Goal: Task Accomplishment & Management: Complete application form

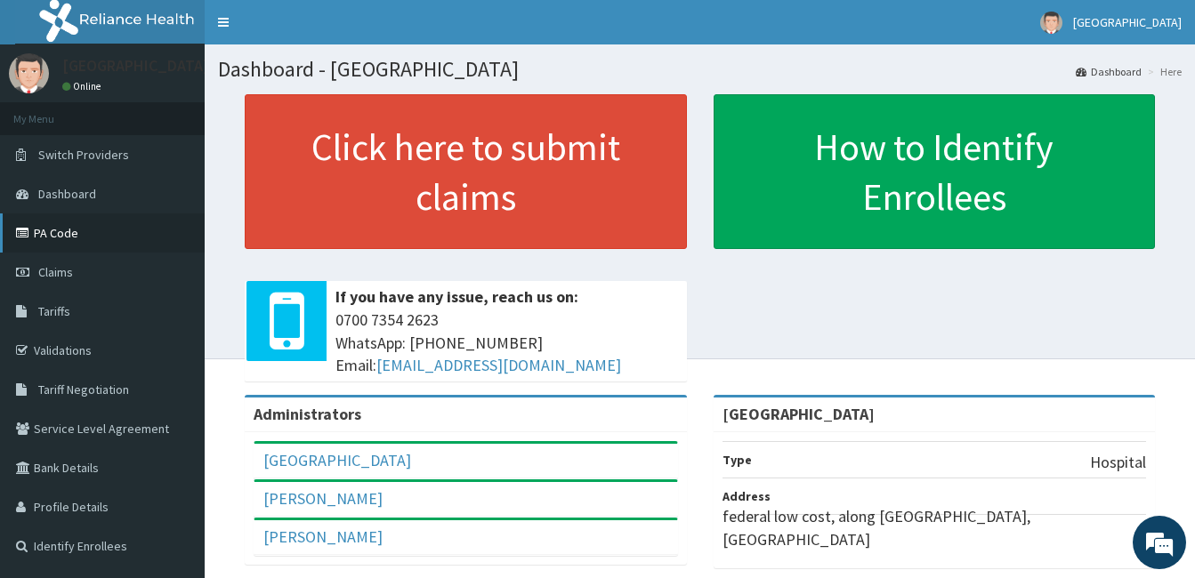
click at [70, 238] on link "PA Code" at bounding box center [102, 232] width 205 height 39
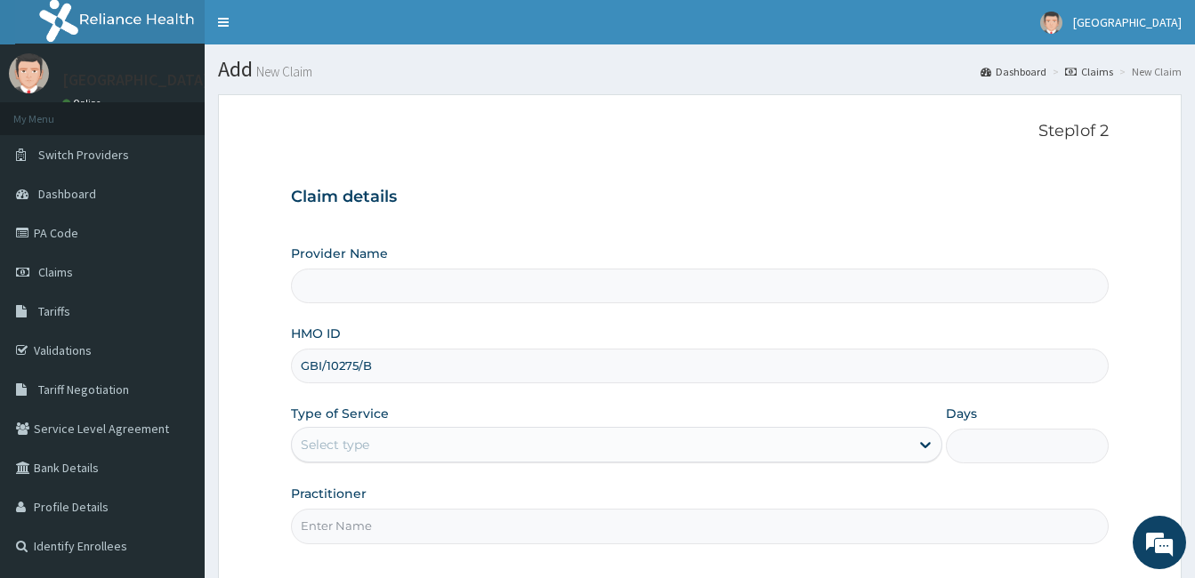
type input "GBI/10275/B"
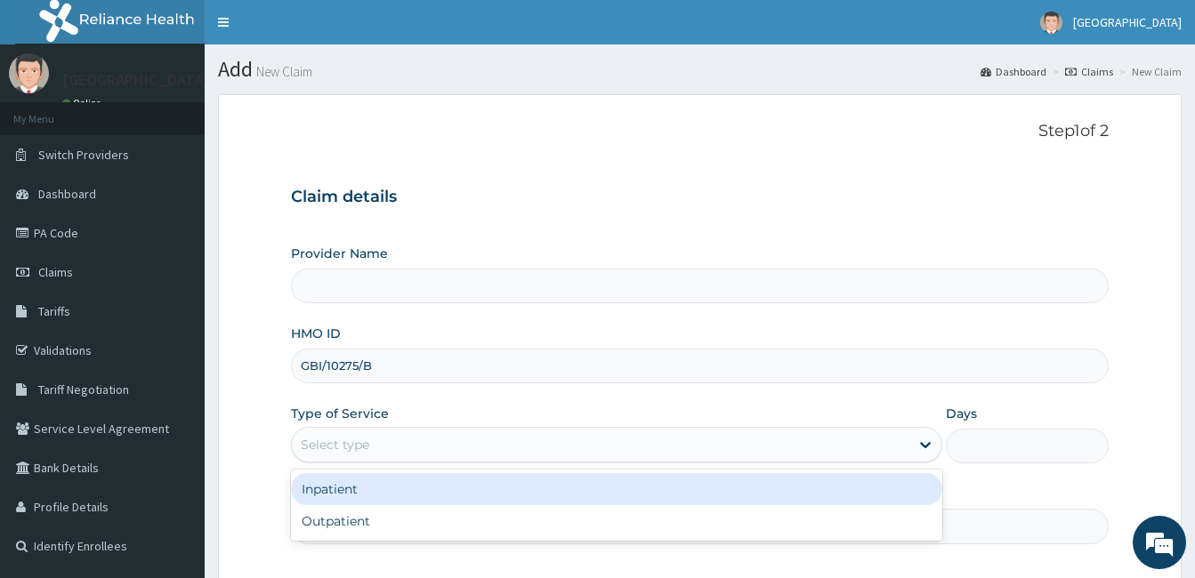
click at [310, 441] on div "Select type" at bounding box center [335, 445] width 68 height 18
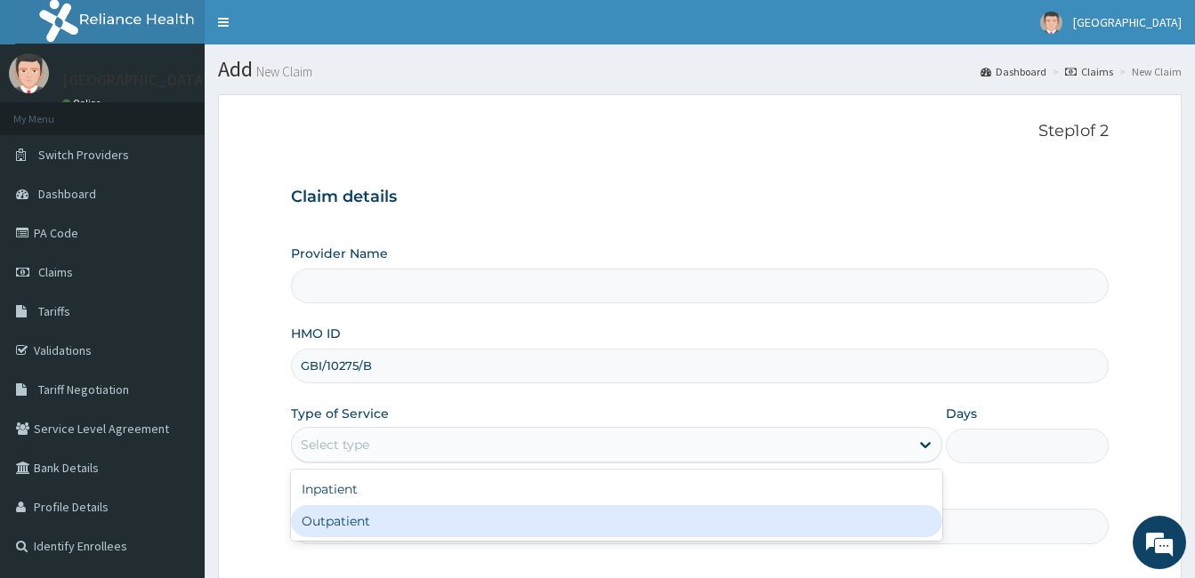
click at [341, 521] on div "Outpatient" at bounding box center [616, 521] width 651 height 32
type input "1"
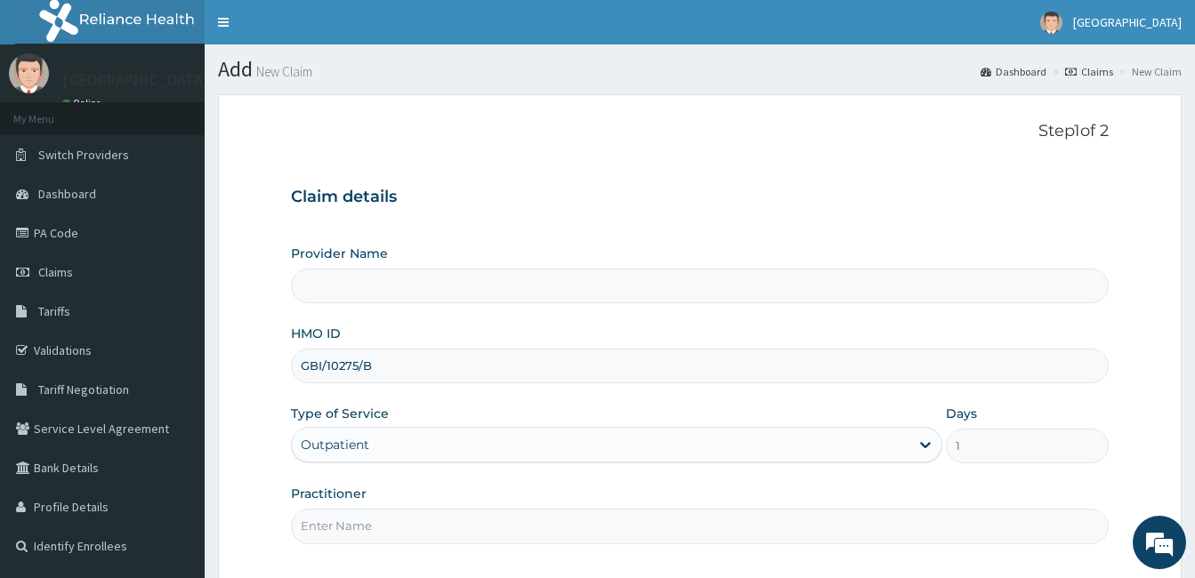
click at [399, 532] on input "Practitioner" at bounding box center [699, 526] width 817 height 35
type input "Dr. Bappa Aliyu"
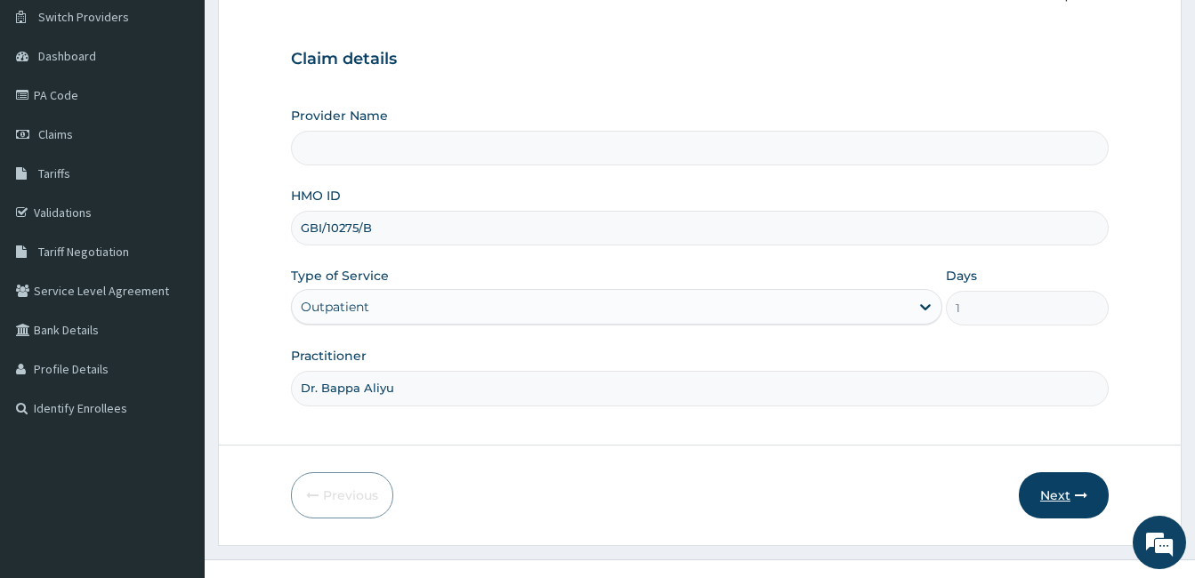
click at [1043, 499] on button "Next" at bounding box center [1063, 495] width 90 height 46
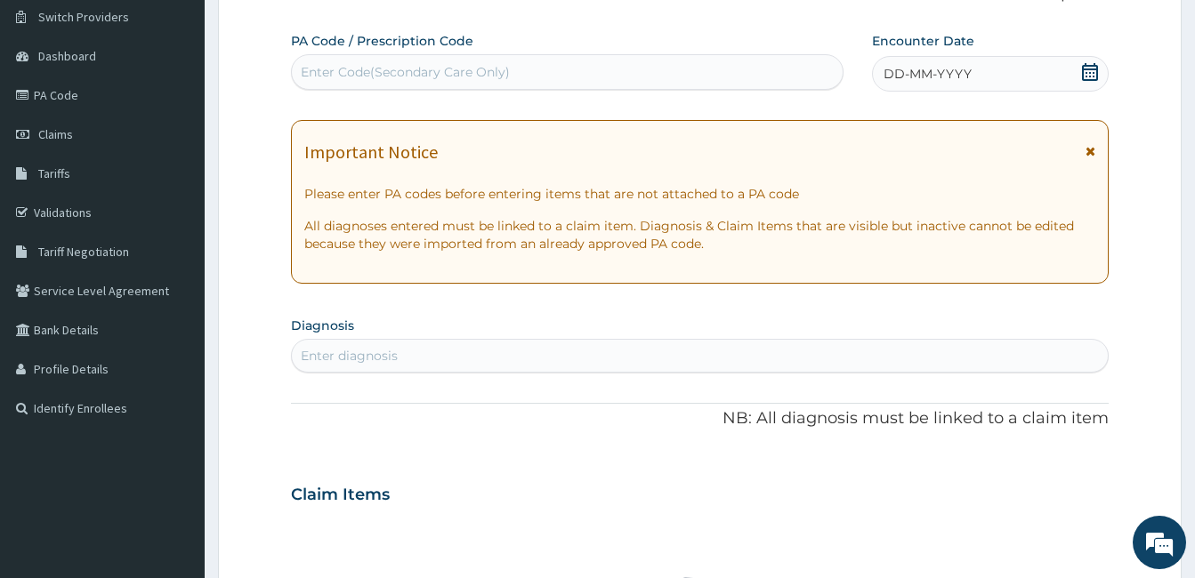
scroll to position [0, 0]
click at [584, 75] on div "Enter Code(Secondary Care Only)" at bounding box center [567, 72] width 551 height 28
paste input "PA/971F86"
type input "PA/971F86"
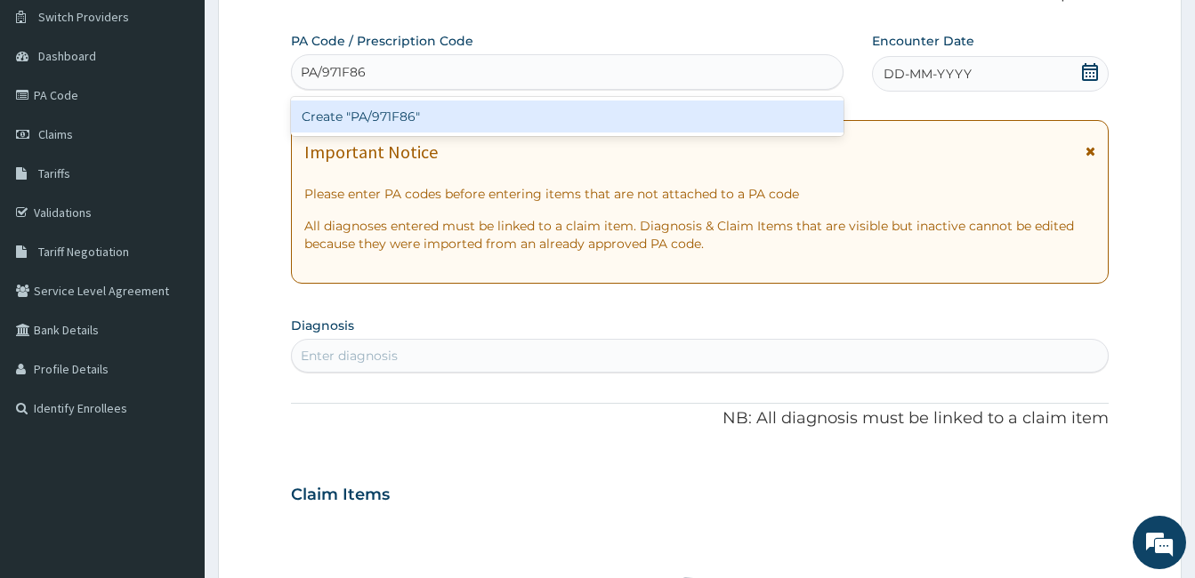
click at [373, 116] on div "Create "PA/971F86"" at bounding box center [567, 117] width 552 height 32
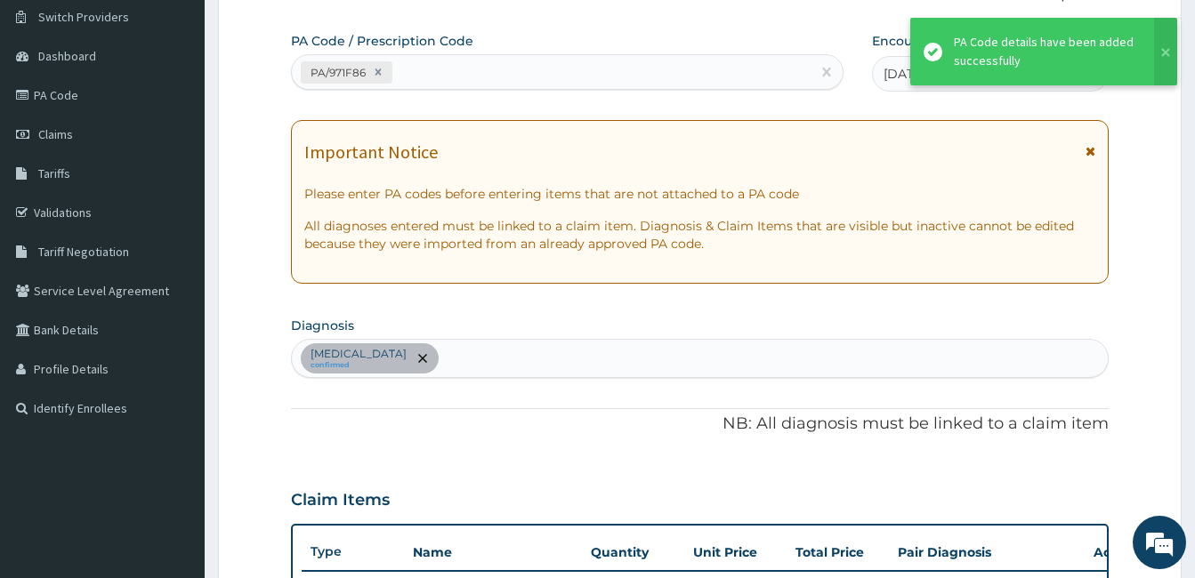
scroll to position [512, 0]
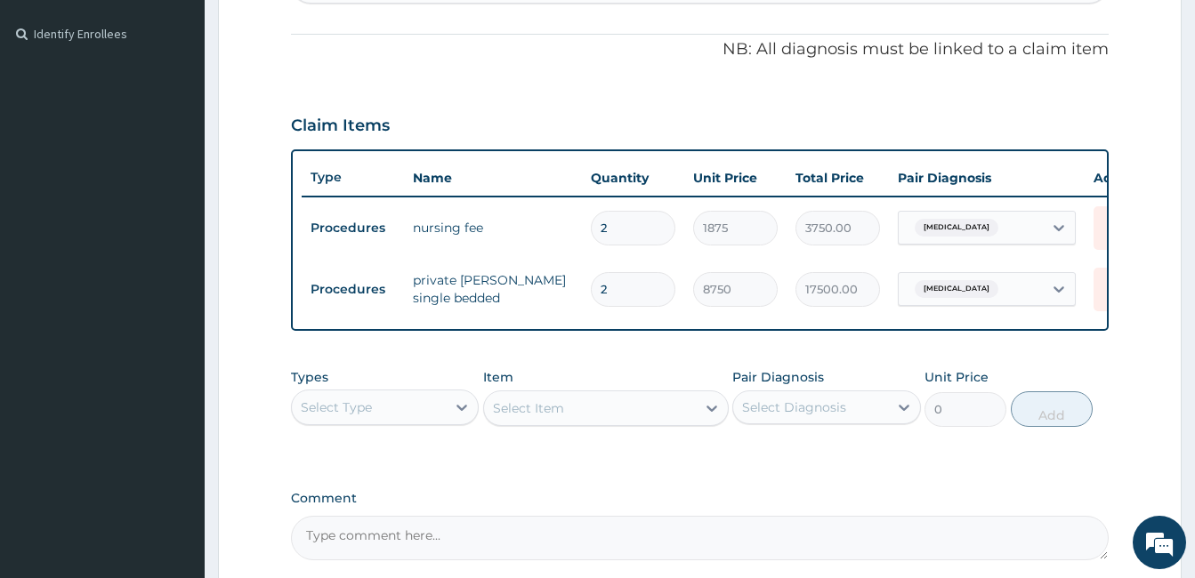
click at [655, 228] on input "2" at bounding box center [633, 228] width 85 height 35
type input "0.00"
type input "3"
type input "5625.00"
type input "3"
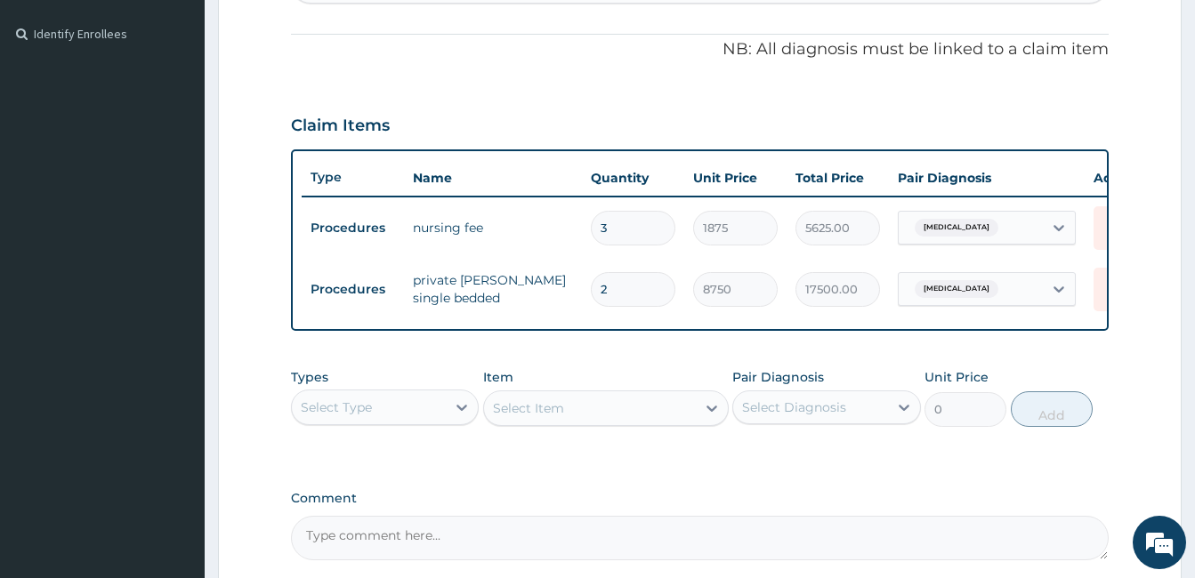
click at [615, 294] on input "2" at bounding box center [633, 289] width 85 height 35
type input "0.00"
type input "3"
type input "26250.00"
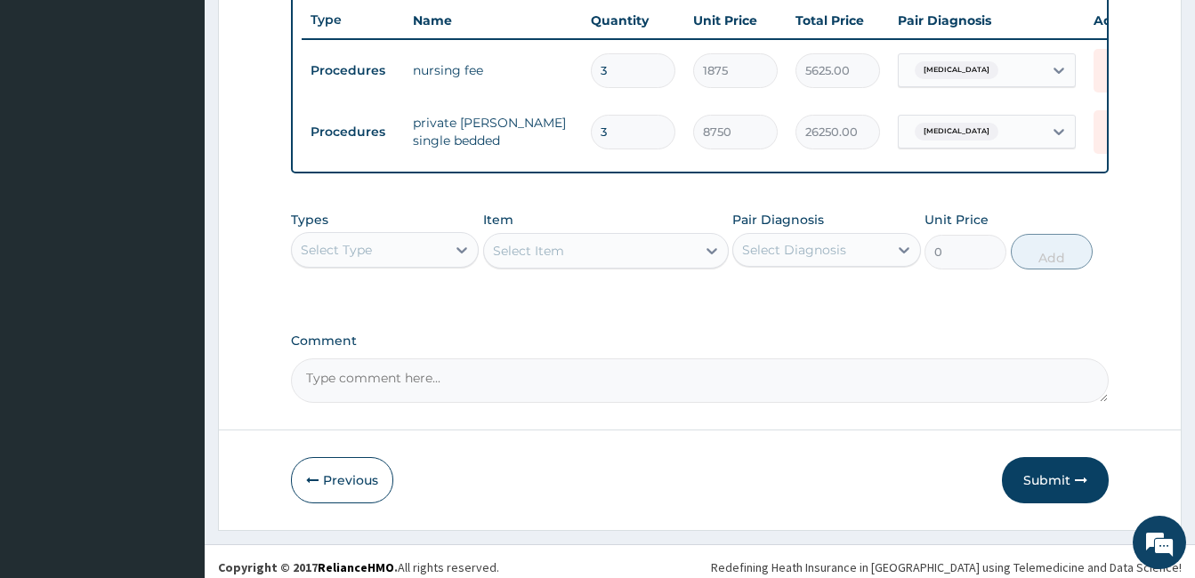
scroll to position [695, 0]
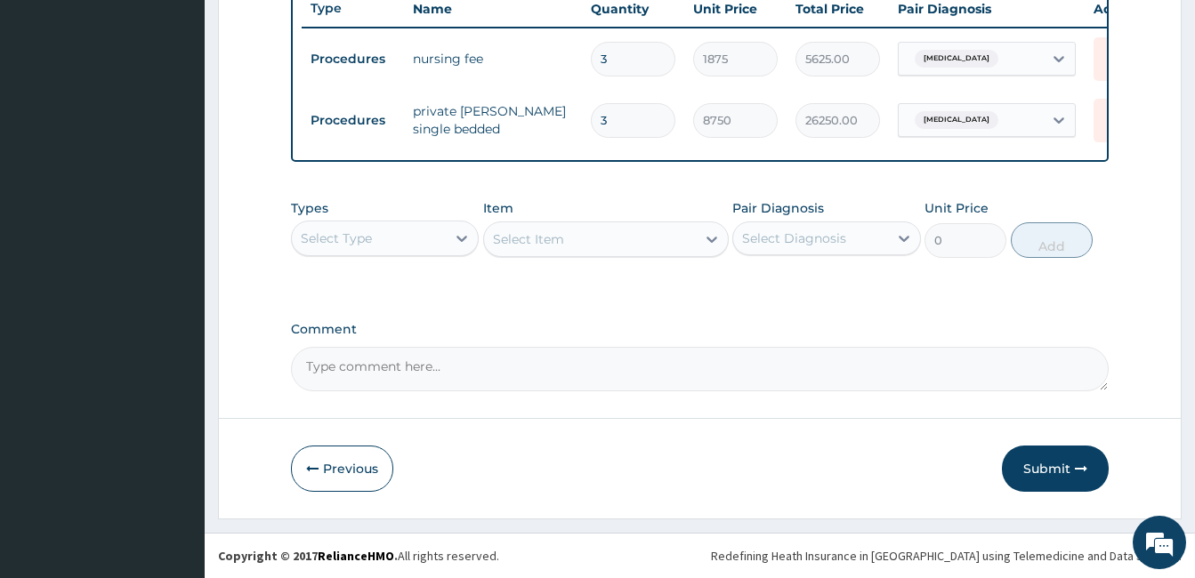
type input "3"
click at [830, 330] on label "Comment" at bounding box center [699, 329] width 817 height 15
click at [830, 347] on textarea "Comment" at bounding box center [699, 369] width 817 height 44
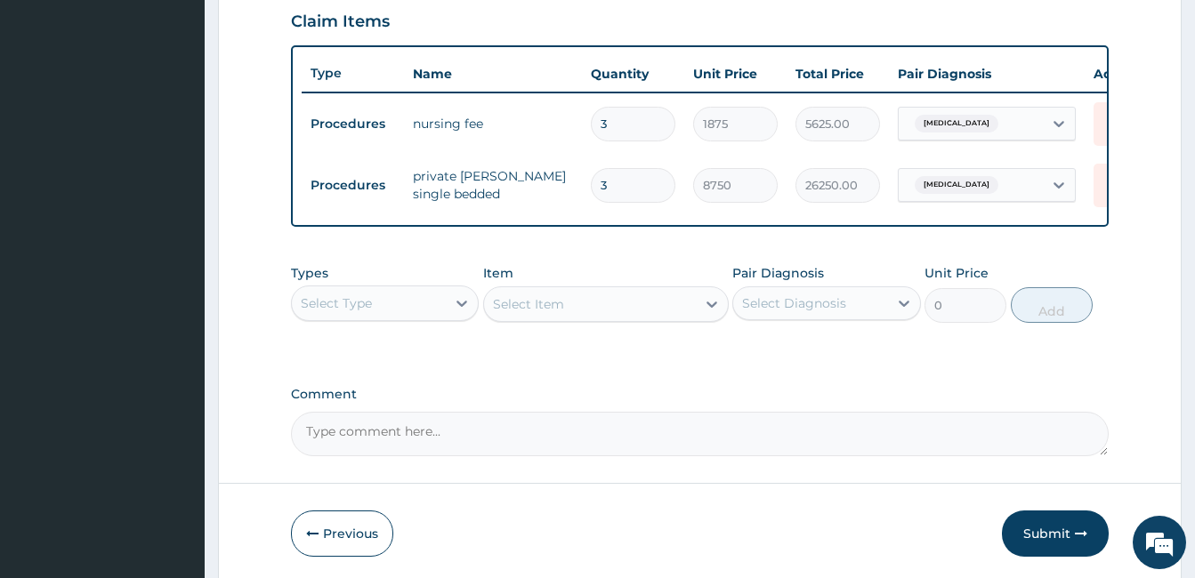
scroll to position [613, 0]
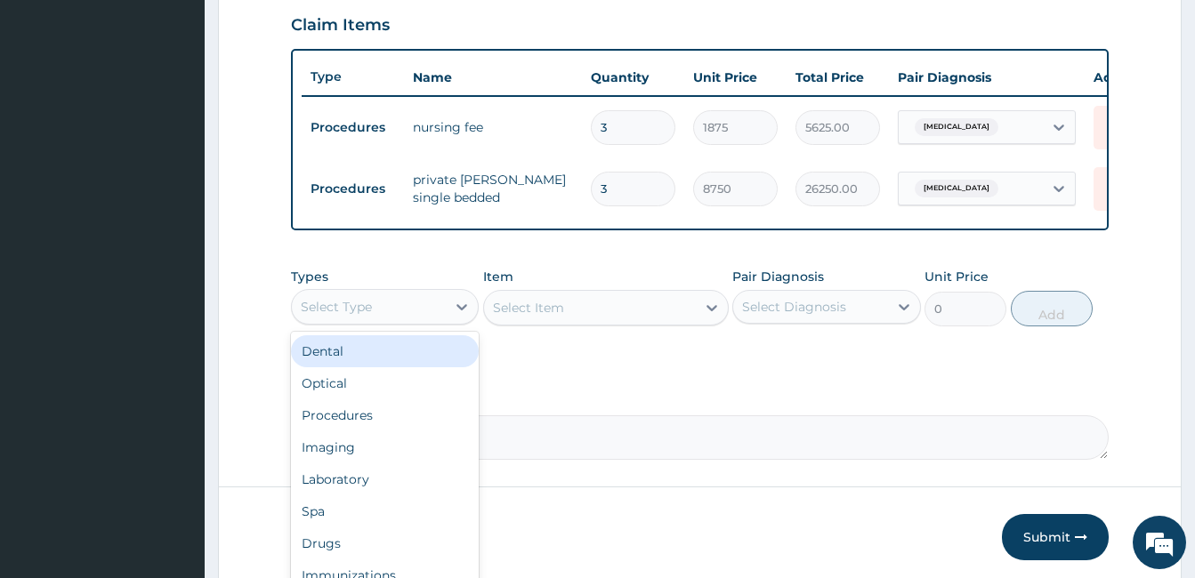
click at [392, 321] on div "Select Type" at bounding box center [369, 307] width 154 height 28
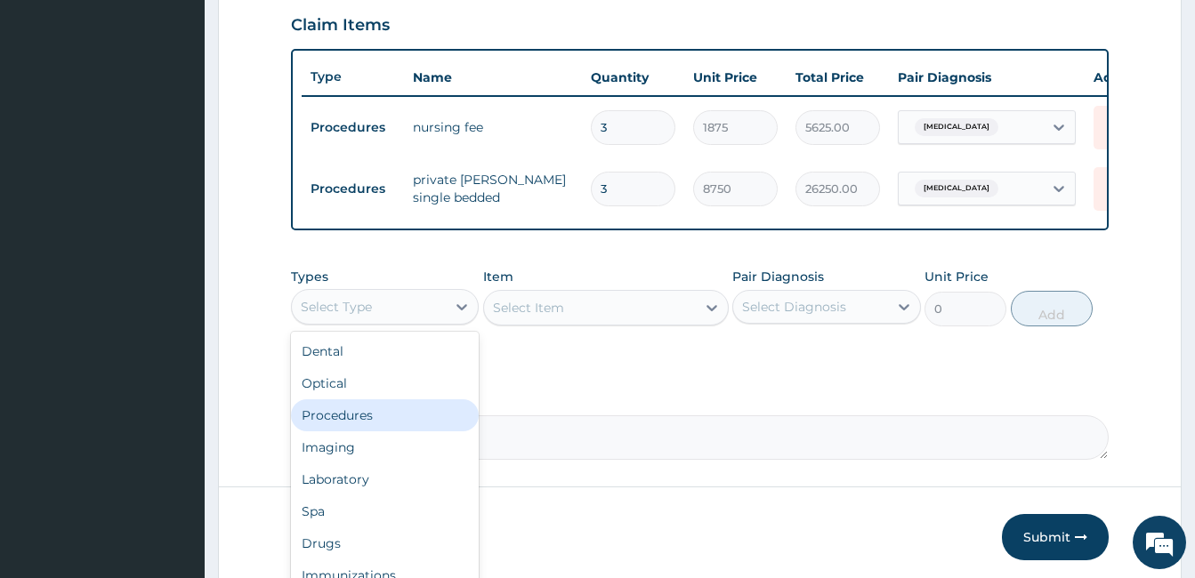
click at [389, 431] on div "Procedures" at bounding box center [385, 415] width 188 height 32
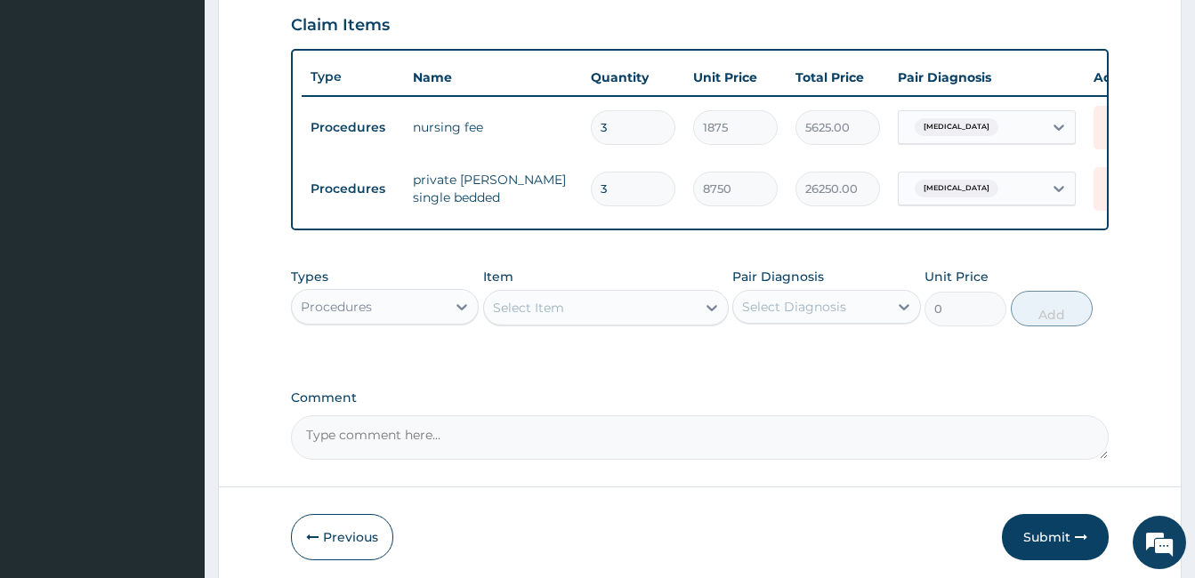
click at [607, 322] on div "Select Item" at bounding box center [590, 308] width 212 height 28
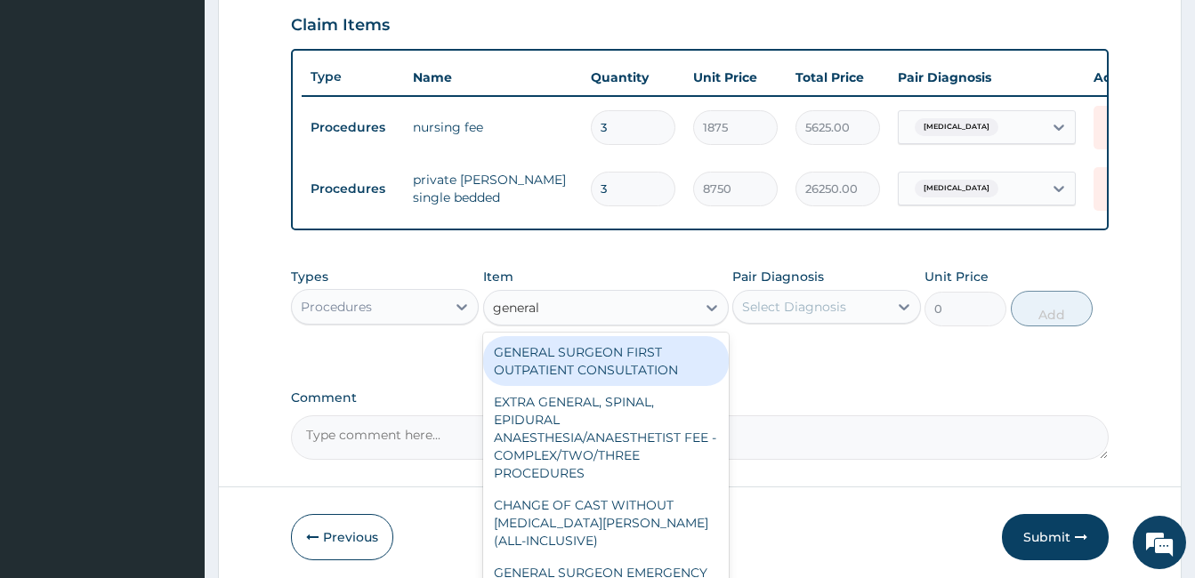
type input "general p"
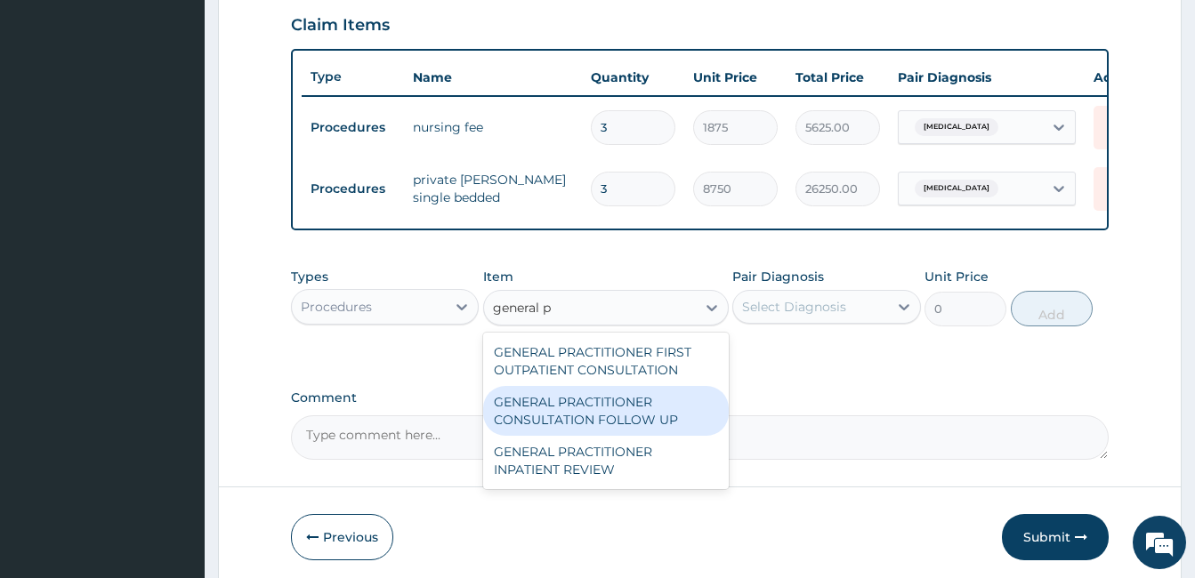
click at [611, 428] on div "GENERAL PRACTITIONER CONSULTATION FOLLOW UP" at bounding box center [606, 411] width 246 height 50
type input "1875"
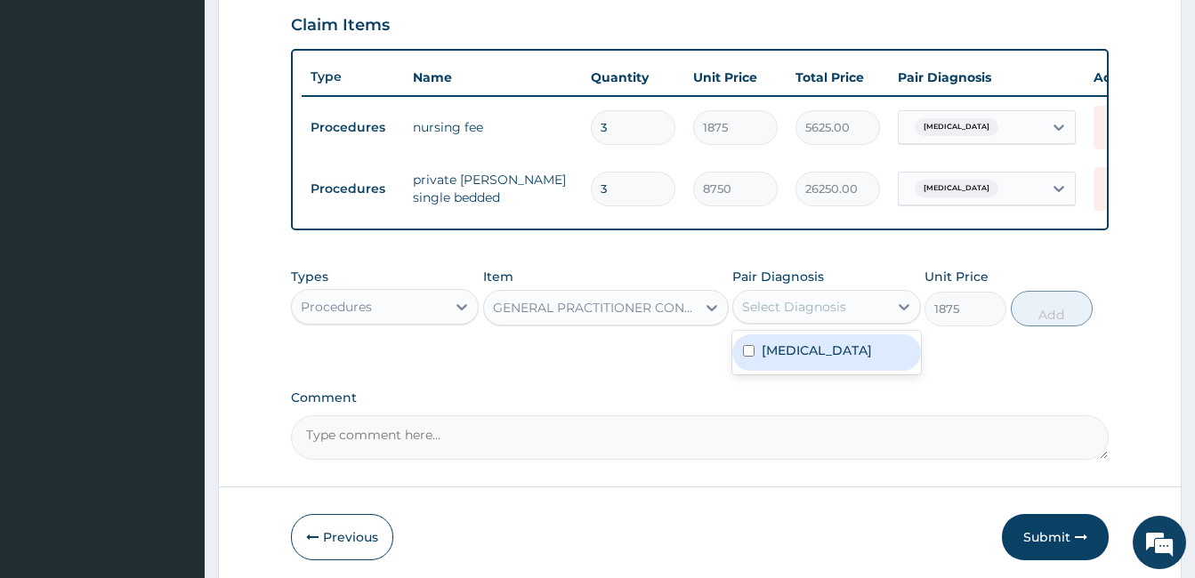
drag, startPoint x: 856, startPoint y: 321, endPoint x: 855, endPoint y: 360, distance: 39.1
click at [855, 324] on div "option Malaria, unspecified focused, 1 of 1. 1 result available. Use Up and Dow…" at bounding box center [826, 307] width 188 height 34
click at [855, 359] on label "Malaria, unspecified" at bounding box center [816, 351] width 110 height 18
checkbox input "true"
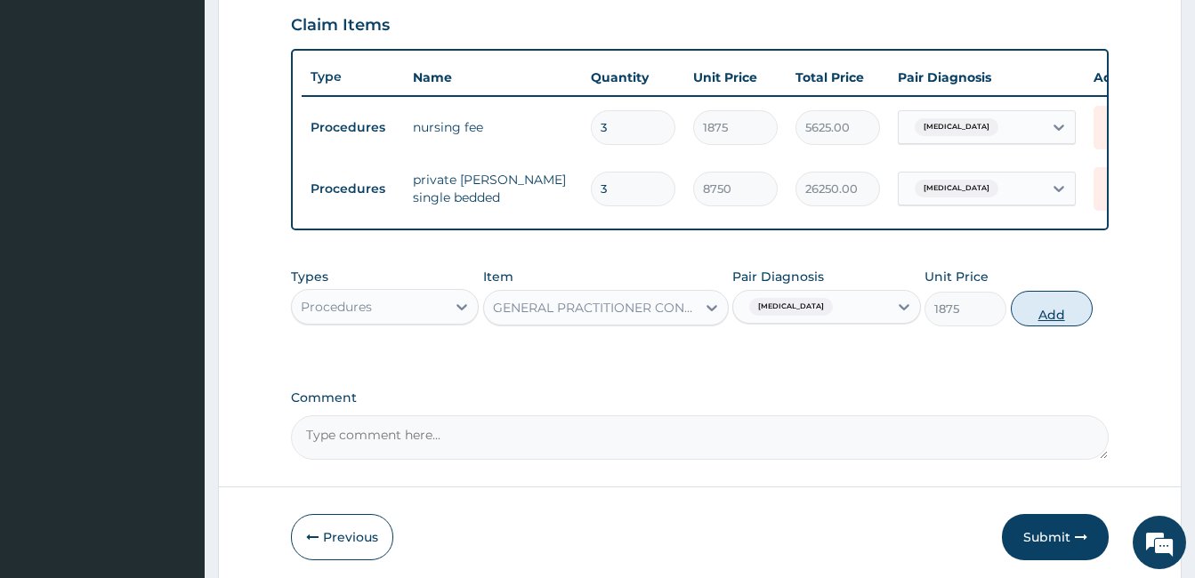
click at [1061, 316] on button "Add" at bounding box center [1051, 309] width 82 height 36
type input "0"
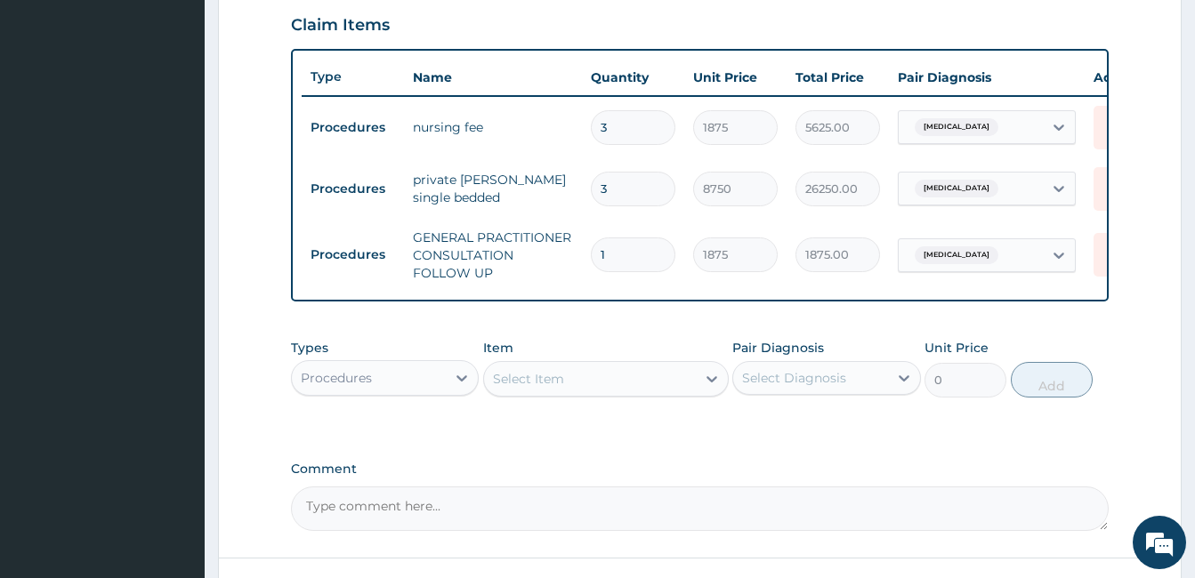
scroll to position [766, 0]
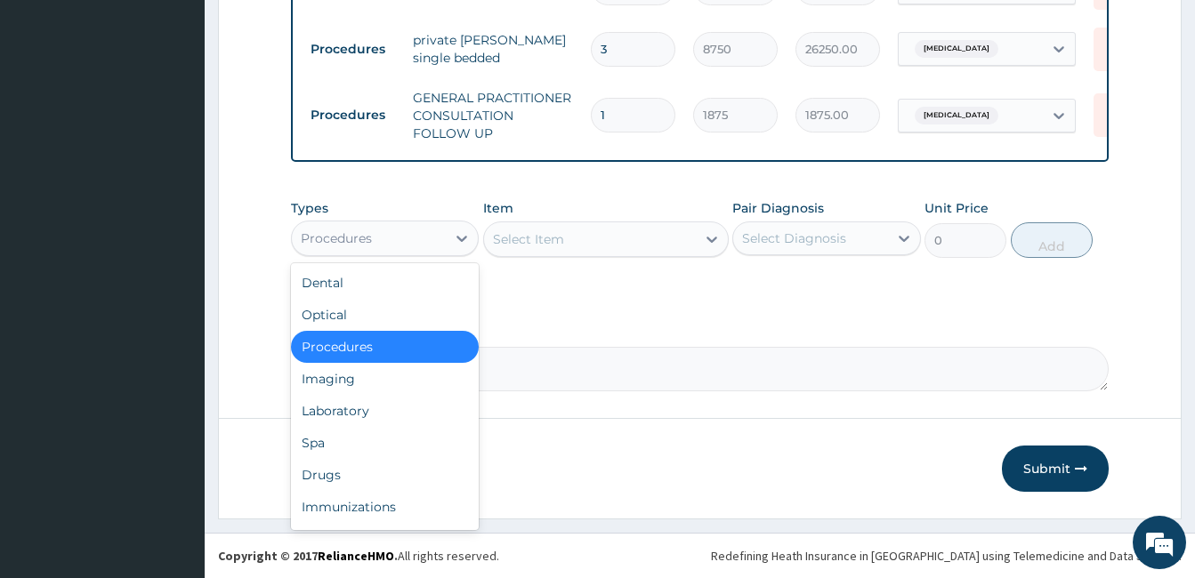
click at [423, 231] on div "Procedures" at bounding box center [369, 238] width 154 height 28
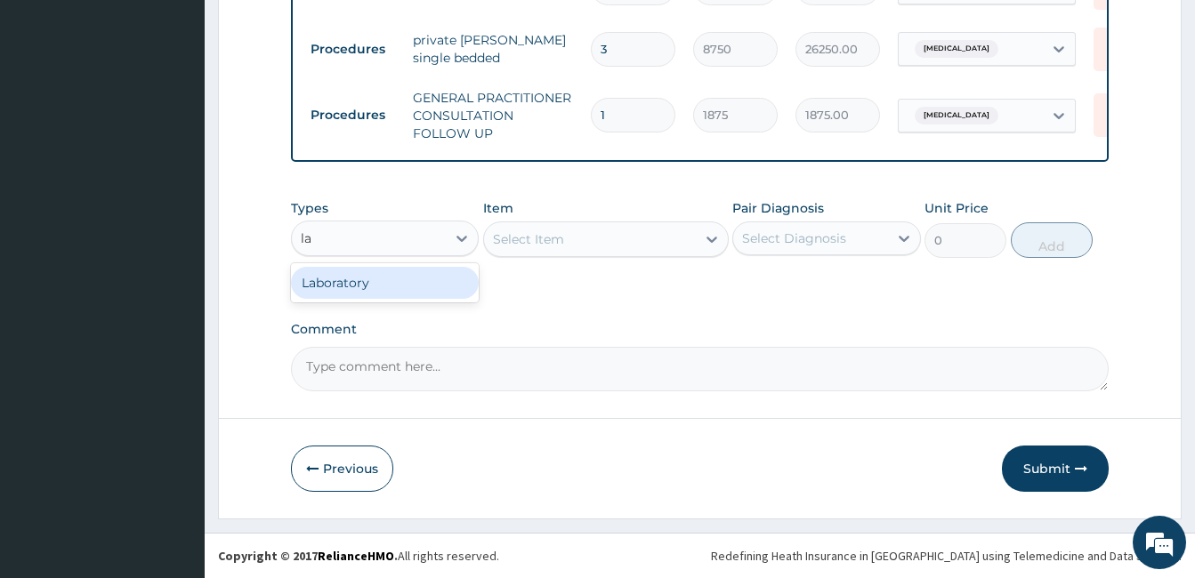
type input "lab"
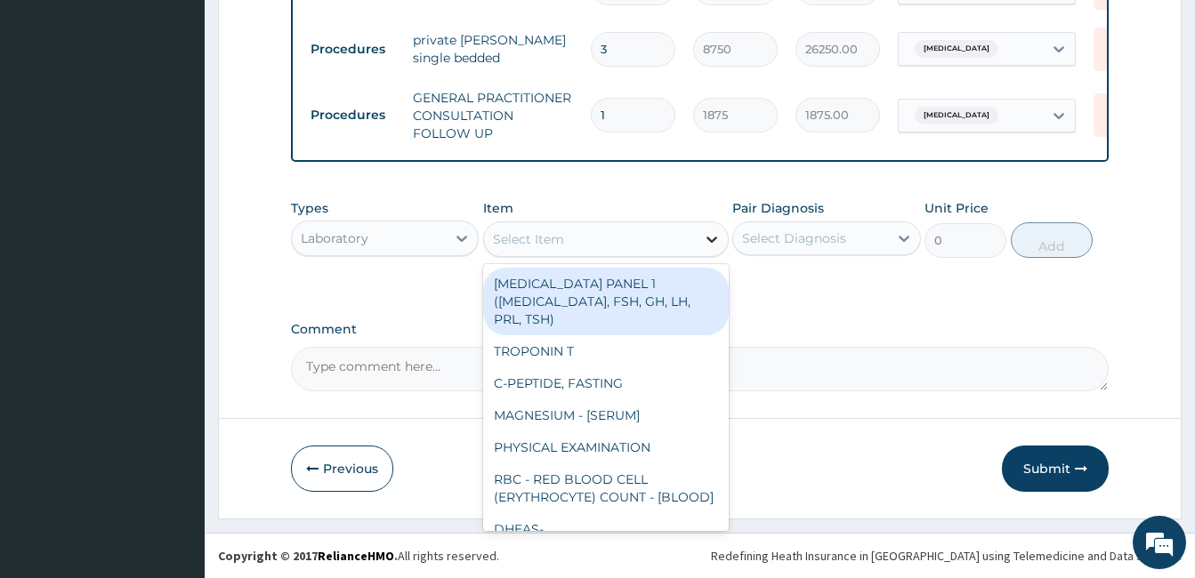
click at [701, 249] on div at bounding box center [712, 239] width 32 height 32
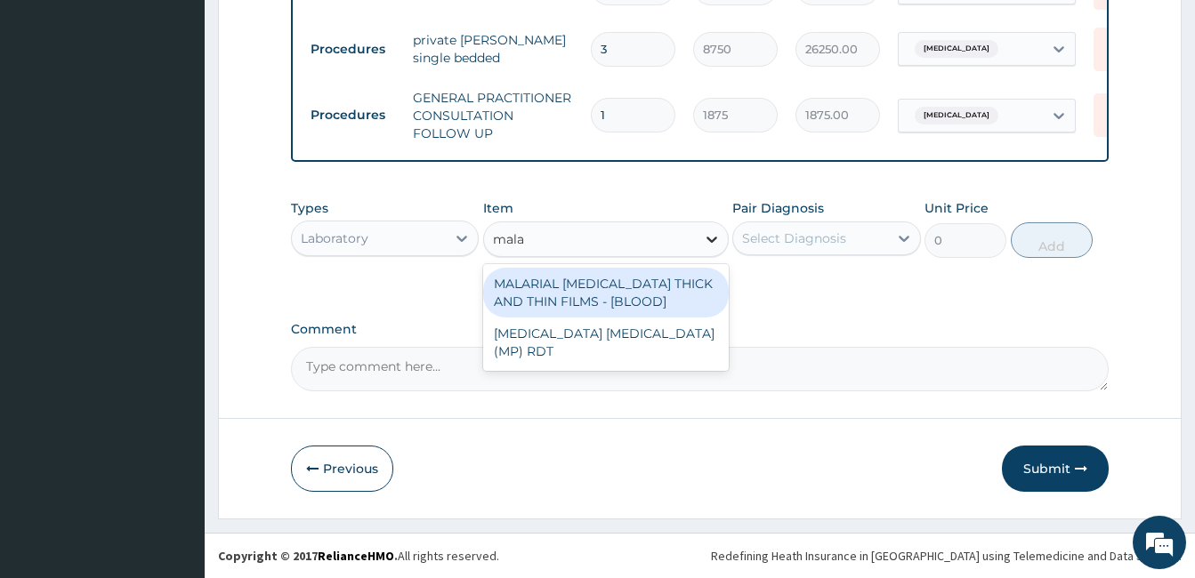
type input "malar"
click at [682, 299] on div "MALARIAL PARASITE THICK AND THIN FILMS - [BLOOD]" at bounding box center [606, 293] width 246 height 50
type input "2187.5"
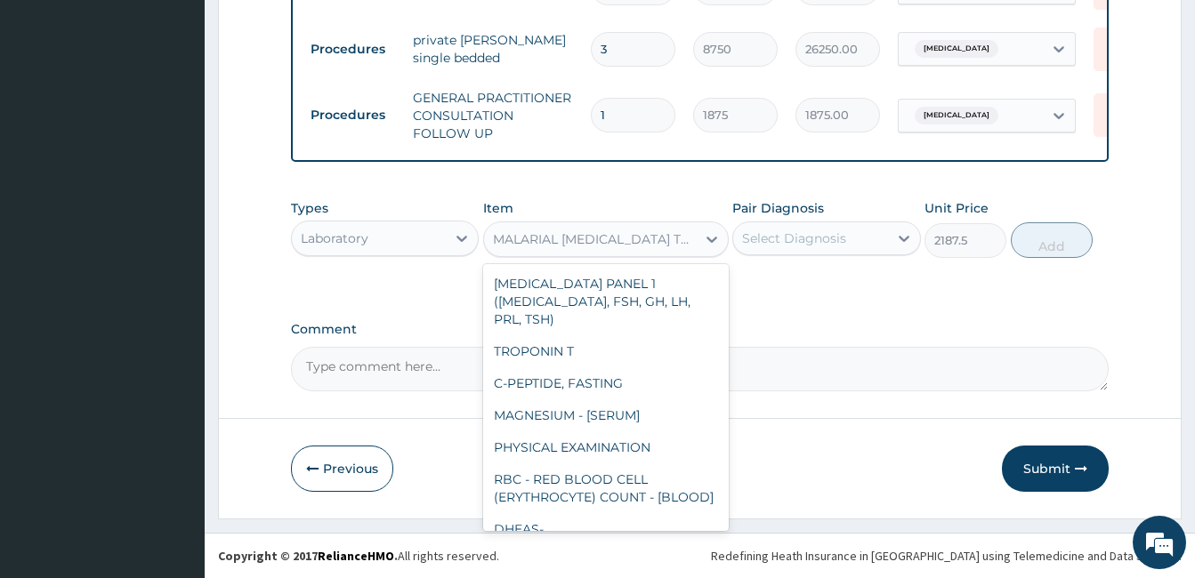
click at [692, 237] on div "MALARIAL PARASITE THICK AND THIN FILMS - [BLOOD]" at bounding box center [595, 239] width 205 height 18
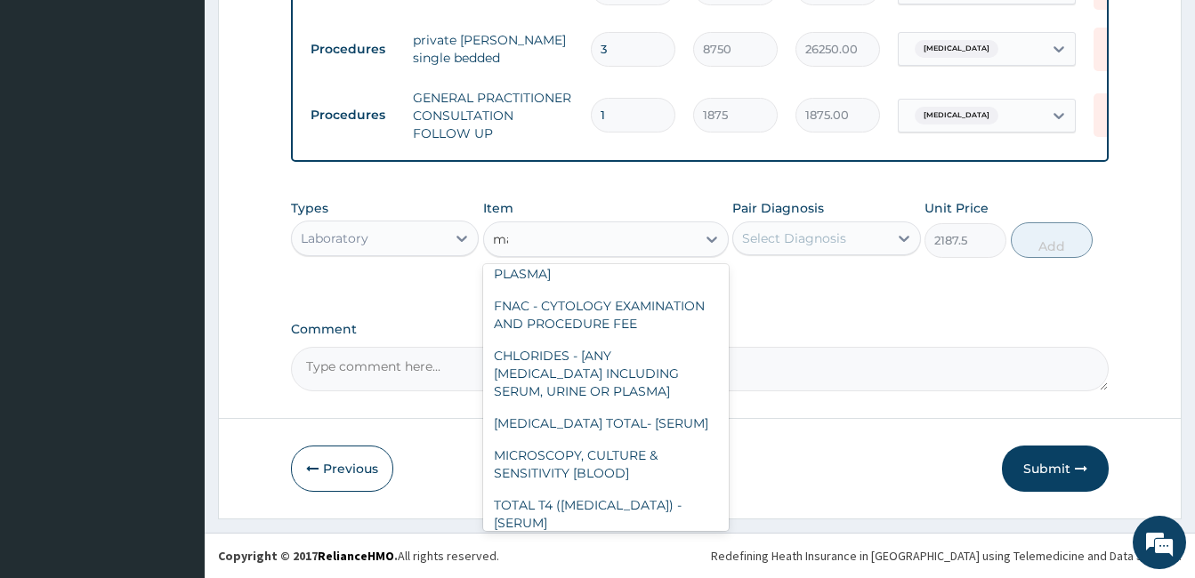
scroll to position [0, 0]
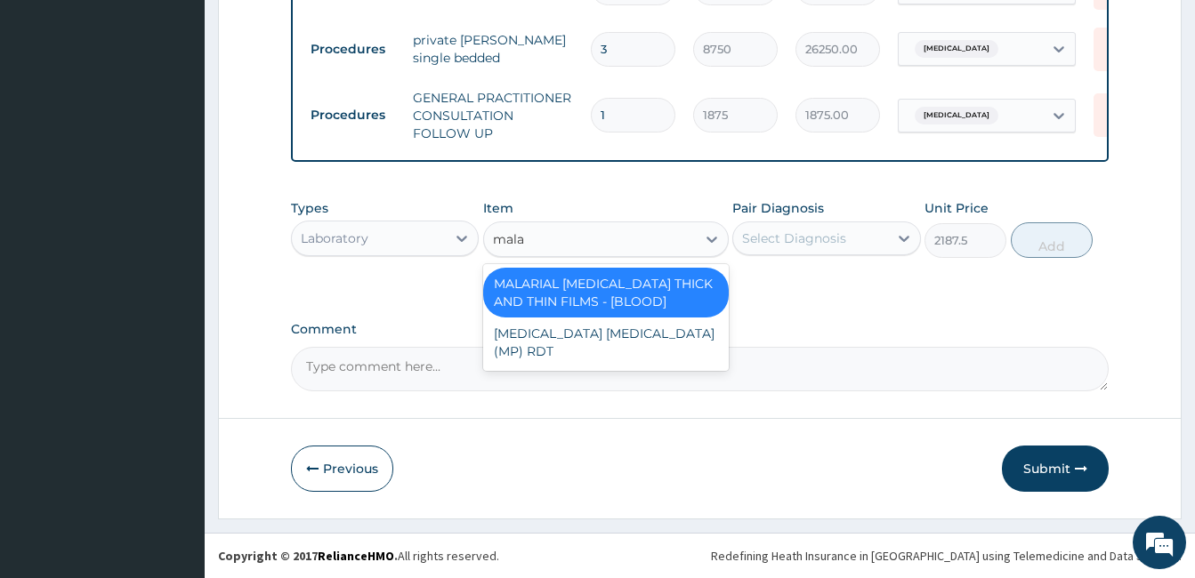
type input "malar"
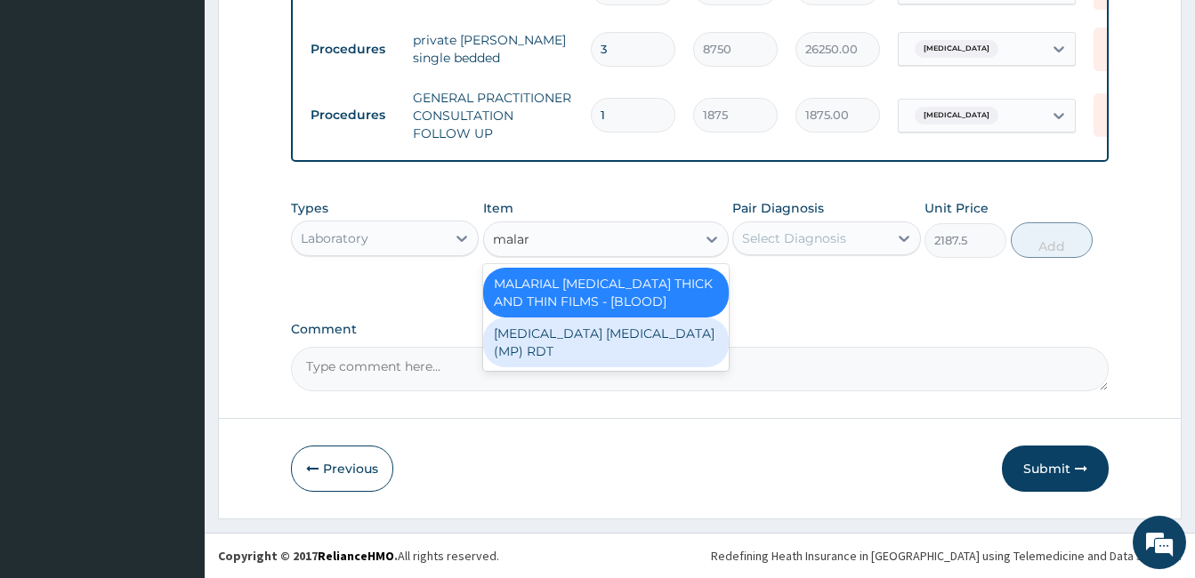
click at [666, 333] on div "MALARIA PARASITE (MP) RDT" at bounding box center [606, 343] width 246 height 50
type input "2000"
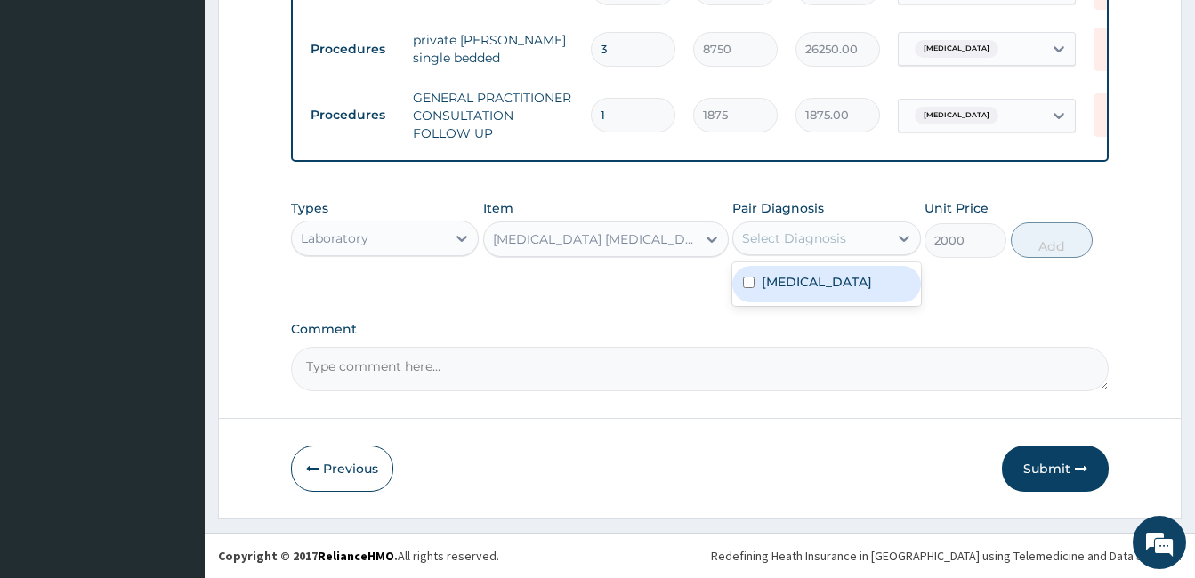
click at [857, 237] on div "Select Diagnosis" at bounding box center [810, 238] width 154 height 28
click at [845, 270] on div "Malaria, unspecified" at bounding box center [826, 284] width 188 height 36
checkbox input "true"
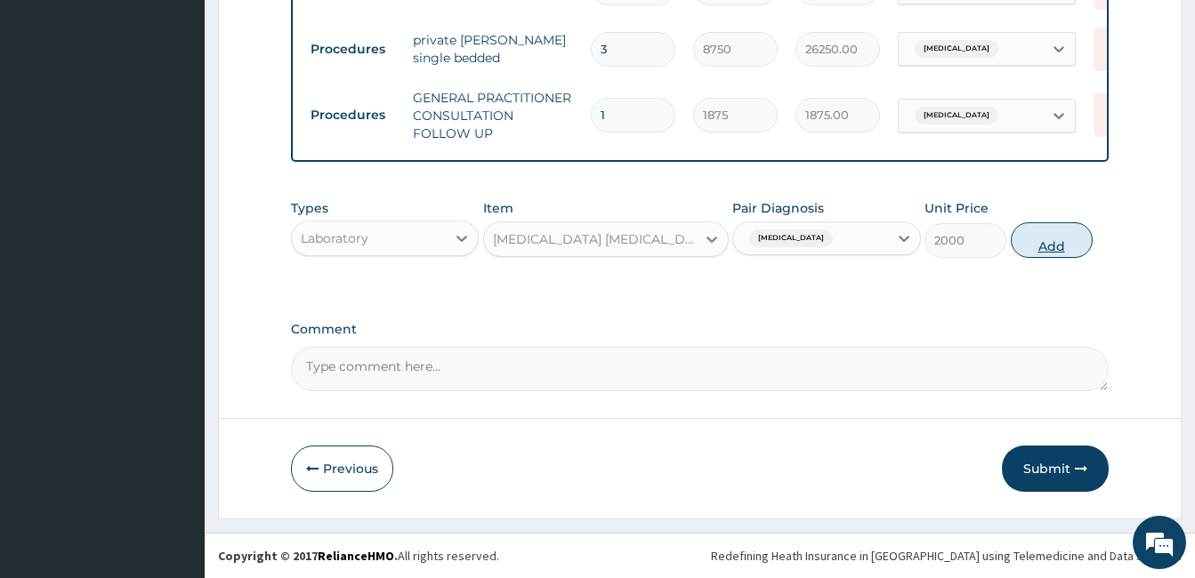
click at [1059, 246] on button "Add" at bounding box center [1051, 240] width 82 height 36
type input "0"
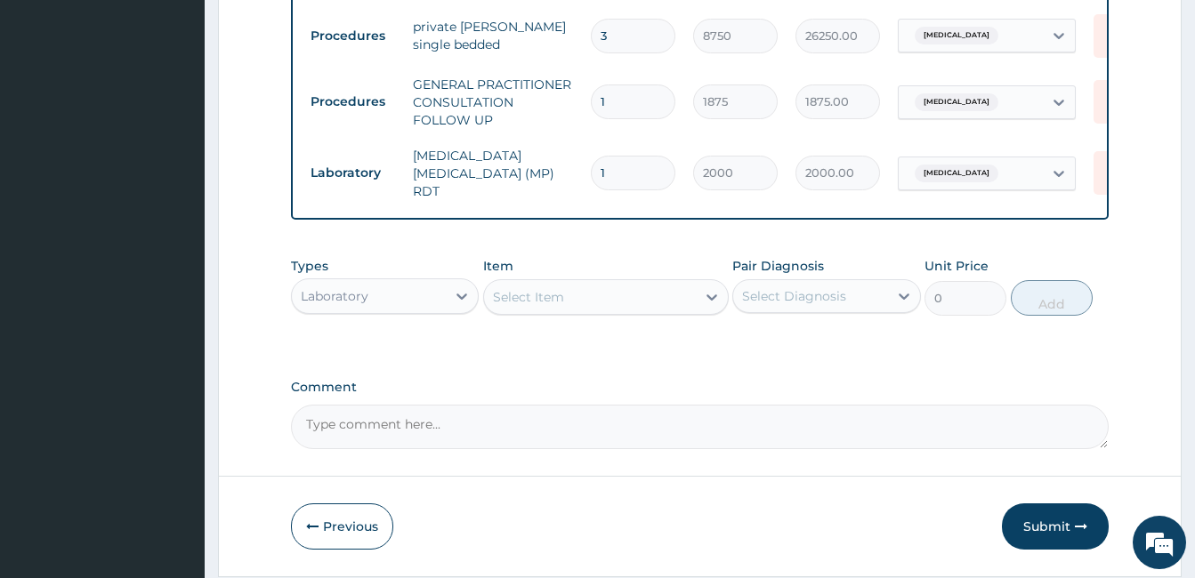
scroll to position [827, 0]
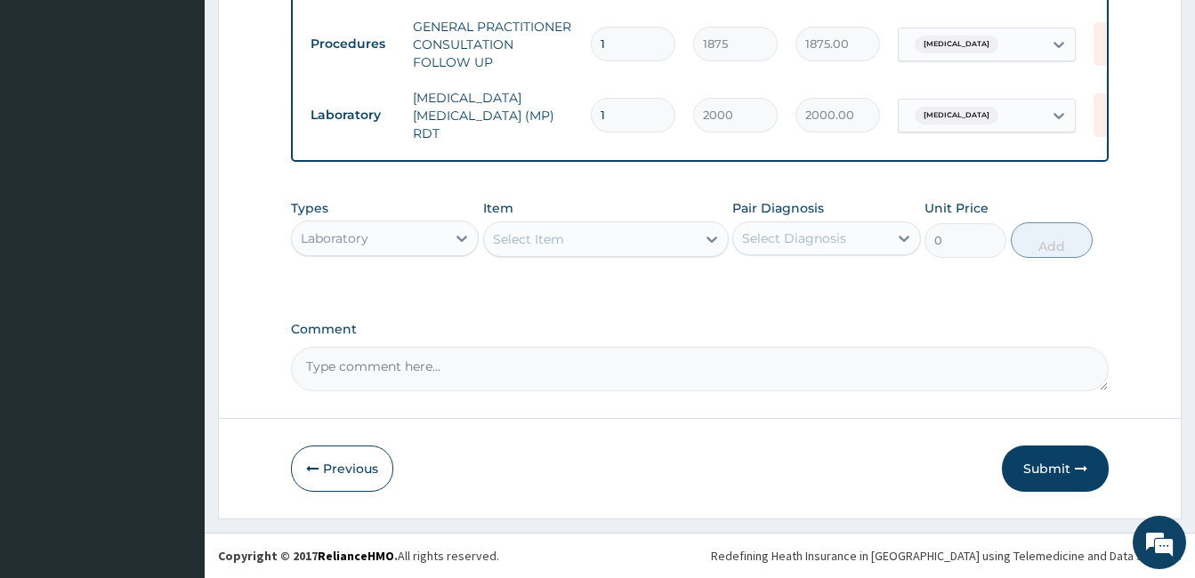
click at [624, 235] on div "Select Item" at bounding box center [590, 239] width 212 height 28
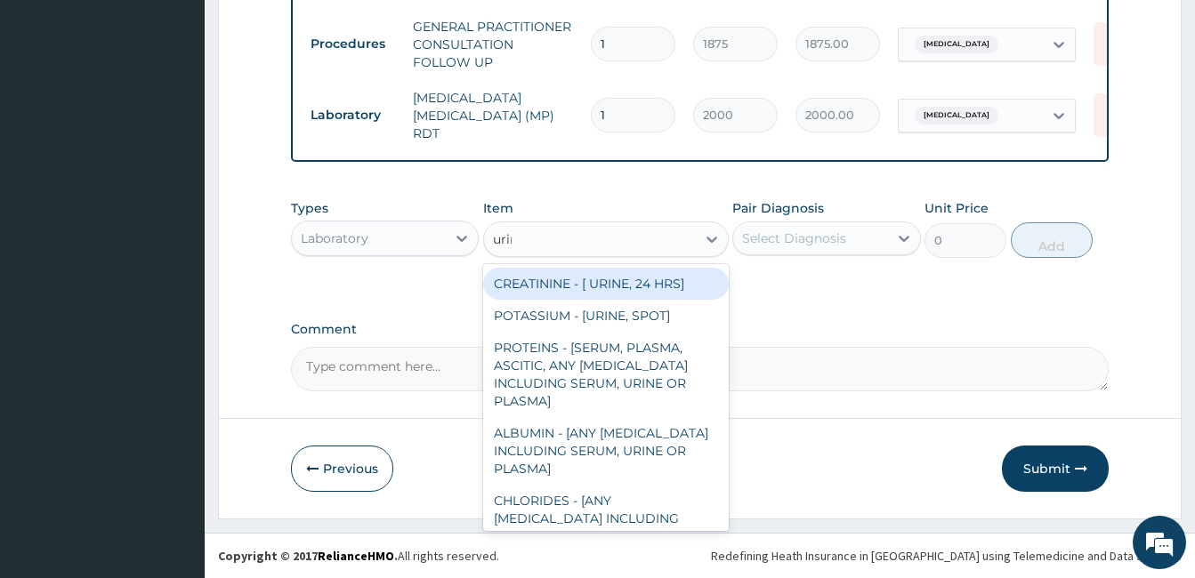
type input "urina"
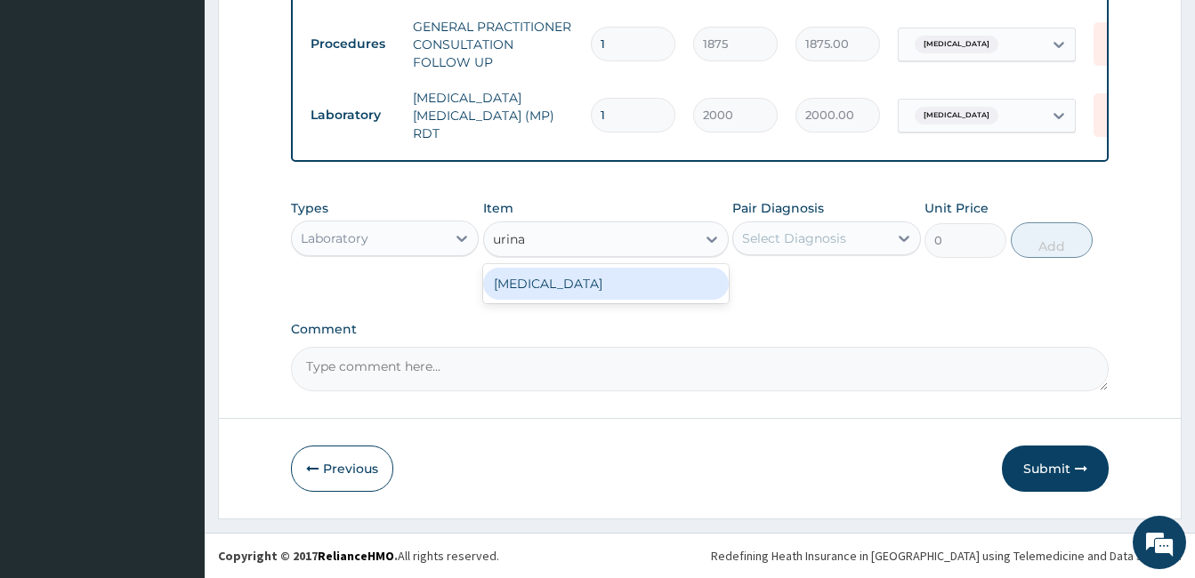
click at [616, 294] on div "URINALYSIS" at bounding box center [606, 284] width 246 height 32
type input "2187.5"
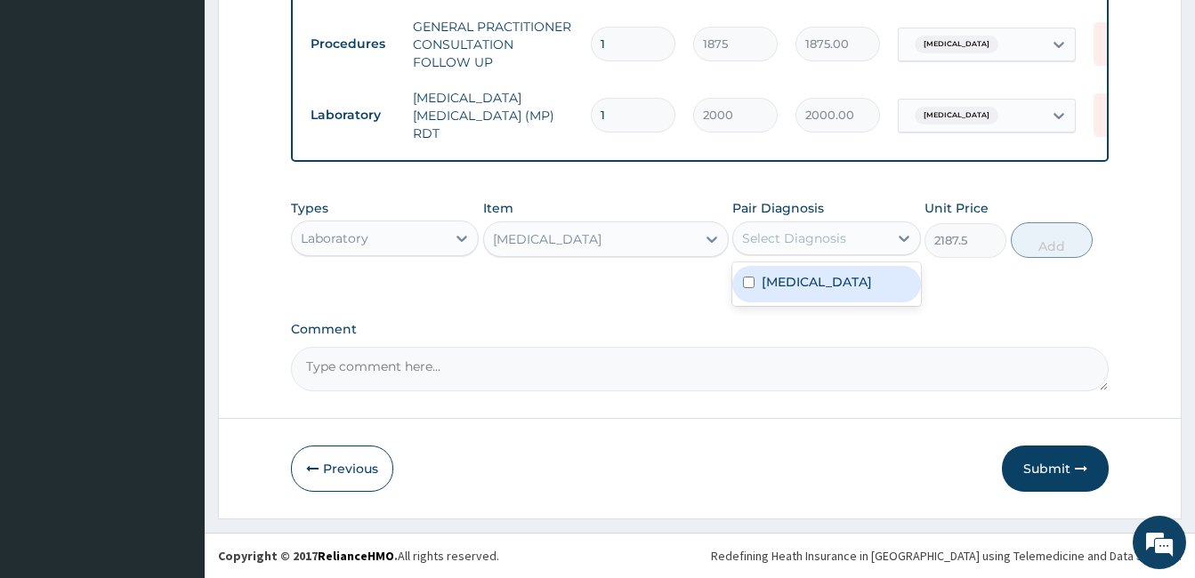
click at [849, 246] on div "Select Diagnosis" at bounding box center [810, 238] width 154 height 28
click at [838, 268] on div "Malaria, unspecified" at bounding box center [826, 284] width 188 height 36
checkbox input "true"
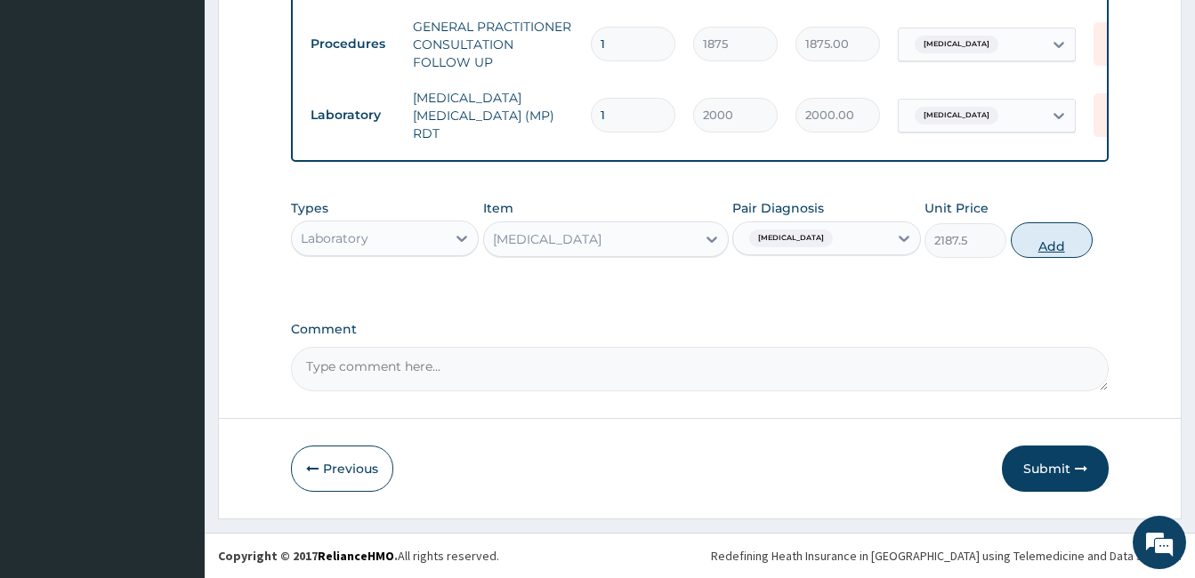
click at [1056, 234] on button "Add" at bounding box center [1051, 240] width 82 height 36
type input "0"
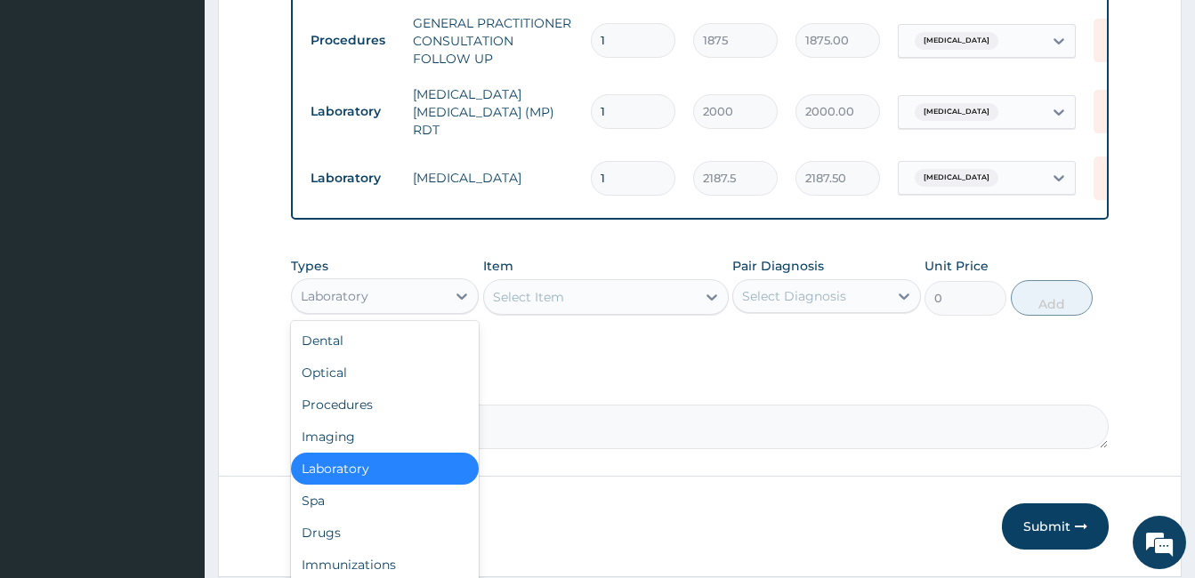
click at [433, 303] on div "Laboratory" at bounding box center [369, 296] width 154 height 28
type input "dr"
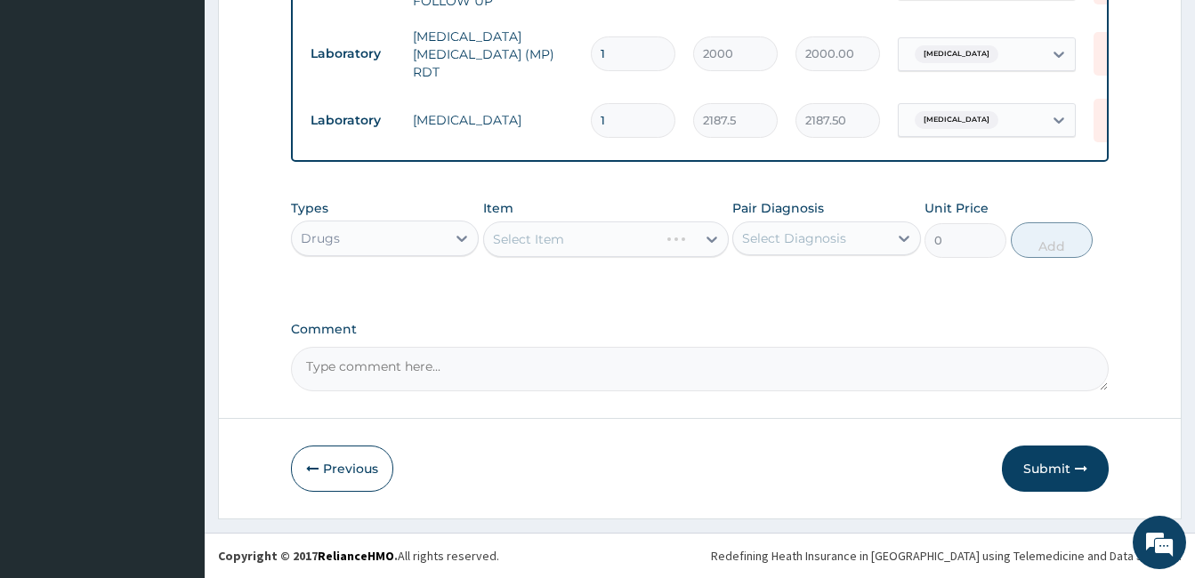
scroll to position [889, 0]
click at [605, 240] on div "Select Item" at bounding box center [606, 239] width 246 height 36
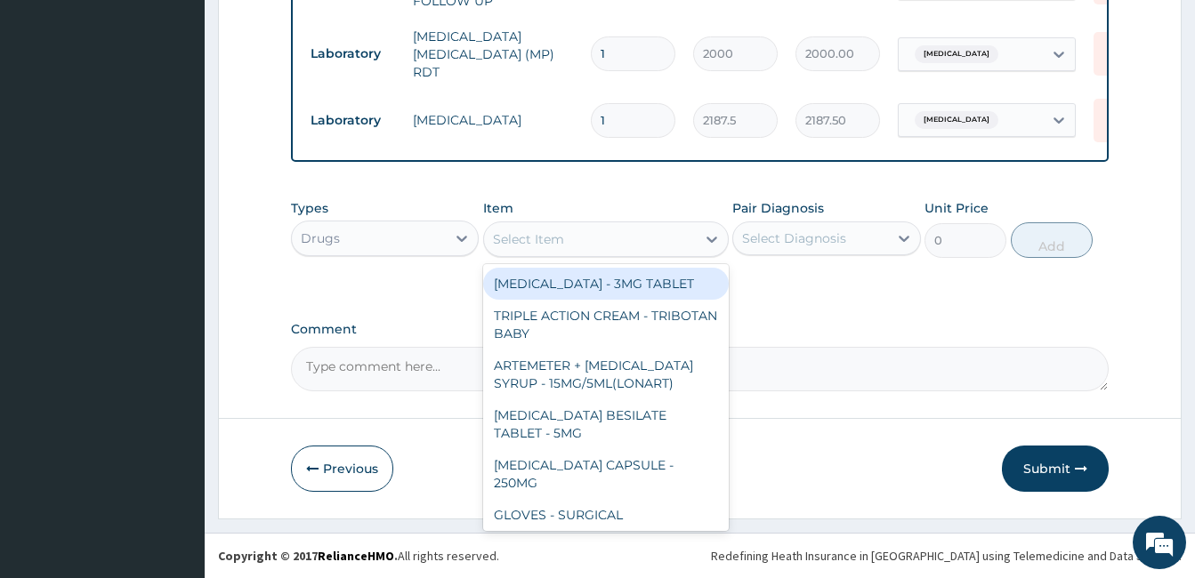
click at [693, 244] on div "Select Item" at bounding box center [590, 239] width 212 height 28
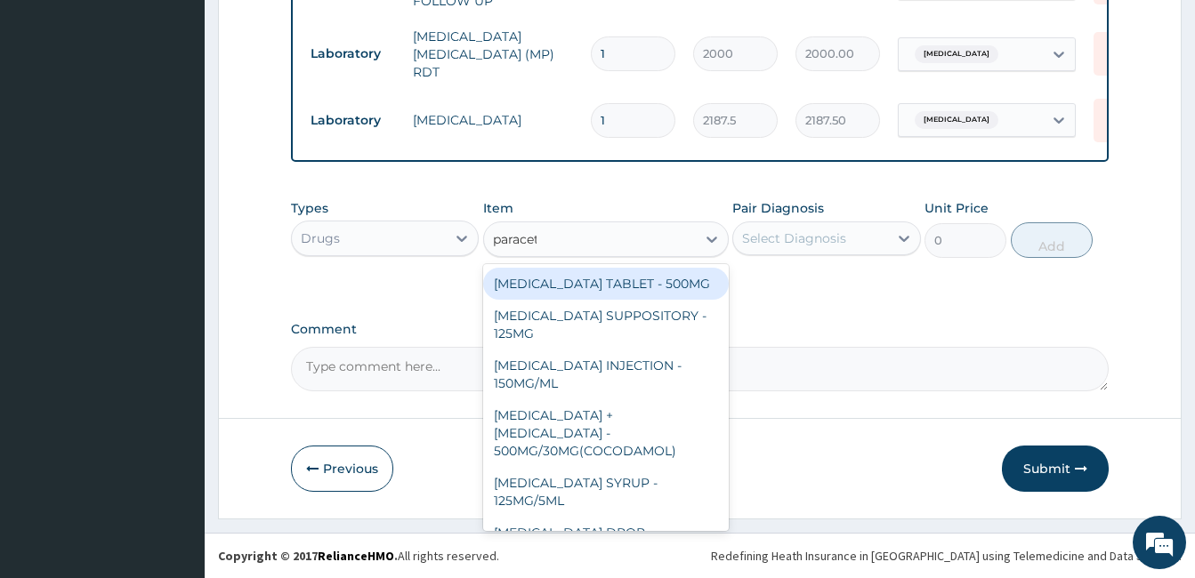
type input "paraceta"
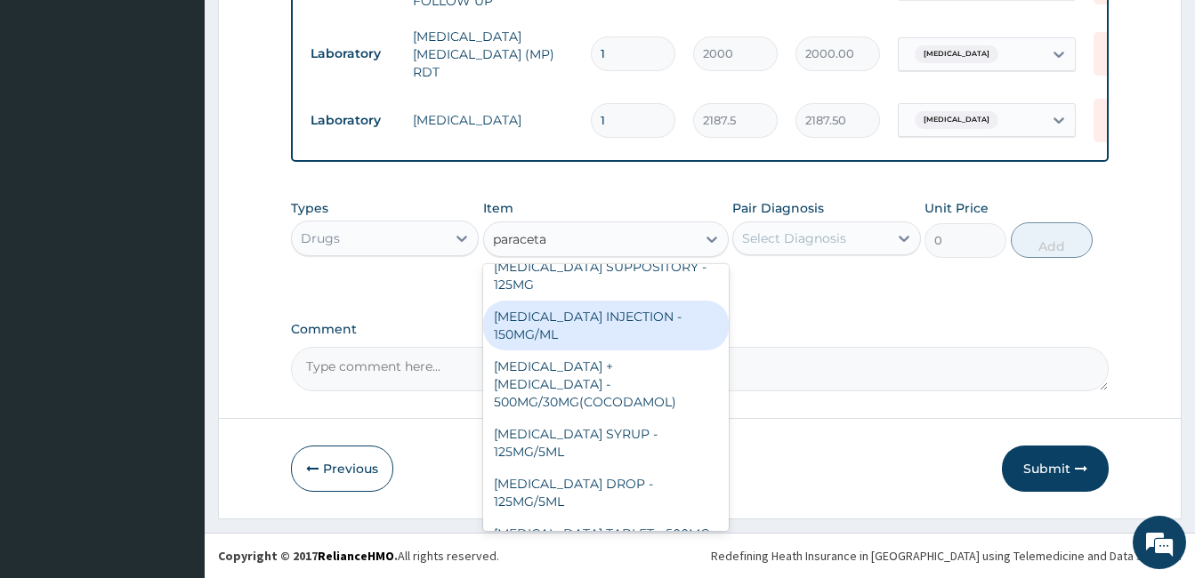
scroll to position [0, 0]
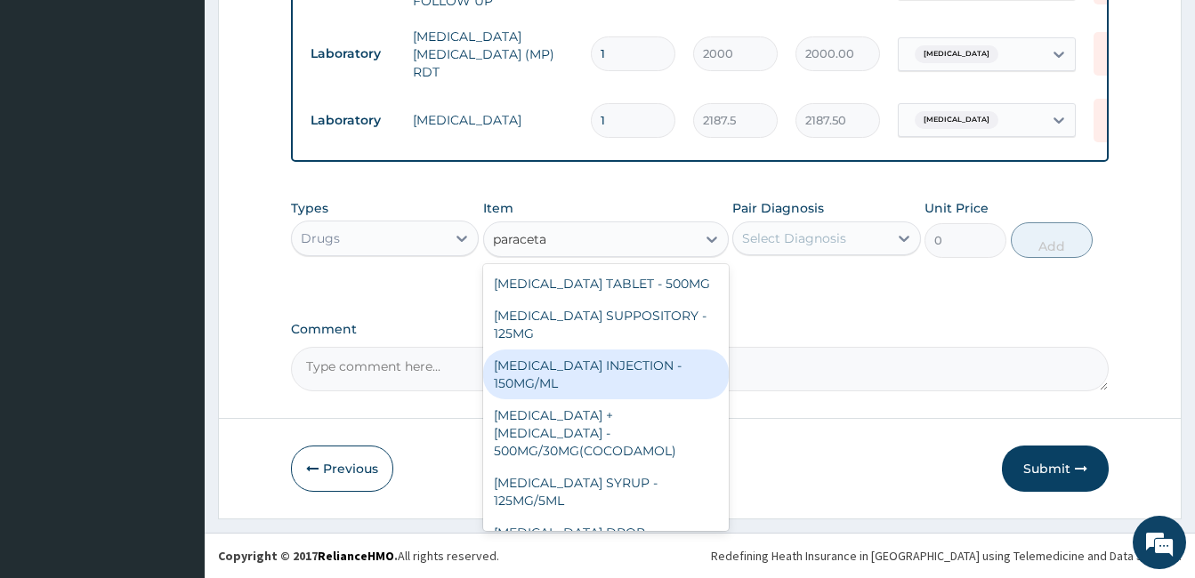
click at [616, 367] on div "PARACETAMOL INJECTION - 150MG/ML" at bounding box center [606, 375] width 246 height 50
type input "560"
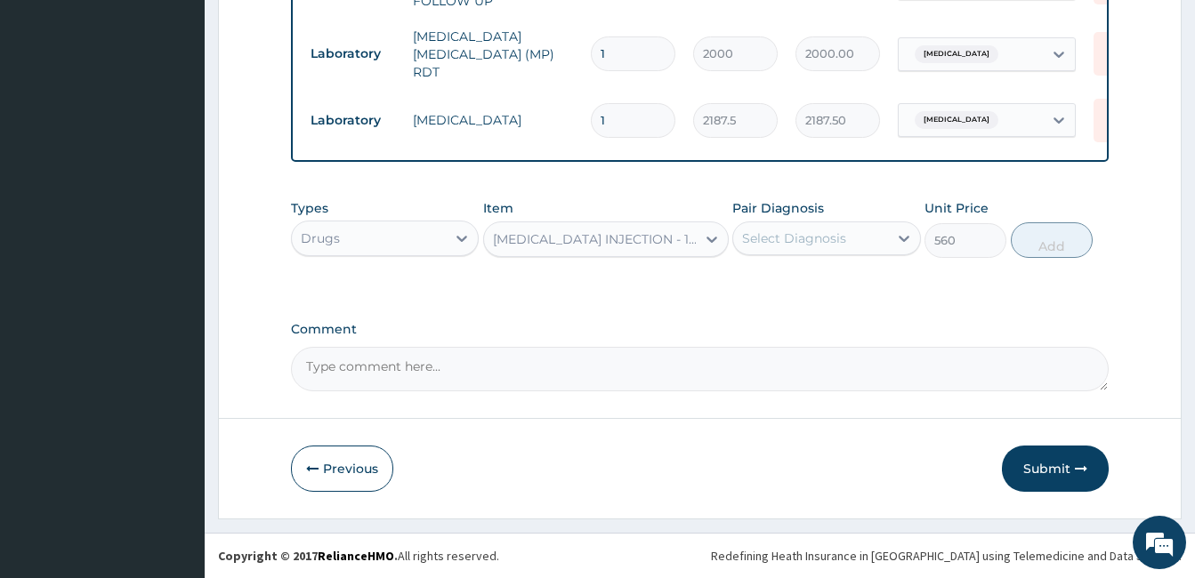
click at [833, 260] on div "Types Drugs Item option PARACETAMOL INJECTION - 150MG/ML, selected. Select is f…" at bounding box center [699, 228] width 817 height 76
click at [836, 242] on div "Select Diagnosis" at bounding box center [794, 238] width 104 height 18
click at [831, 280] on label "Malaria, unspecified" at bounding box center [816, 282] width 110 height 18
checkbox input "true"
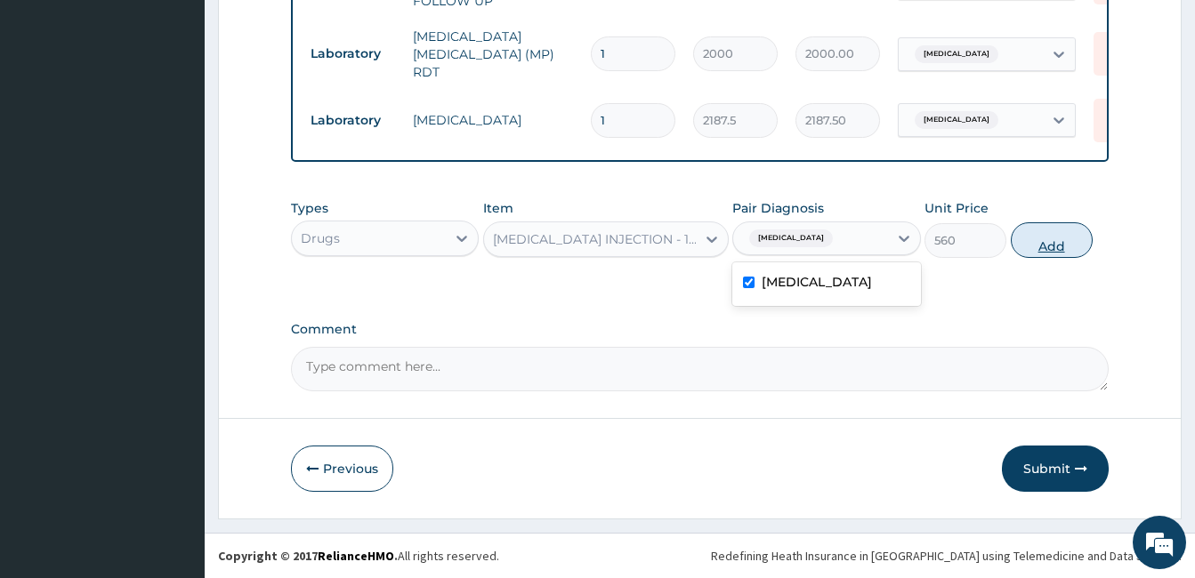
click at [1036, 251] on button "Add" at bounding box center [1051, 240] width 82 height 36
type input "0"
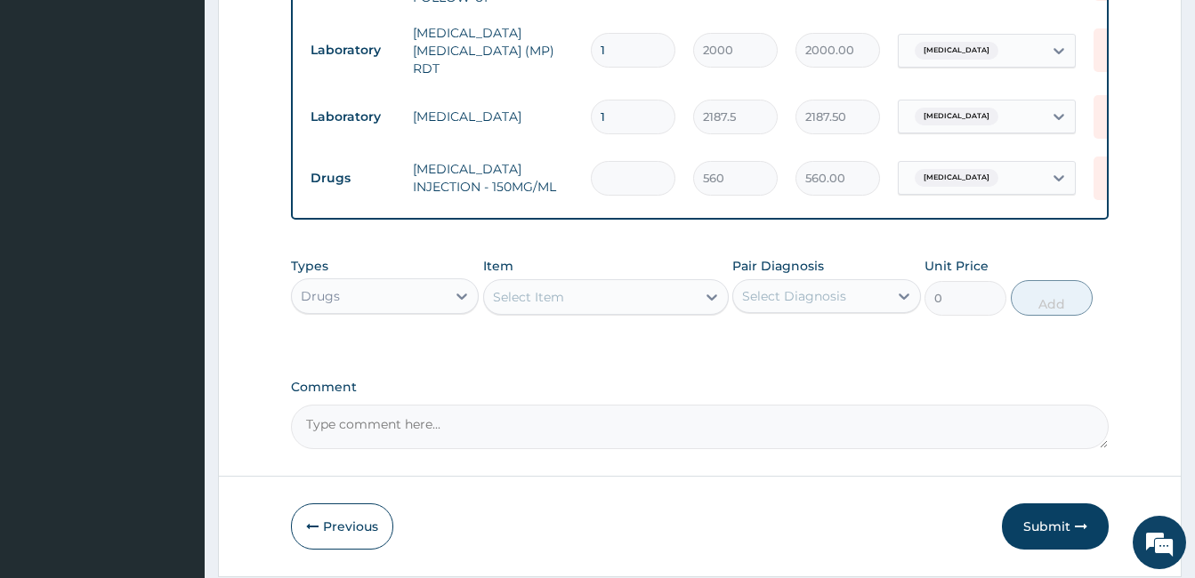
type input "0.00"
type input "4"
type input "2240.00"
type input "4"
click at [591, 304] on div "Select Item" at bounding box center [590, 297] width 212 height 28
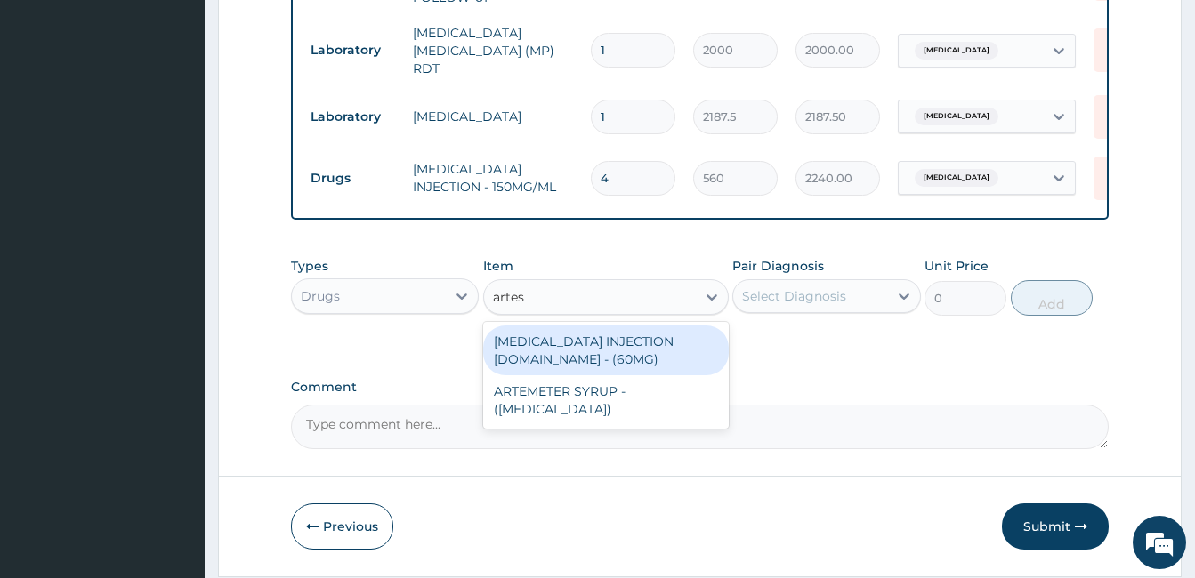
type input "artesu"
click at [612, 349] on div "ARTESUNATE INJECTION IV.IM - (60MG)" at bounding box center [606, 351] width 246 height 50
type input "1596"
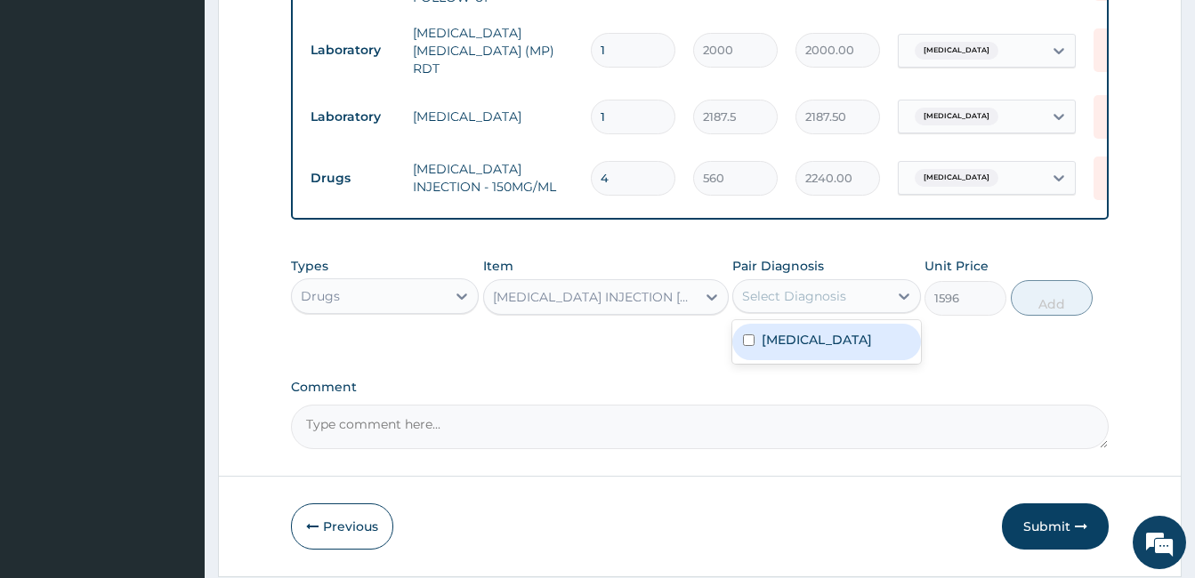
click at [801, 298] on div "Select Diagnosis" at bounding box center [794, 296] width 104 height 18
click at [809, 349] on label "Malaria, unspecified" at bounding box center [816, 340] width 110 height 18
checkbox input "true"
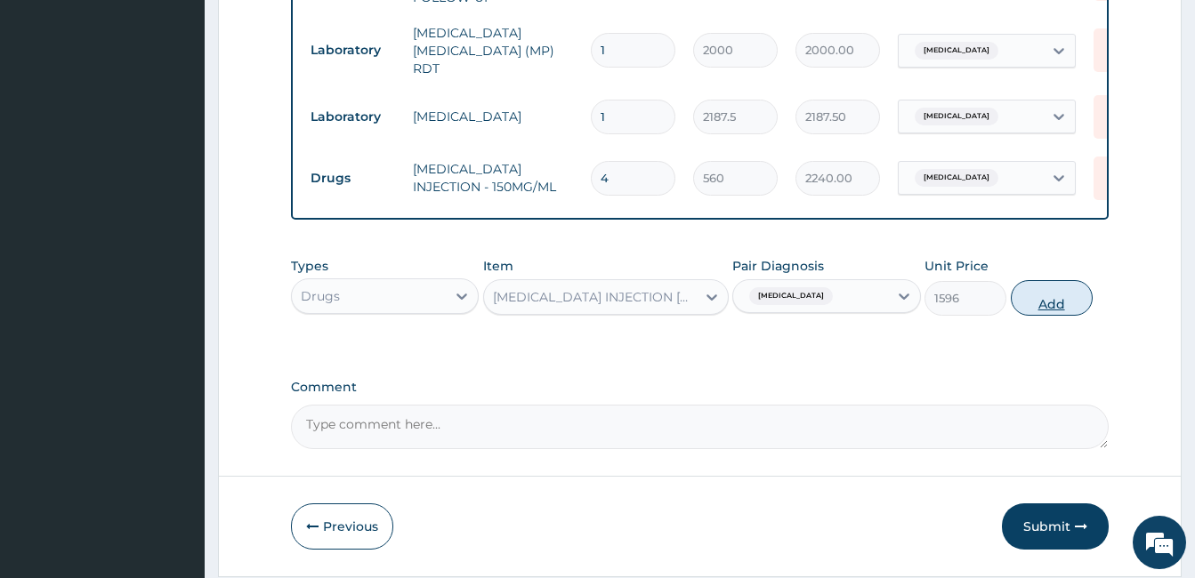
click at [1059, 295] on button "Add" at bounding box center [1051, 298] width 82 height 36
type input "0"
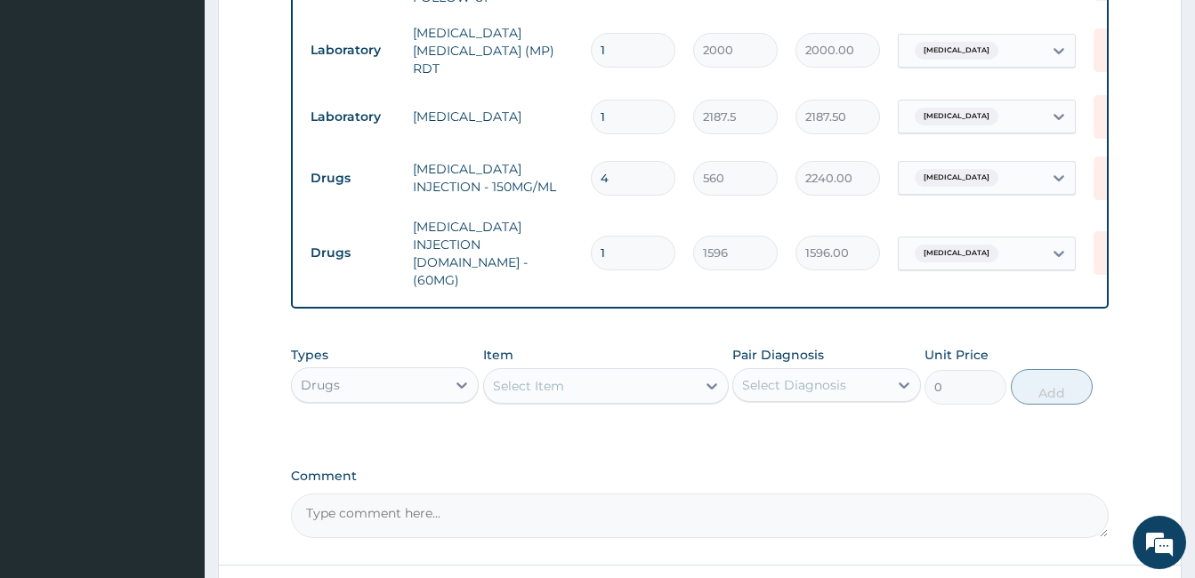
click at [576, 372] on div "Select Item" at bounding box center [590, 386] width 212 height 28
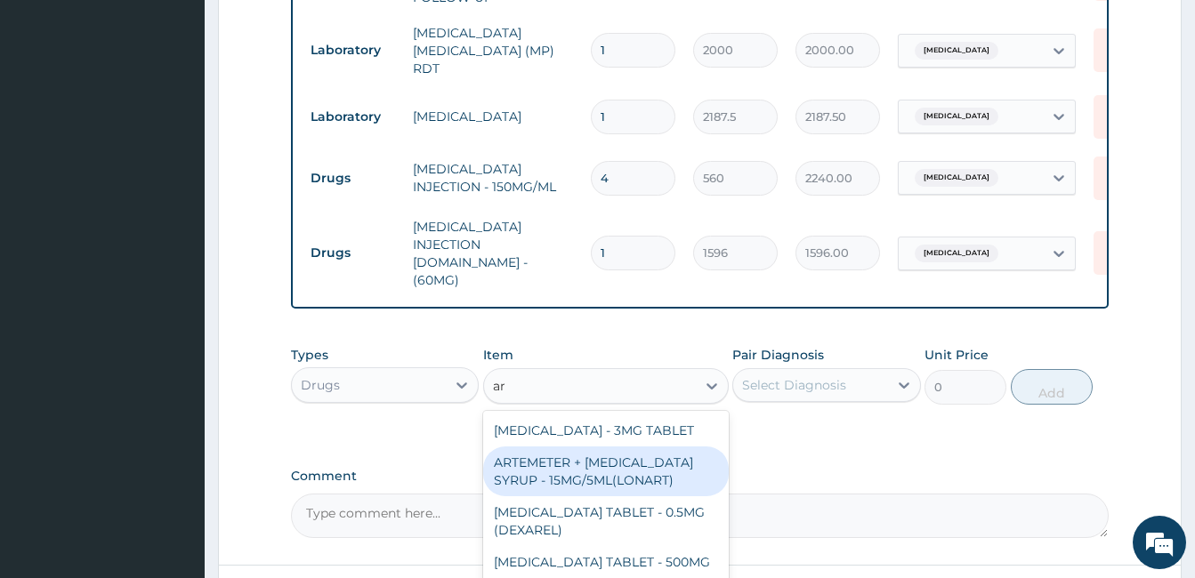
type input "a"
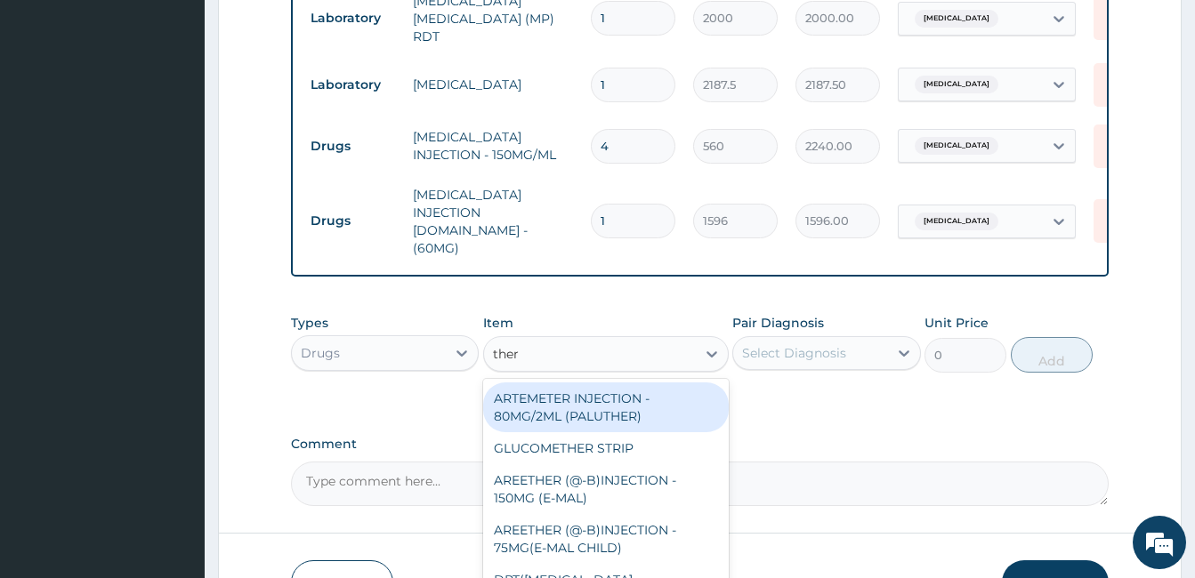
scroll to position [897, 0]
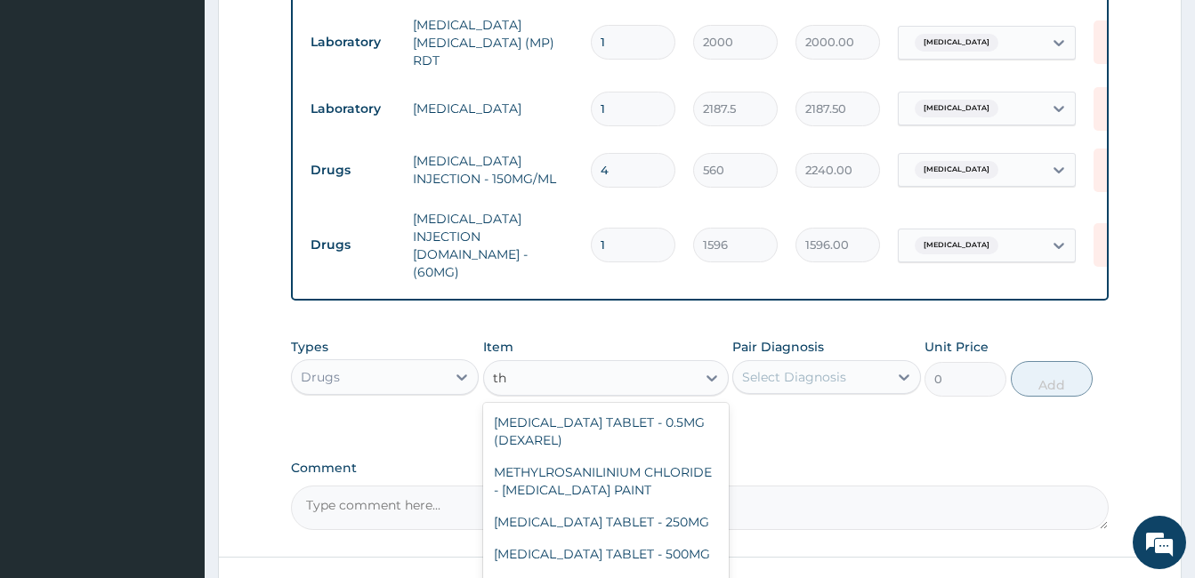
type input "t"
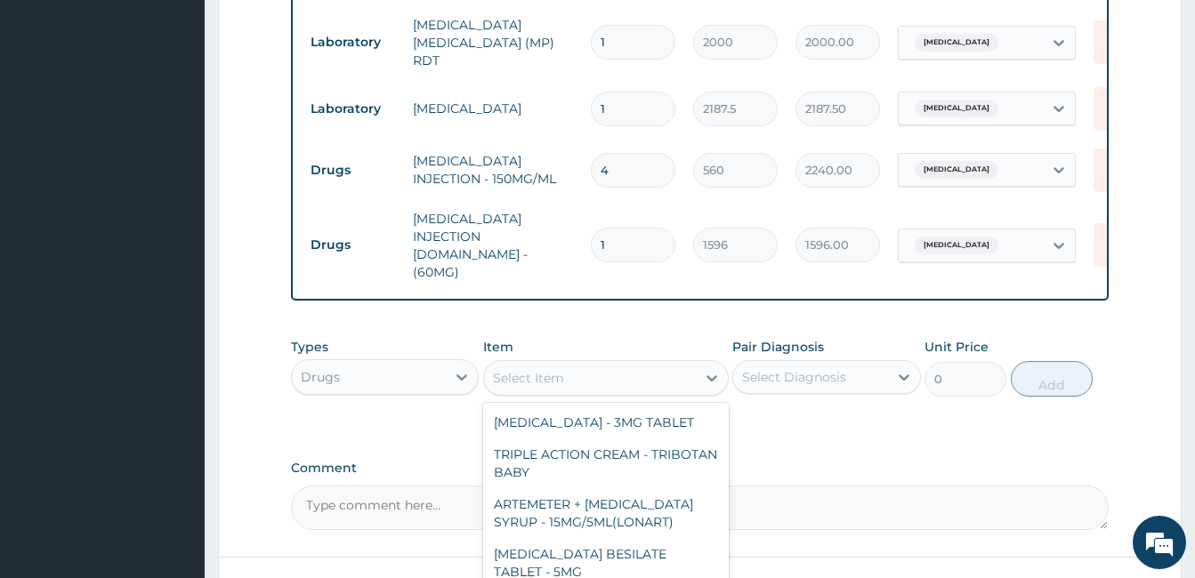
click at [629, 228] on input "1" at bounding box center [633, 245] width 85 height 35
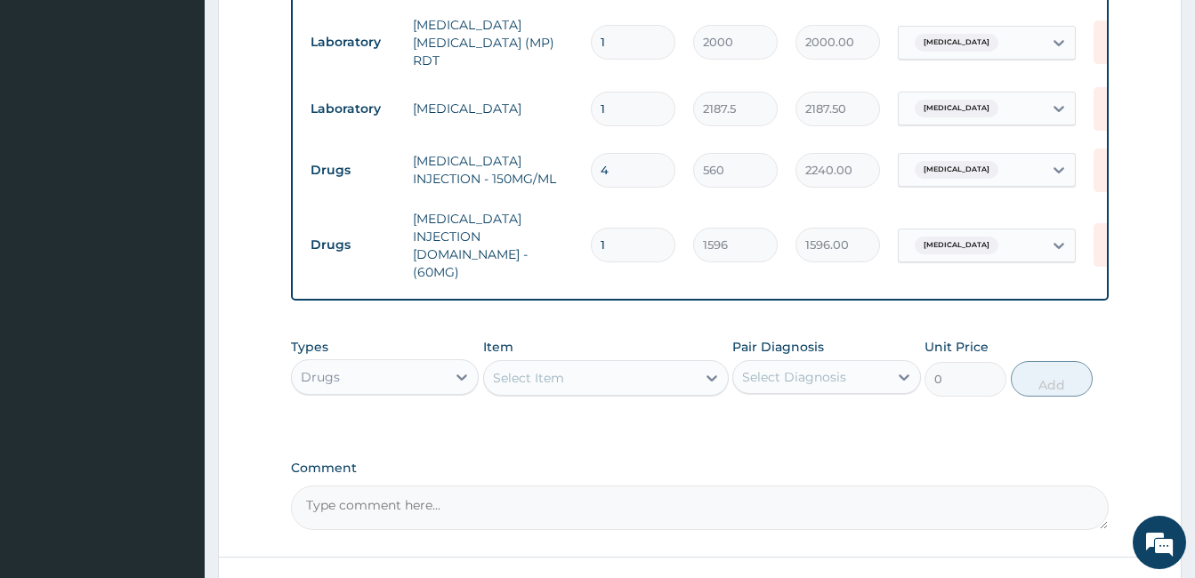
type input "0.00"
type input "2"
type input "3192.00"
type input "2"
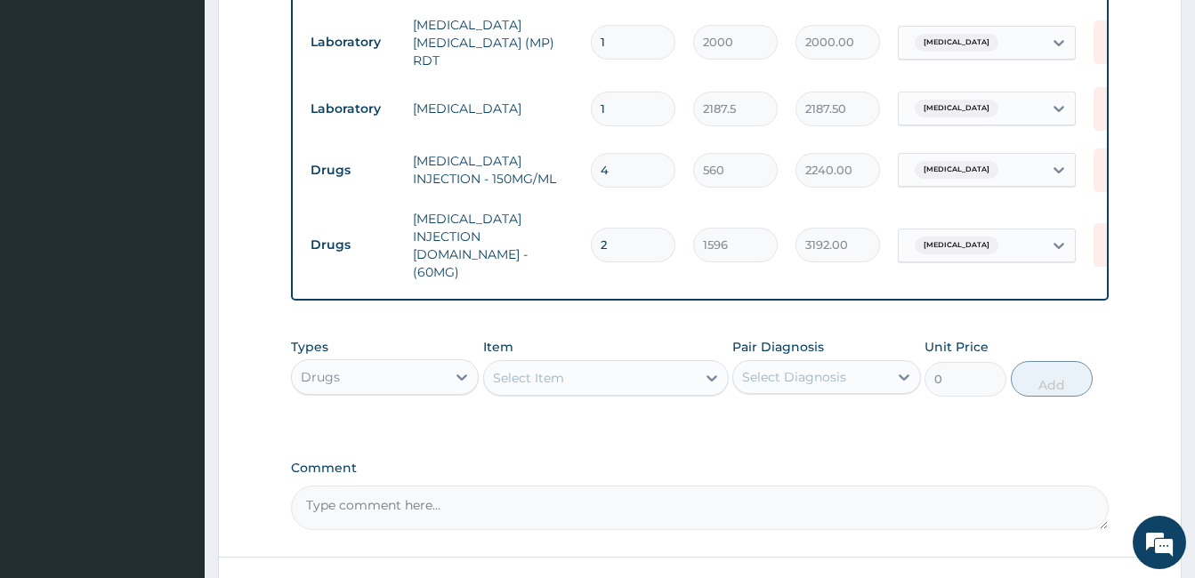
click at [620, 364] on div "Select Item" at bounding box center [590, 378] width 212 height 28
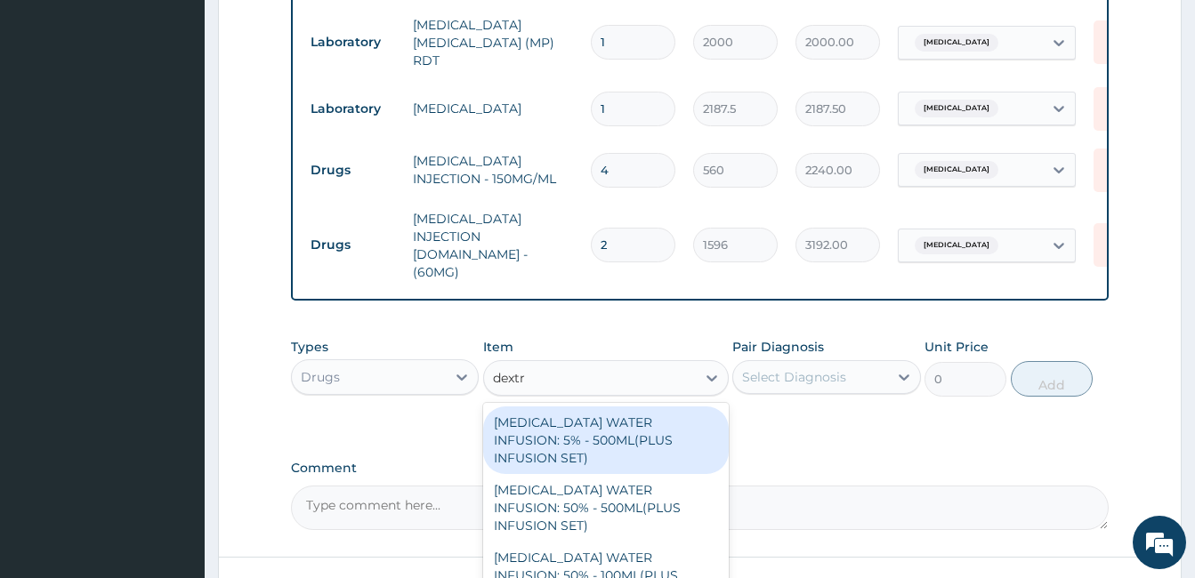
type input "dextro"
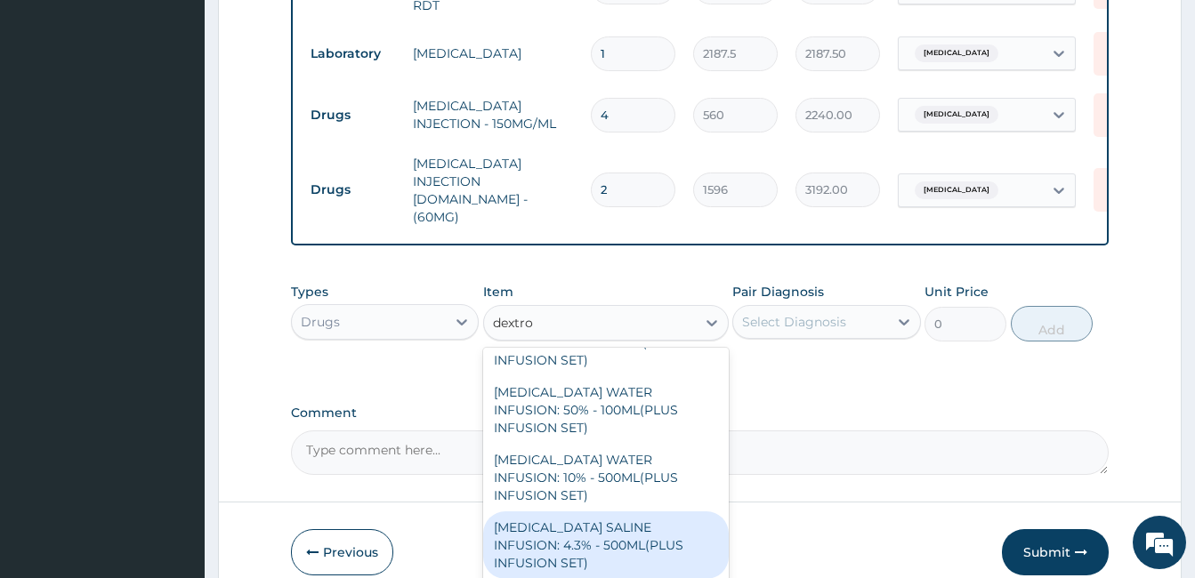
scroll to position [984, 0]
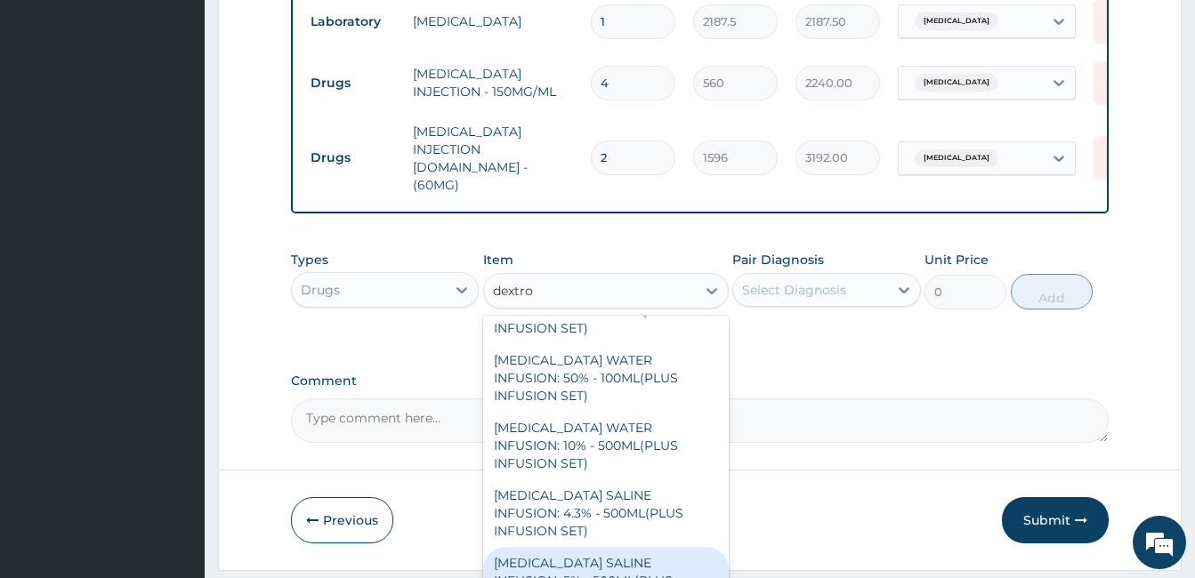
click at [672, 547] on div "DEXTROSE SALINE INFUSION: 5% - 500ML(PLUS INFUSION SET)" at bounding box center [606, 581] width 246 height 68
type input "1092"
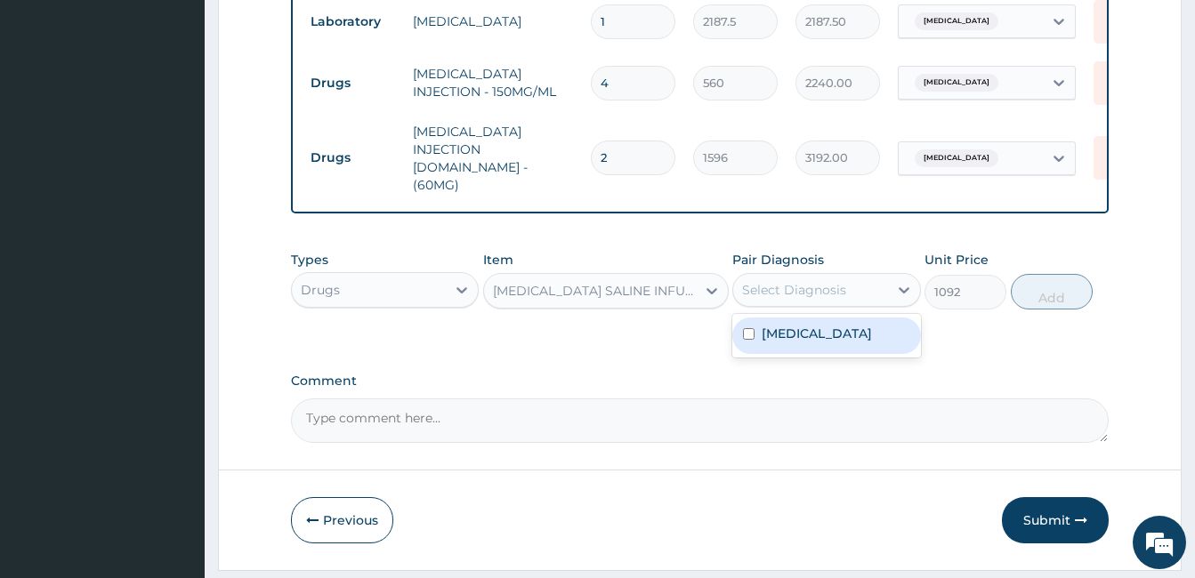
click at [823, 281] on div "Select Diagnosis" at bounding box center [794, 290] width 104 height 18
click at [816, 325] on label "Malaria, unspecified" at bounding box center [816, 334] width 110 height 18
checkbox input "true"
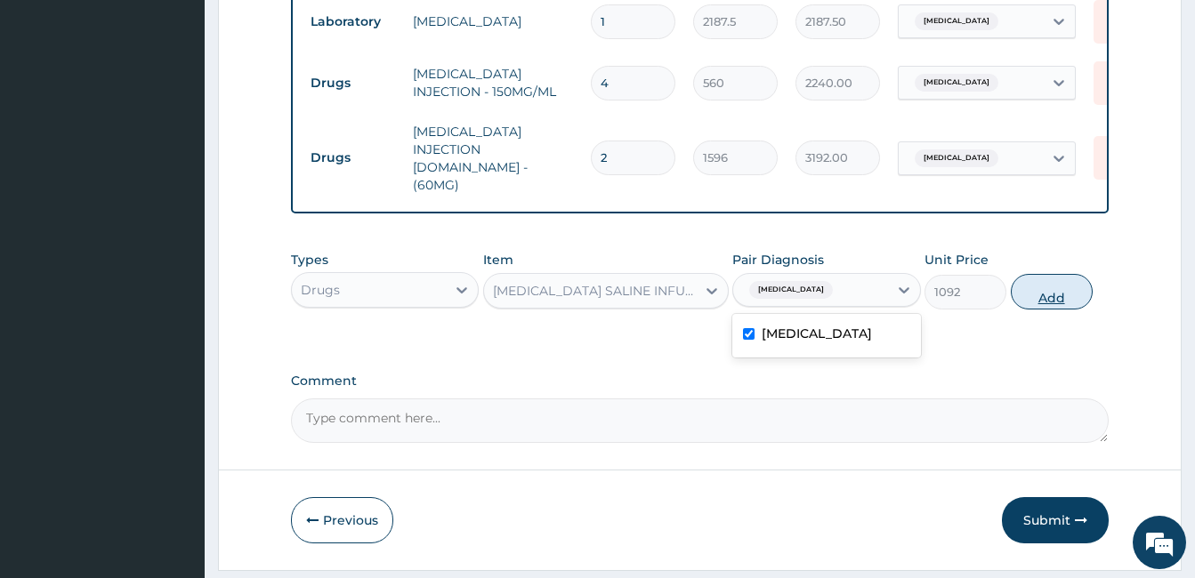
click at [1059, 274] on button "Add" at bounding box center [1051, 292] width 82 height 36
type input "0"
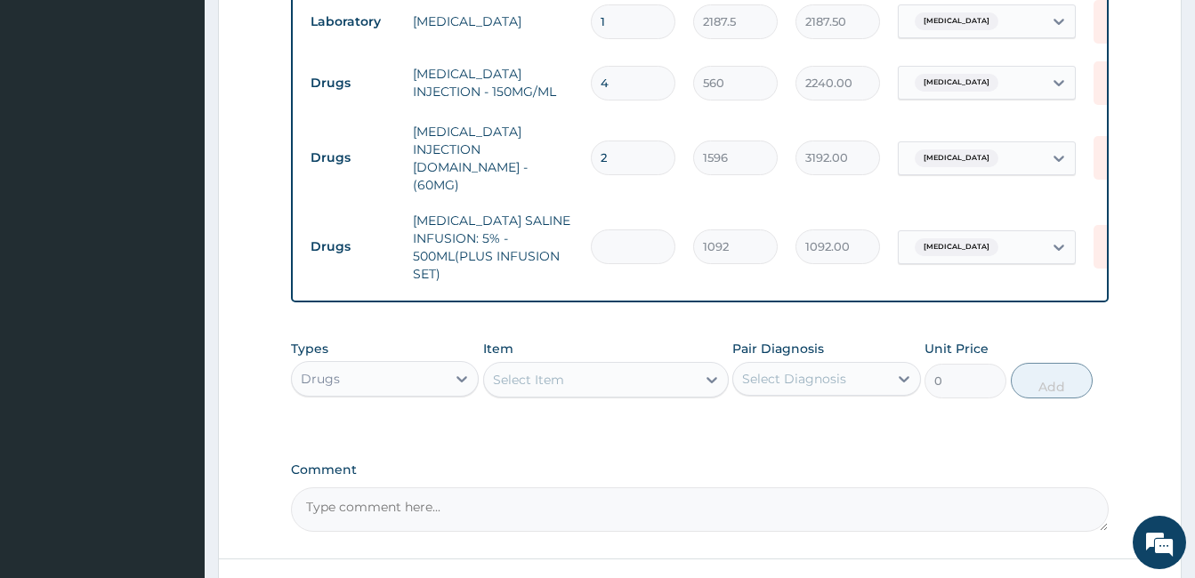
type input "0.00"
type input "3"
type input "3276.00"
type input "3"
click at [557, 371] on div "Select Item" at bounding box center [528, 380] width 71 height 18
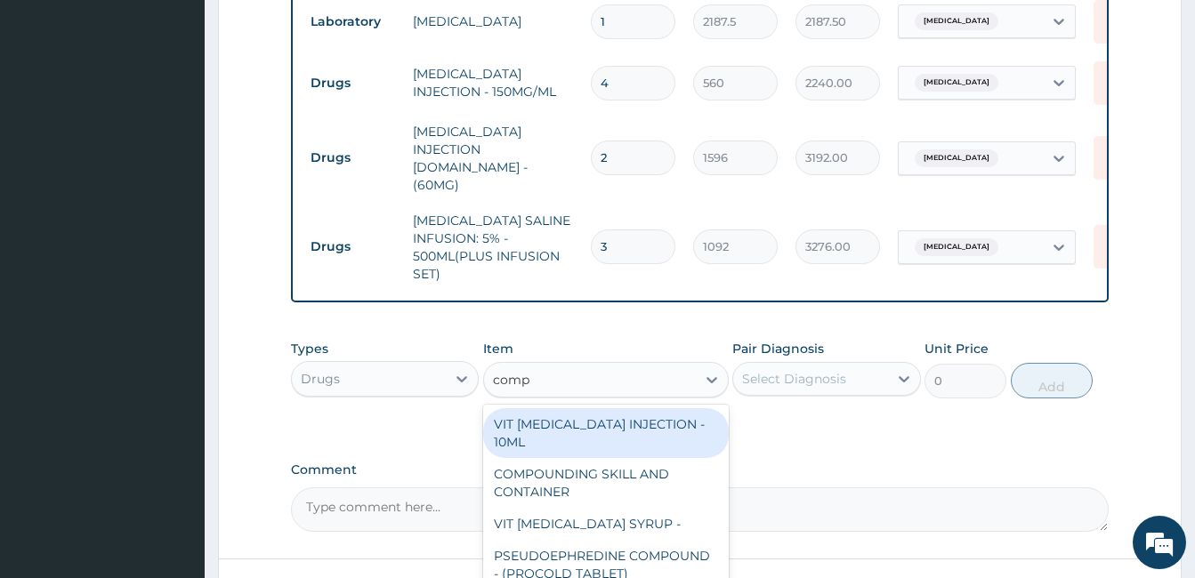
type input "compl"
click at [622, 408] on div "VIT B- COMPLEX INJECTION - 10ML" at bounding box center [606, 433] width 246 height 50
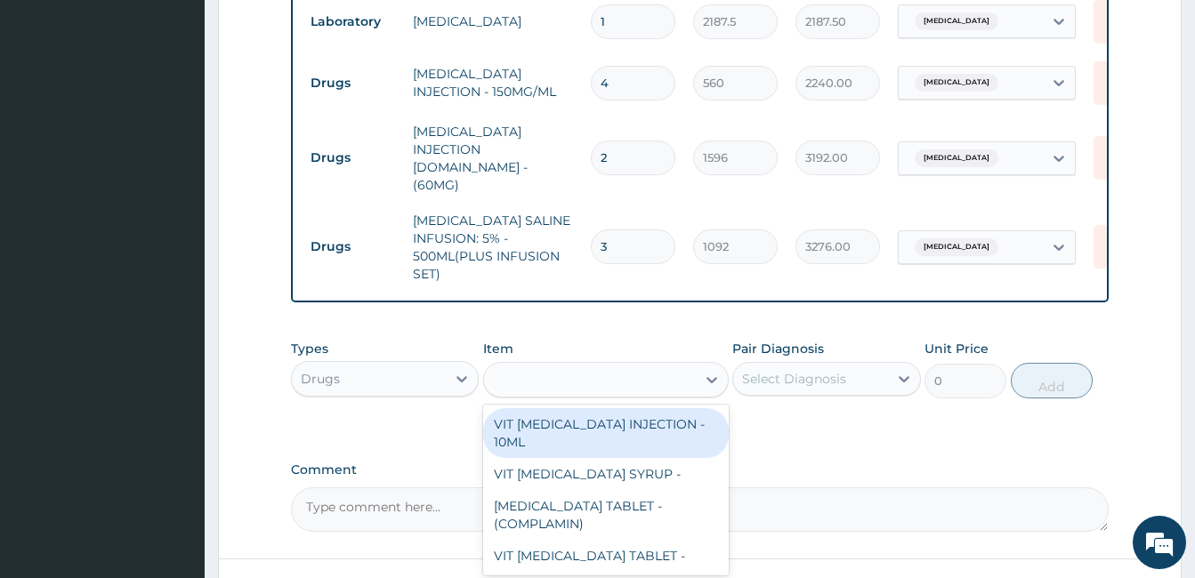
type input "154"
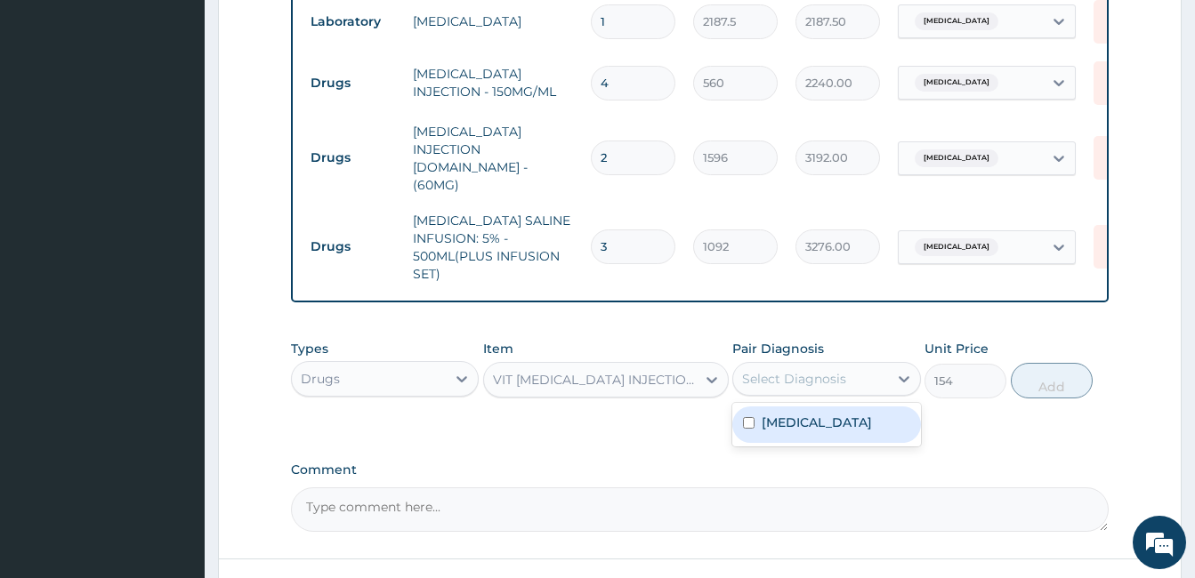
click at [819, 365] on div "Select Diagnosis" at bounding box center [810, 379] width 154 height 28
click at [817, 414] on label "Malaria, unspecified" at bounding box center [816, 423] width 110 height 18
checkbox input "true"
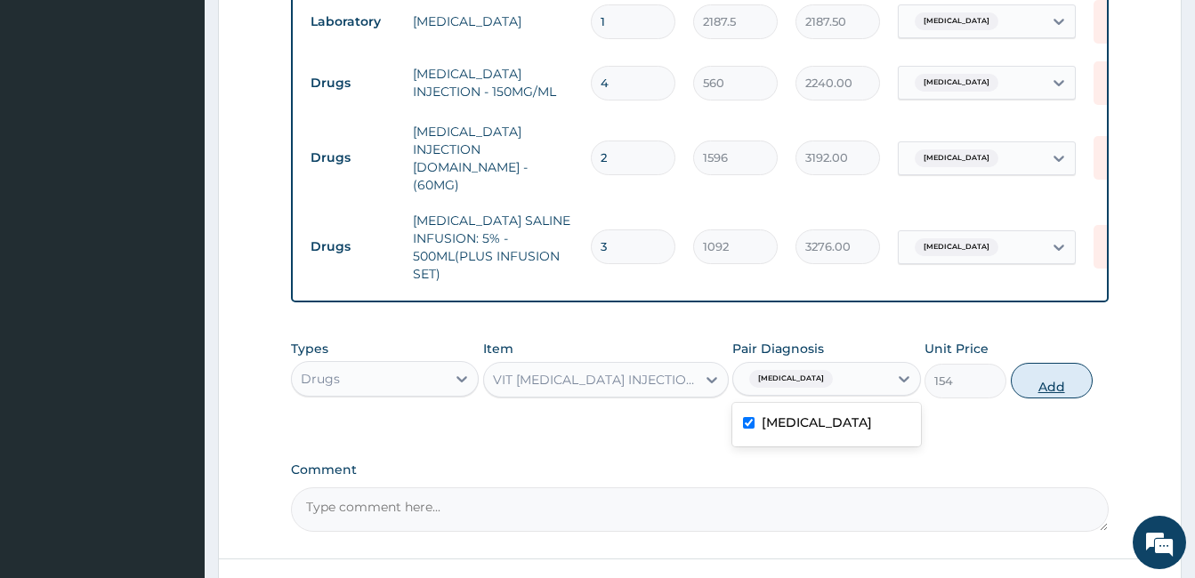
click at [1054, 363] on button "Add" at bounding box center [1051, 381] width 82 height 36
type input "0"
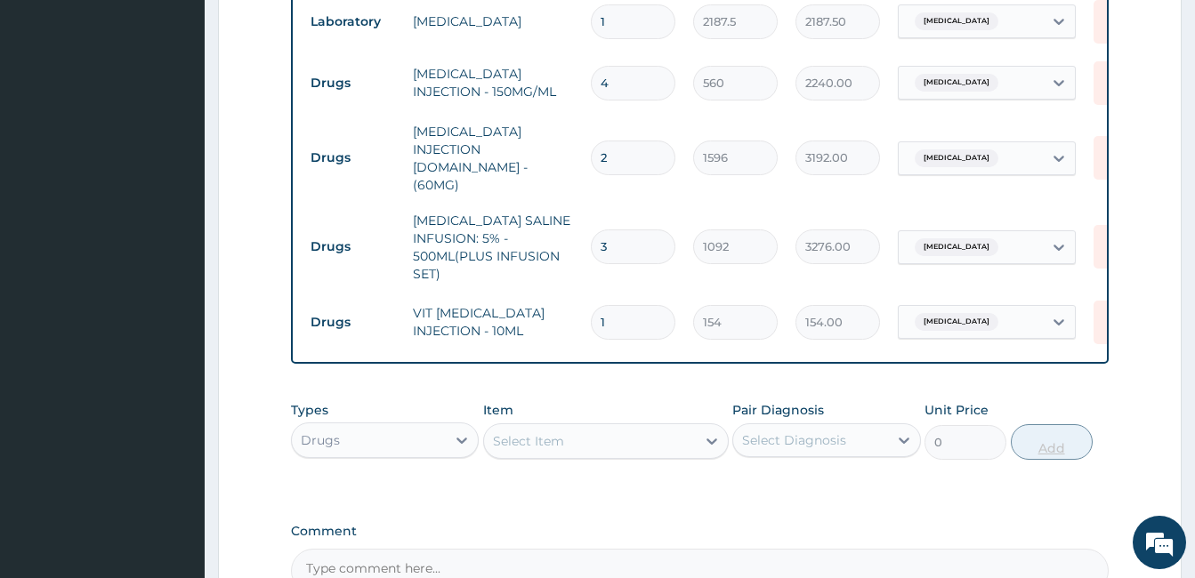
type input "0.00"
type input "2"
type input "308.00"
type input "2"
click at [669, 427] on div "Select Item" at bounding box center [590, 441] width 212 height 28
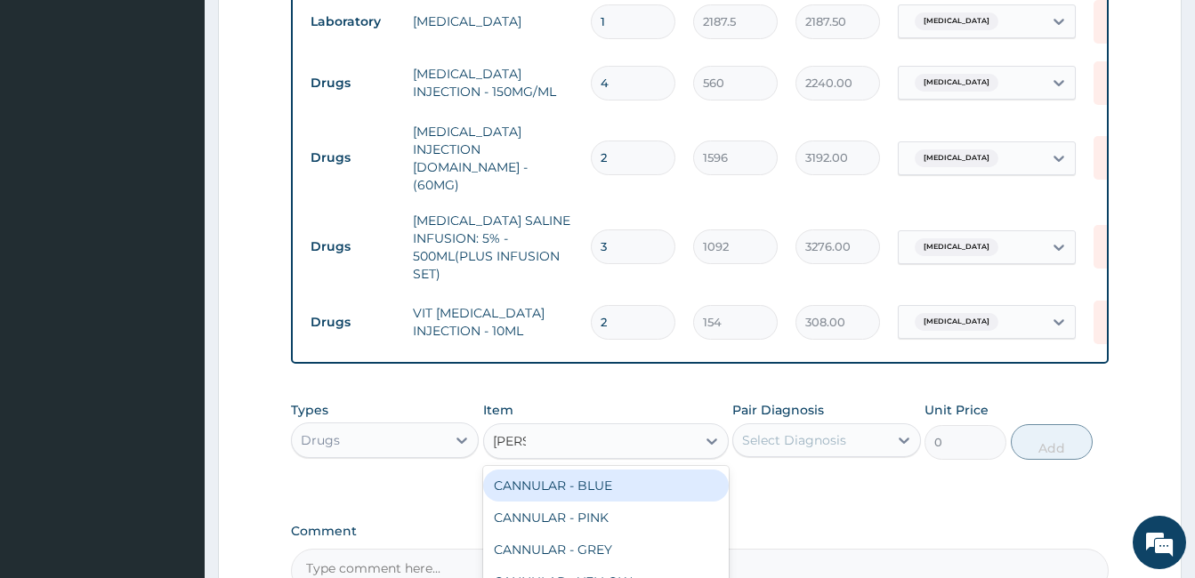
type input "cannu"
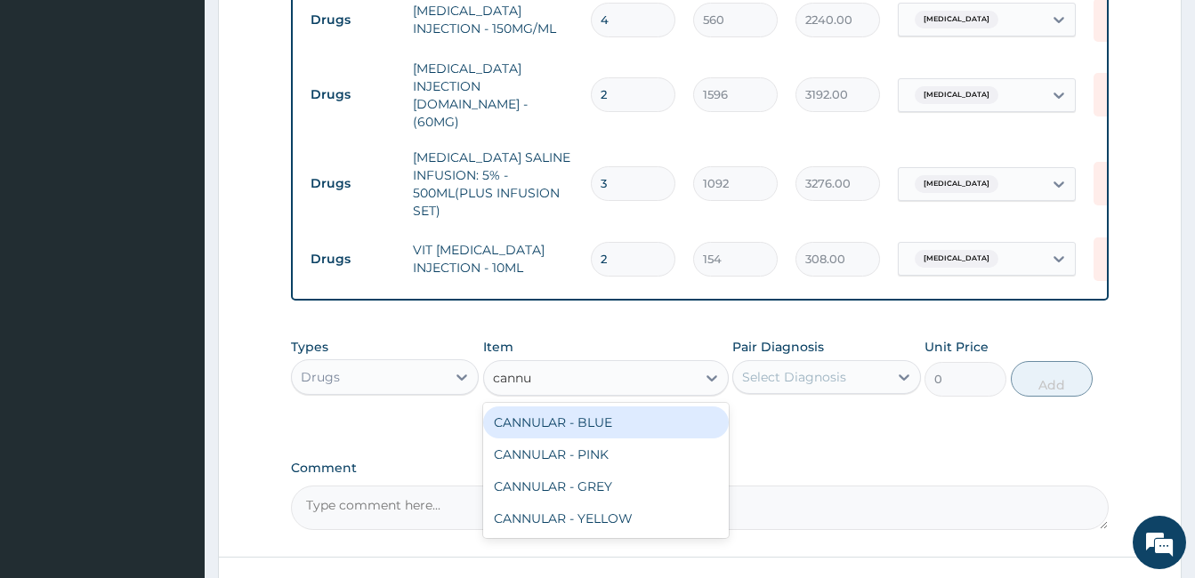
click at [643, 407] on div "CANNULAR - BLUE" at bounding box center [606, 423] width 246 height 32
type input "140"
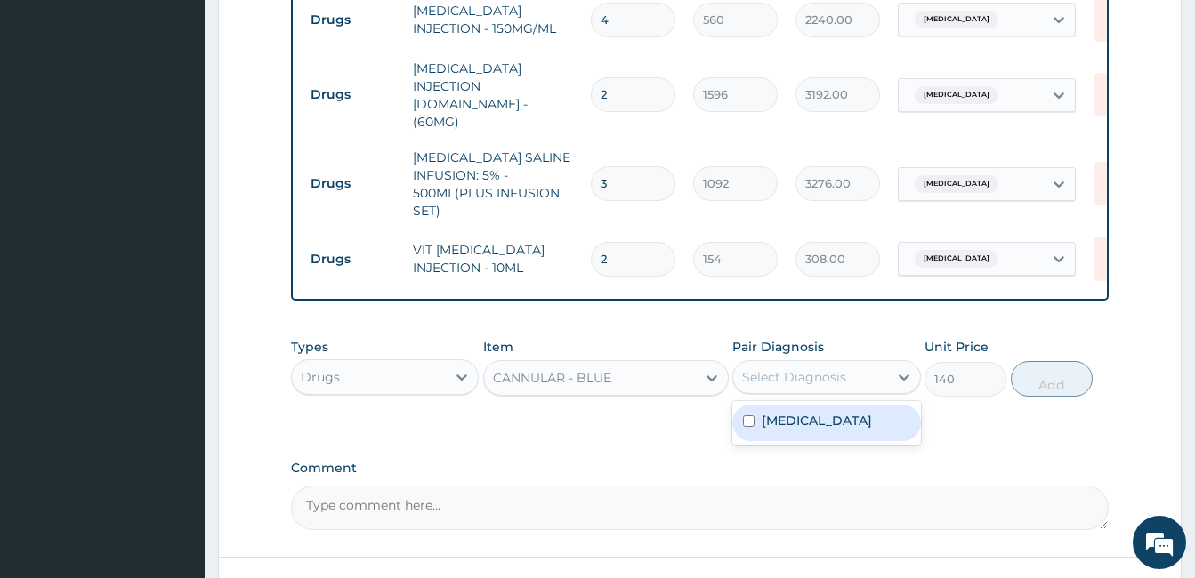
click at [825, 368] on div "Select Diagnosis" at bounding box center [794, 377] width 104 height 18
click at [817, 412] on label "Malaria, unspecified" at bounding box center [816, 421] width 110 height 18
checkbox input "true"
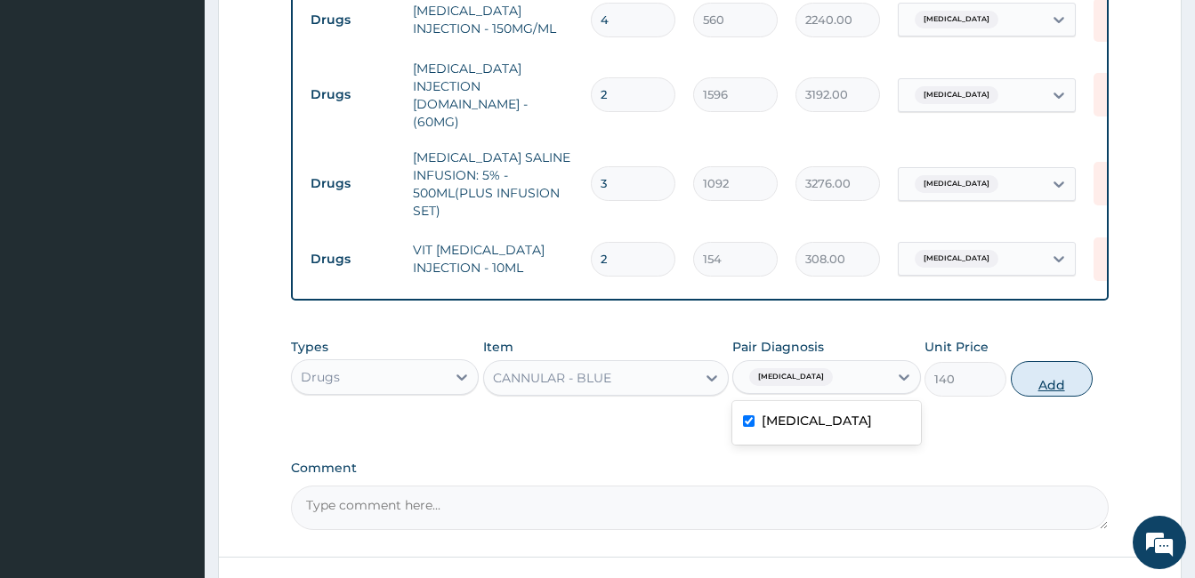
click at [1066, 361] on button "Add" at bounding box center [1051, 379] width 82 height 36
type input "0"
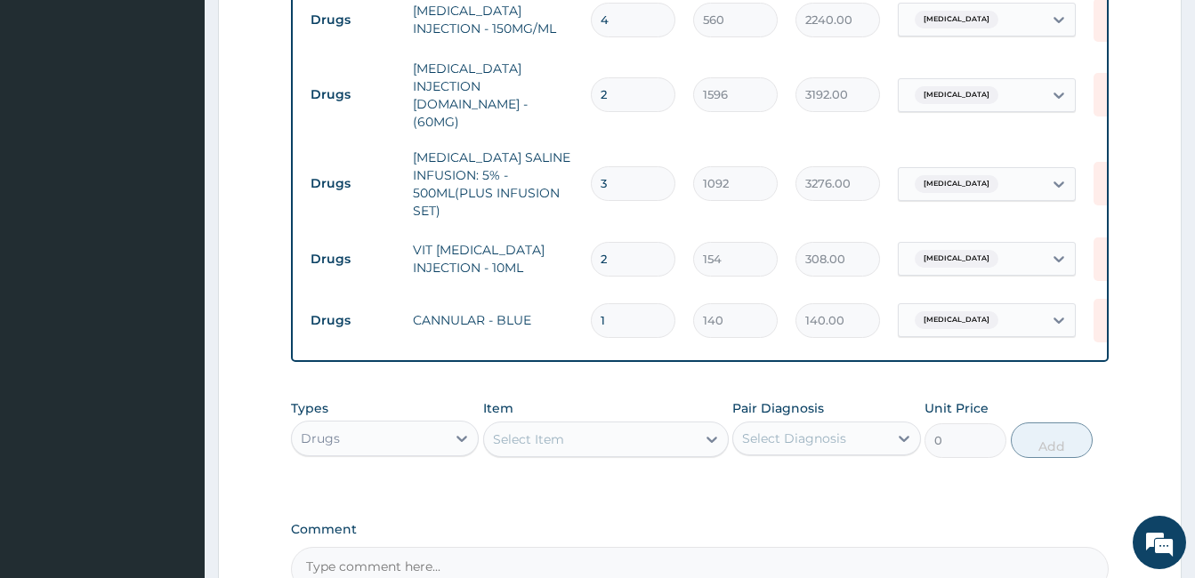
click at [588, 425] on div "Select Item" at bounding box center [590, 439] width 212 height 28
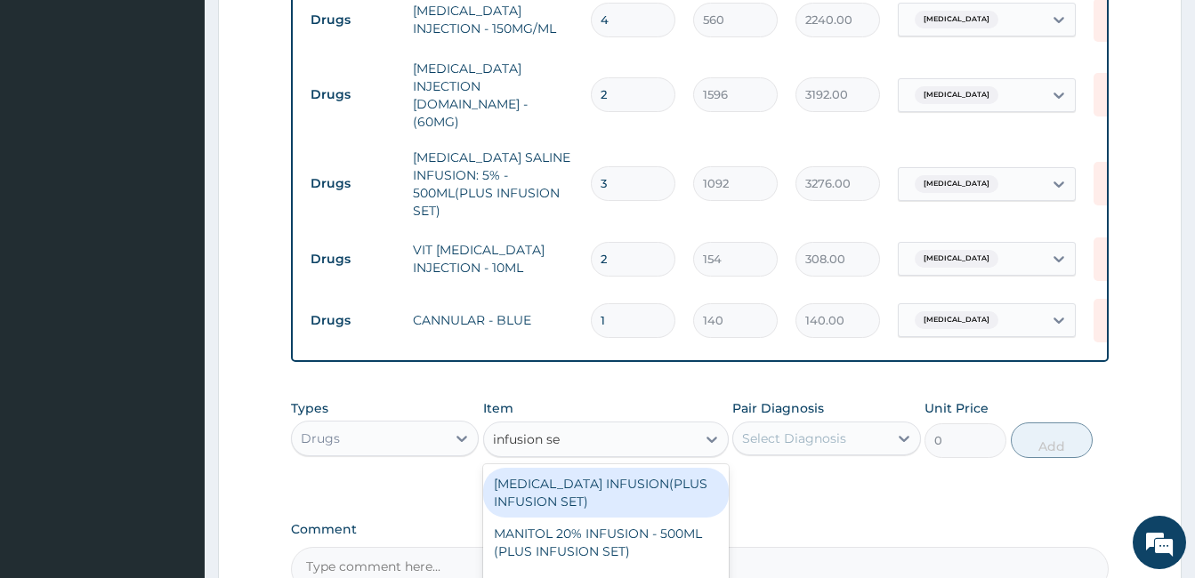
type input "infusion set"
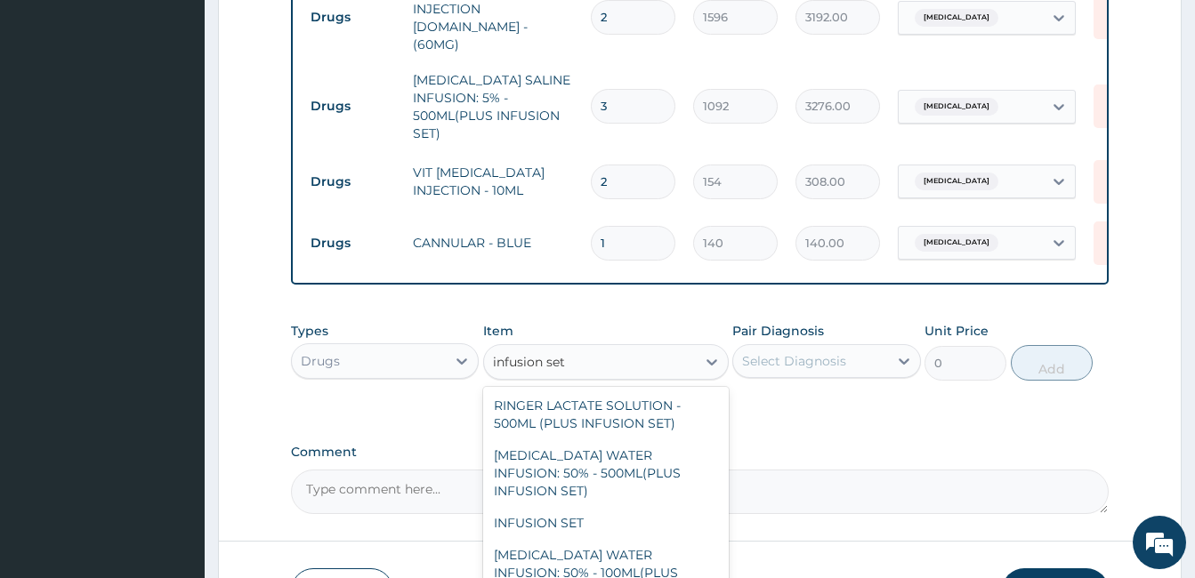
scroll to position [239, 0]
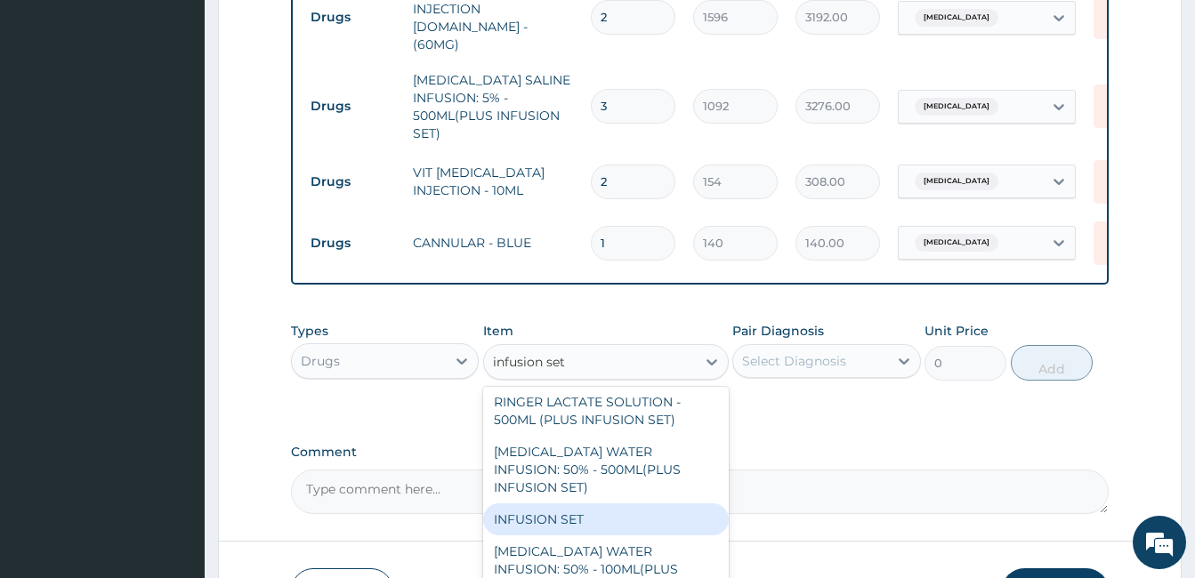
click at [648, 503] on div "INFUSION SET" at bounding box center [606, 519] width 246 height 32
type input "140"
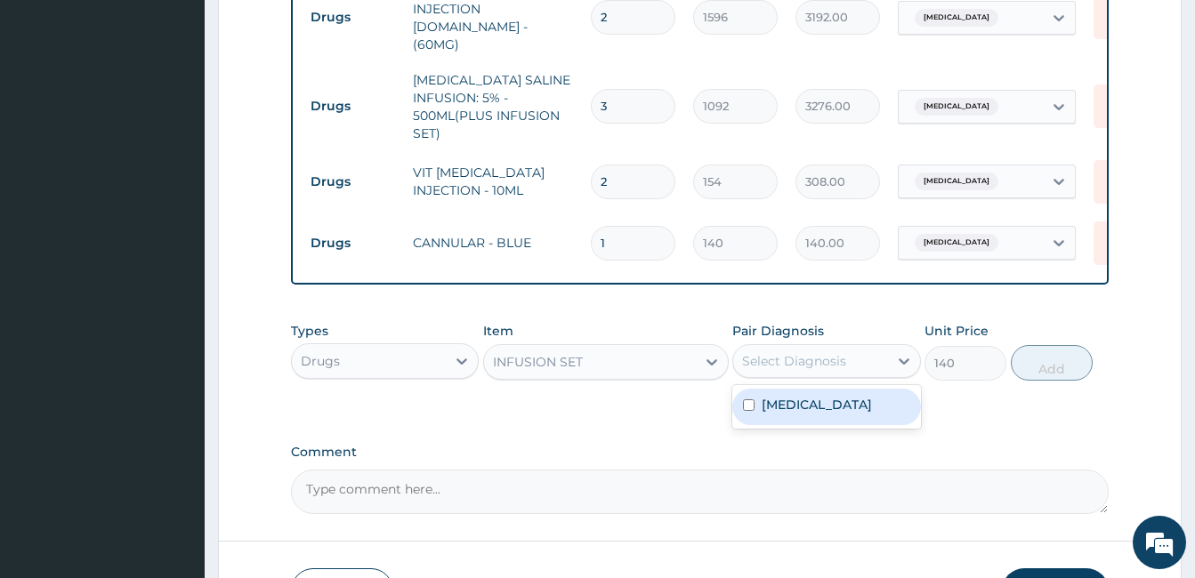
click at [838, 352] on div "Select Diagnosis" at bounding box center [794, 361] width 104 height 18
click at [830, 396] on label "Malaria, unspecified" at bounding box center [816, 405] width 110 height 18
checkbox input "true"
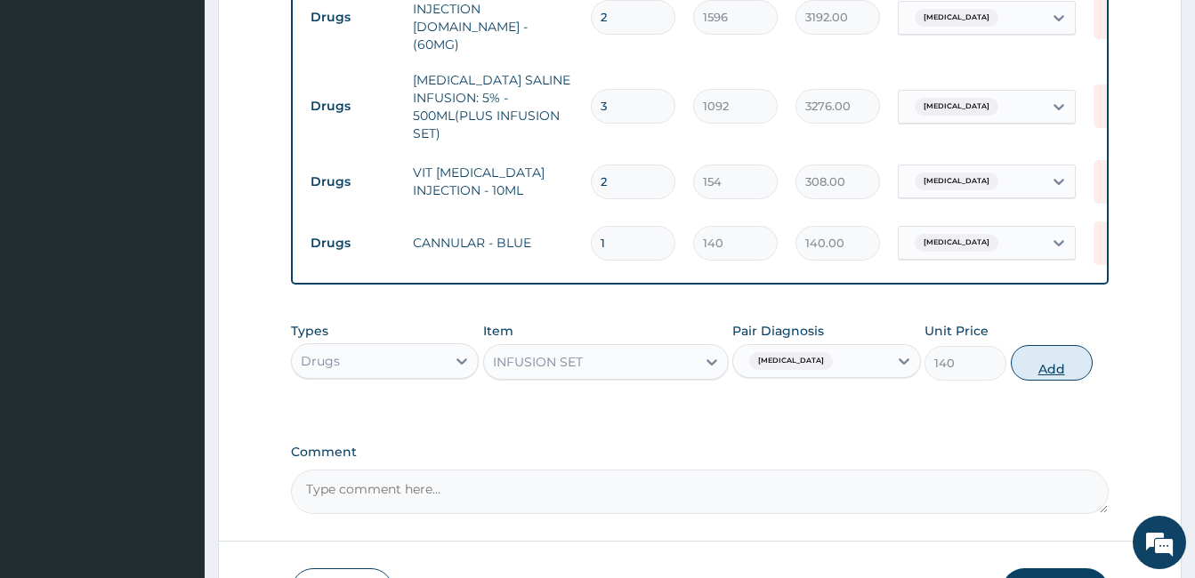
click at [1024, 345] on button "Add" at bounding box center [1051, 363] width 82 height 36
type input "0"
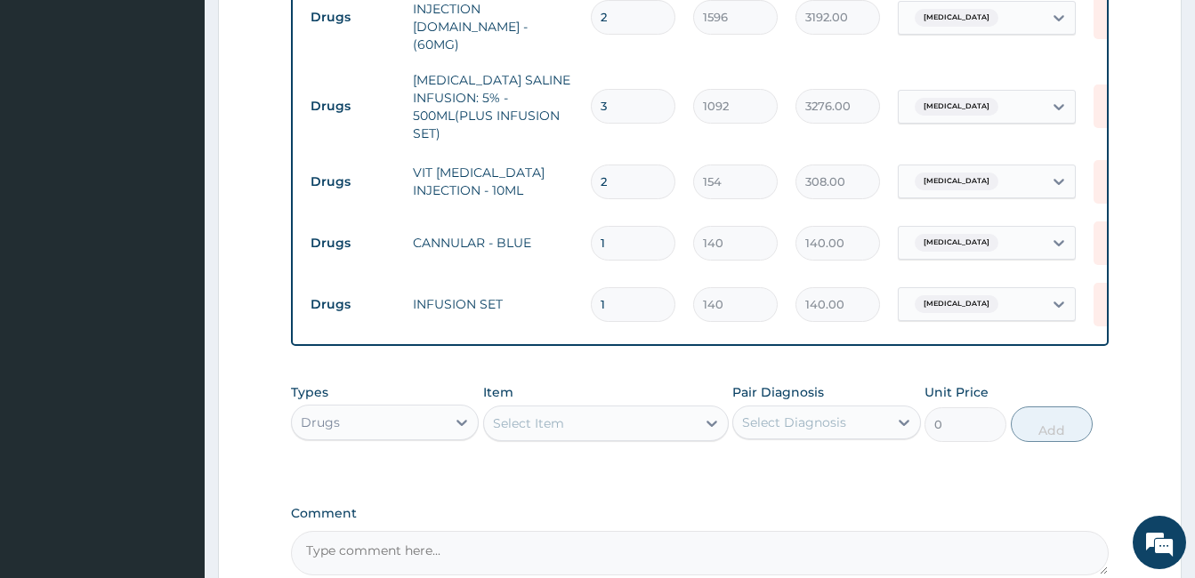
click at [573, 409] on div "Select Item" at bounding box center [590, 423] width 212 height 28
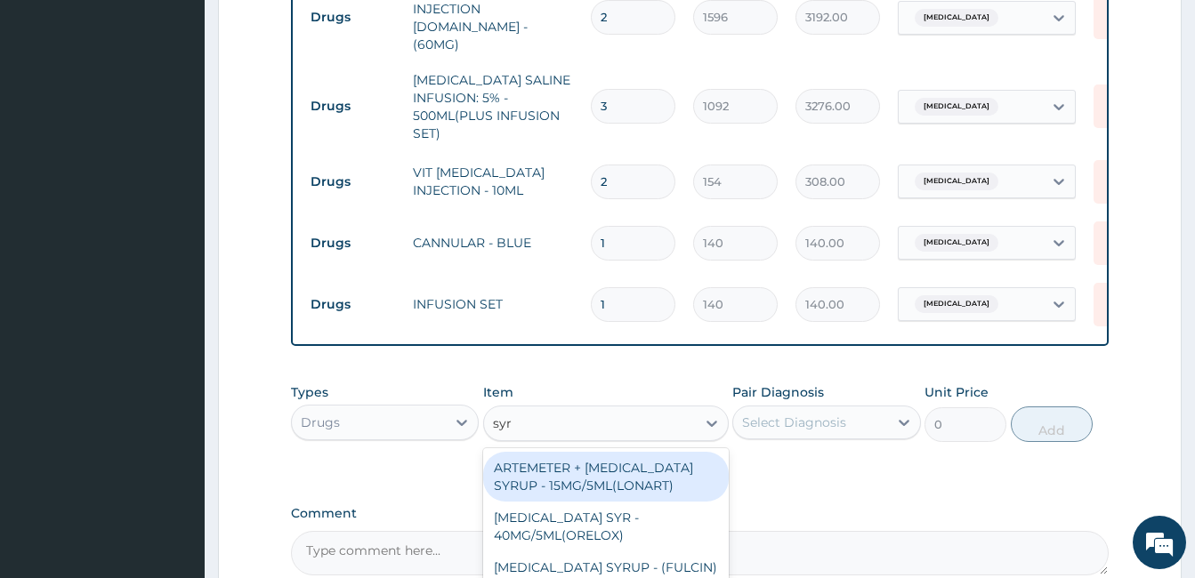
type input "syri"
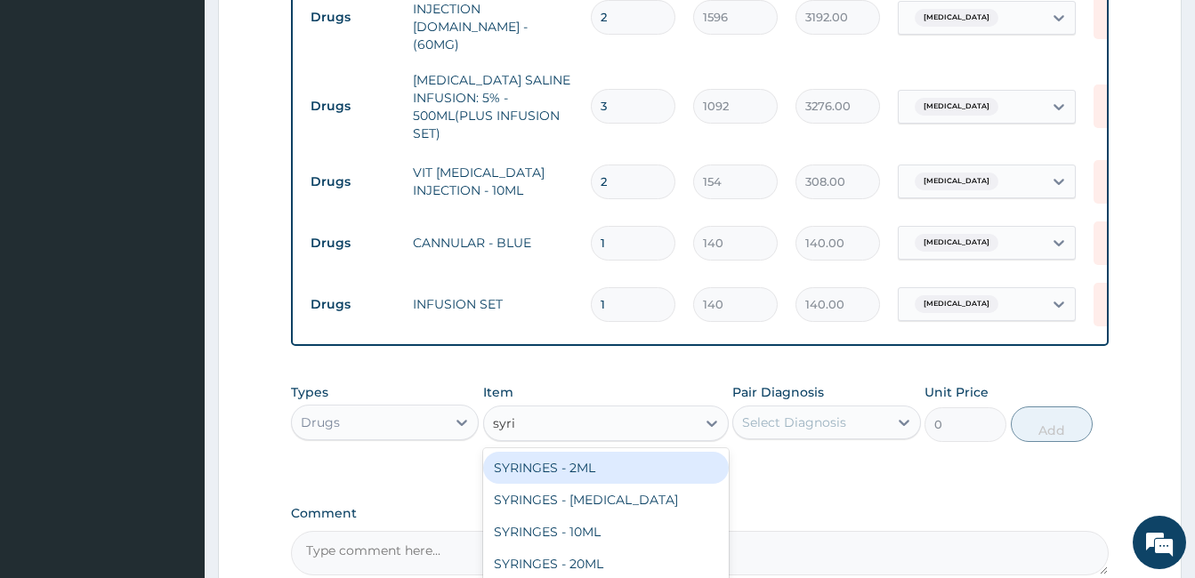
click at [583, 452] on div "SYRINGES - 2ML" at bounding box center [606, 468] width 246 height 32
type input "42"
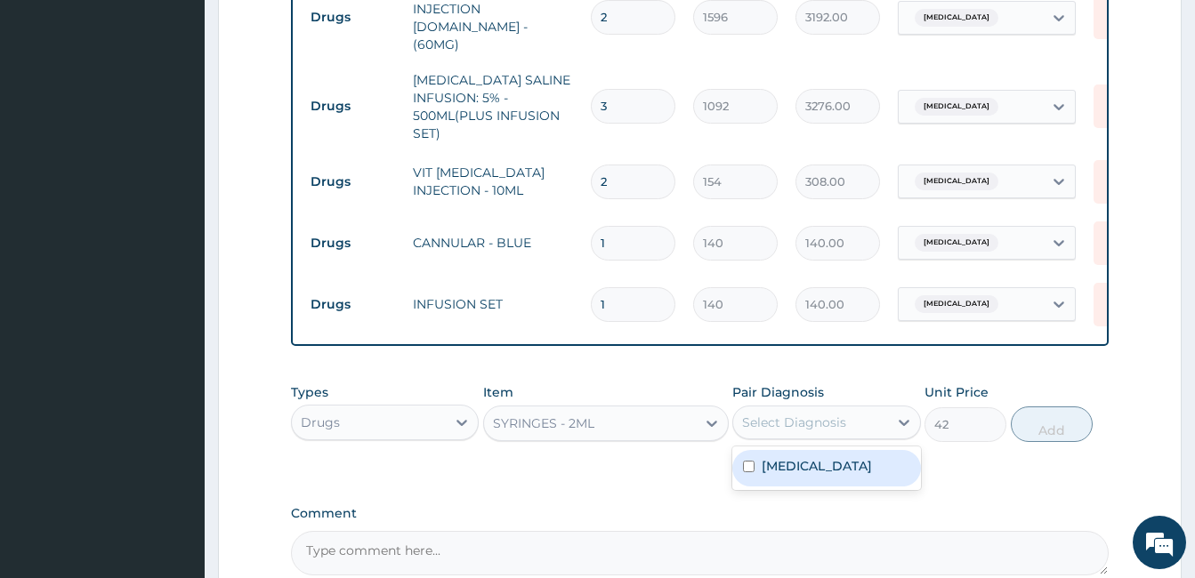
click at [783, 414] on div "Select Diagnosis" at bounding box center [794, 423] width 104 height 18
click at [773, 457] on label "Malaria, unspecified" at bounding box center [816, 466] width 110 height 18
checkbox input "true"
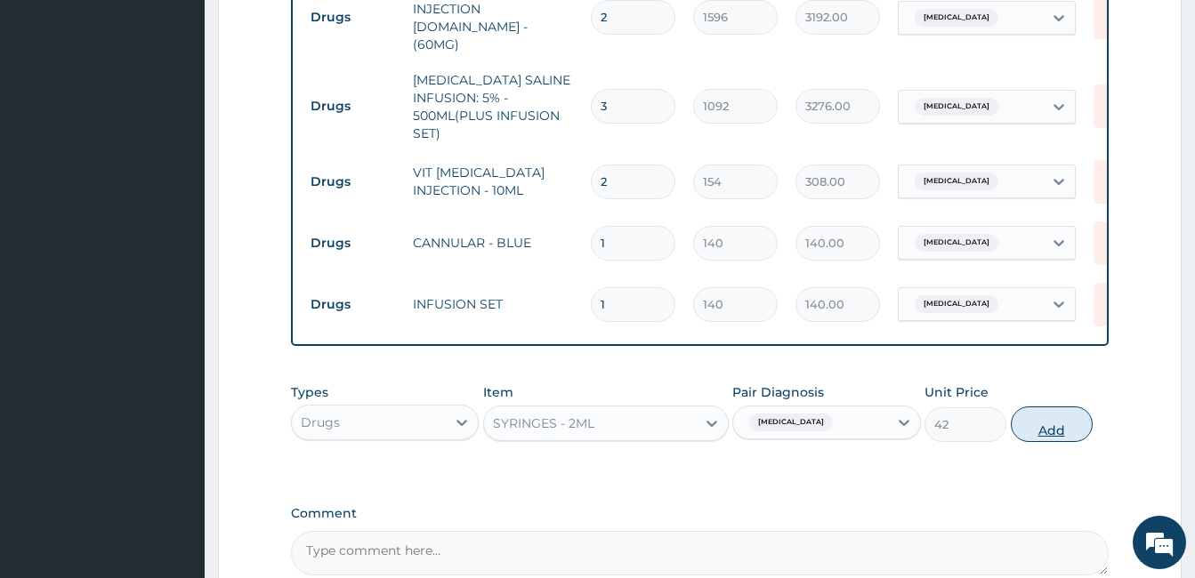
click at [1060, 407] on button "Add" at bounding box center [1051, 425] width 82 height 36
type input "0"
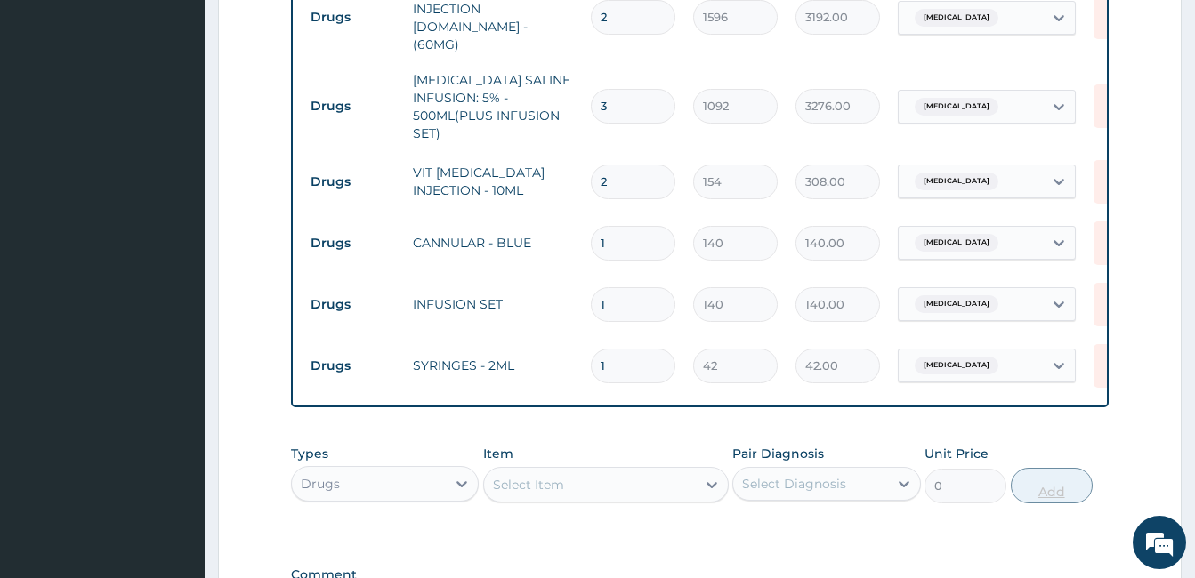
type input "0.00"
type input "4"
type input "168.00"
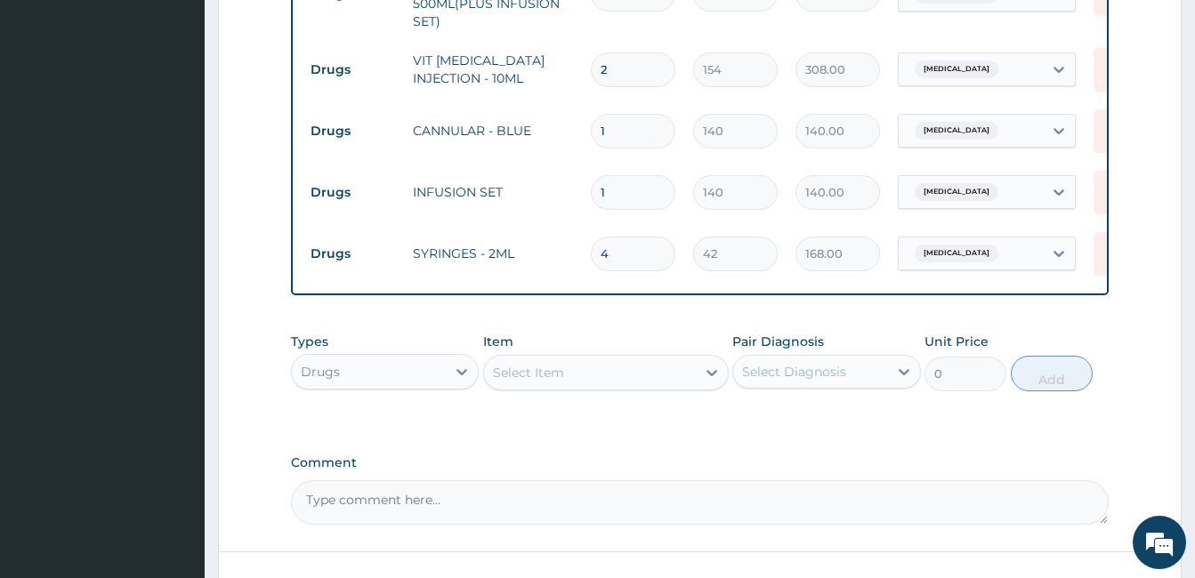
scroll to position [1335, 0]
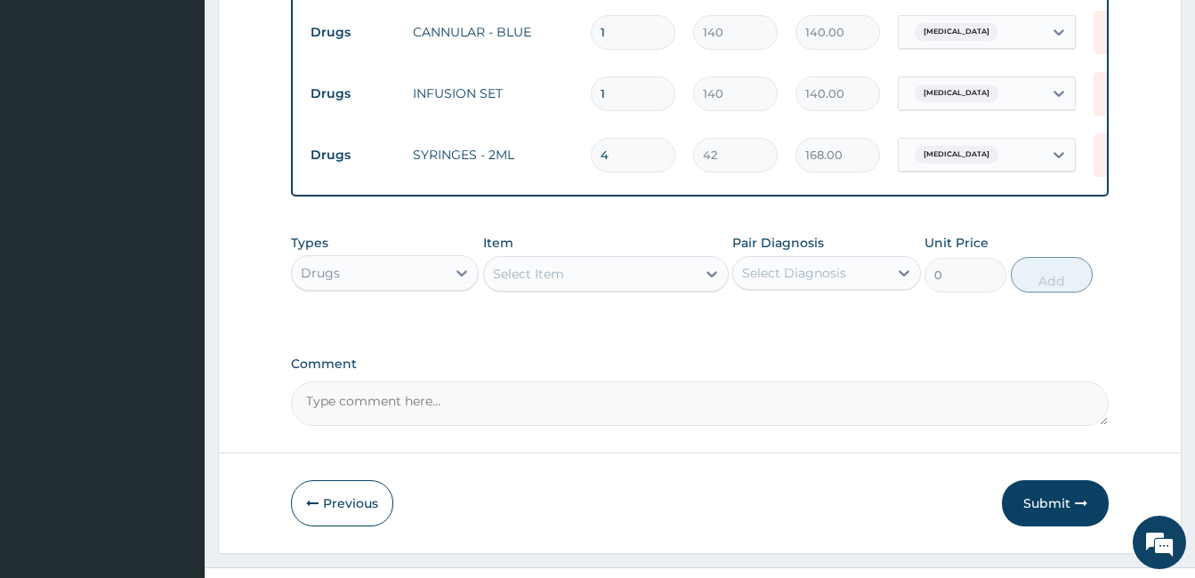
type input "4"
click at [600, 260] on div "Select Item" at bounding box center [590, 274] width 212 height 28
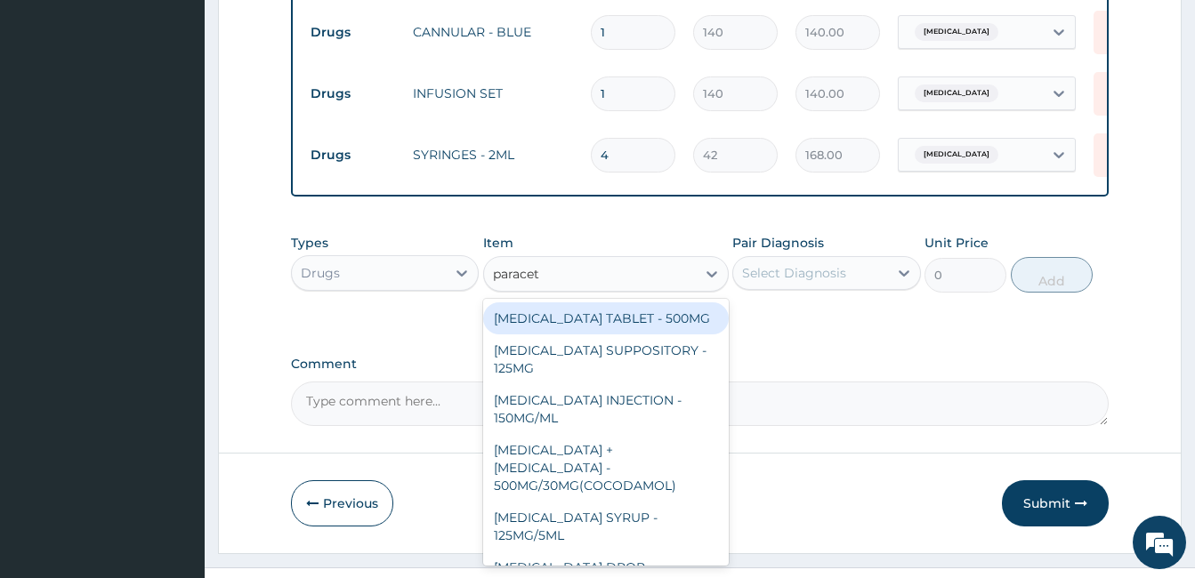
type input "paraceta"
click at [673, 302] on div "PARACETAMOL TABLET - 500MG" at bounding box center [606, 318] width 246 height 32
type input "33.599999999999994"
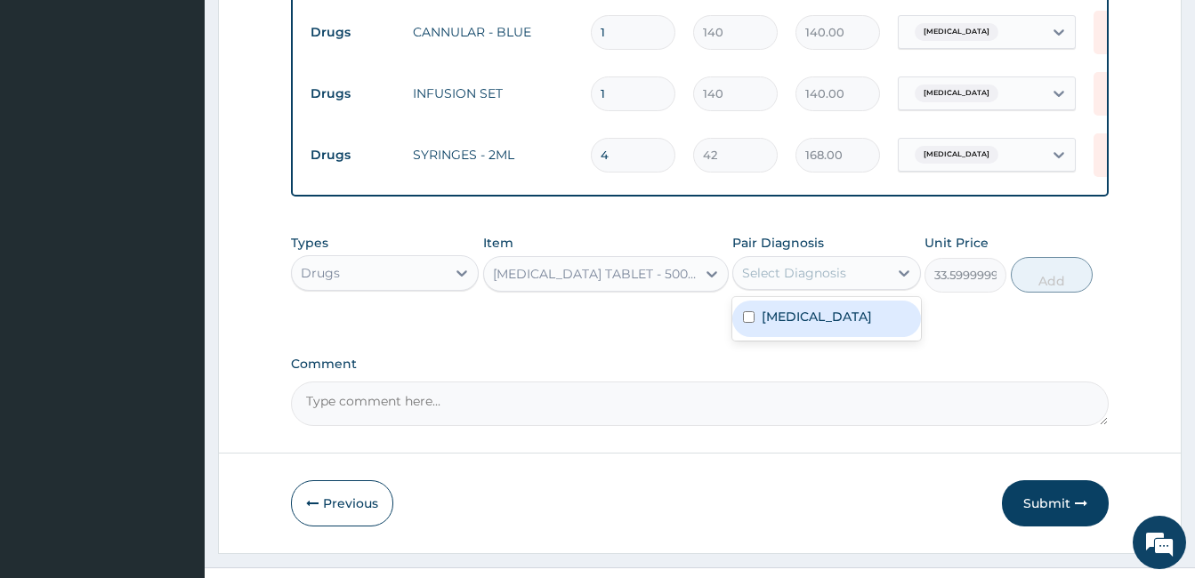
click at [859, 259] on div "Select Diagnosis" at bounding box center [810, 273] width 154 height 28
click at [851, 308] on label "Malaria, unspecified" at bounding box center [816, 317] width 110 height 18
checkbox input "true"
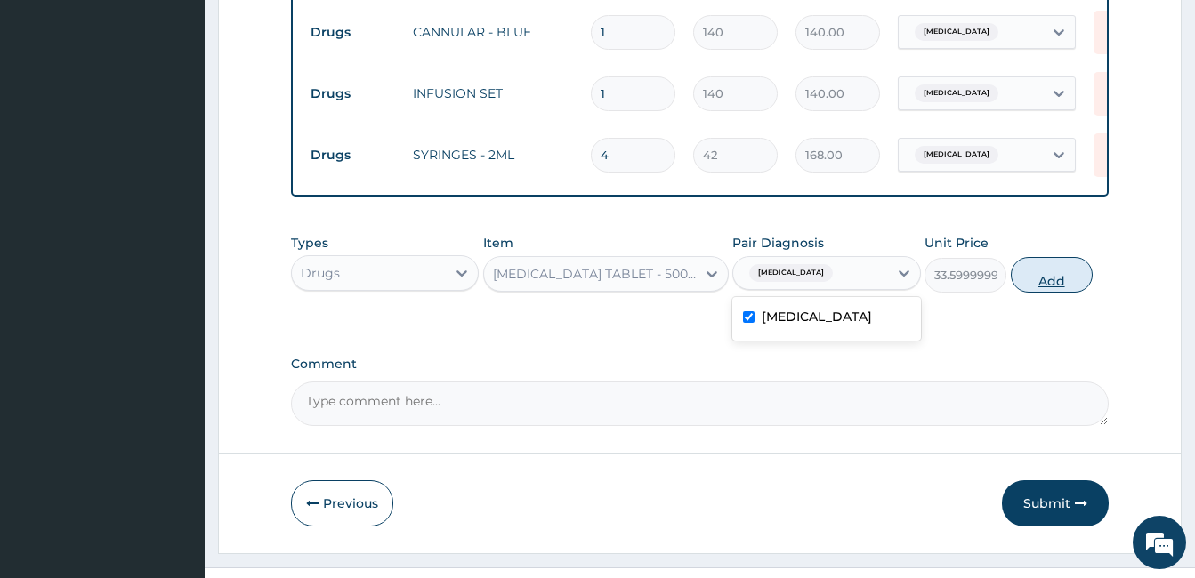
click at [1057, 257] on button "Add" at bounding box center [1051, 275] width 82 height 36
type input "0"
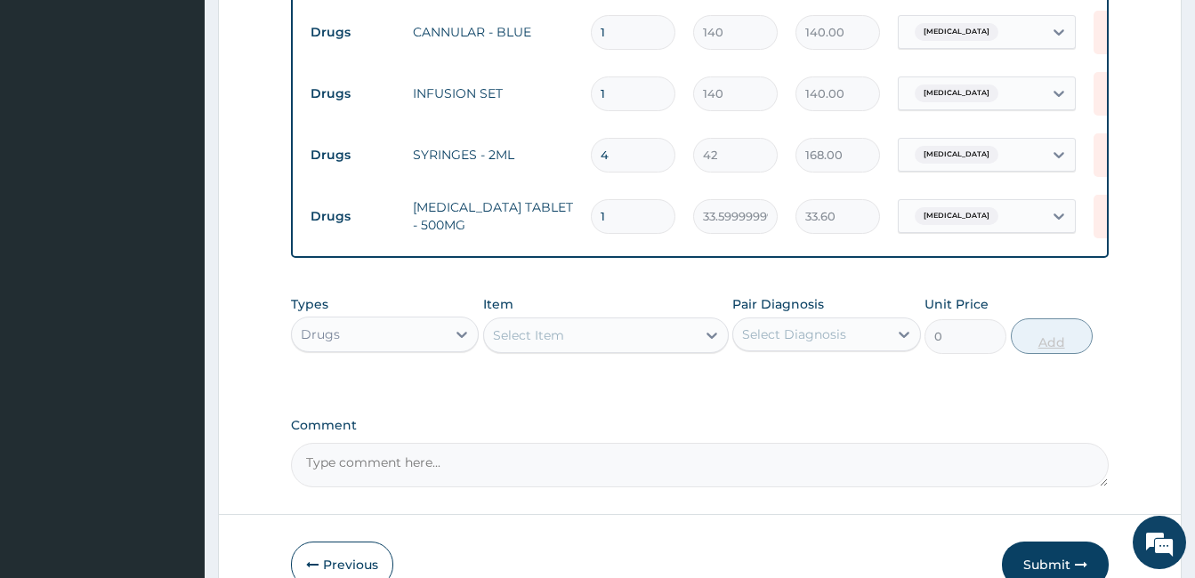
type input "18"
type input "604.80"
type input "18"
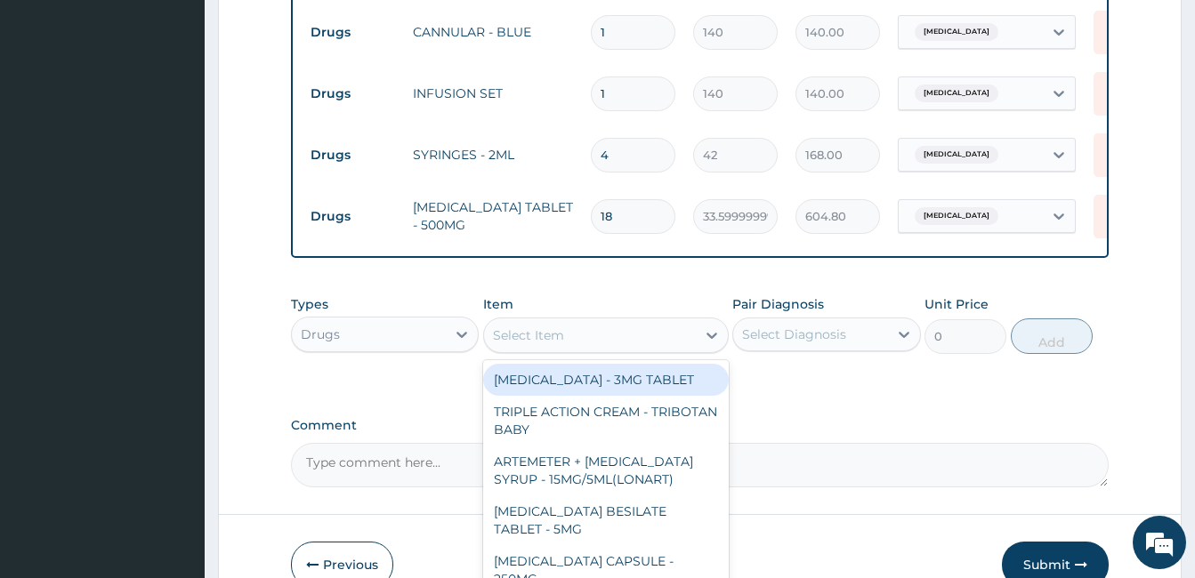
drag, startPoint x: 644, startPoint y: 306, endPoint x: 630, endPoint y: 348, distance: 44.2
click at [630, 348] on div "option PARACETAMOL TABLET - 500MG, selected. option WARFARIN - 3MG TABLET focus…" at bounding box center [606, 336] width 246 height 36
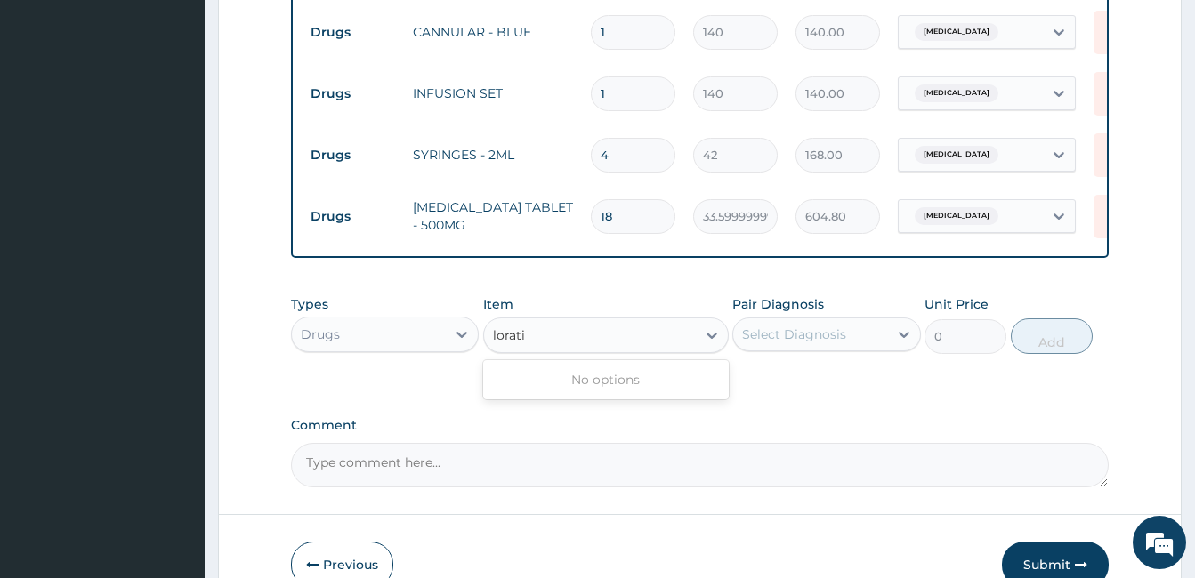
type input "lorat"
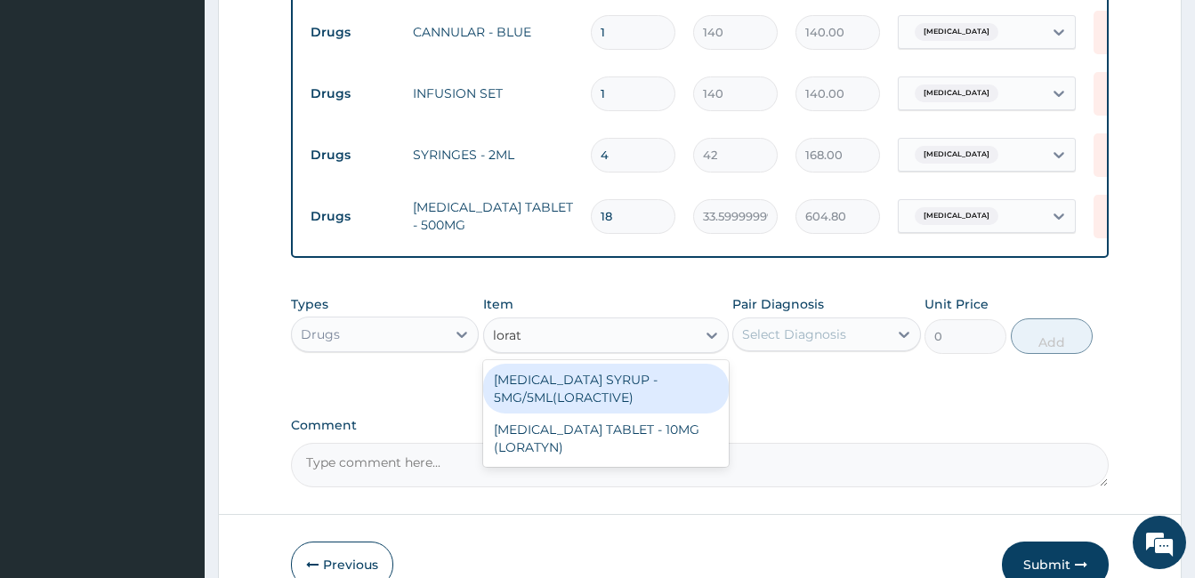
click at [628, 364] on div "LORATADINE SYRUP - 5MG/5ML(LORACTIVE)" at bounding box center [606, 389] width 246 height 50
type input "1232"
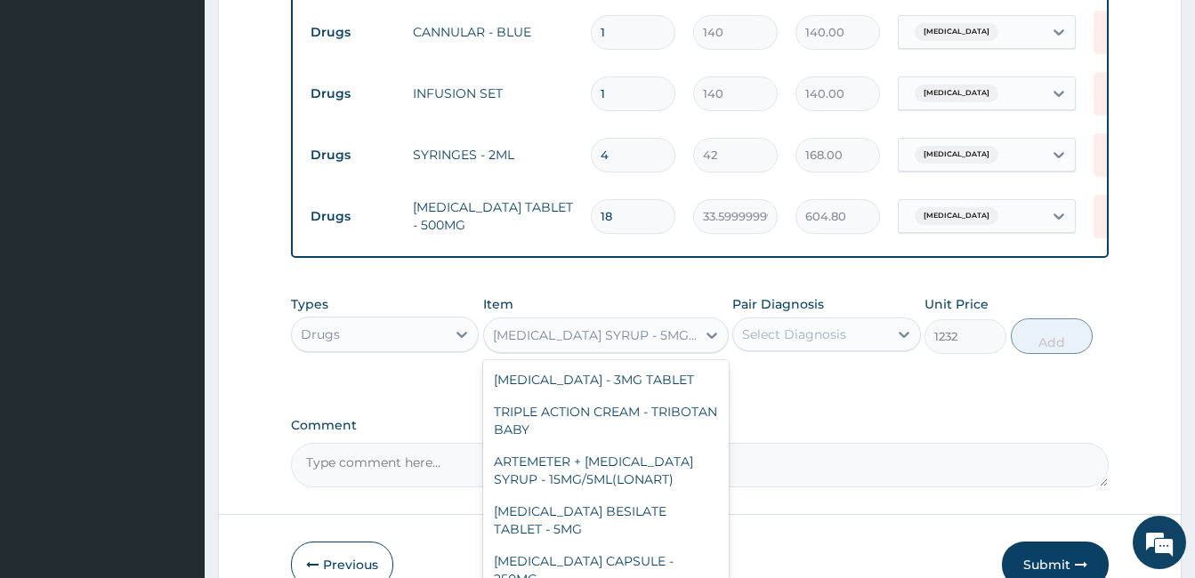
click at [692, 324] on div "LORATADINE SYRUP - 5MG/5ML(LORACTIVE)" at bounding box center [590, 335] width 212 height 28
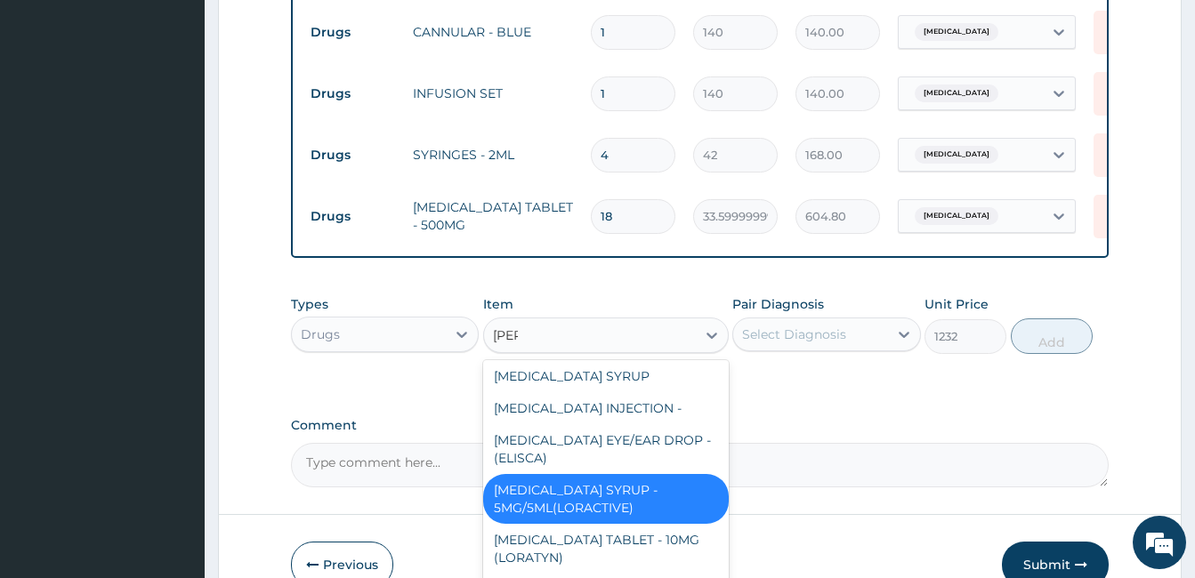
scroll to position [117, 0]
type input "lorat"
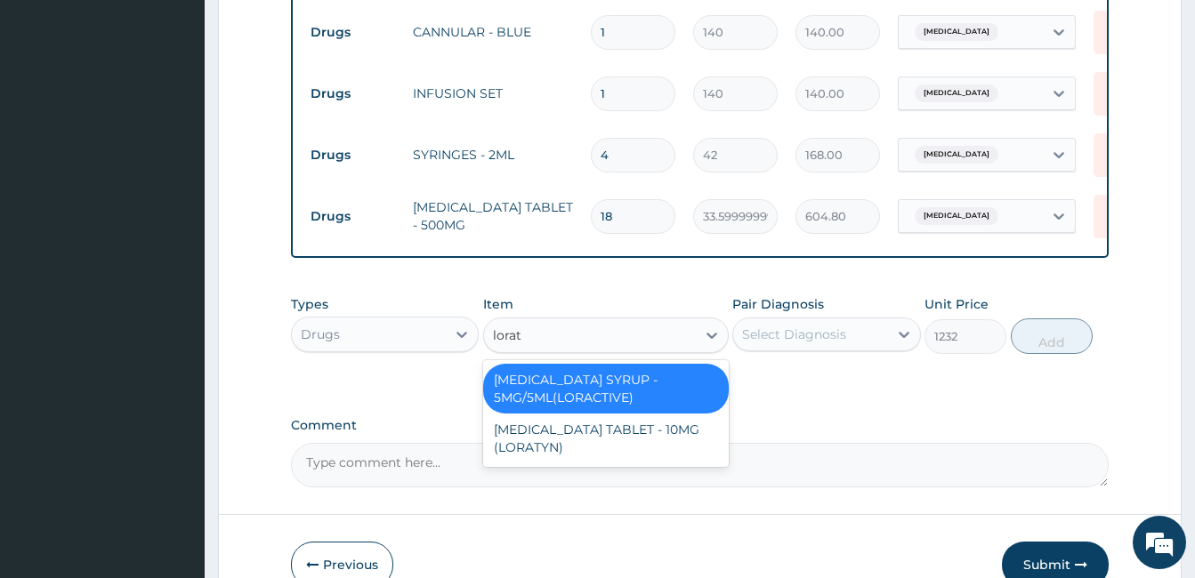
scroll to position [0, 0]
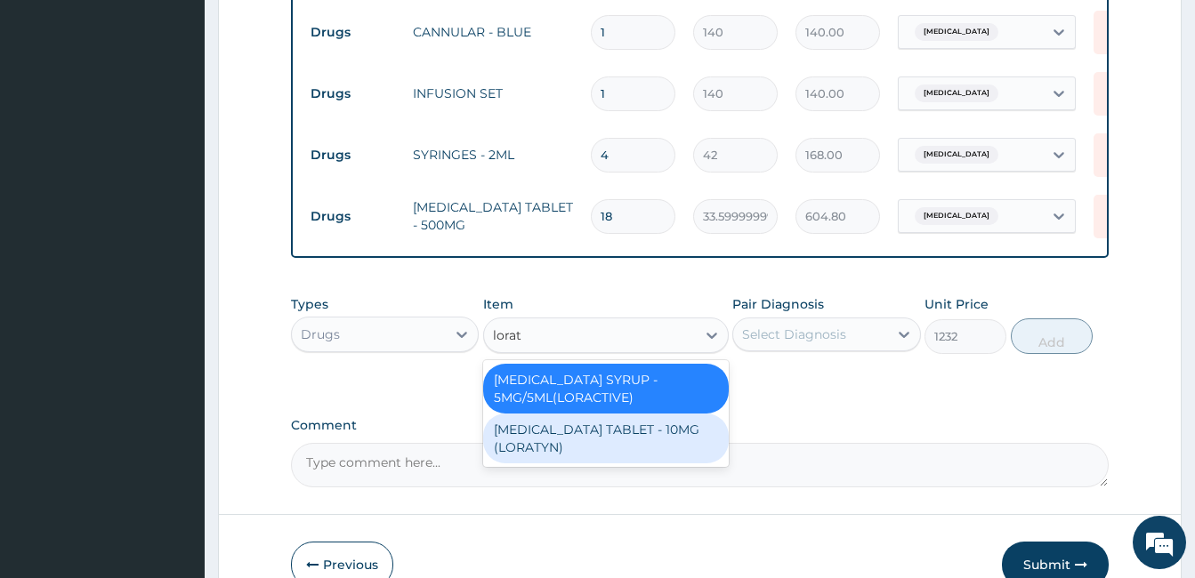
click at [630, 414] on div "LORATADINE TABLET - 10MG (LORATYN)" at bounding box center [606, 439] width 246 height 50
type input "98"
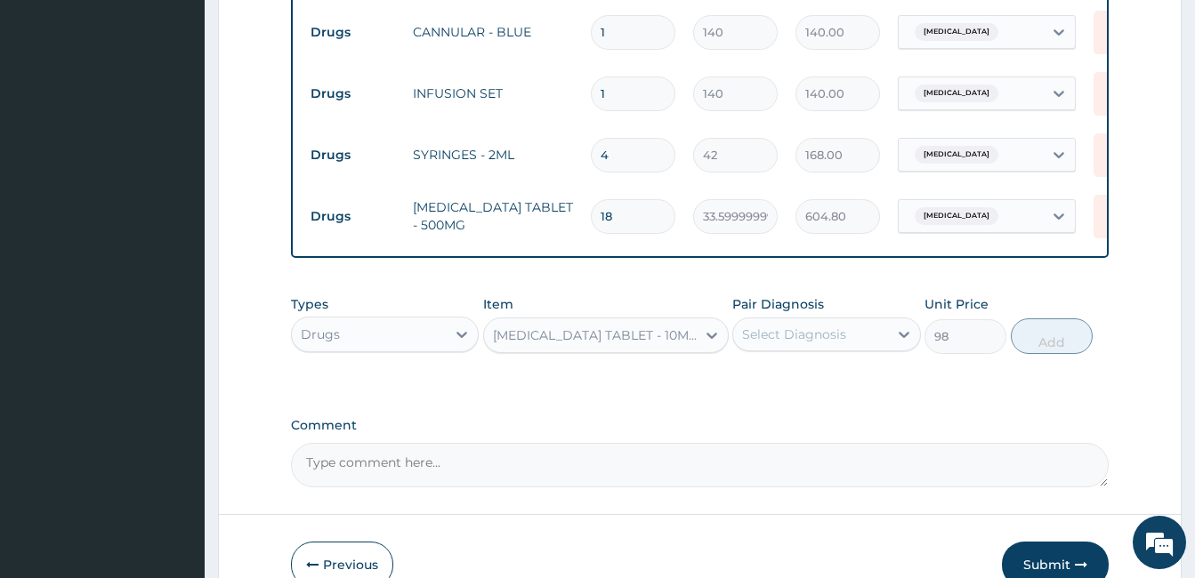
click at [840, 326] on div "Select Diagnosis" at bounding box center [794, 335] width 104 height 18
click at [817, 366] on div "Malaria, unspecified" at bounding box center [826, 380] width 188 height 36
checkbox input "true"
click at [1057, 318] on button "Add" at bounding box center [1051, 336] width 82 height 36
type input "0"
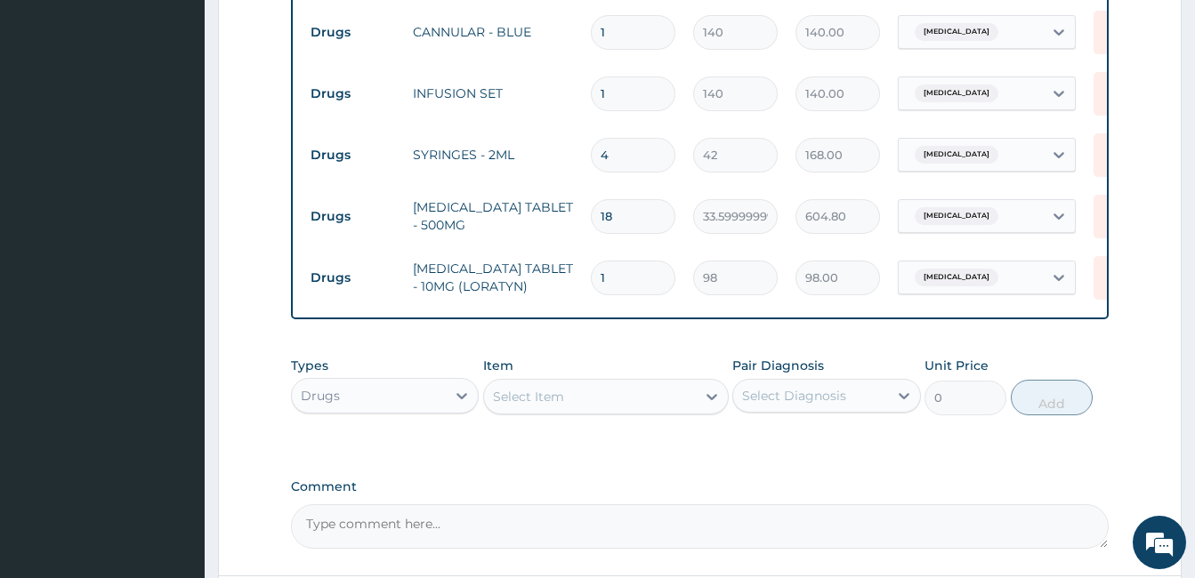
scroll to position [1469, 0]
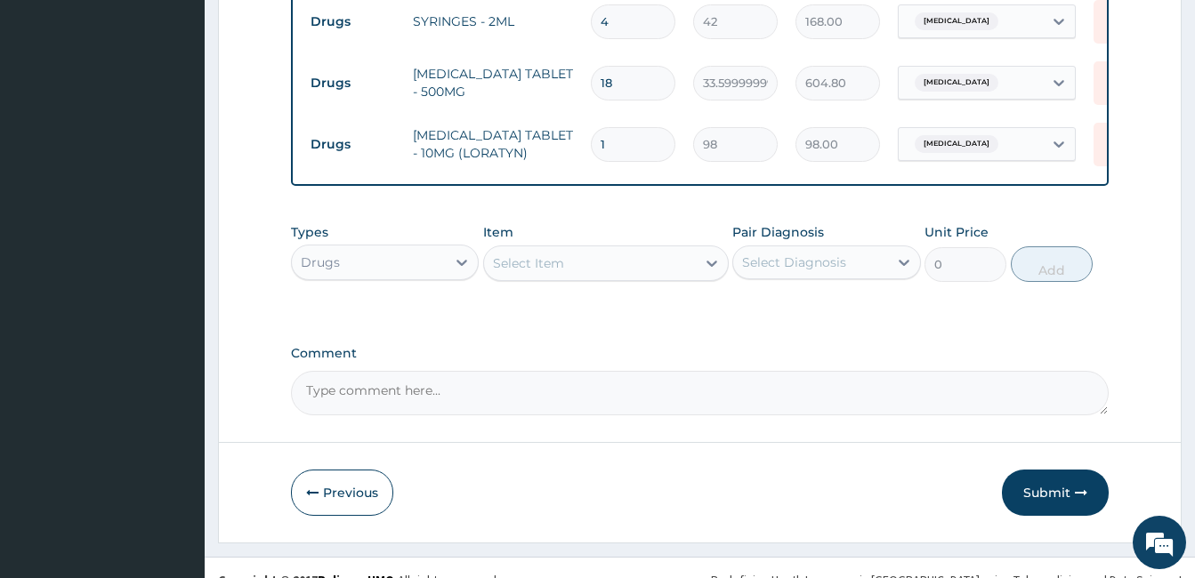
type input "0.00"
type input "10"
type input "980.00"
type input "10"
click at [611, 249] on div "Select Item" at bounding box center [590, 263] width 212 height 28
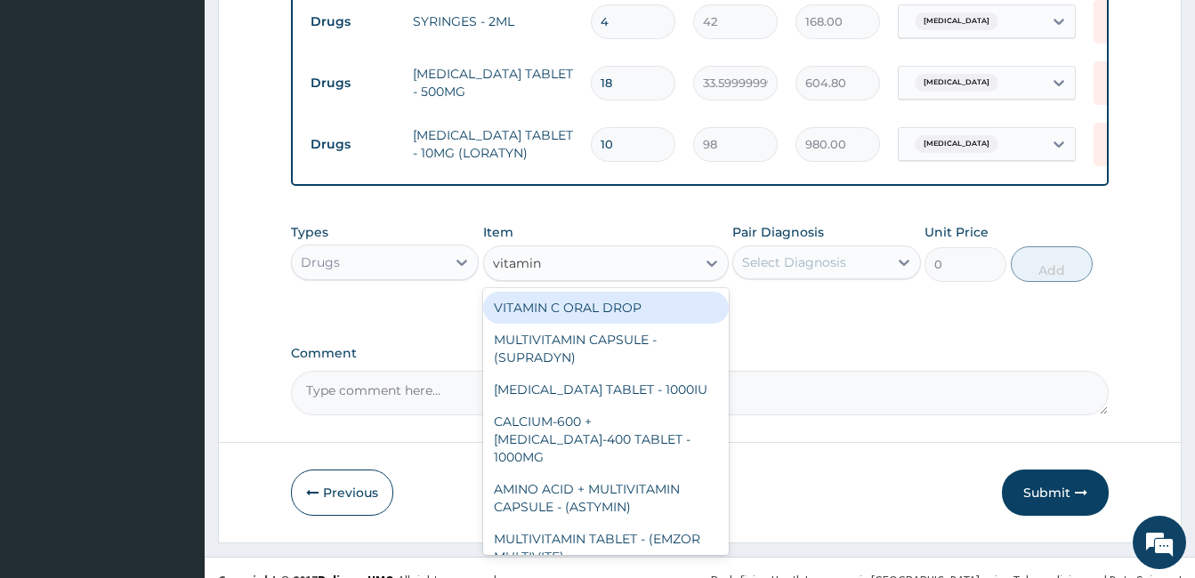
type input "vitamin c"
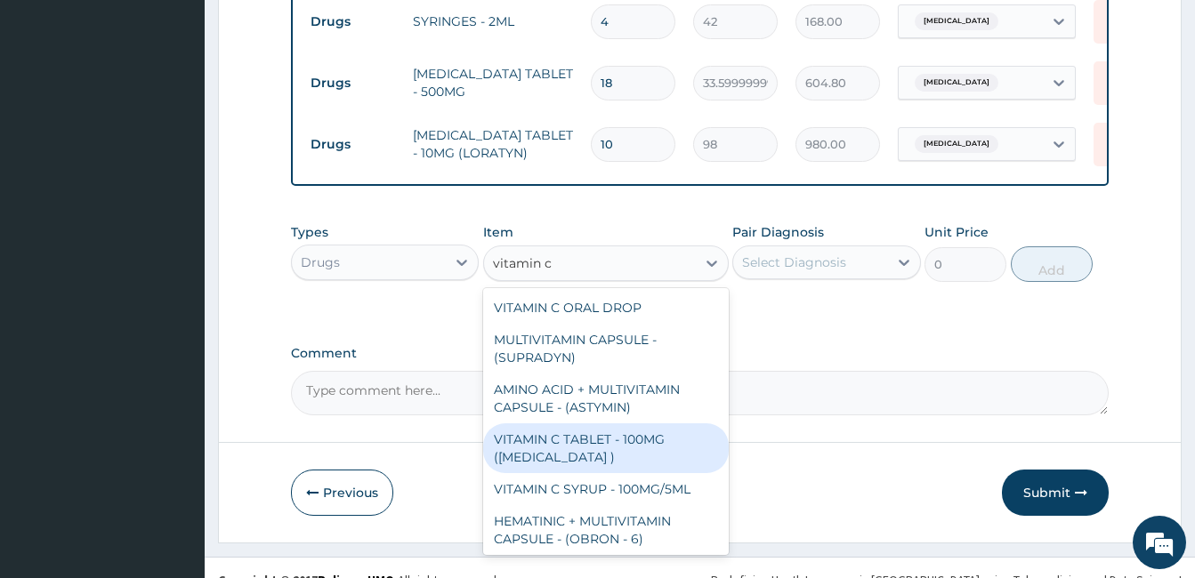
click at [648, 431] on div "VITAMIN C TABLET - 100MG (ASCORBIC ACID )" at bounding box center [606, 448] width 246 height 50
type input "16.799999999999997"
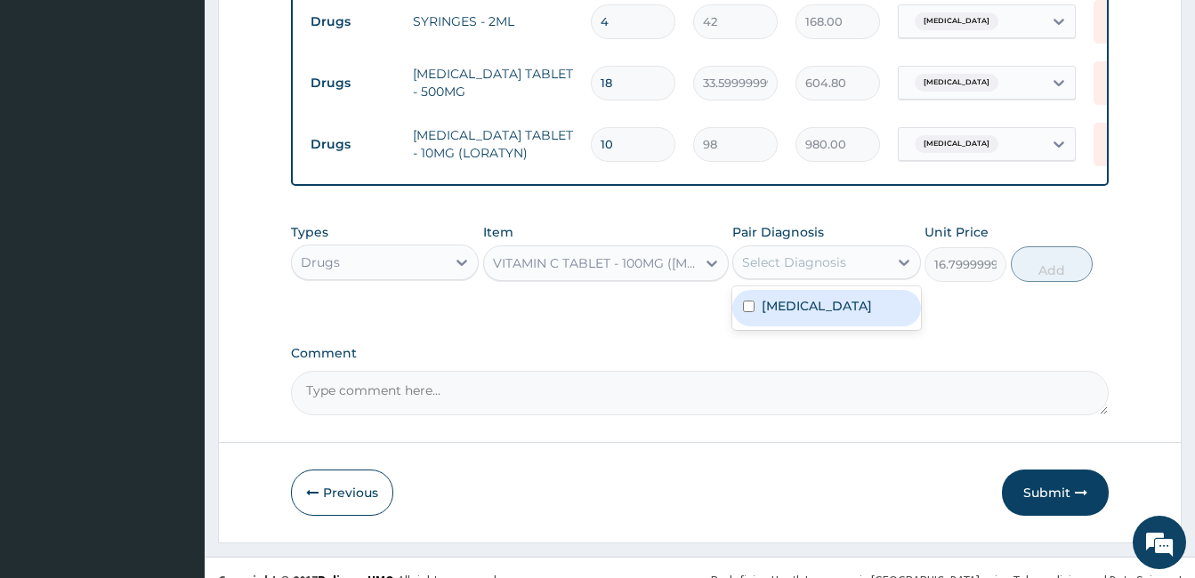
click at [876, 248] on div "Select Diagnosis" at bounding box center [810, 262] width 154 height 28
click at [851, 297] on label "Malaria, unspecified" at bounding box center [816, 306] width 110 height 18
checkbox input "true"
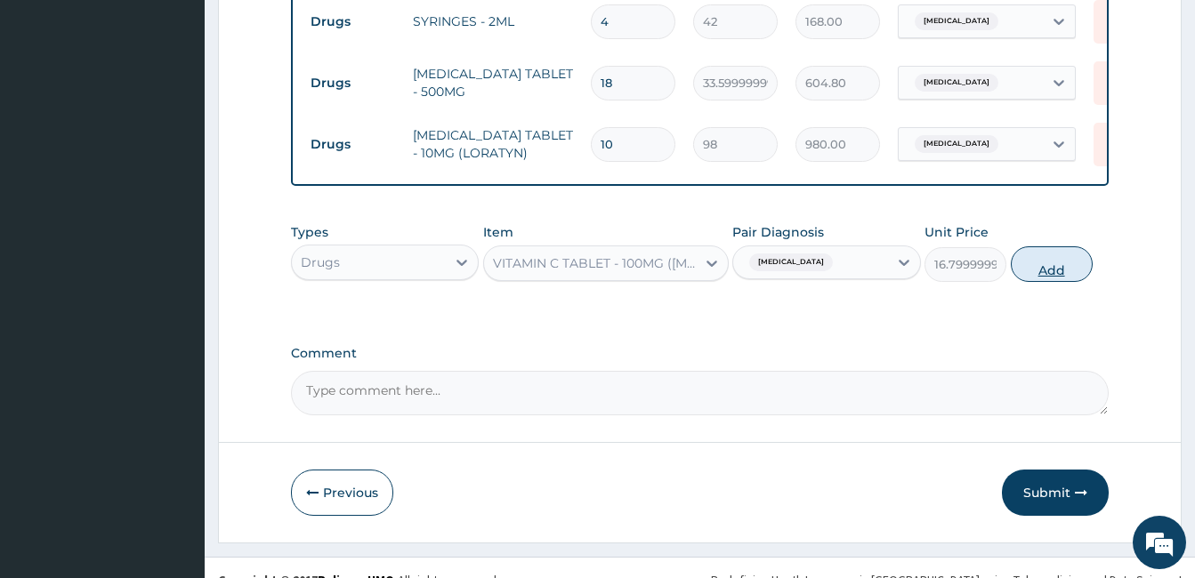
click at [1051, 246] on button "Add" at bounding box center [1051, 264] width 82 height 36
type input "0"
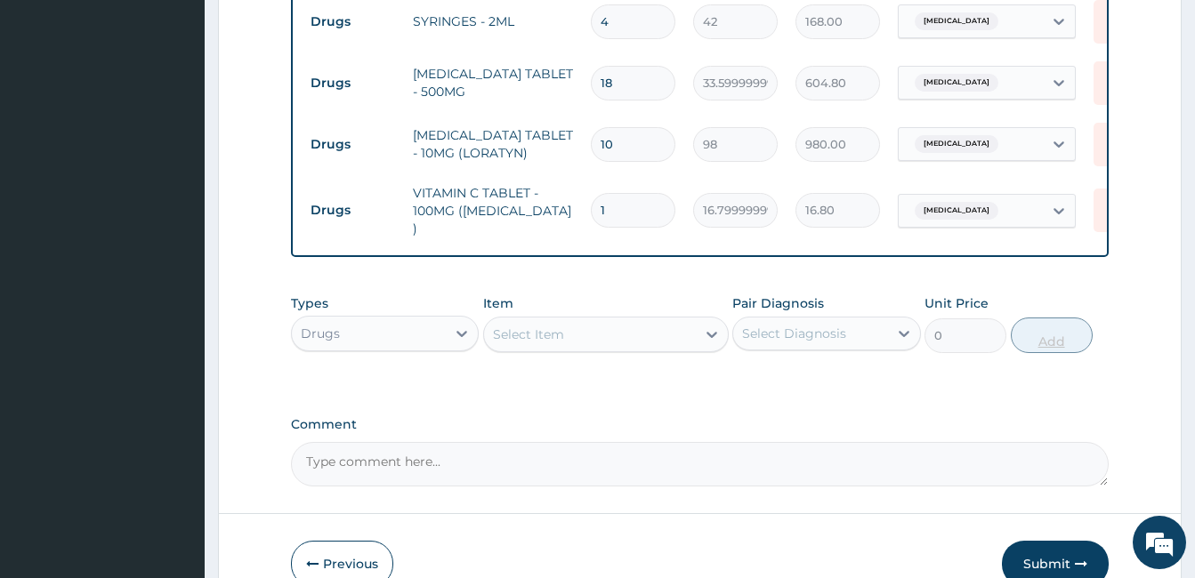
type input "0.00"
type input "4"
type input "67.20"
type input "42"
type input "705.60"
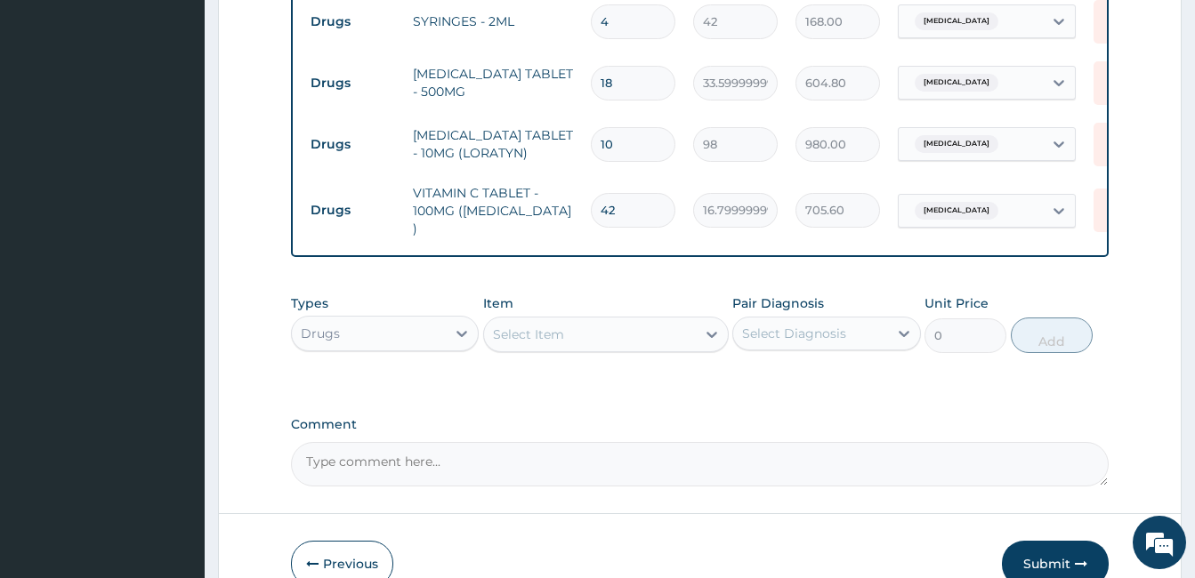
type input "42"
click at [633, 320] on div "Select Item" at bounding box center [590, 334] width 212 height 28
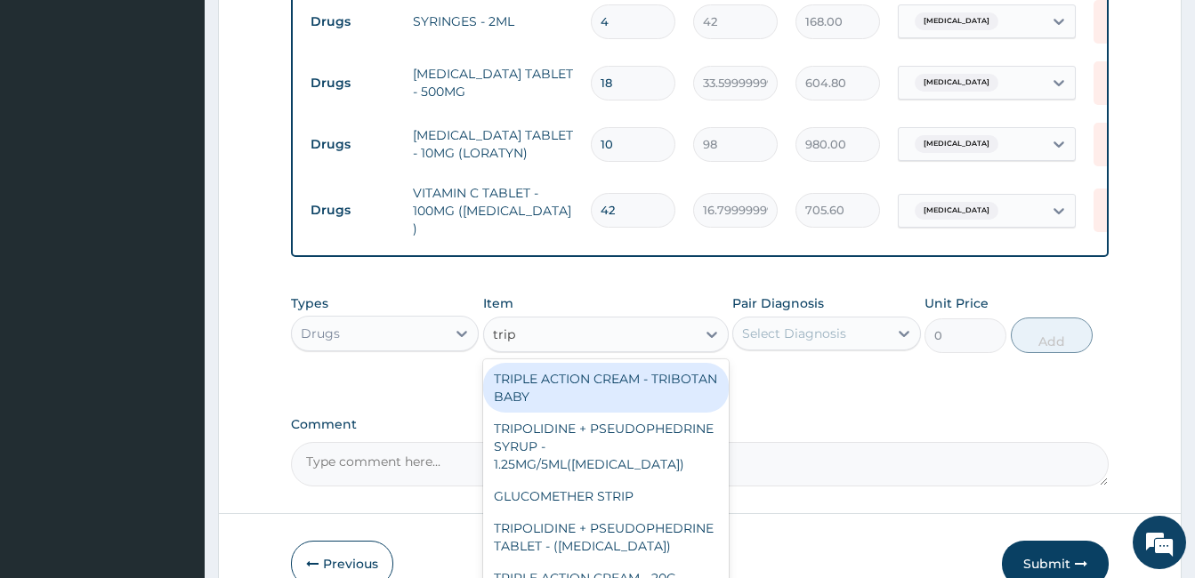
type input "tripo"
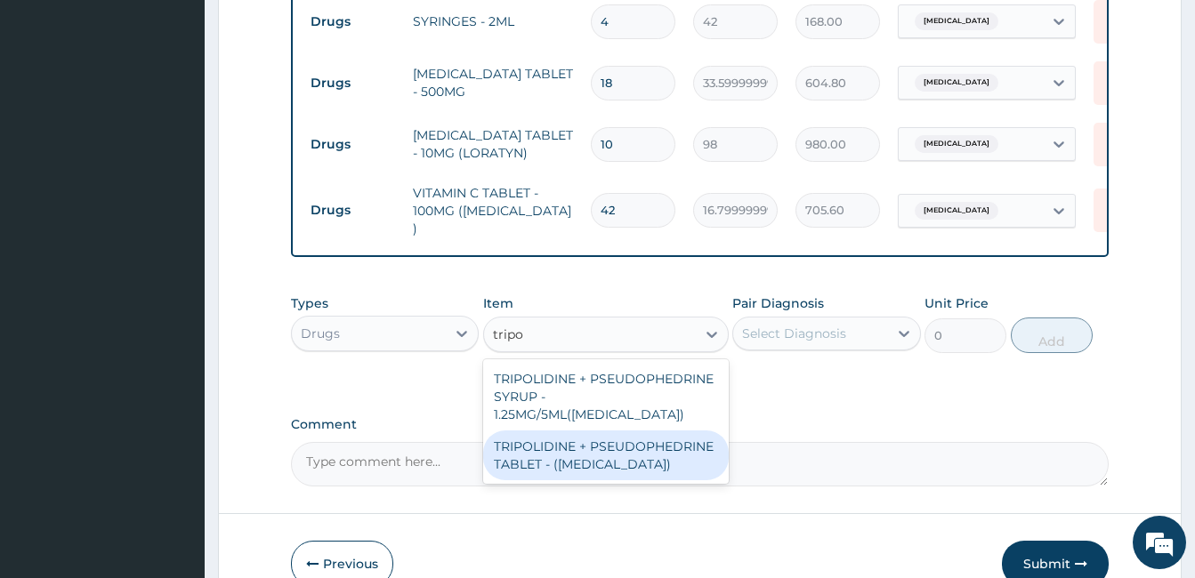
click at [620, 431] on div "TRIPOLIDINE + PSEUDOPHEDRINE TABLET - (SINUFED)" at bounding box center [606, 456] width 246 height 50
type input "148.39999999999998"
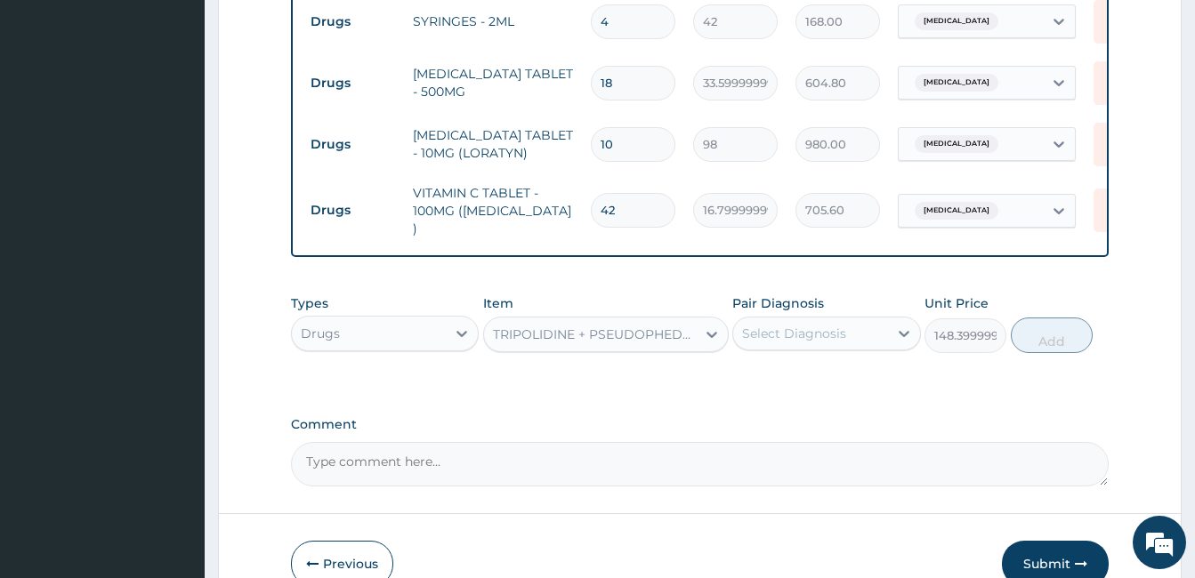
click at [793, 317] on div "Pair Diagnosis Select Diagnosis" at bounding box center [826, 323] width 188 height 59
click at [844, 325] on div "Select Diagnosis" at bounding box center [794, 334] width 104 height 18
click at [811, 368] on label "Malaria, unspecified" at bounding box center [816, 377] width 110 height 18
checkbox input "true"
click at [1070, 318] on button "Add" at bounding box center [1051, 336] width 82 height 36
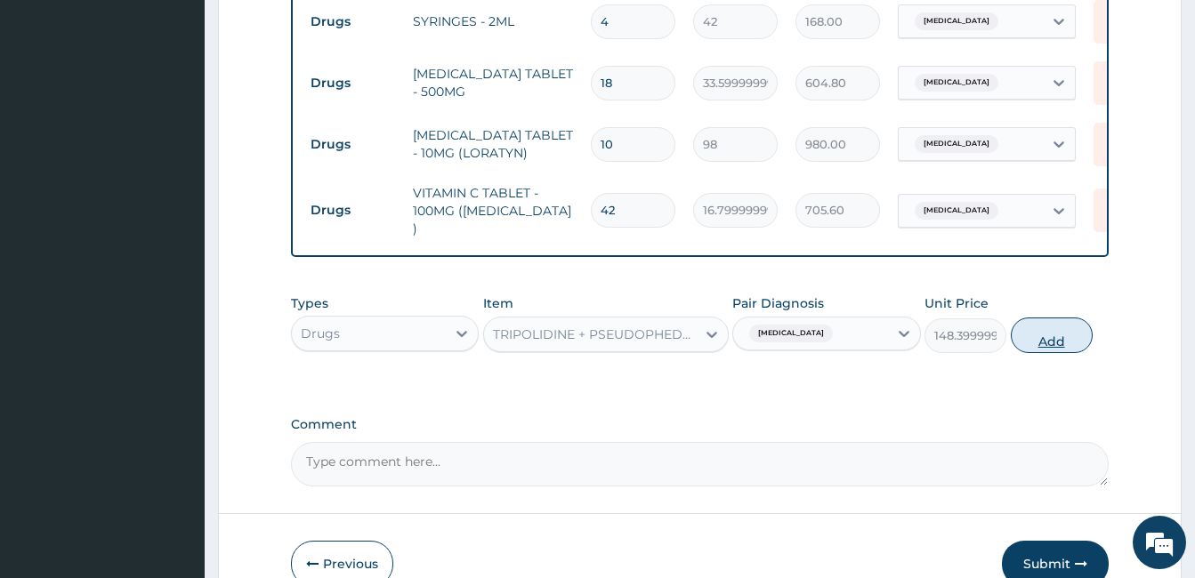
type input "0"
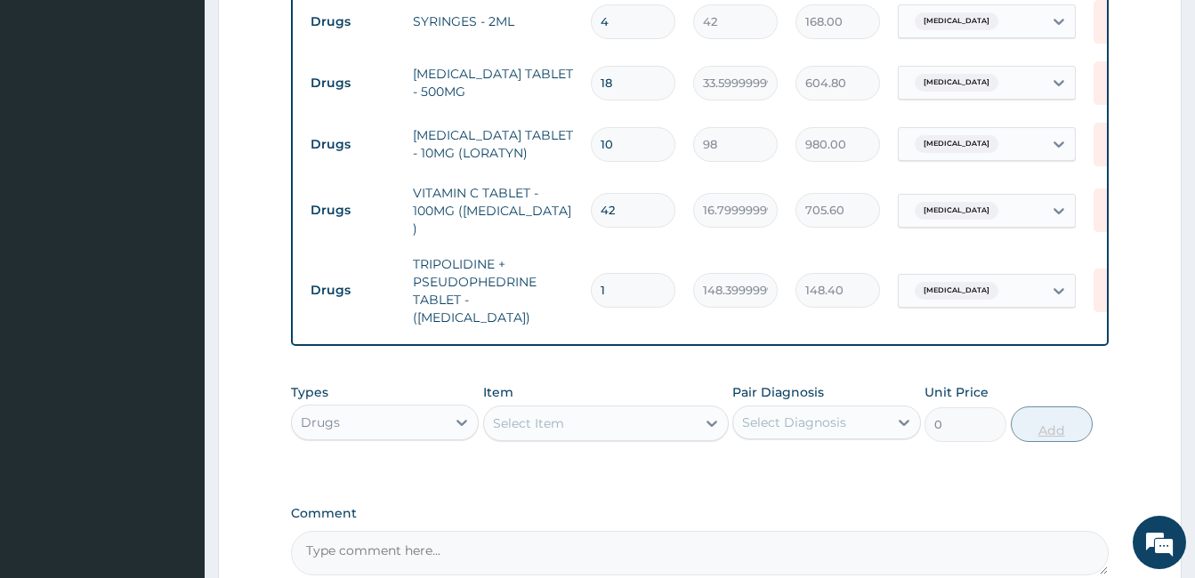
type input "0.00"
type input "5"
type input "742.00"
type input "5"
click at [664, 409] on div "Select Item" at bounding box center [590, 423] width 212 height 28
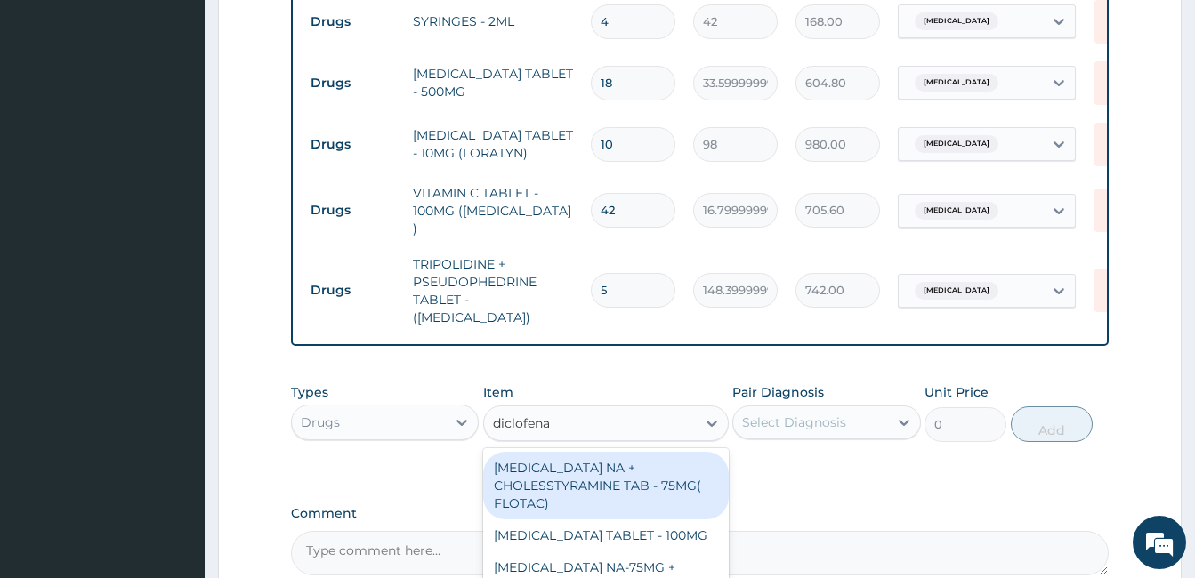
type input "diclofenac"
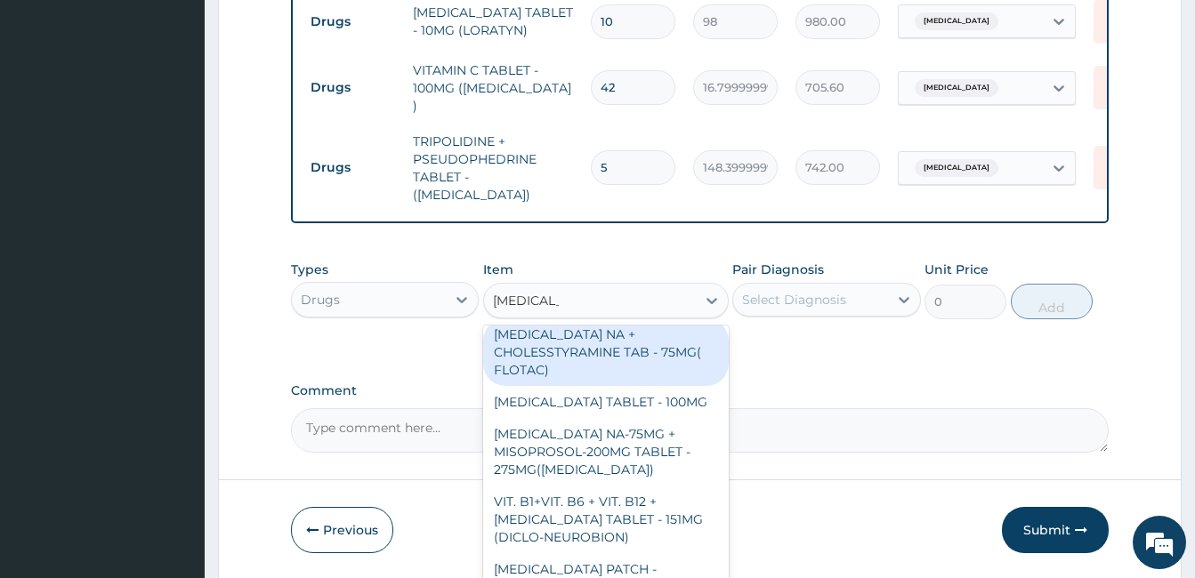
scroll to position [13, 0]
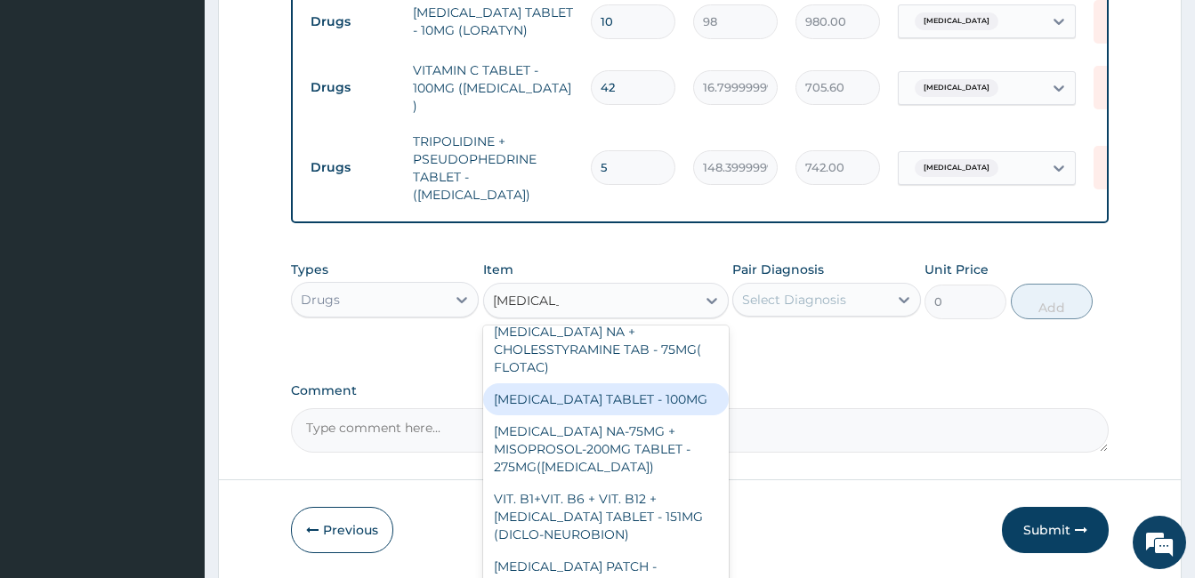
click at [673, 383] on div "DICLOFENAC TABLET - 100MG" at bounding box center [606, 399] width 246 height 32
type input "112"
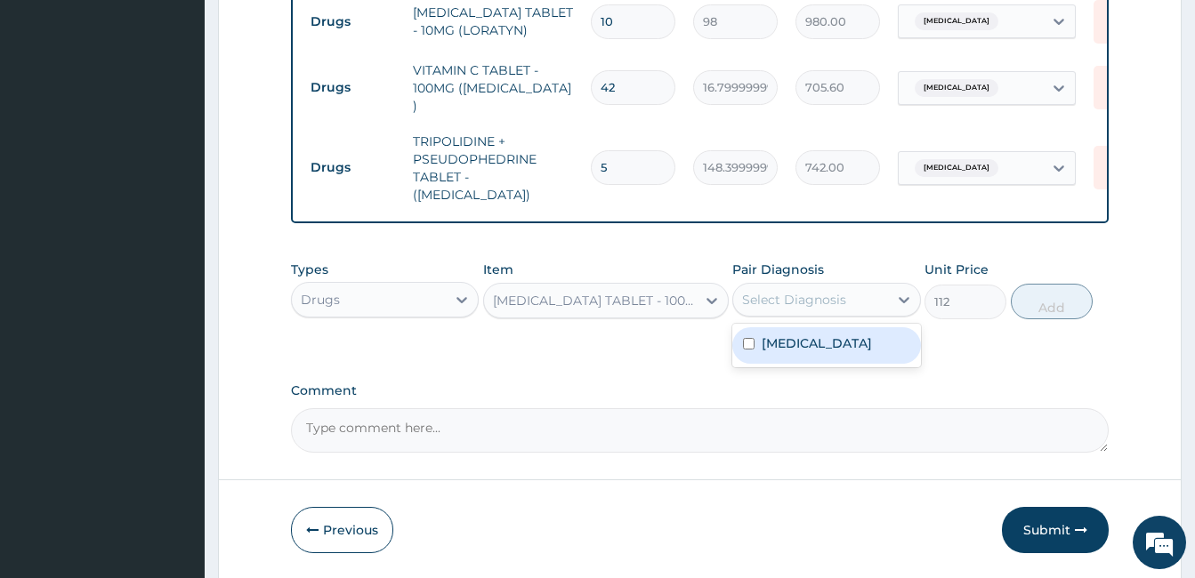
drag, startPoint x: 843, startPoint y: 245, endPoint x: 832, endPoint y: 294, distance: 51.1
click at [832, 294] on div "option Malaria, unspecified, selected. option Malaria, unspecified focused, 1 o…" at bounding box center [826, 300] width 188 height 34
click at [832, 334] on label "Malaria, unspecified" at bounding box center [816, 343] width 110 height 18
checkbox input "true"
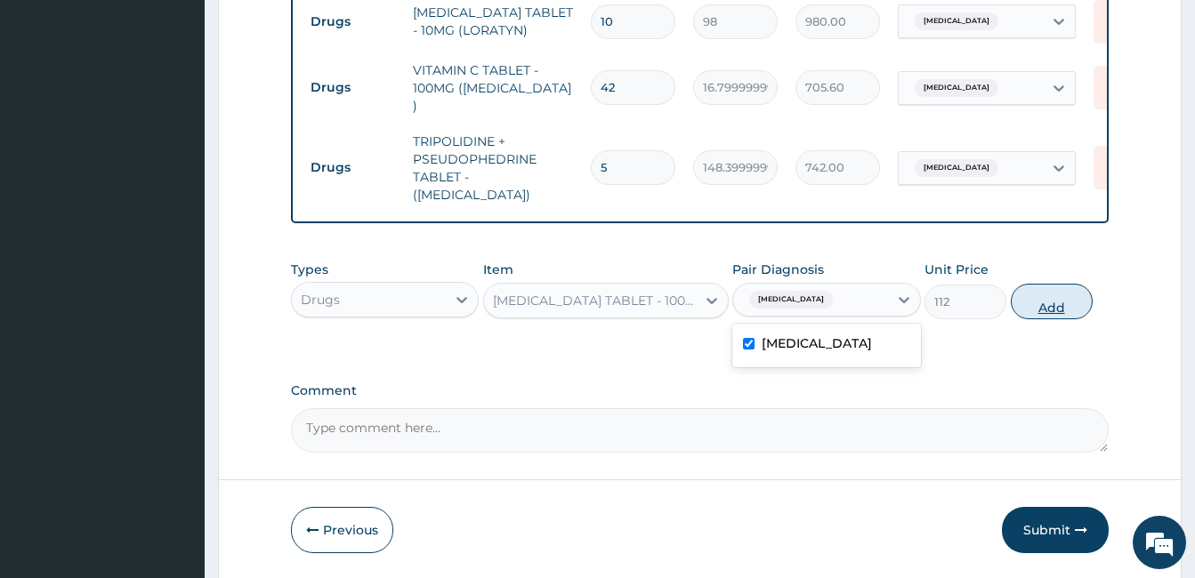
click at [1042, 284] on button "Add" at bounding box center [1051, 302] width 82 height 36
type input "0"
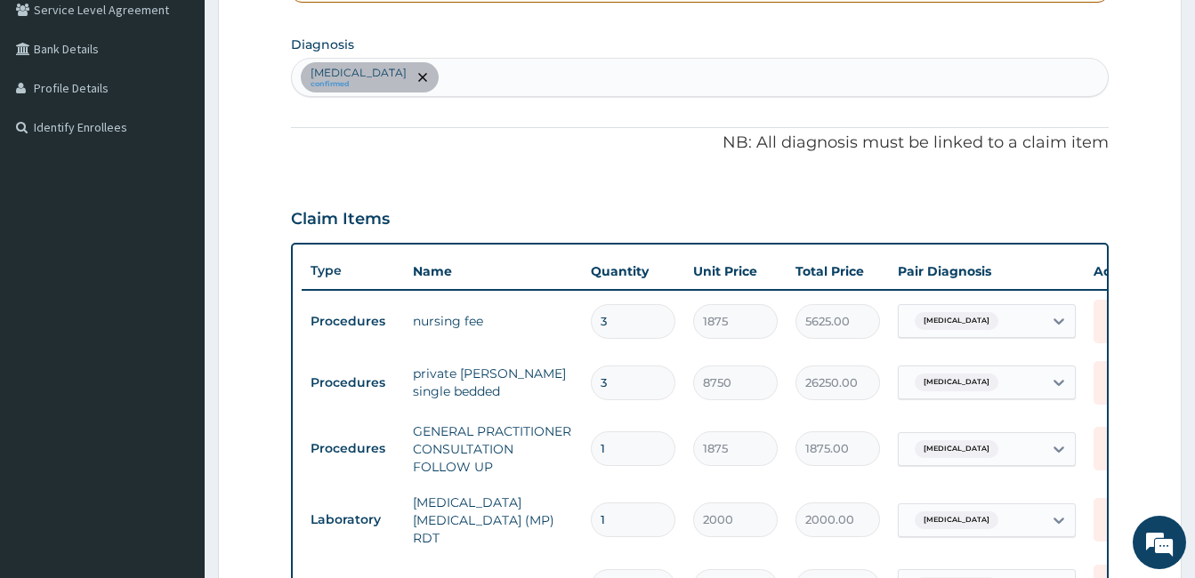
scroll to position [415, 0]
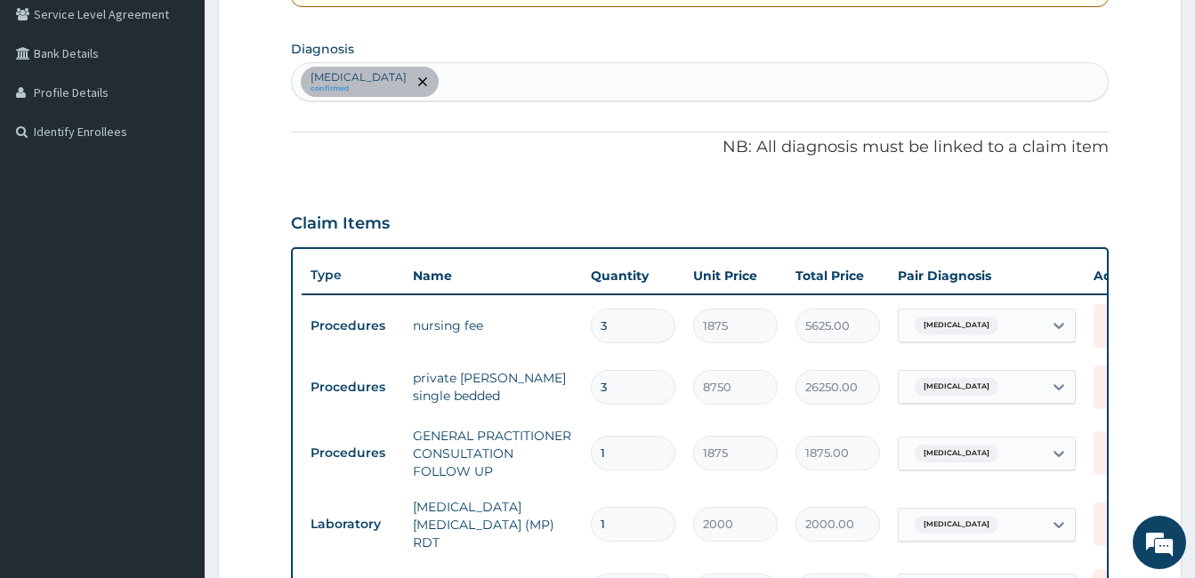
click at [721, 91] on div "Malaria, unspecified confirmed" at bounding box center [700, 81] width 816 height 37
type input "upper respiratory"
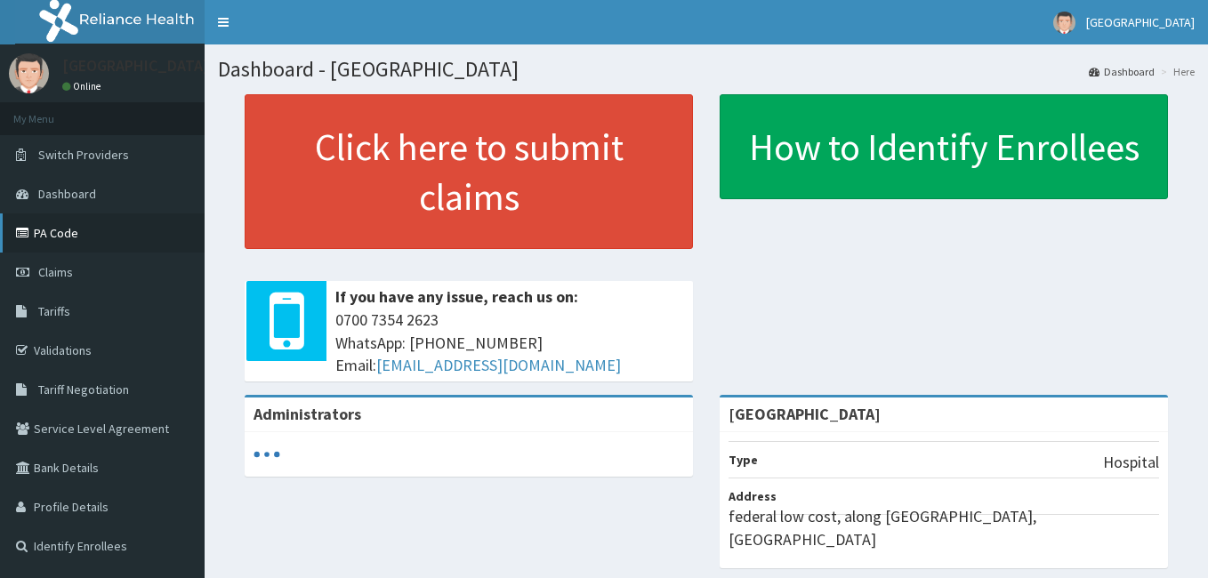
click at [96, 247] on link "PA Code" at bounding box center [102, 232] width 205 height 39
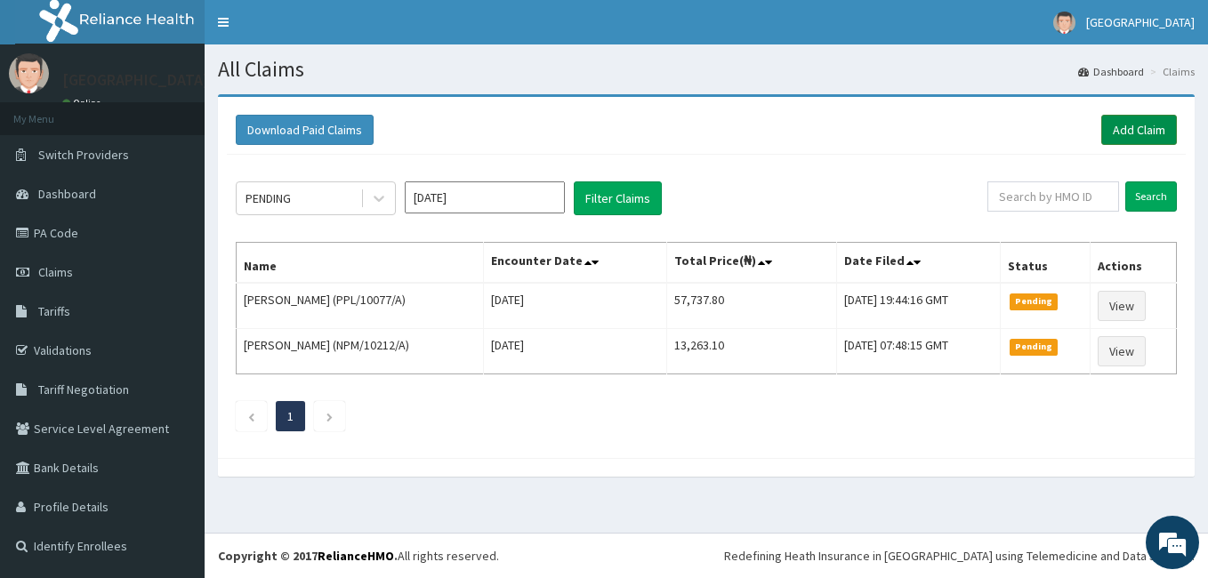
click at [1139, 126] on link "Add Claim" at bounding box center [1139, 130] width 76 height 30
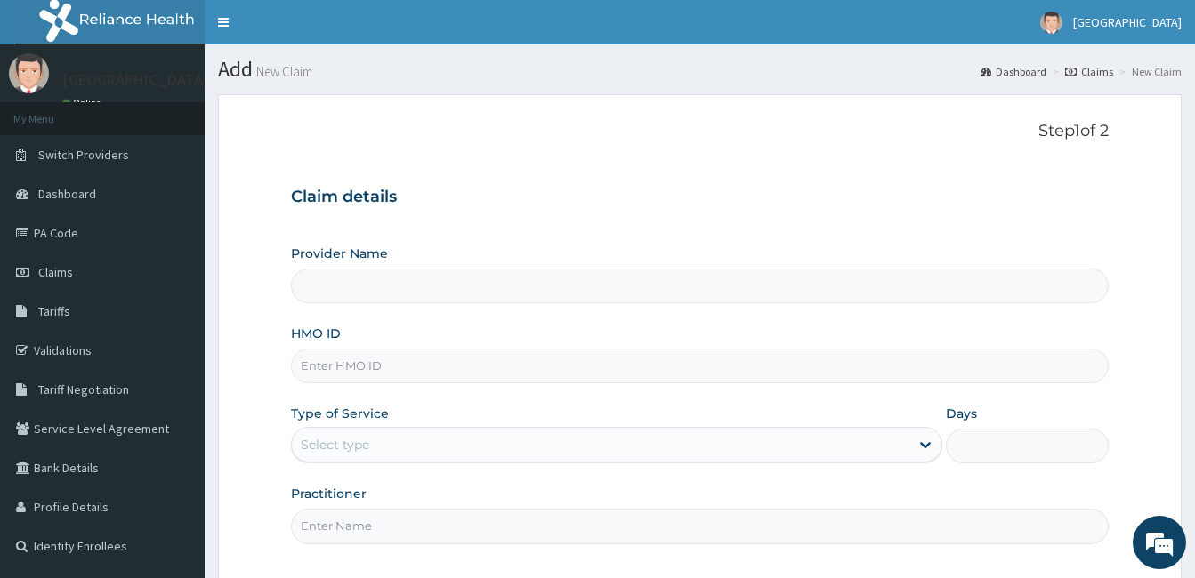
type input "[GEOGRAPHIC_DATA]"
click at [468, 362] on input "HMO ID" at bounding box center [699, 366] width 817 height 35
paste input "GBI/10275/B"
type input "GBI/10275/B"
click at [374, 458] on div "Select type" at bounding box center [600, 445] width 617 height 28
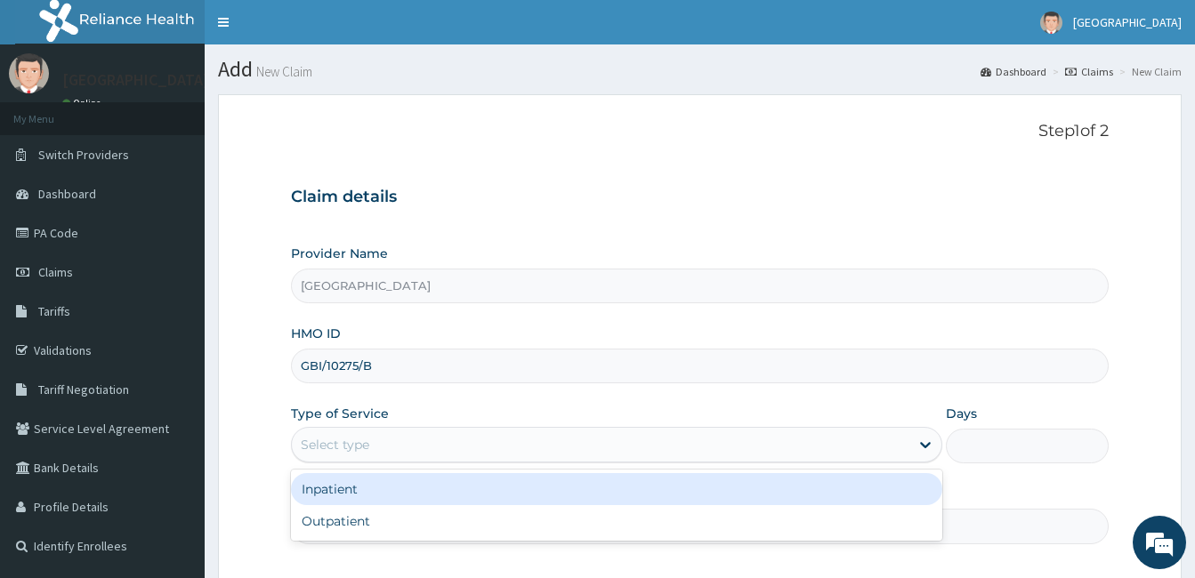
click at [358, 503] on div "Inpatient" at bounding box center [616, 489] width 651 height 32
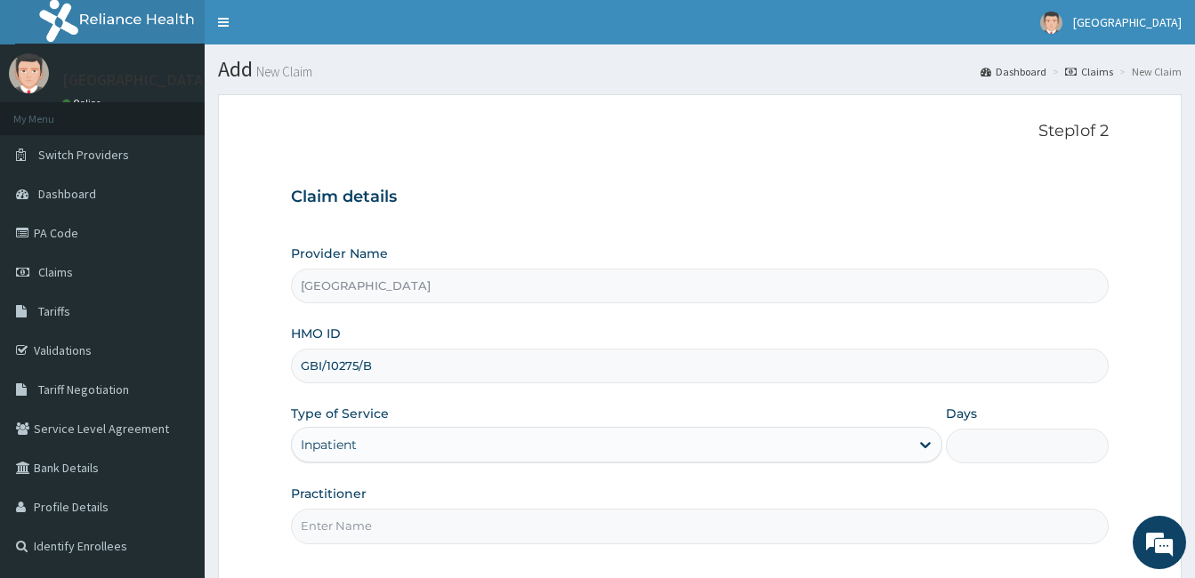
click at [960, 457] on input "Days" at bounding box center [1027, 446] width 163 height 35
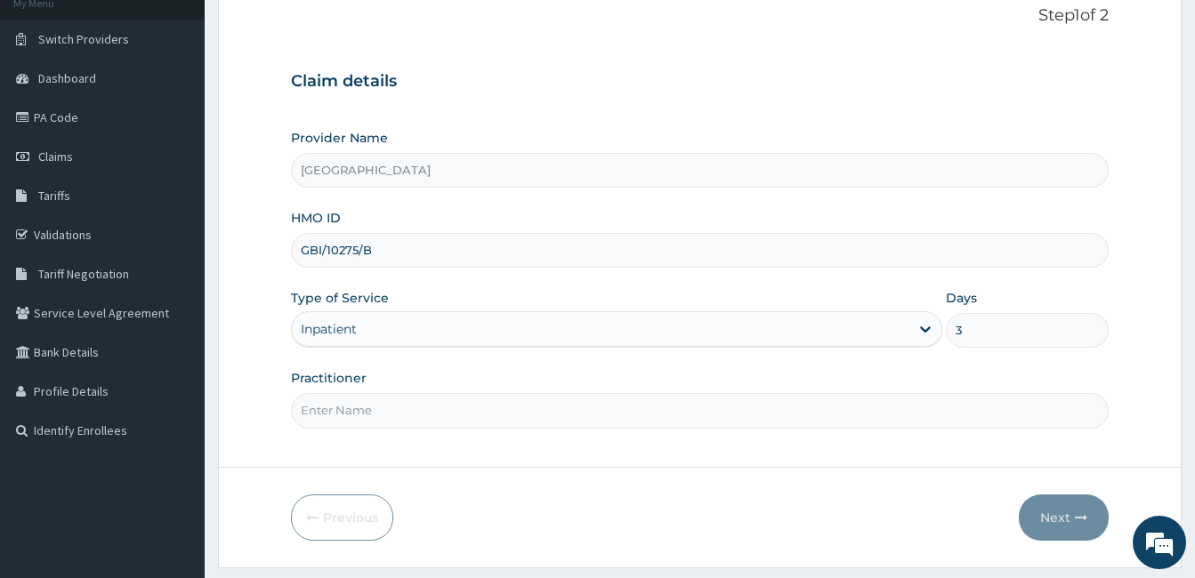
scroll to position [133, 0]
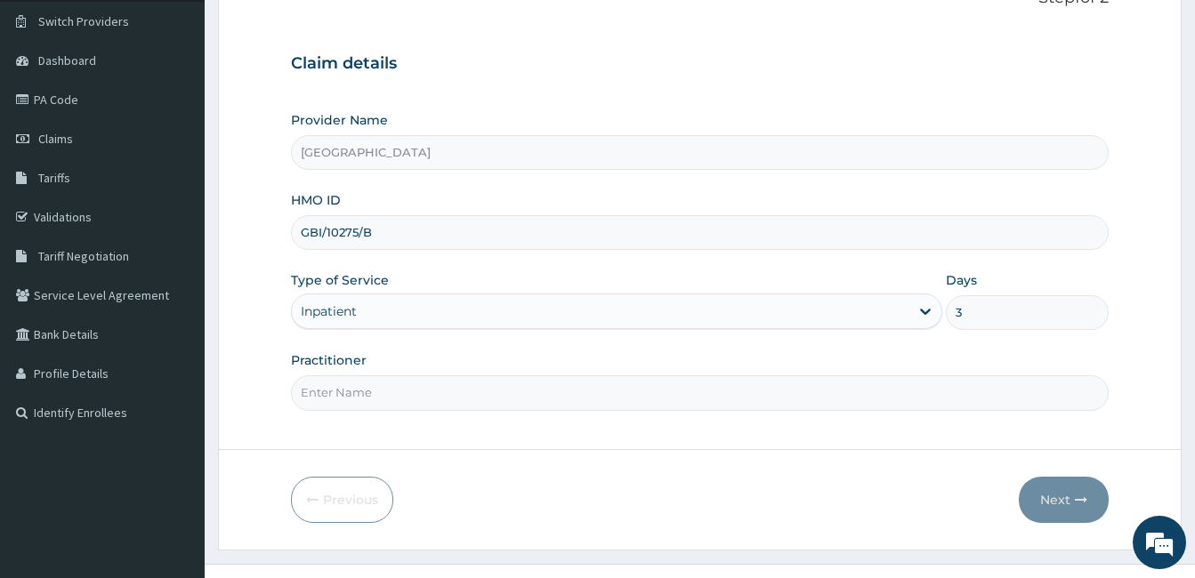
type input "3"
click at [817, 379] on input "Practitioner" at bounding box center [699, 392] width 817 height 35
type input "Dr. Bappa Aliyu"
click at [1069, 501] on button "Next" at bounding box center [1063, 500] width 90 height 46
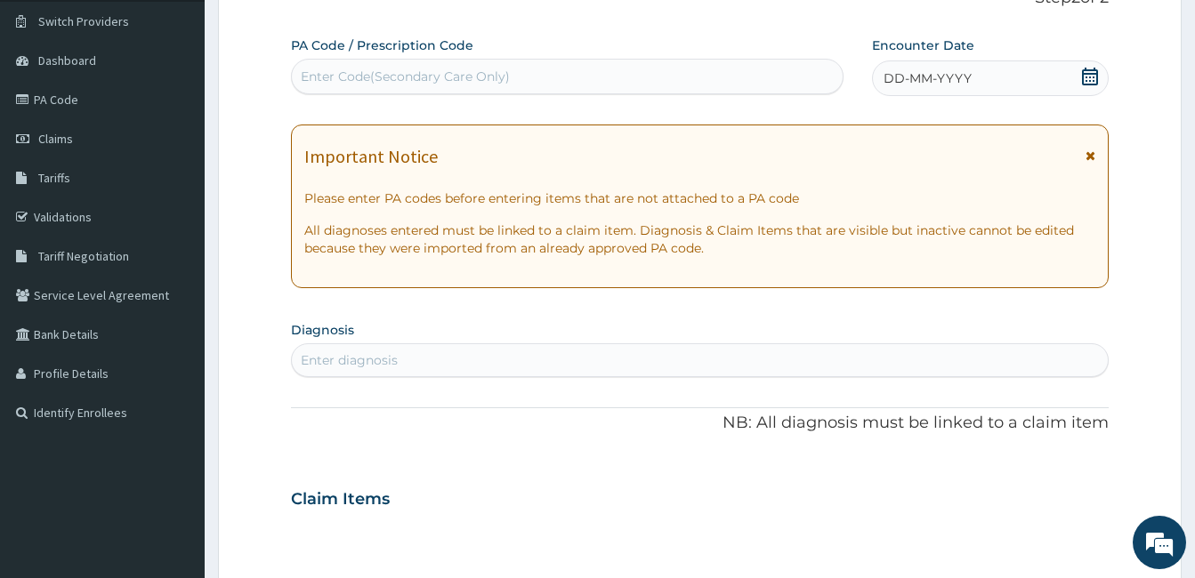
click at [1092, 78] on icon at bounding box center [1090, 77] width 18 height 18
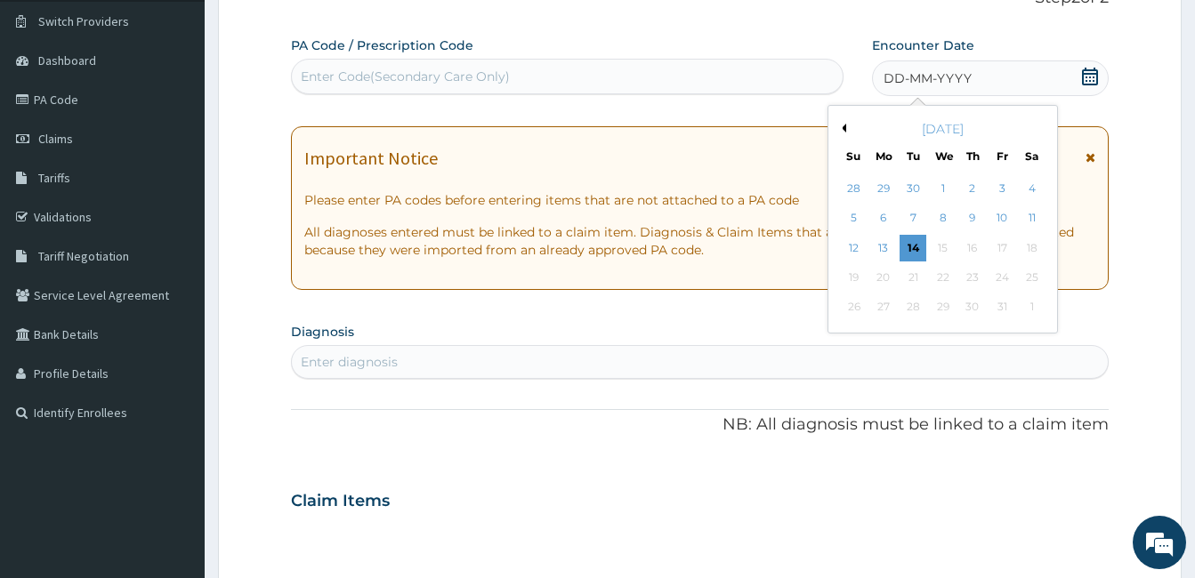
click at [496, 90] on div "Enter Code(Secondary Care Only)" at bounding box center [567, 76] width 551 height 28
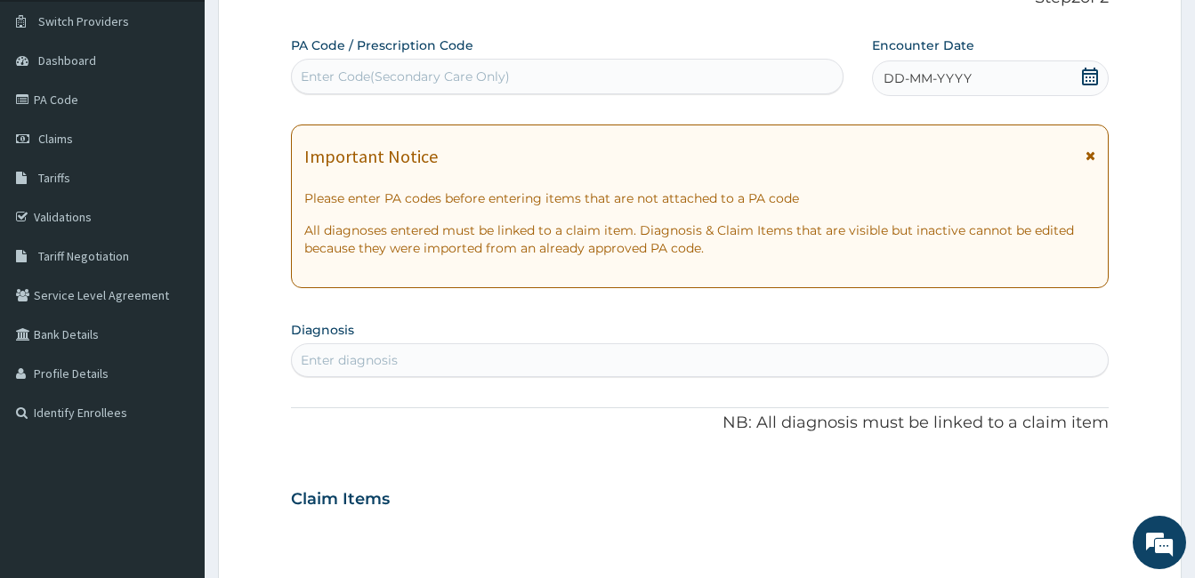
paste input "PA/971F86"
type input "PA/971F86"
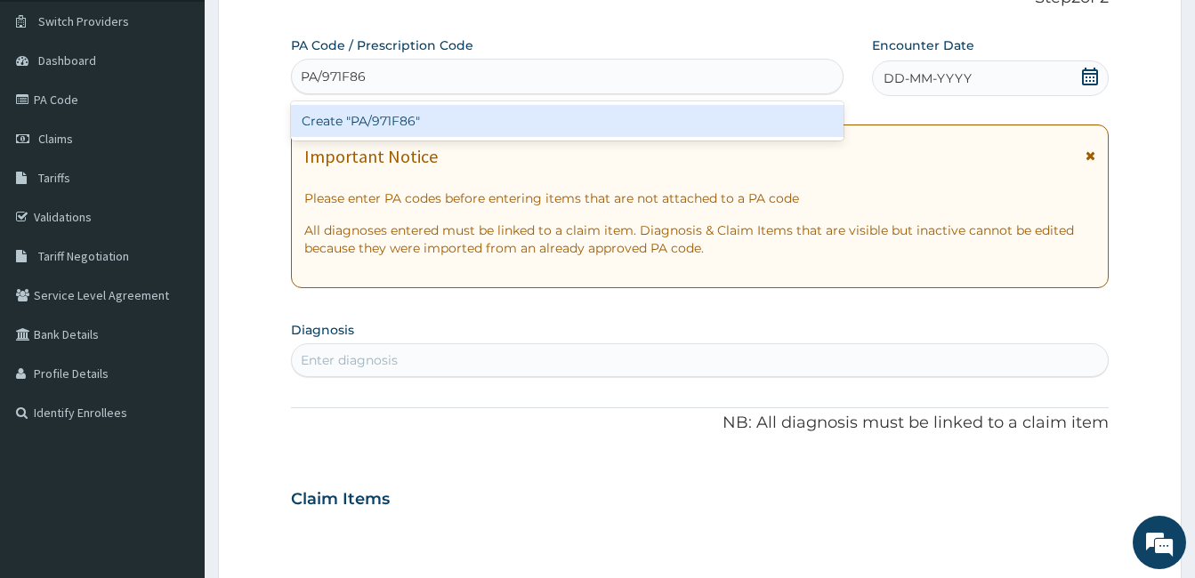
click at [390, 124] on div "Create "PA/971F86"" at bounding box center [567, 121] width 552 height 32
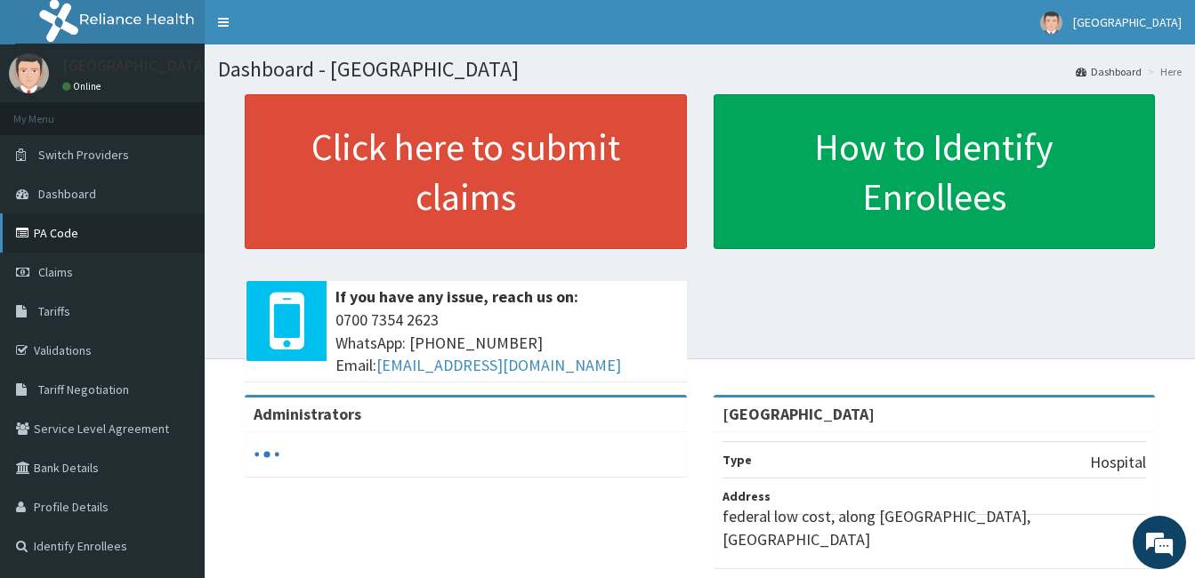
click at [104, 231] on link "PA Code" at bounding box center [102, 232] width 205 height 39
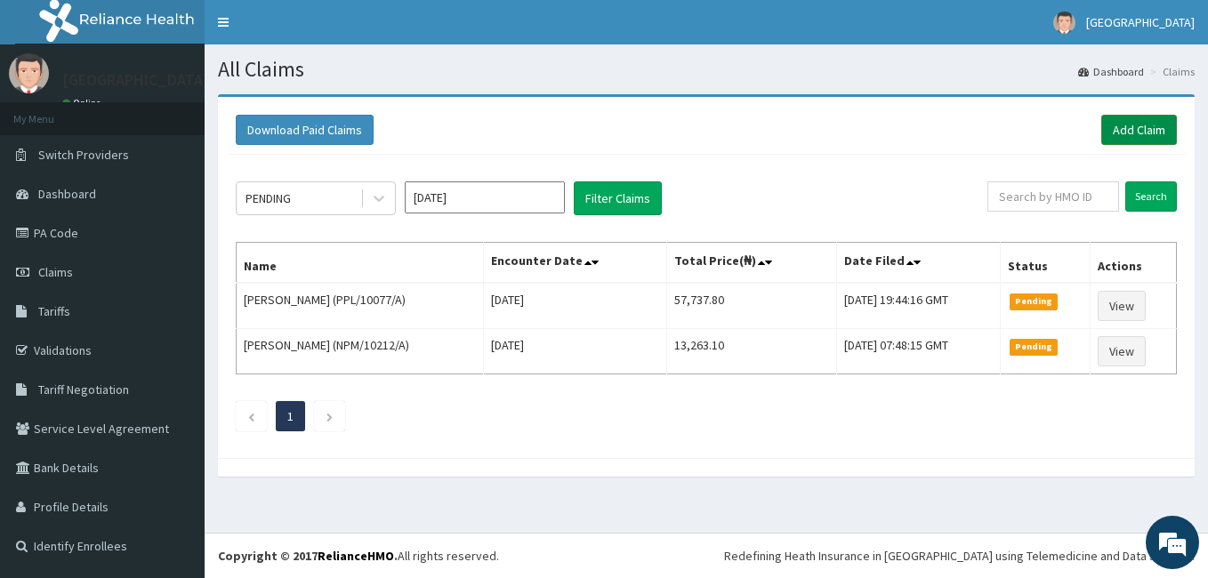
click at [1154, 118] on link "Add Claim" at bounding box center [1139, 130] width 76 height 30
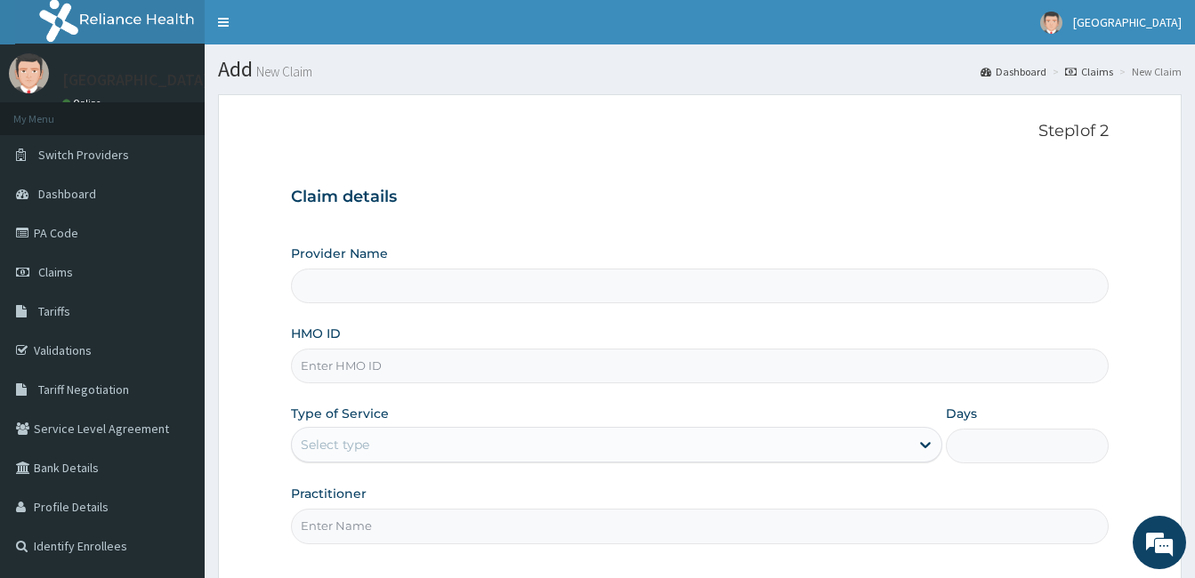
click at [600, 367] on input "HMO ID" at bounding box center [699, 366] width 817 height 35
type input "[GEOGRAPHIC_DATA]"
paste input "GBI/10275/B"
type input "GBI/10275/B"
click at [668, 399] on div "Provider Name MIYETTI HOSPITAL HMO ID GBI/10275/B Type of Service Select type D…" at bounding box center [699, 394] width 817 height 299
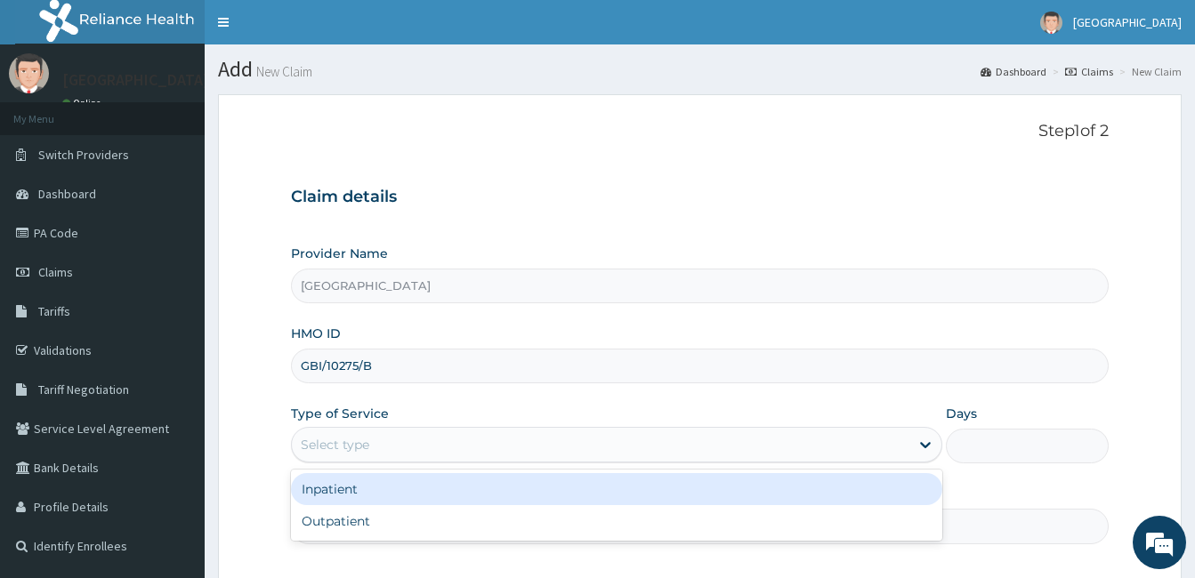
click at [608, 445] on div "Select type" at bounding box center [600, 445] width 617 height 28
click at [506, 481] on div "Inpatient" at bounding box center [616, 489] width 651 height 32
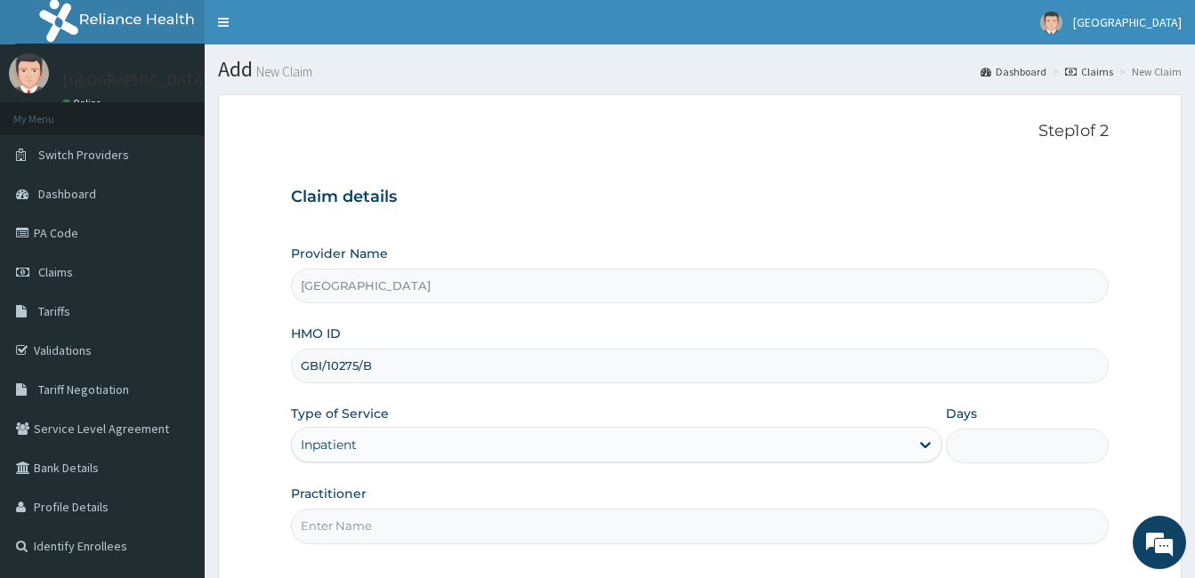
click at [1013, 450] on input "Days" at bounding box center [1027, 446] width 163 height 35
type input "3"
click at [655, 531] on input "Practitioner" at bounding box center [699, 526] width 817 height 35
type input "Dr. Bappa Aliyu"
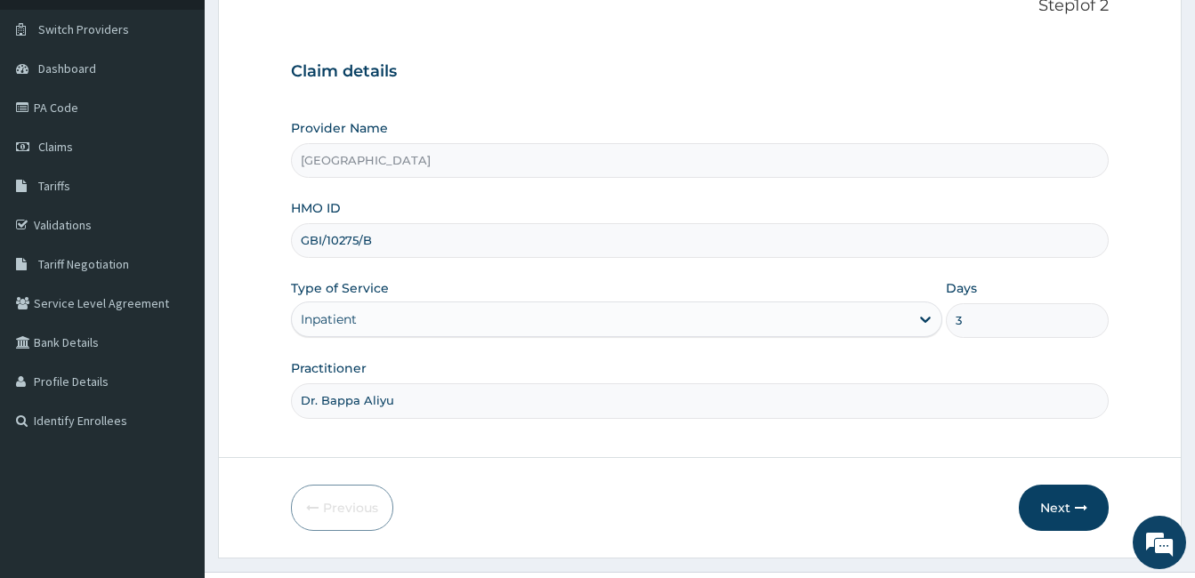
scroll to position [165, 0]
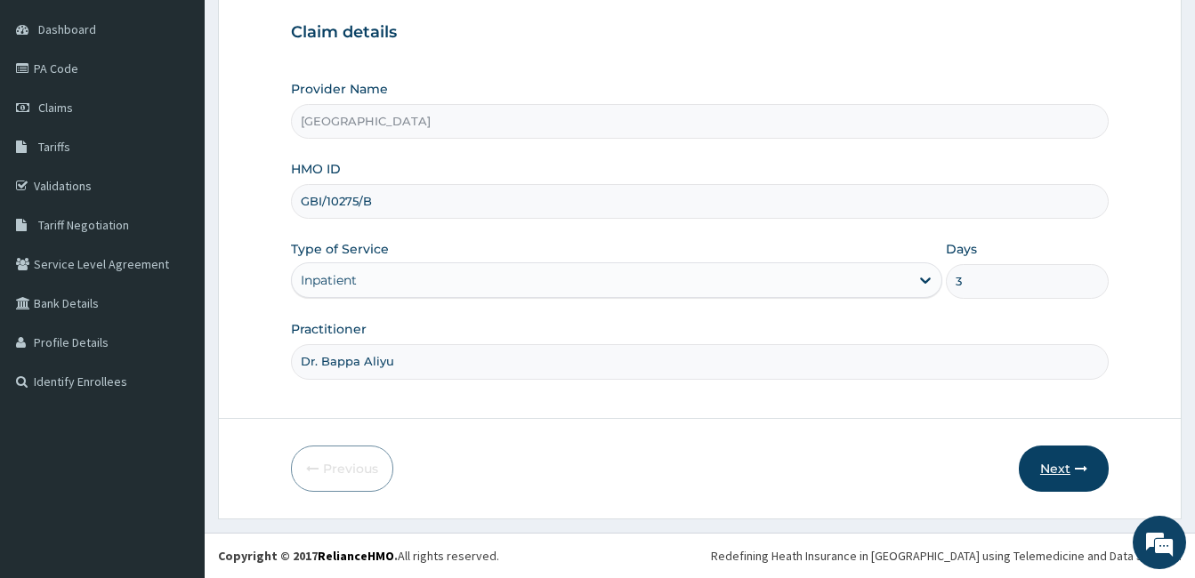
click at [1034, 480] on button "Next" at bounding box center [1063, 469] width 90 height 46
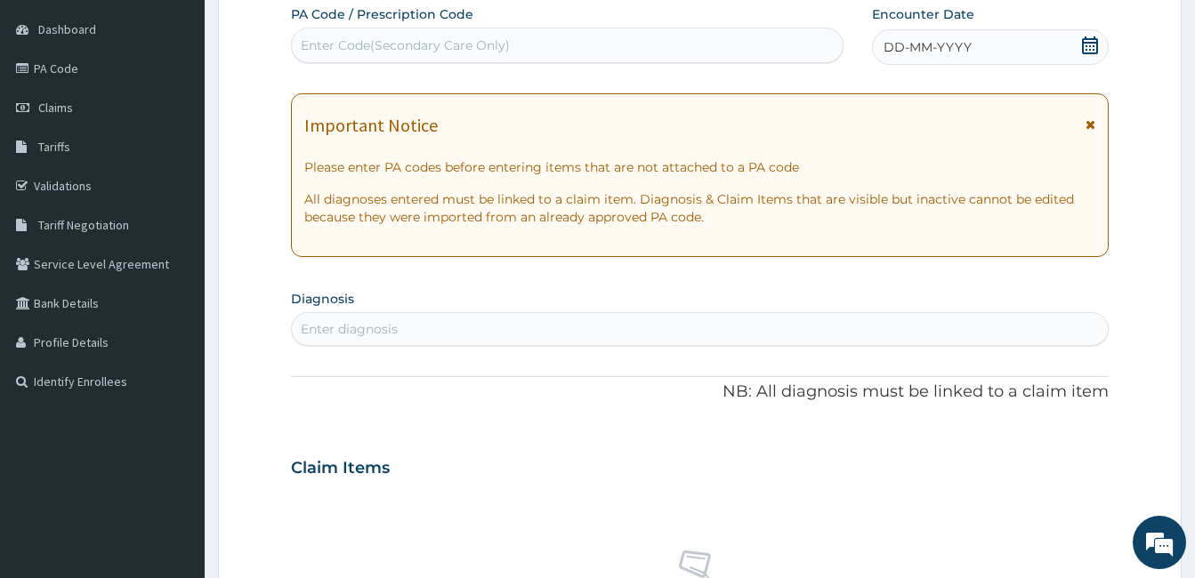
click at [408, 38] on div "Enter Code(Secondary Care Only)" at bounding box center [405, 45] width 209 height 18
paste input "PA/971F86"
type input "PA/971F86"
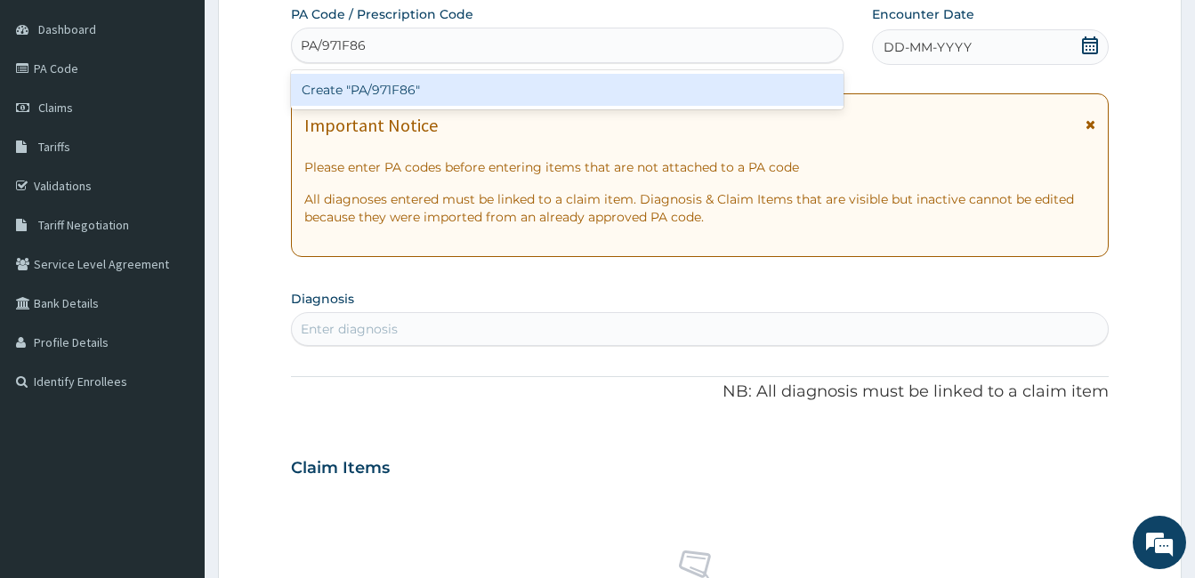
click at [390, 87] on div "Create "PA/971F86"" at bounding box center [567, 90] width 552 height 32
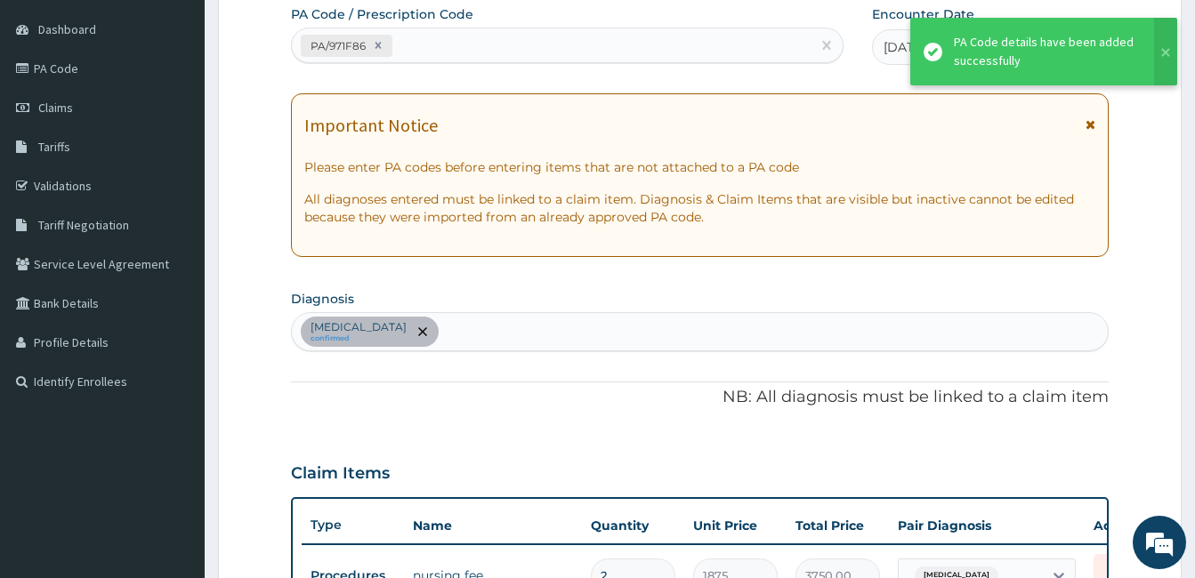
scroll to position [512, 0]
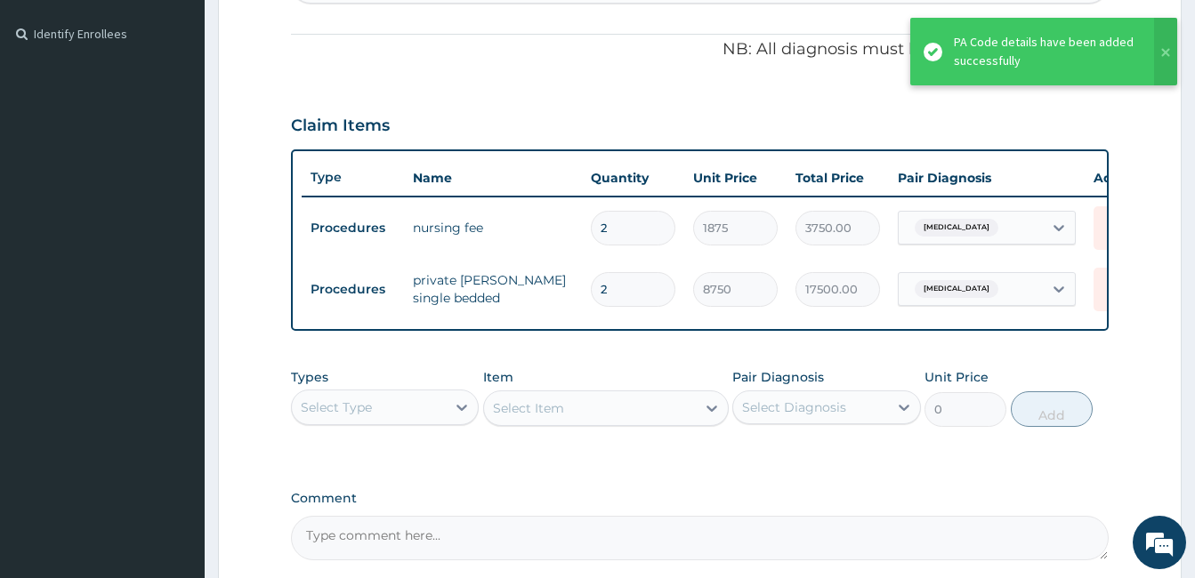
type input "0.00"
type input "3"
type input "26250.00"
type input "3"
click at [614, 230] on input "2" at bounding box center [633, 228] width 85 height 35
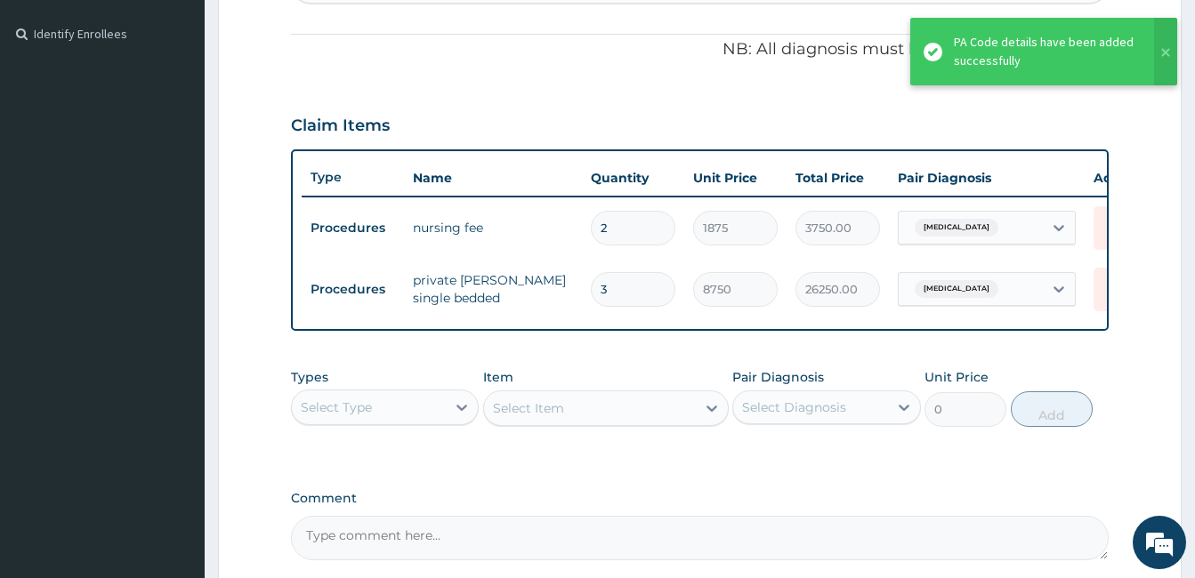
type input "0.00"
type input "3"
type input "5625.00"
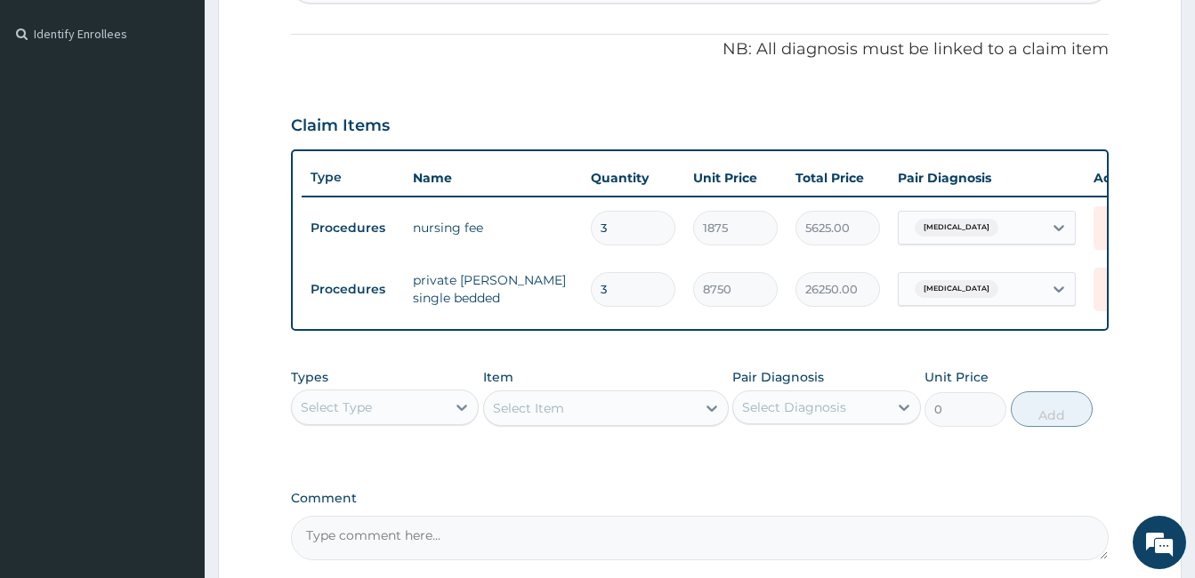
scroll to position [685, 0]
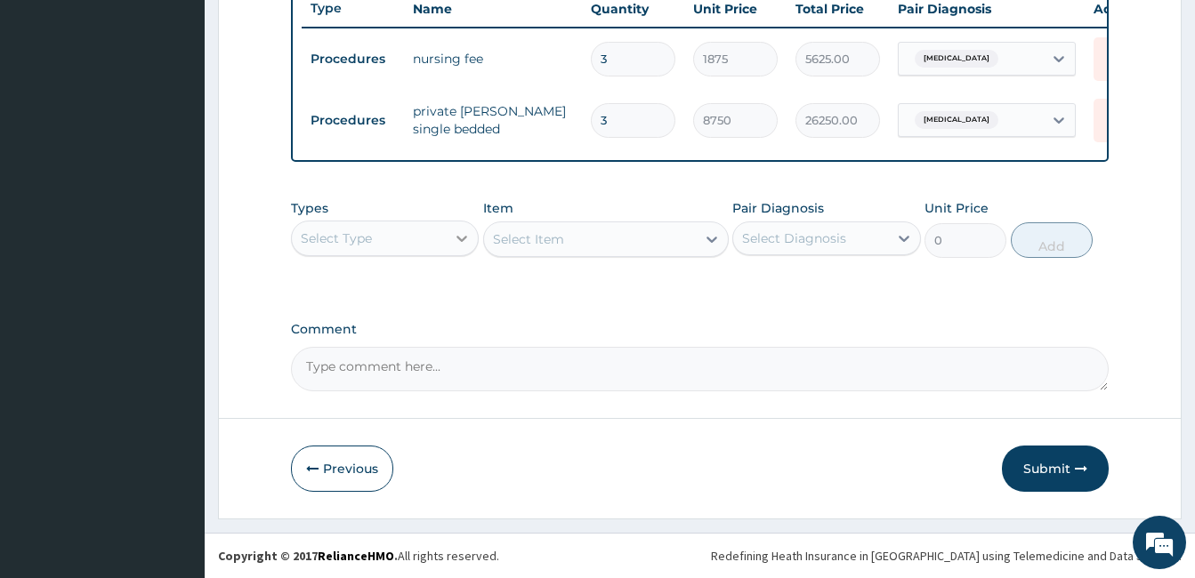
type input "3"
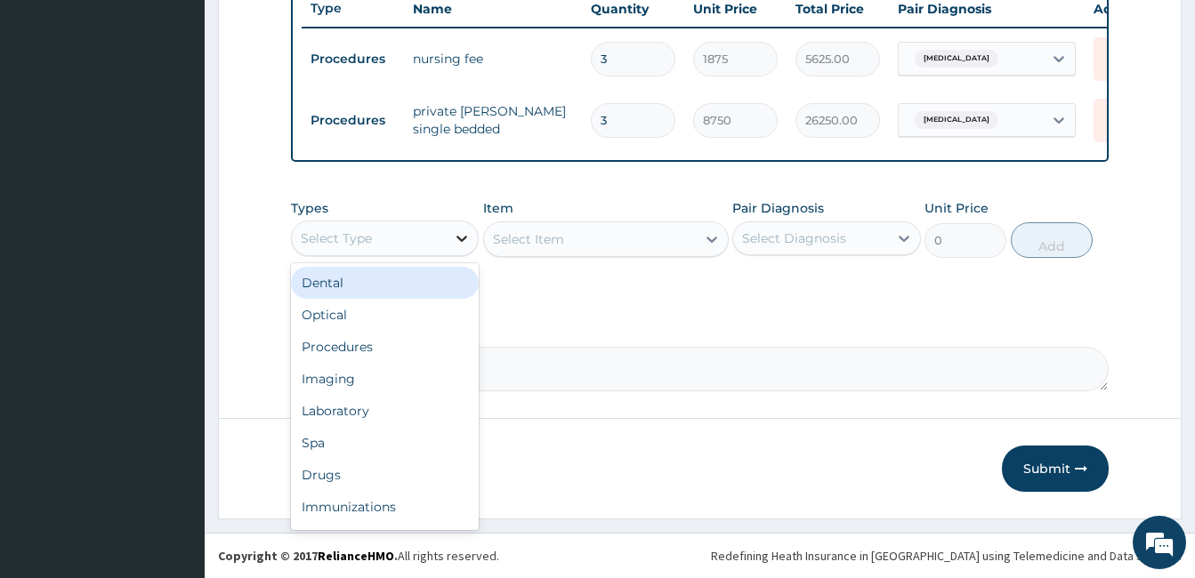
click at [448, 254] on div at bounding box center [462, 238] width 32 height 32
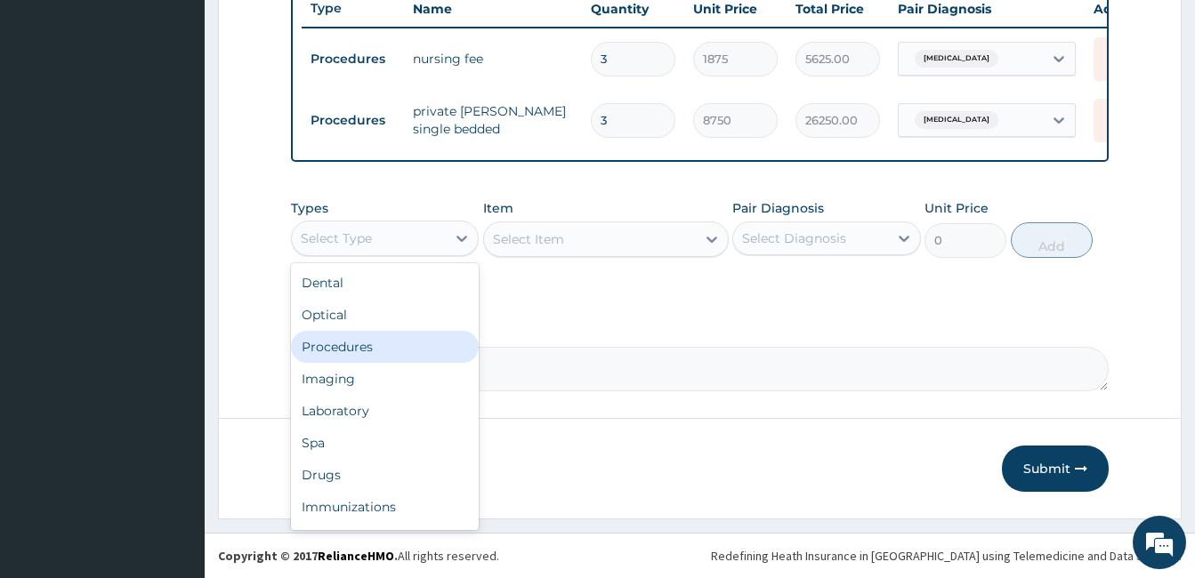
click at [419, 362] on div "Procedures" at bounding box center [385, 347] width 188 height 32
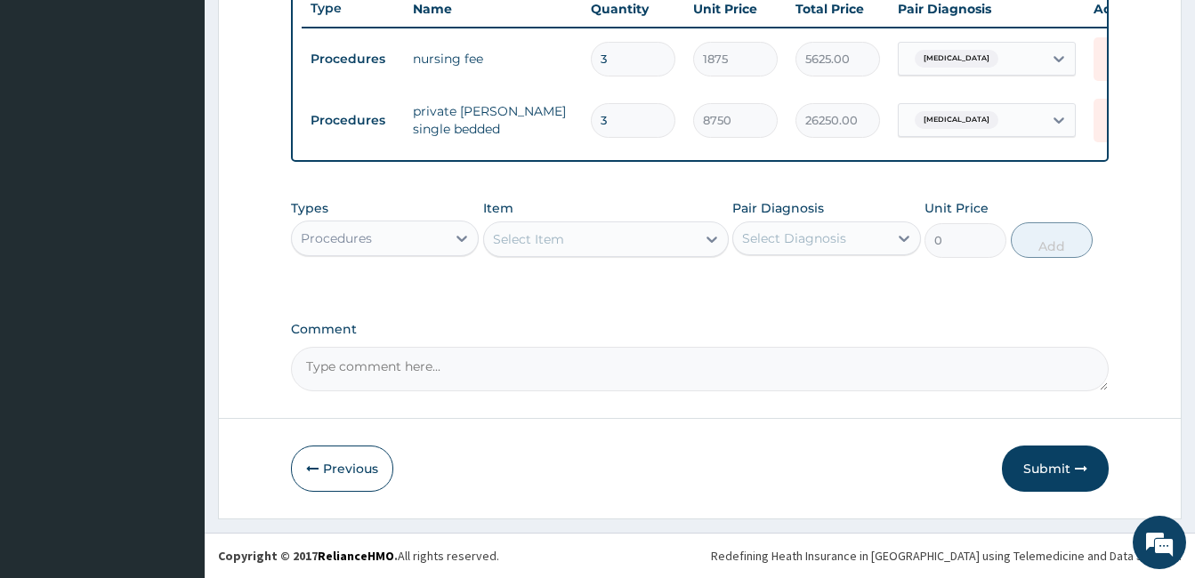
click at [646, 257] on div "Select Item" at bounding box center [606, 239] width 246 height 36
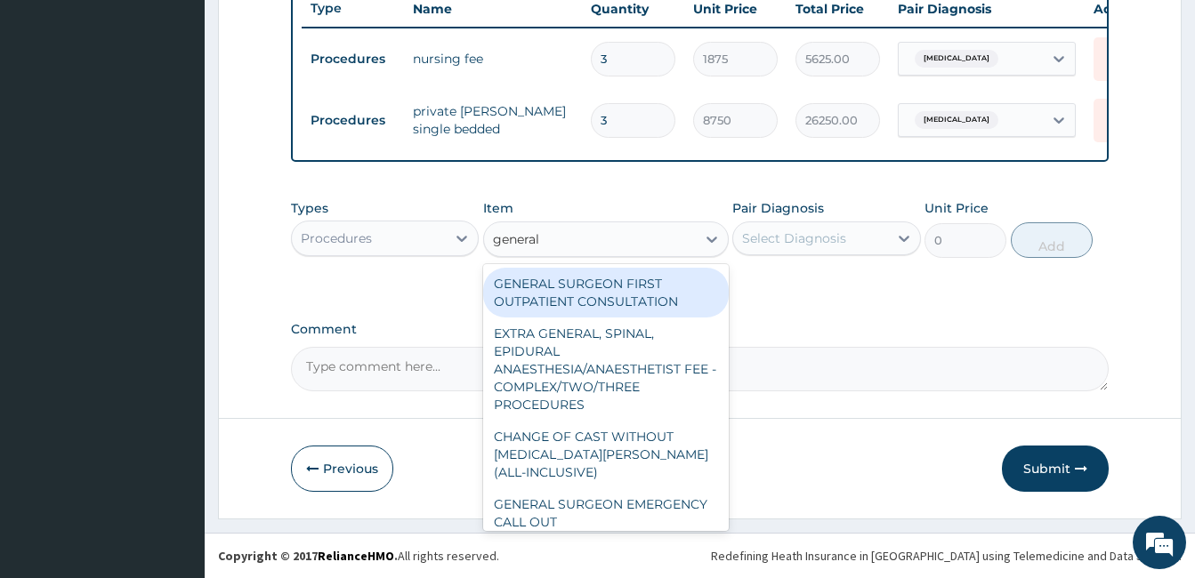
type input "general p"
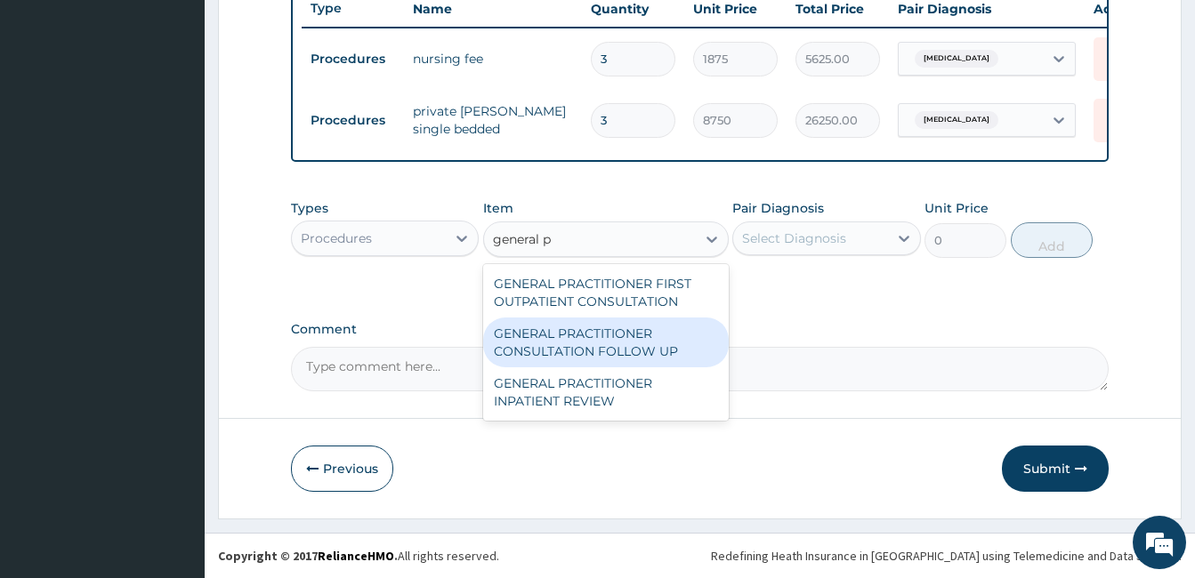
click at [640, 342] on div "GENERAL PRACTITIONER CONSULTATION FOLLOW UP" at bounding box center [606, 343] width 246 height 50
type input "1875"
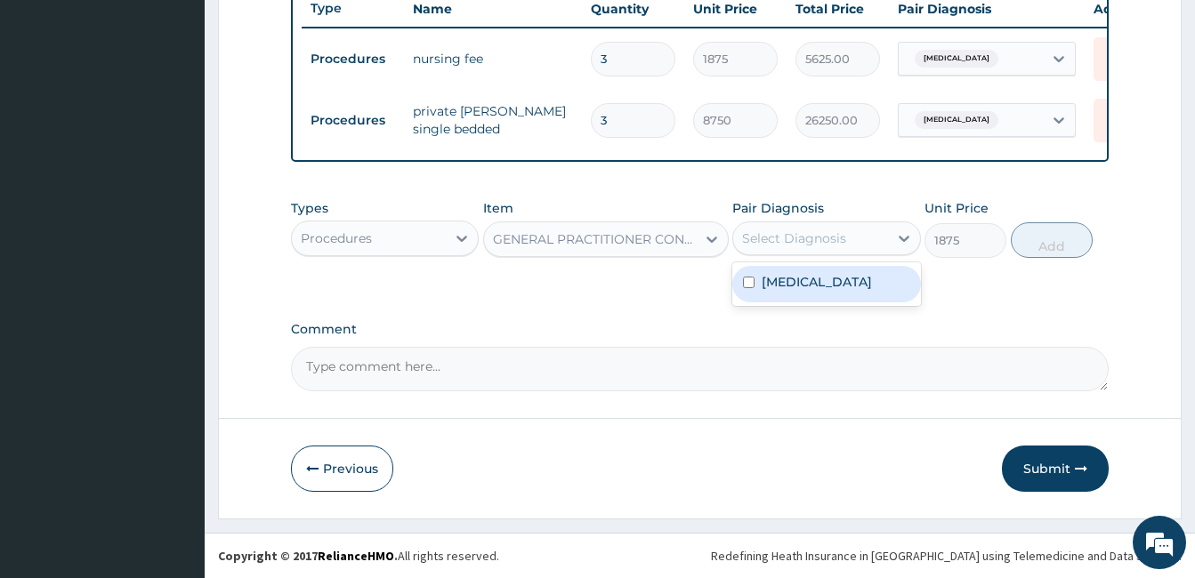
drag, startPoint x: 833, startPoint y: 245, endPoint x: 816, endPoint y: 299, distance: 57.1
click at [816, 255] on div "option Malaria, unspecified focused, 1 of 1. 1 result available. Use Up and Dow…" at bounding box center [826, 238] width 188 height 34
click at [816, 291] on label "Malaria, unspecified" at bounding box center [816, 282] width 110 height 18
checkbox input "true"
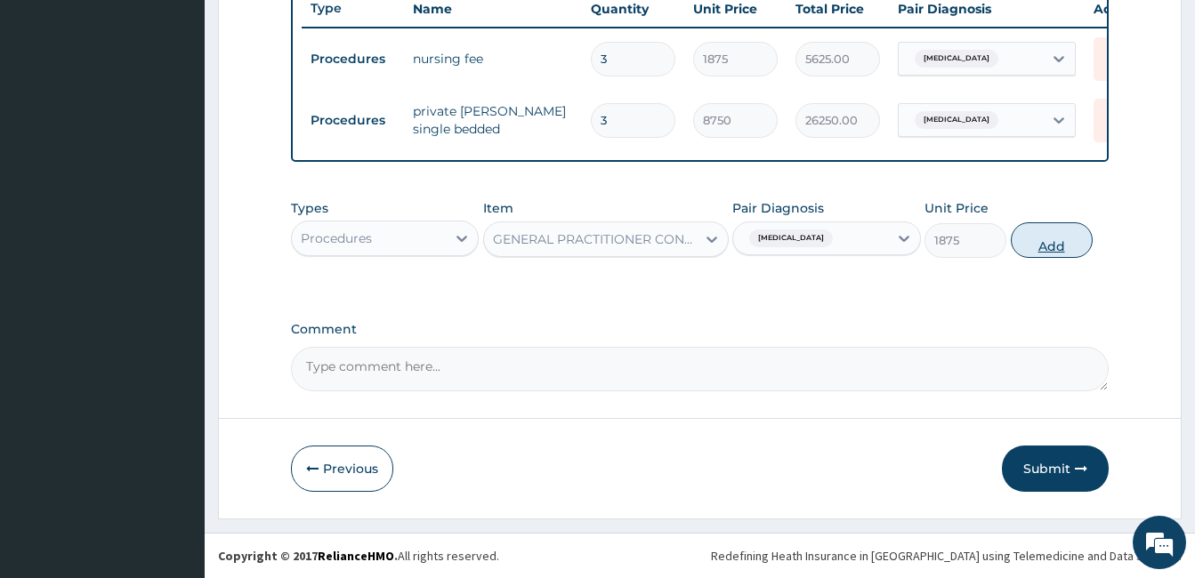
click at [1050, 253] on button "Add" at bounding box center [1051, 240] width 82 height 36
type input "0"
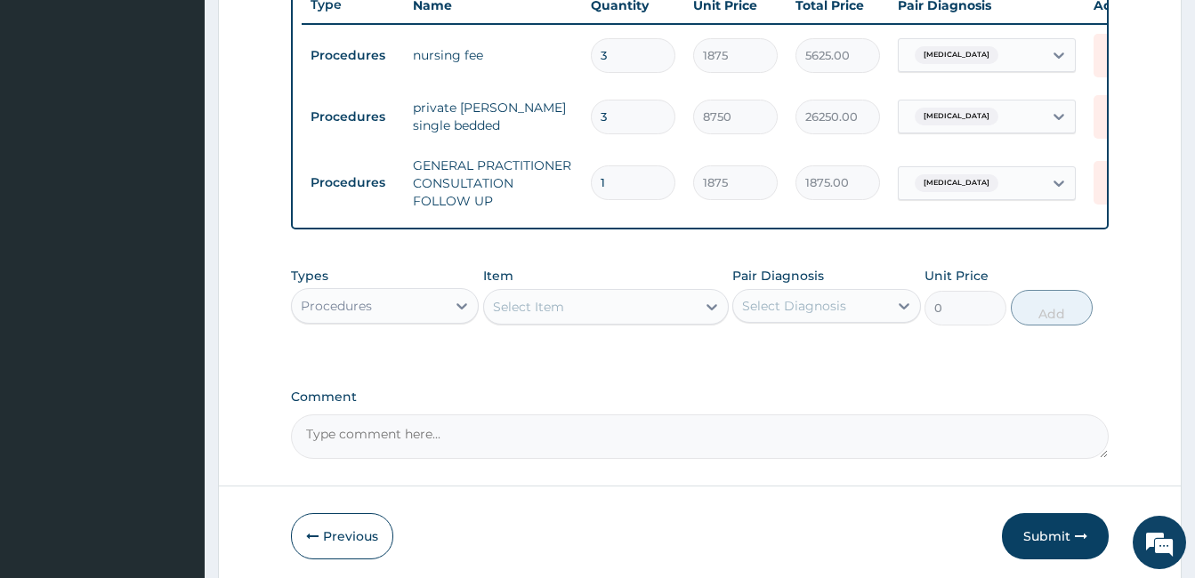
click at [434, 312] on div "Procedures" at bounding box center [369, 306] width 154 height 28
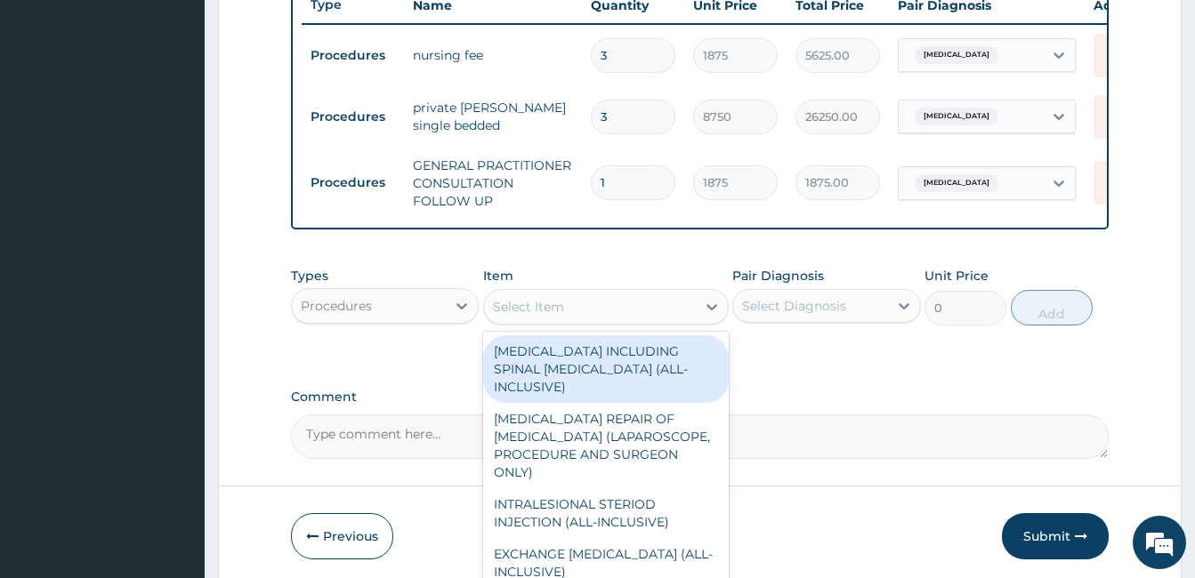
click at [584, 321] on div "Select Item" at bounding box center [590, 307] width 212 height 28
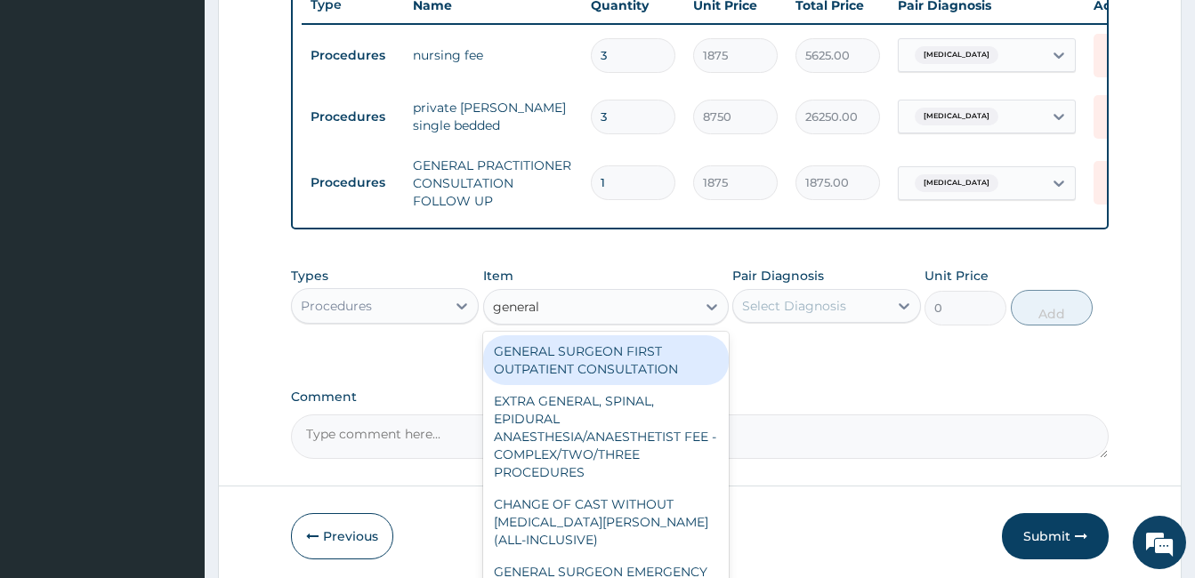
type input "general p"
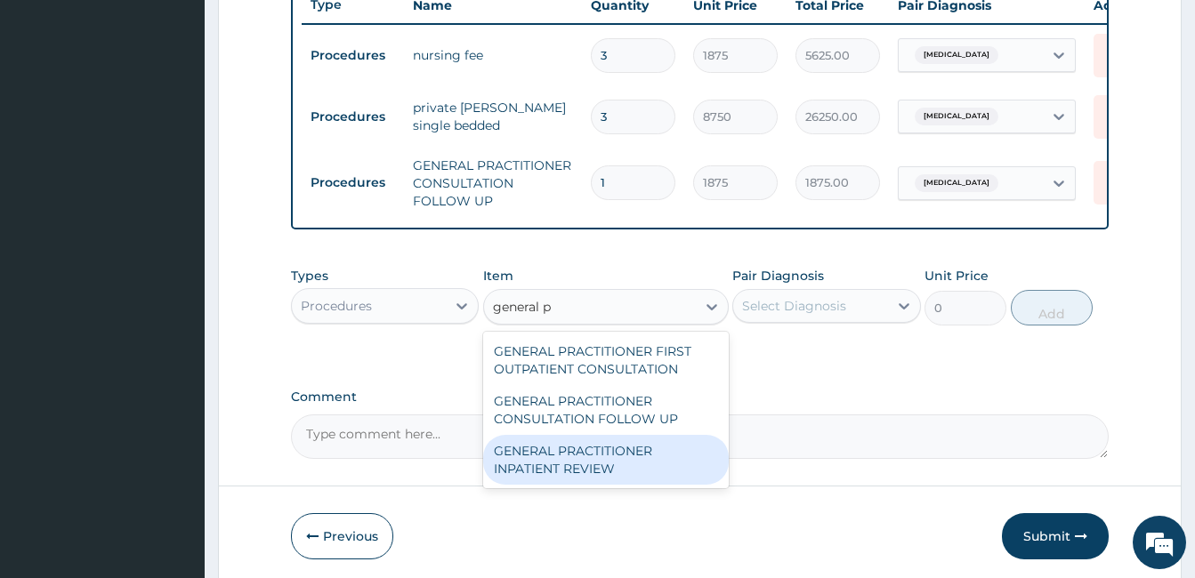
click at [586, 475] on div "GENERAL PRACTITIONER INPATIENT REVIEW" at bounding box center [606, 460] width 246 height 50
type input "2500"
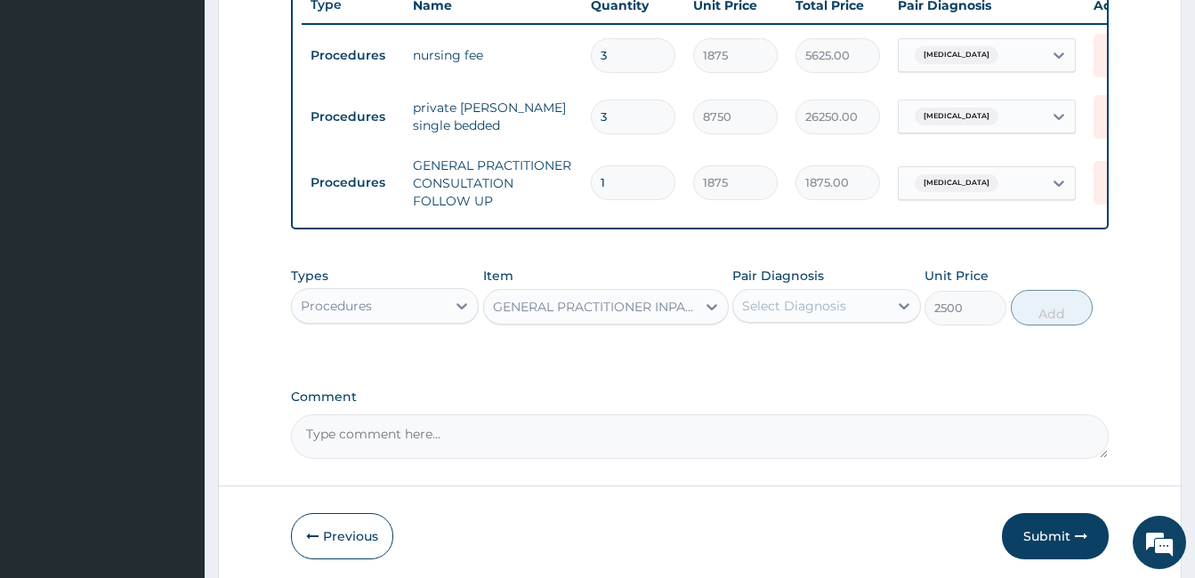
click at [862, 320] on div "Select Diagnosis" at bounding box center [810, 306] width 154 height 28
click at [837, 358] on label "Malaria, unspecified" at bounding box center [816, 350] width 110 height 18
checkbox input "true"
click at [1065, 320] on button "Add" at bounding box center [1051, 308] width 82 height 36
type input "0"
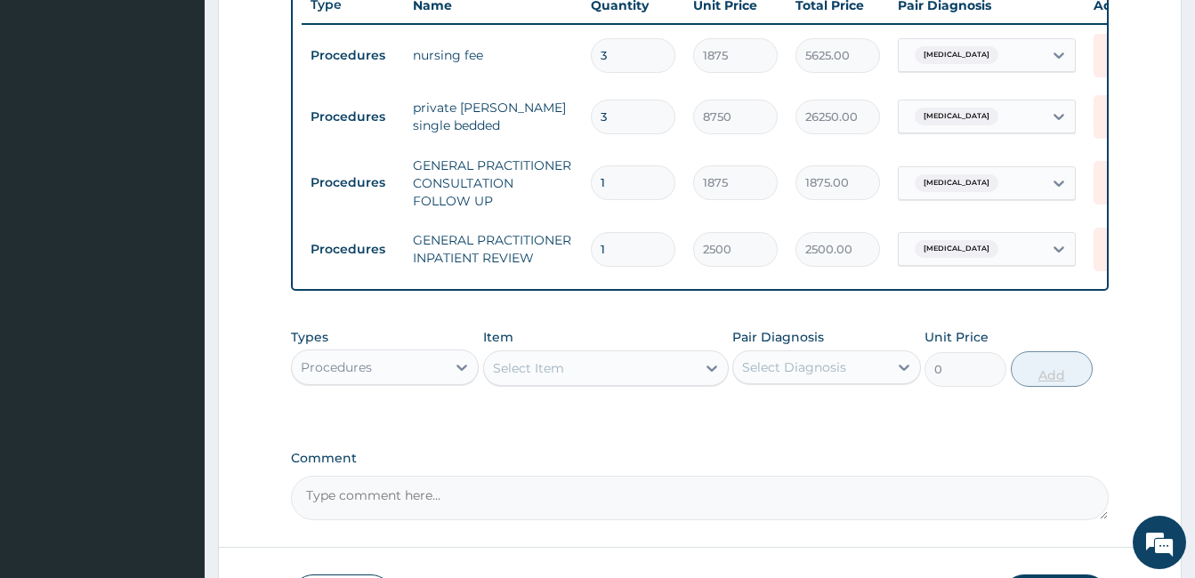
type input "0.00"
type input "2"
type input "5000.00"
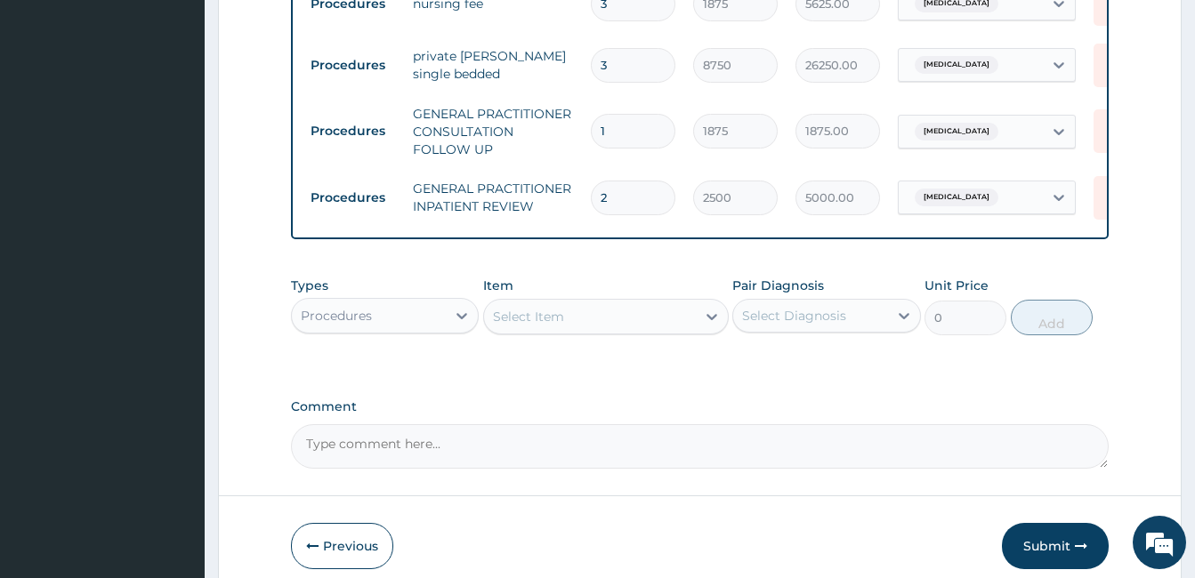
scroll to position [750, 0]
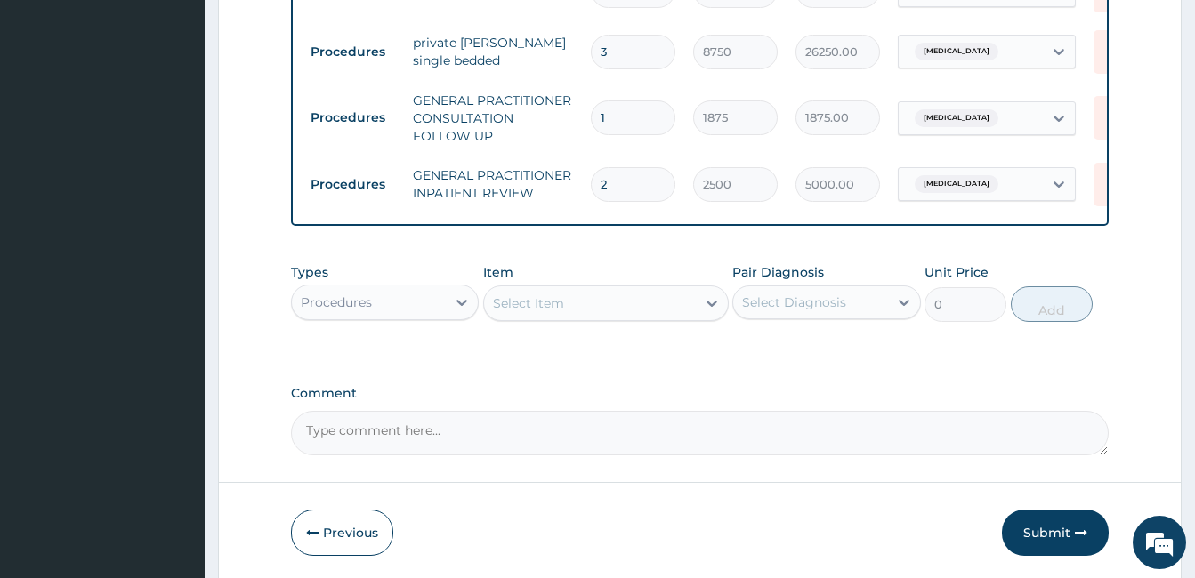
type input "2"
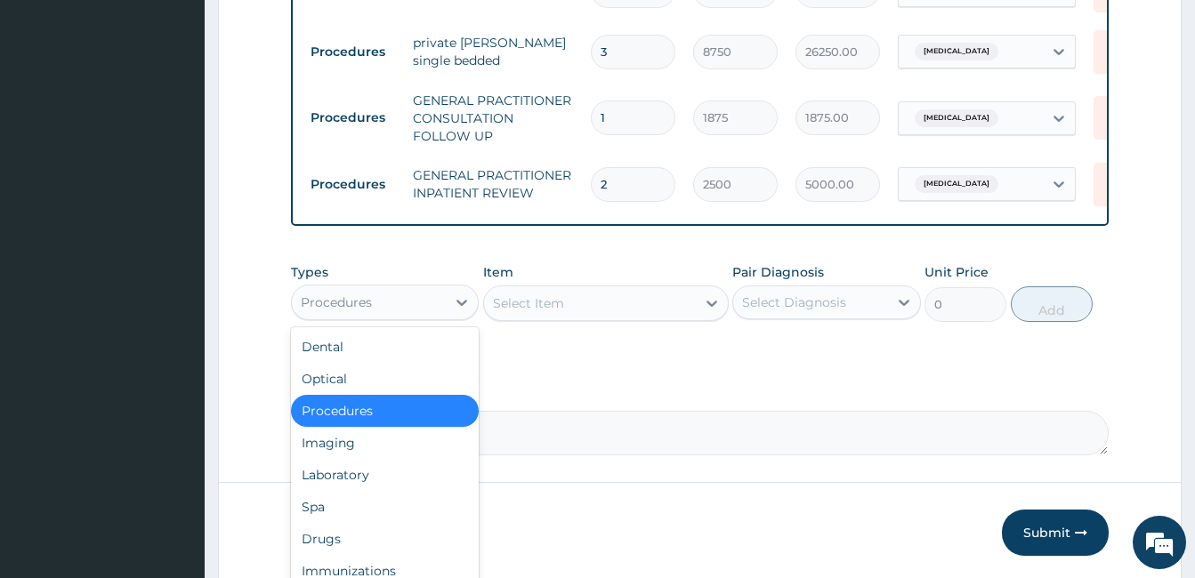
click at [436, 313] on div "Procedures" at bounding box center [369, 302] width 154 height 28
click at [394, 491] on div "Laboratory" at bounding box center [385, 475] width 188 height 32
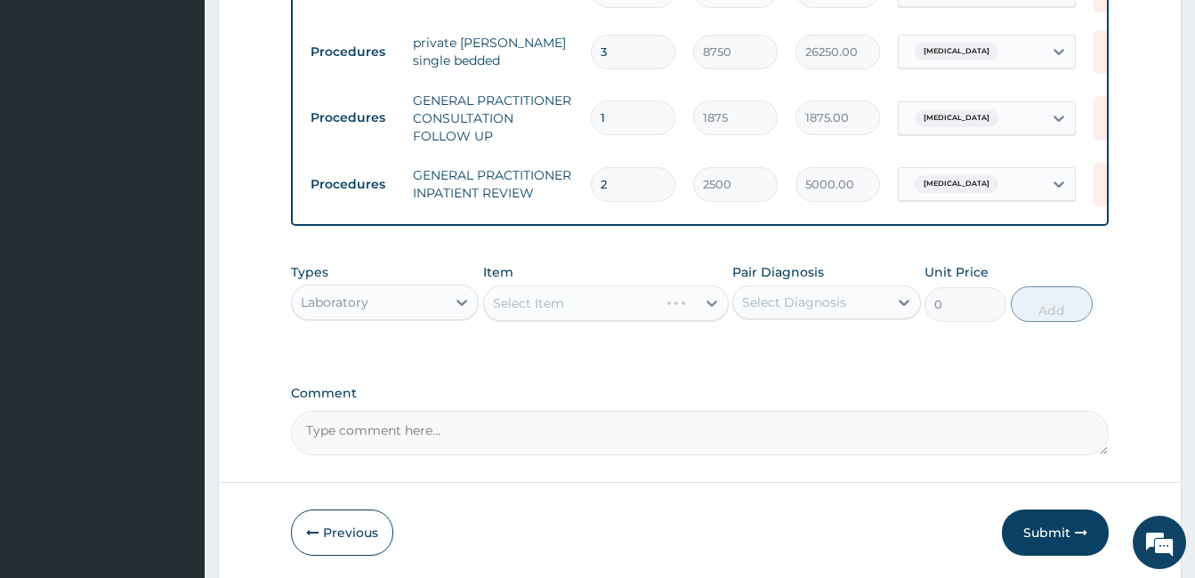
click at [683, 321] on div "Select Item" at bounding box center [606, 304] width 246 height 36
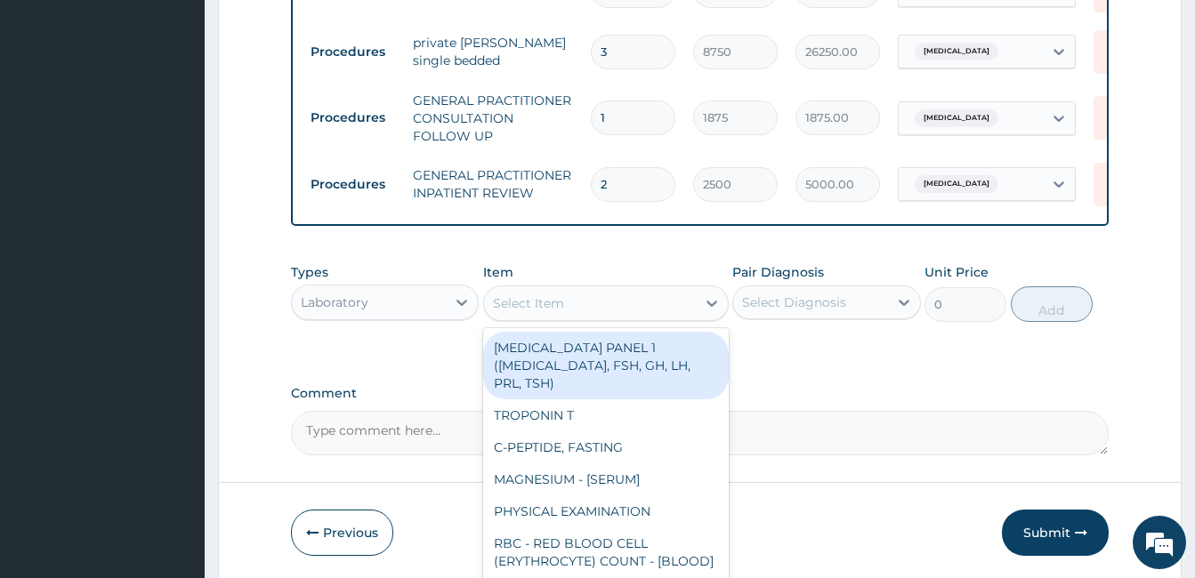
click at [683, 318] on div "Select Item" at bounding box center [590, 303] width 212 height 28
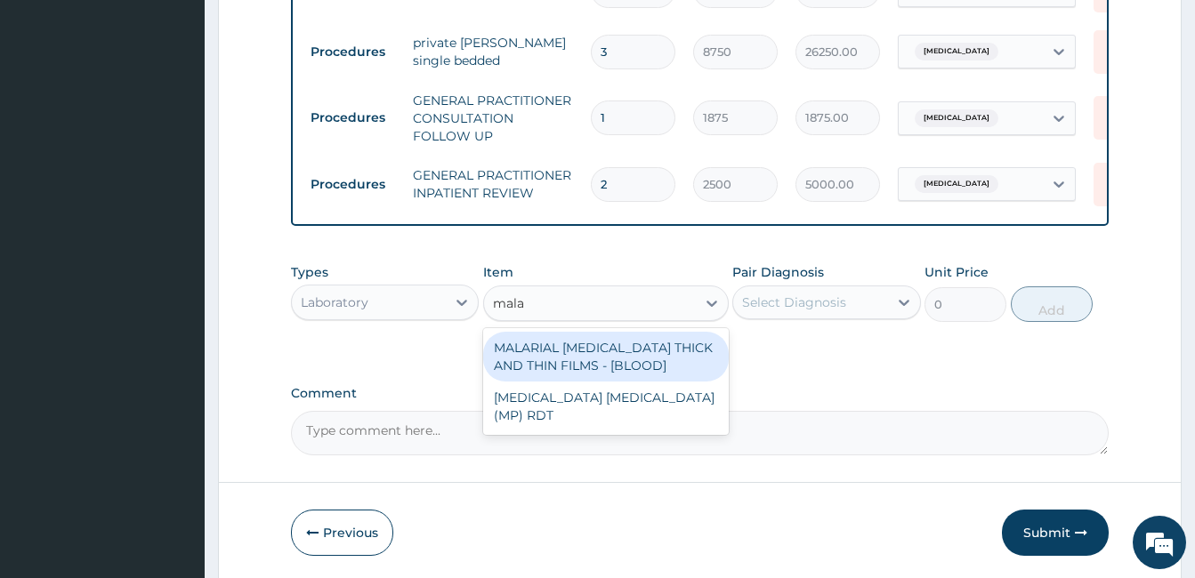
type input "malar"
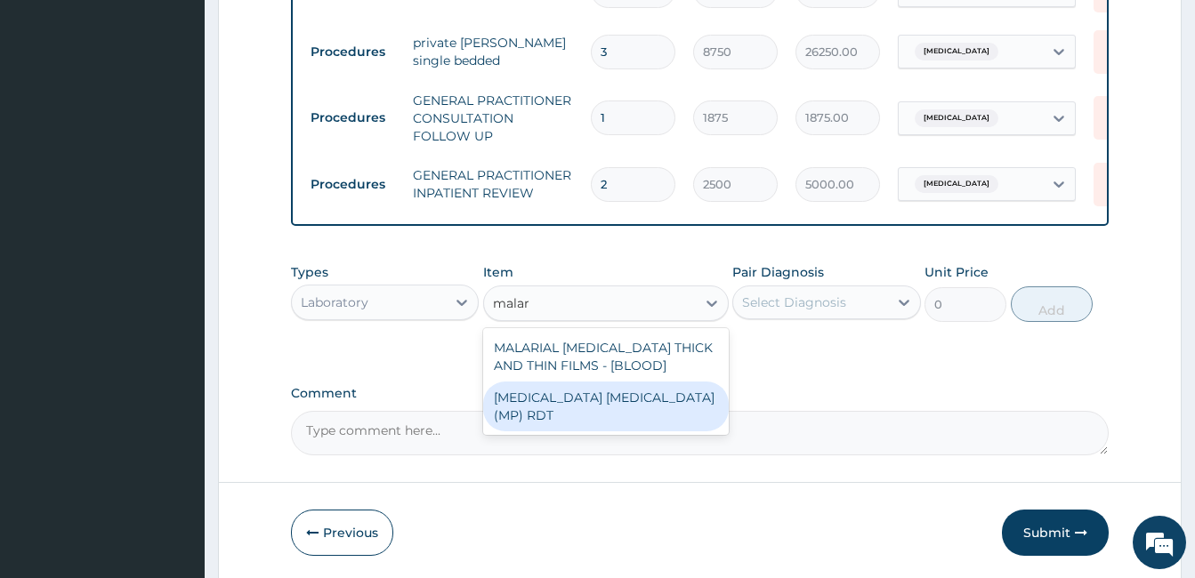
click at [692, 423] on div "MALARIA PARASITE (MP) RDT" at bounding box center [606, 407] width 246 height 50
type input "2000"
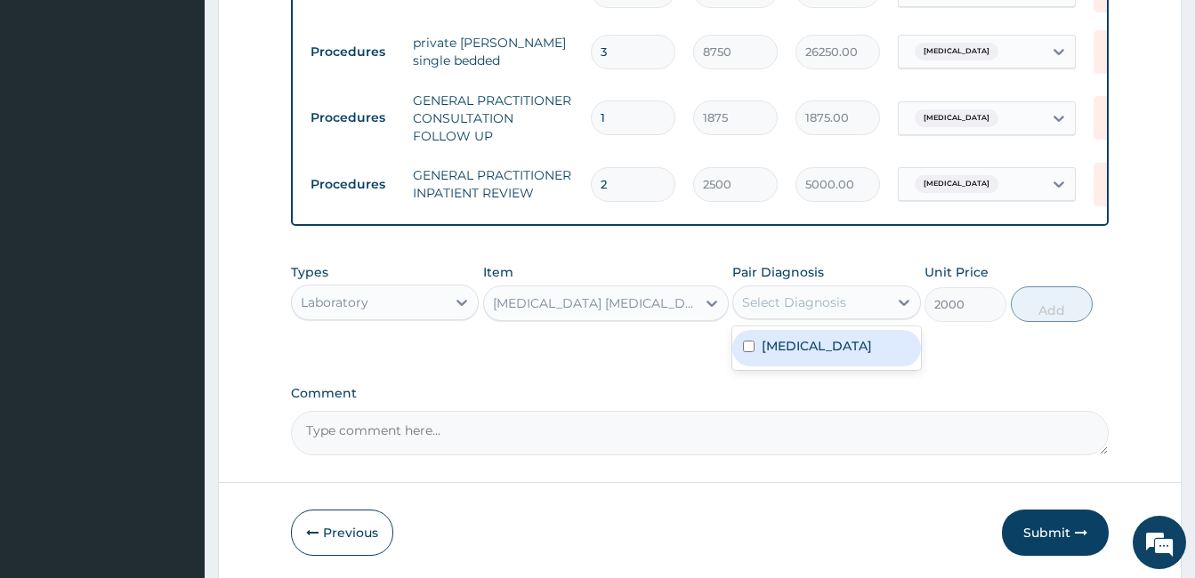
click at [874, 302] on div "Select Diagnosis" at bounding box center [810, 302] width 154 height 28
click at [842, 355] on label "Malaria, unspecified" at bounding box center [816, 346] width 110 height 18
checkbox input "true"
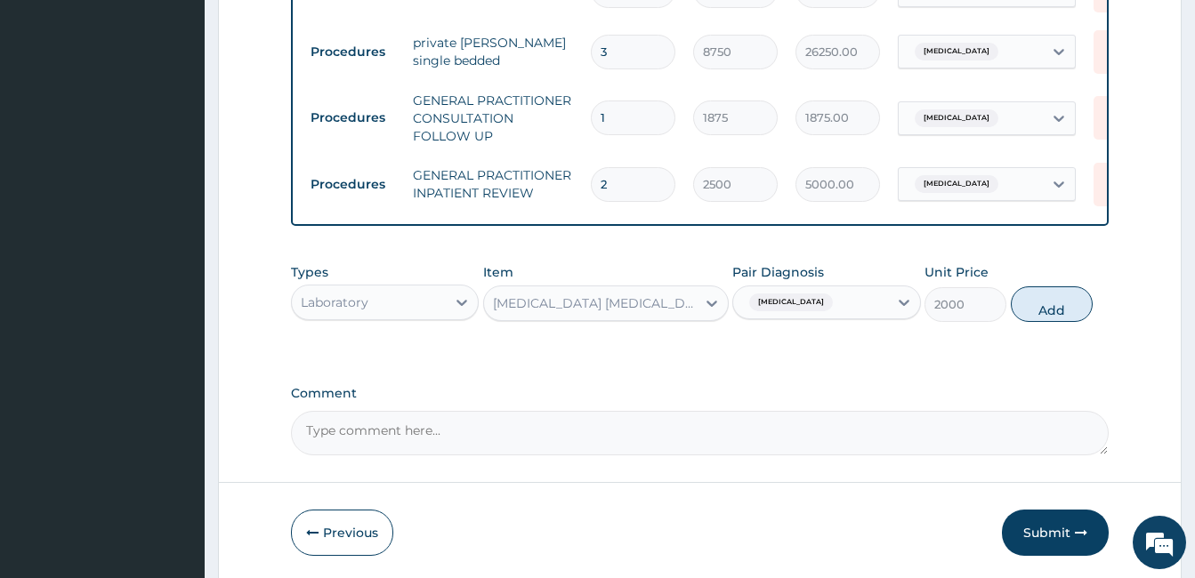
click at [1044, 331] on div "Types Laboratory Item MALARIA PARASITE (MP) RDT Pair Diagnosis Malaria, unspeci…" at bounding box center [699, 292] width 817 height 76
click at [1053, 310] on button "Add" at bounding box center [1051, 304] width 82 height 36
type input "0"
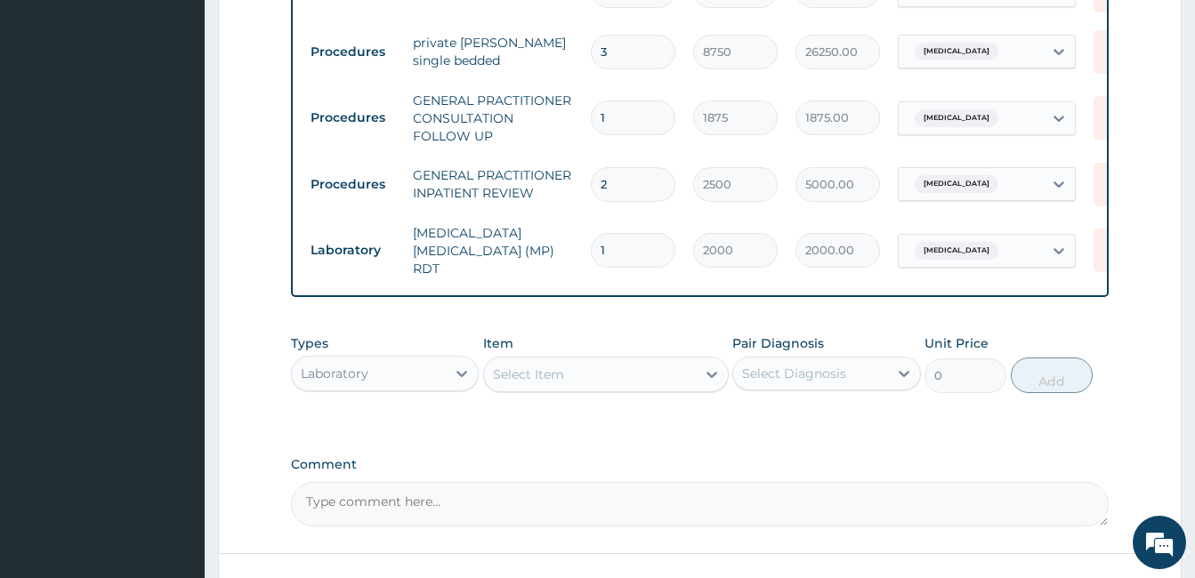
click at [612, 371] on div "Select Item" at bounding box center [590, 374] width 212 height 28
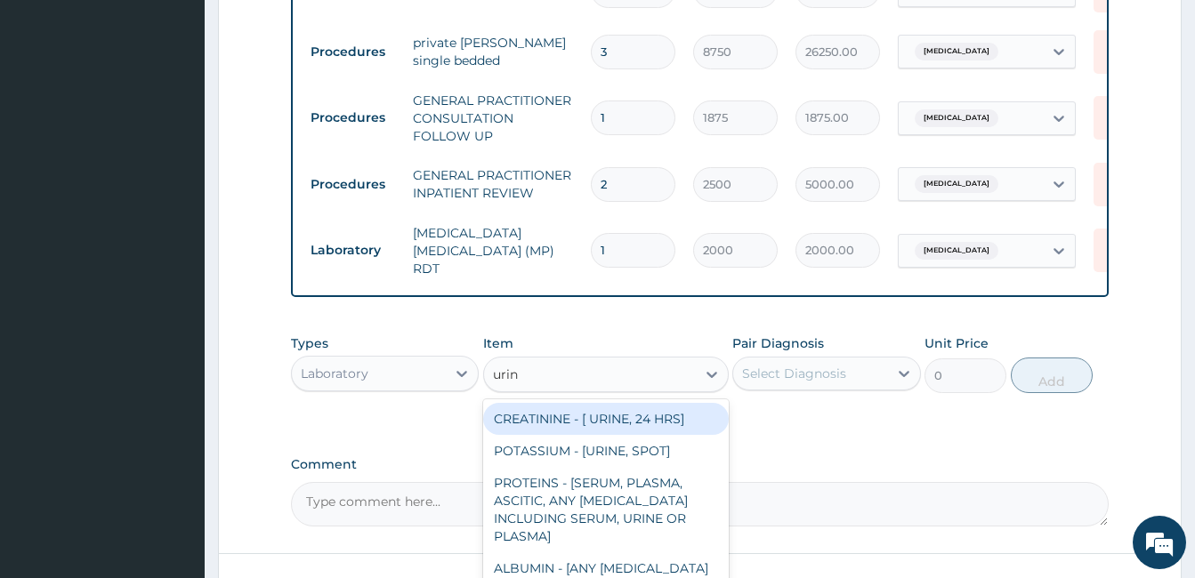
type input "urina"
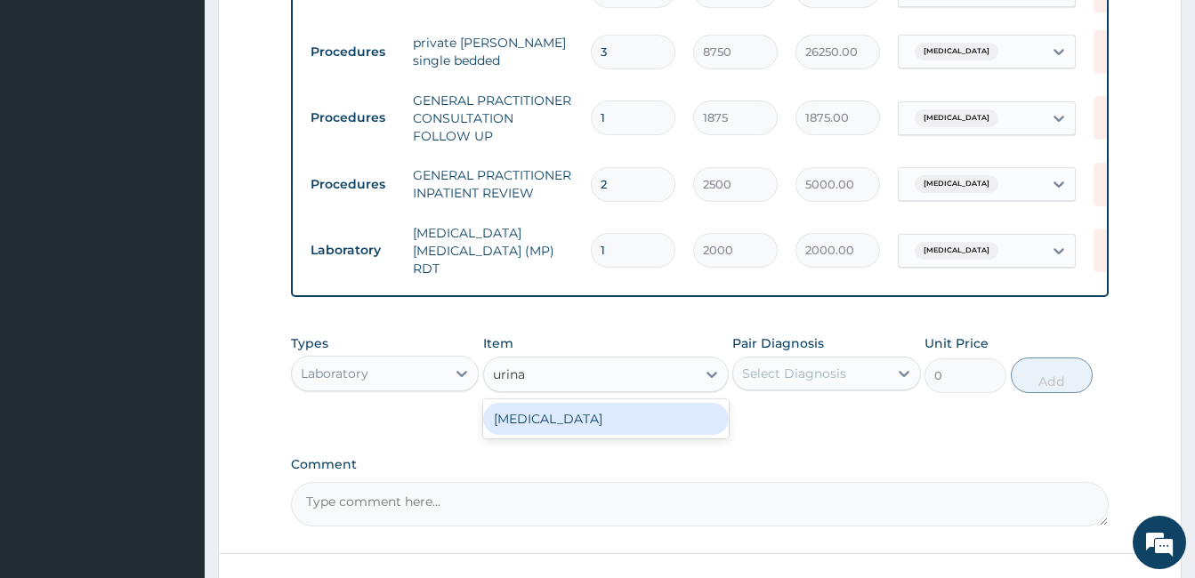
click at [627, 423] on div "URINALYSIS" at bounding box center [606, 419] width 246 height 32
type input "2187.5"
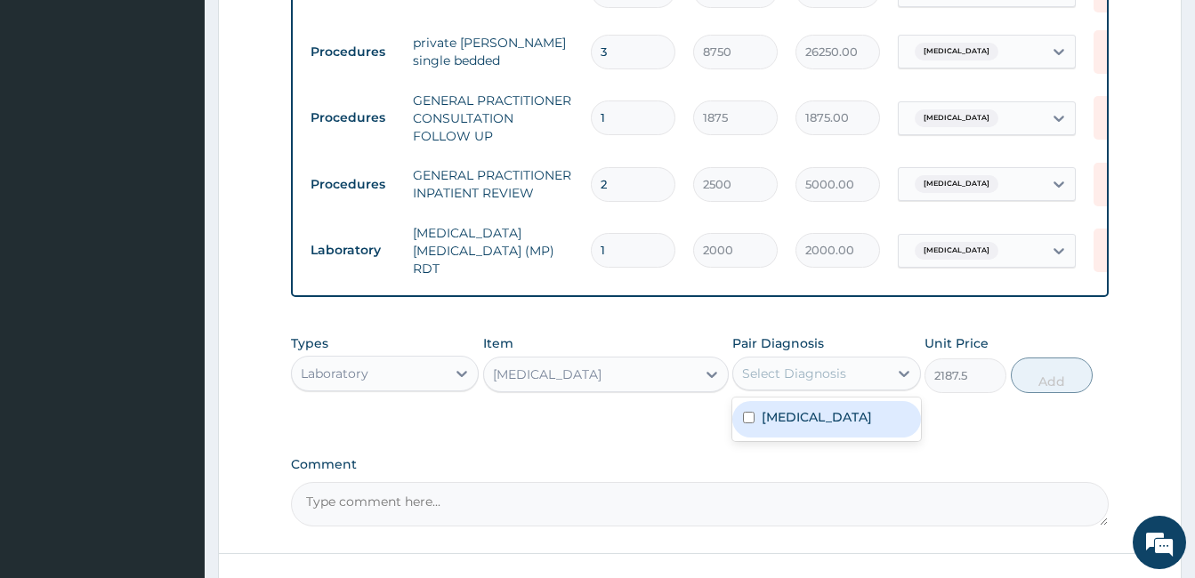
click at [846, 375] on div "Select Diagnosis" at bounding box center [810, 373] width 154 height 28
click at [841, 423] on label "Malaria, unspecified" at bounding box center [816, 417] width 110 height 18
checkbox input "true"
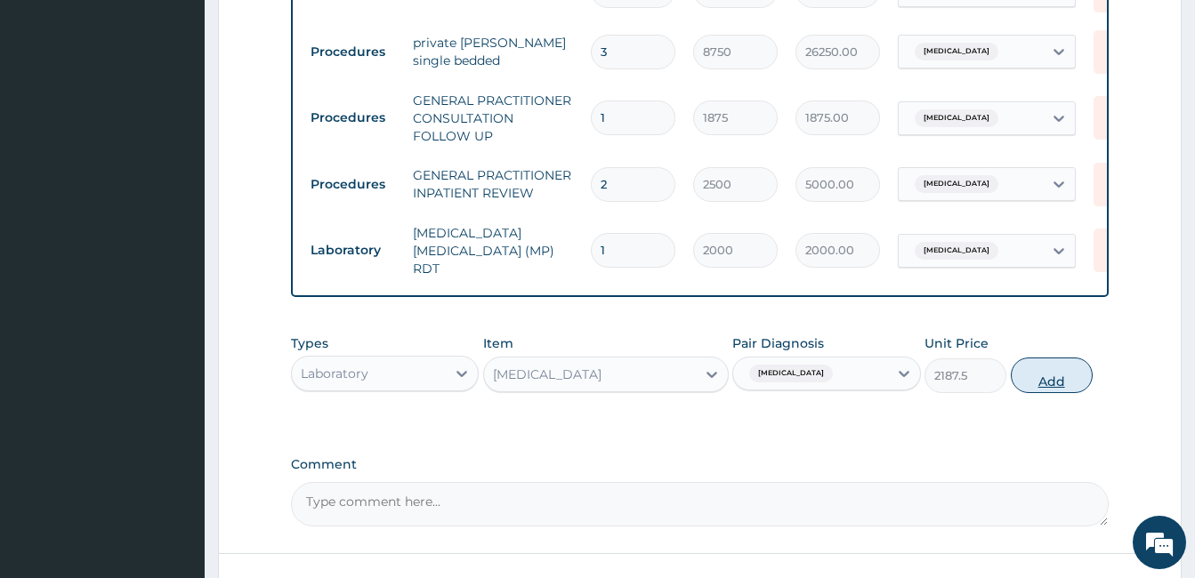
click at [1065, 380] on button "Add" at bounding box center [1051, 376] width 82 height 36
type input "0"
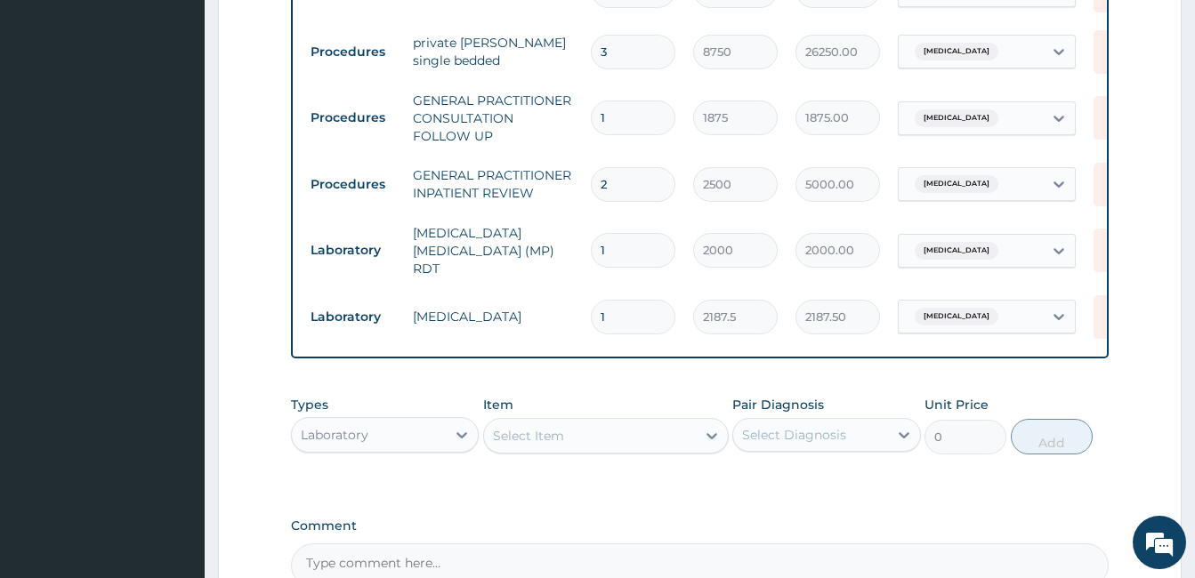
scroll to position [818, 0]
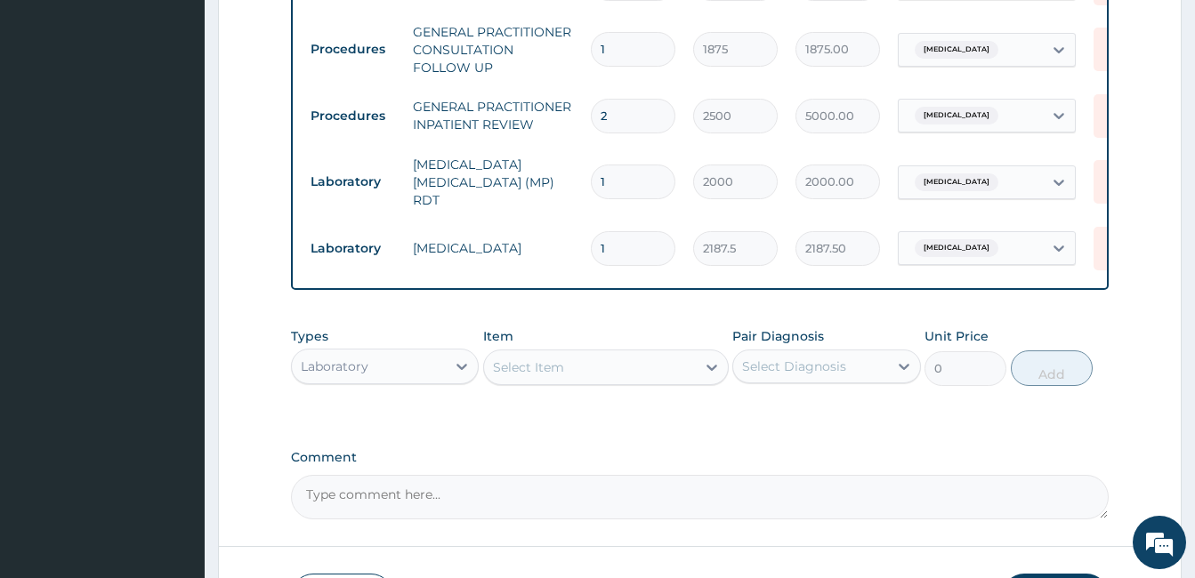
click at [409, 374] on div "Laboratory" at bounding box center [369, 366] width 154 height 28
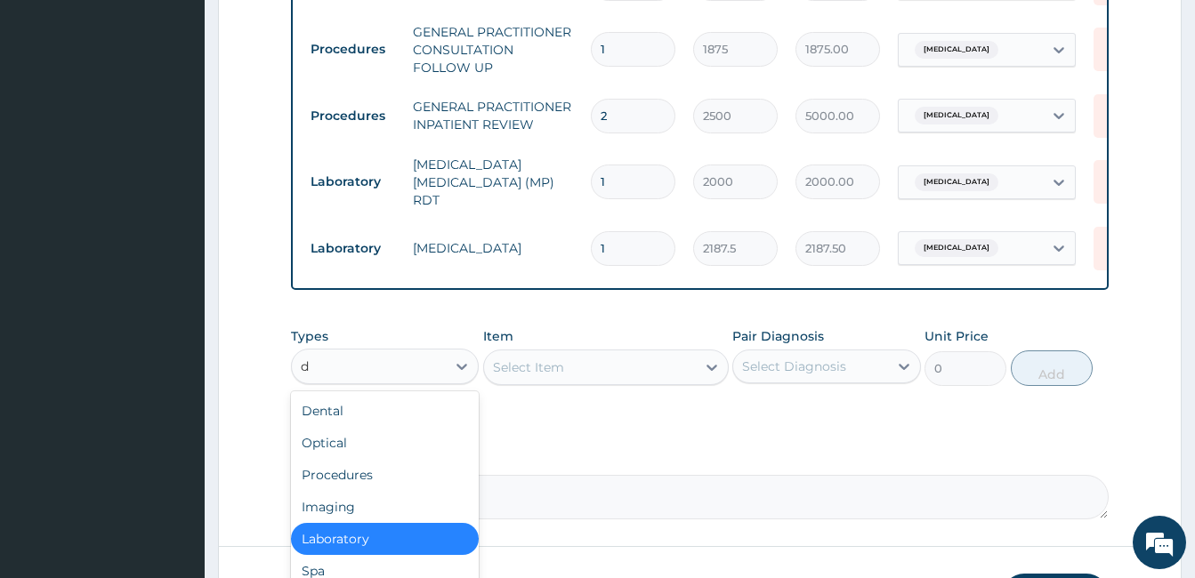
type input "dr"
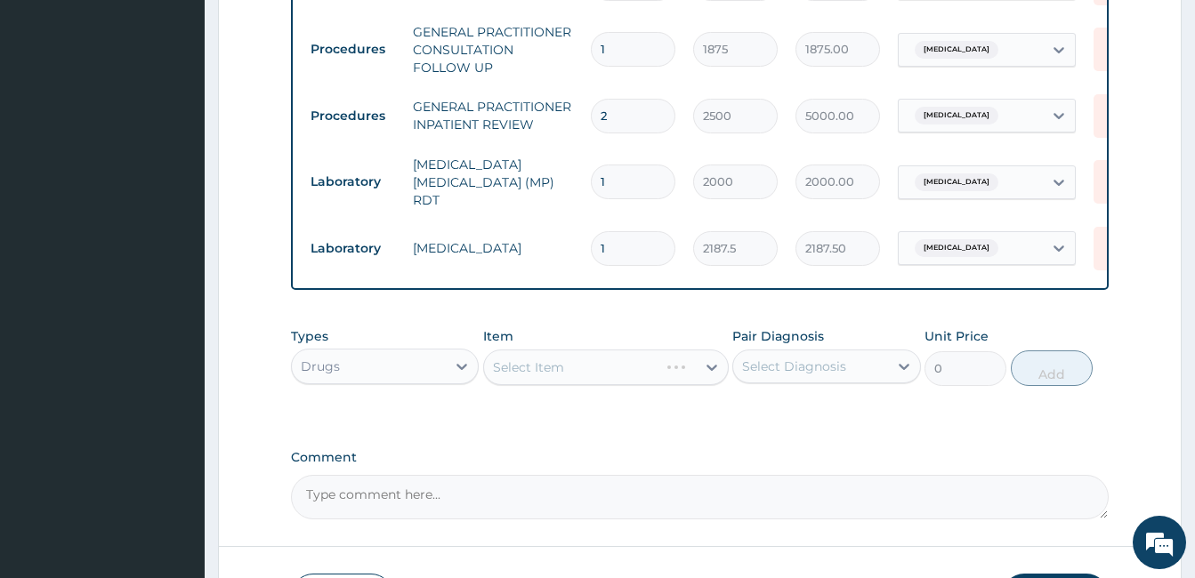
scroll to position [950, 0]
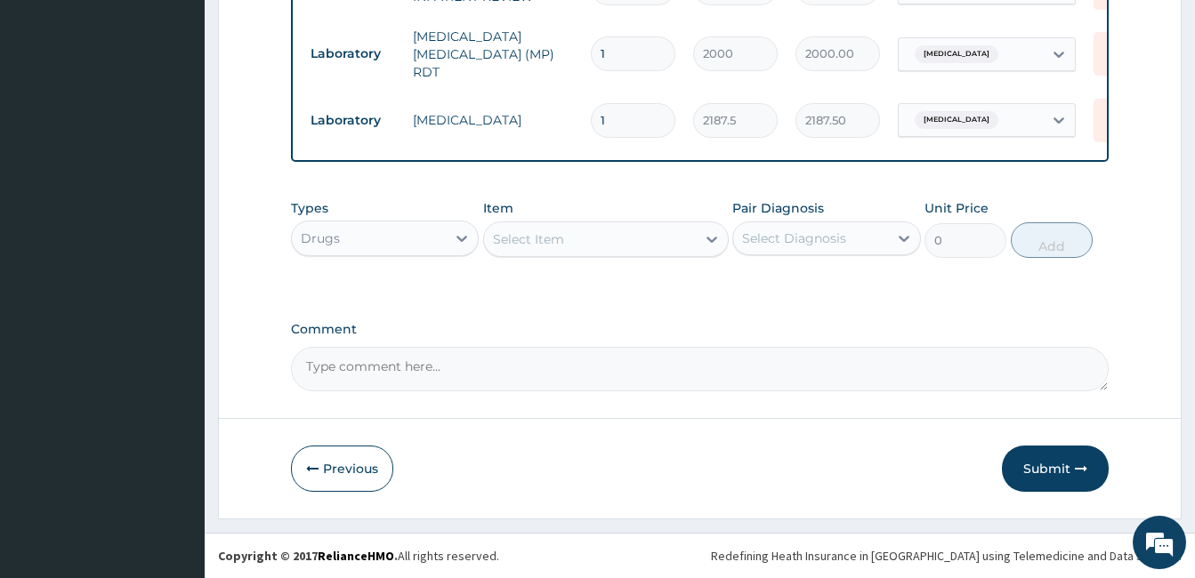
click at [666, 245] on div "Select Item" at bounding box center [590, 239] width 212 height 28
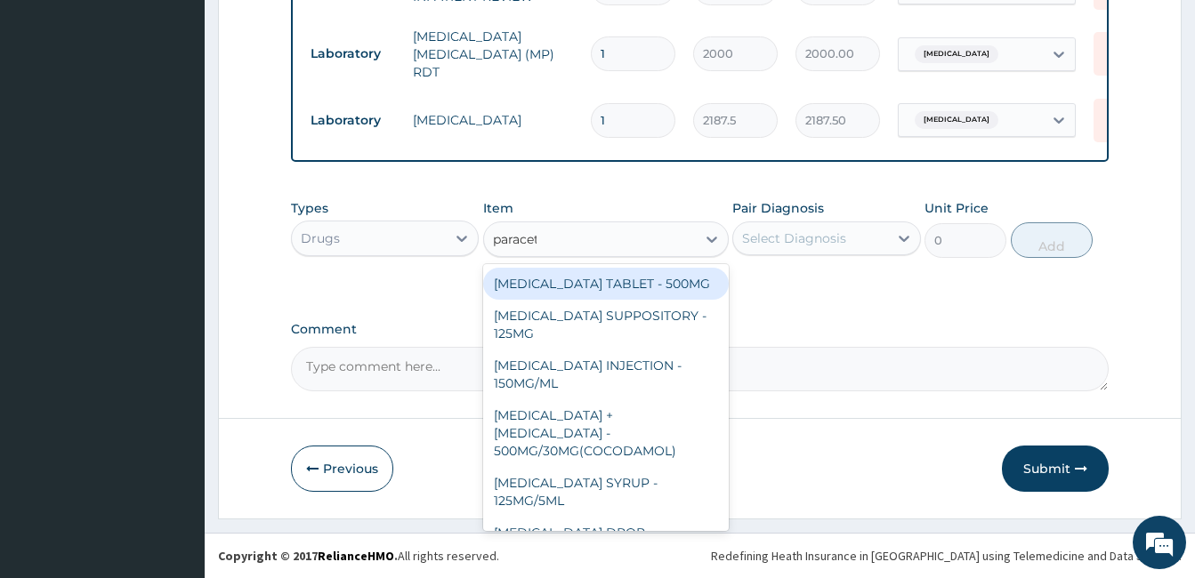
type input "paraceta"
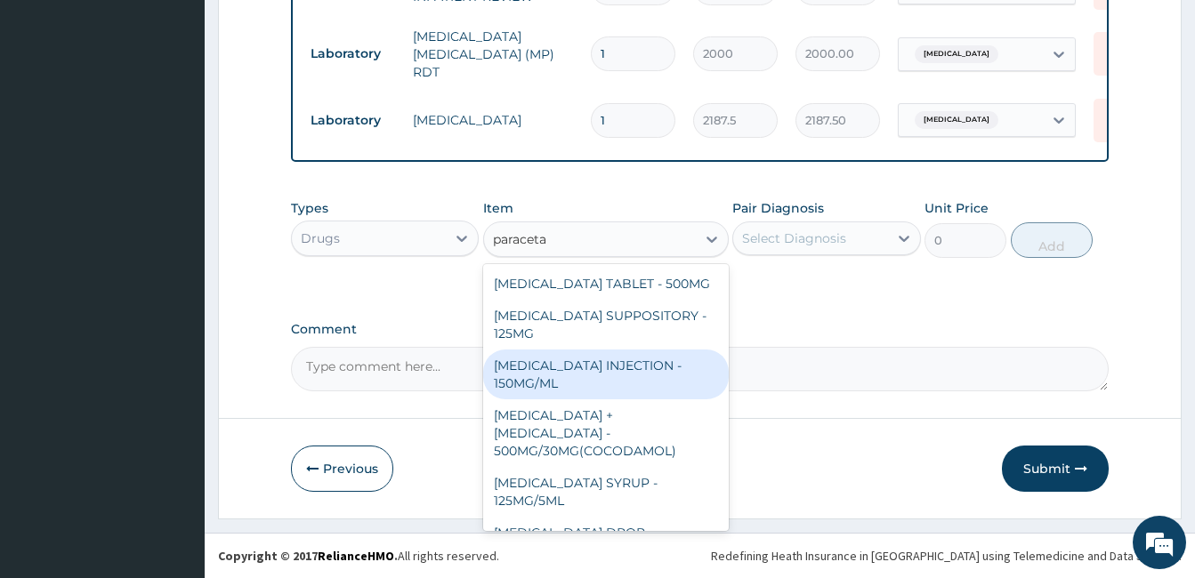
click at [632, 376] on div "PARACETAMOL INJECTION - 150MG/ML" at bounding box center [606, 375] width 246 height 50
type input "560"
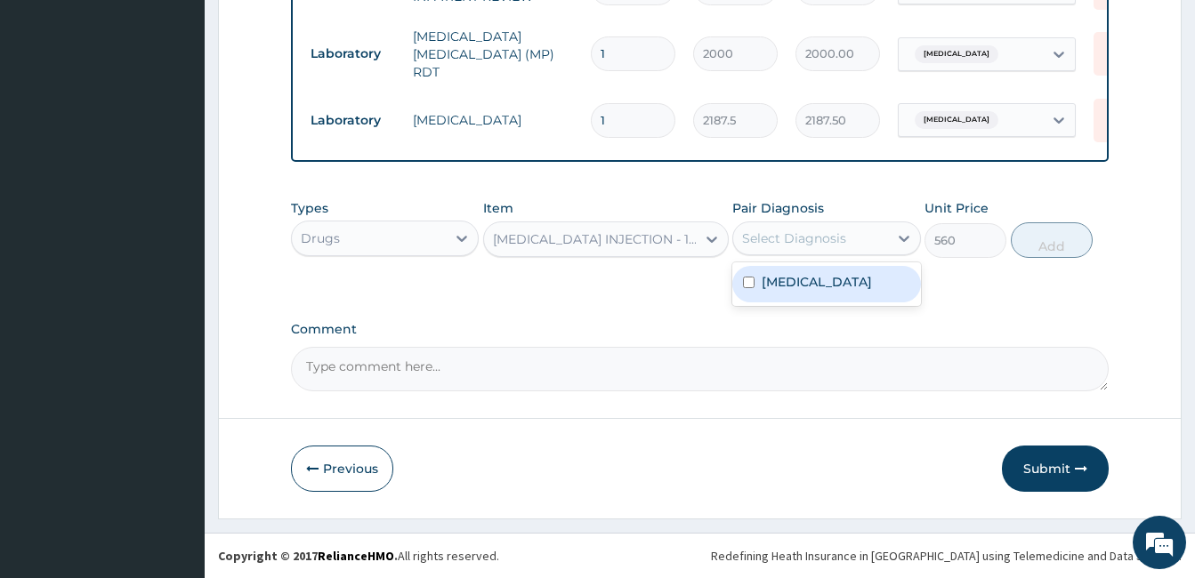
click at [820, 246] on div "Select Diagnosis" at bounding box center [794, 238] width 104 height 18
click at [814, 286] on label "Malaria, unspecified" at bounding box center [816, 282] width 110 height 18
checkbox input "true"
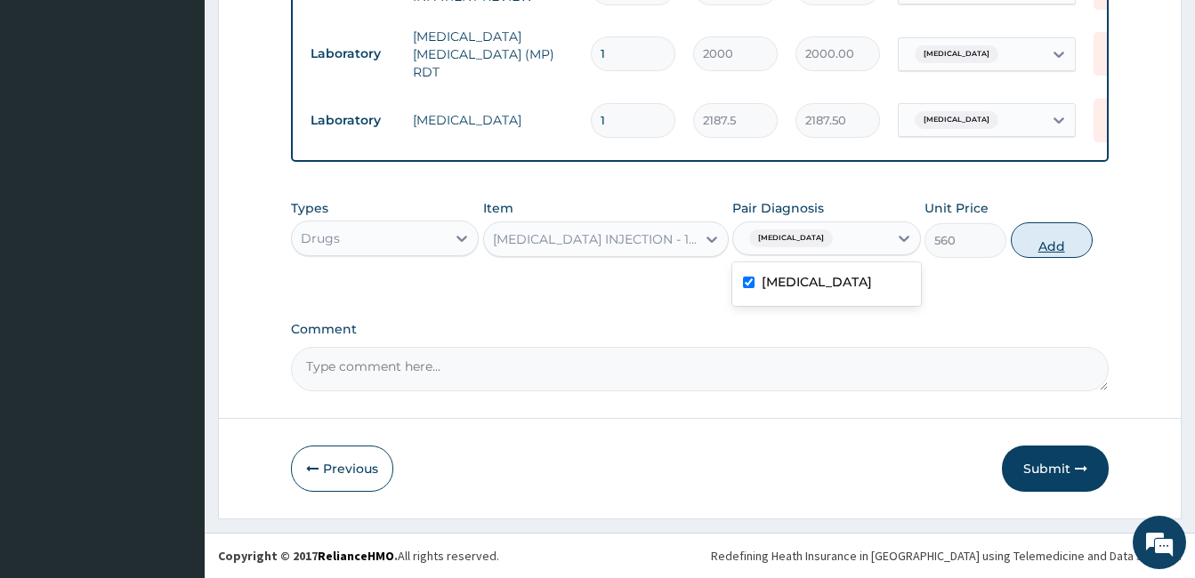
click at [1066, 233] on button "Add" at bounding box center [1051, 240] width 82 height 36
type input "0"
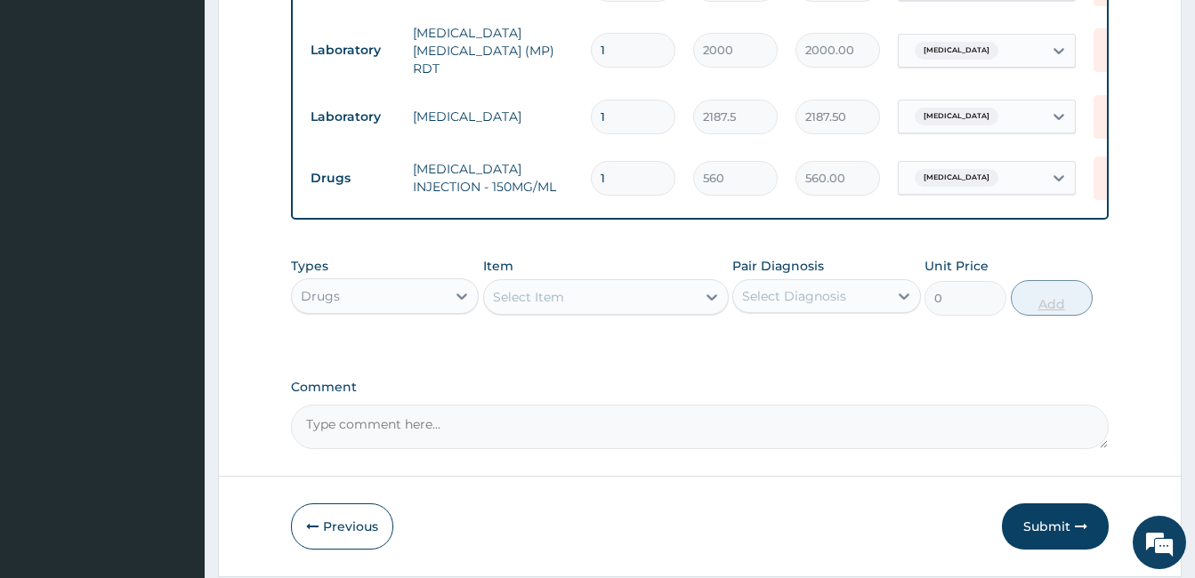
type input "0.00"
type input "2"
type input "1120.00"
type input "2"
click at [664, 305] on div "Select Item" at bounding box center [590, 297] width 212 height 28
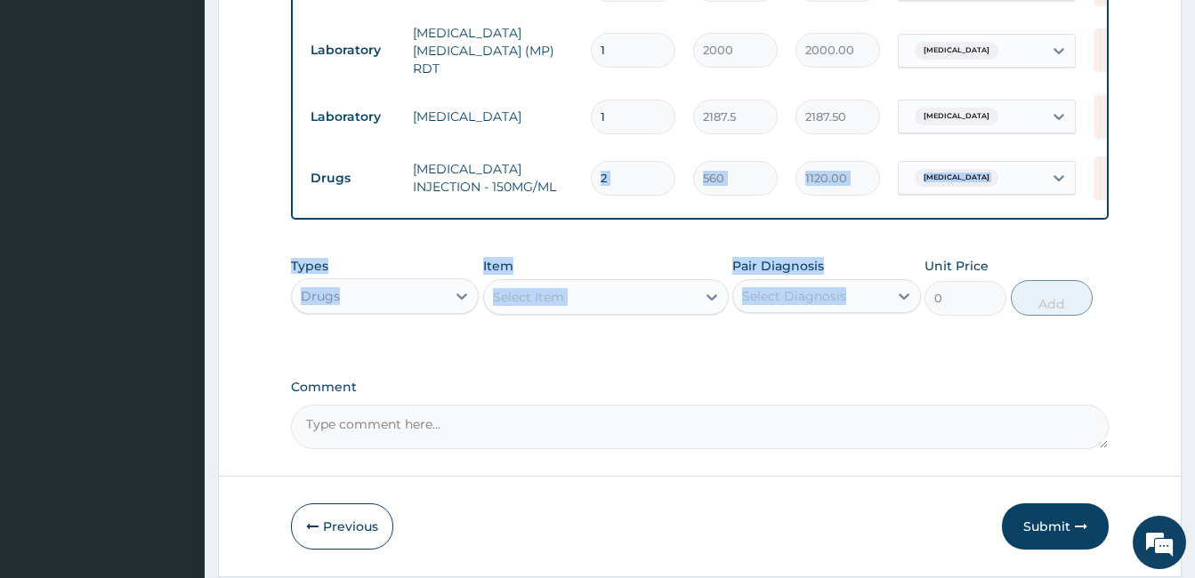
drag, startPoint x: 772, startPoint y: 335, endPoint x: 622, endPoint y: 177, distance: 218.3
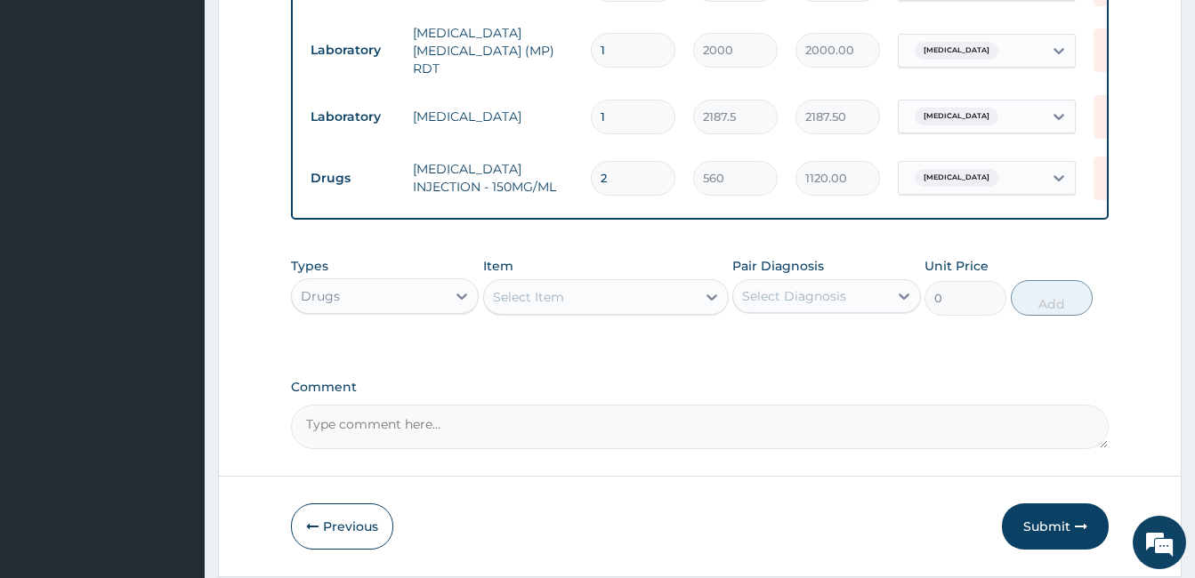
click at [622, 177] on input "2" at bounding box center [633, 178] width 85 height 35
type input "0.00"
type input "6"
type input "3360.00"
type input "6"
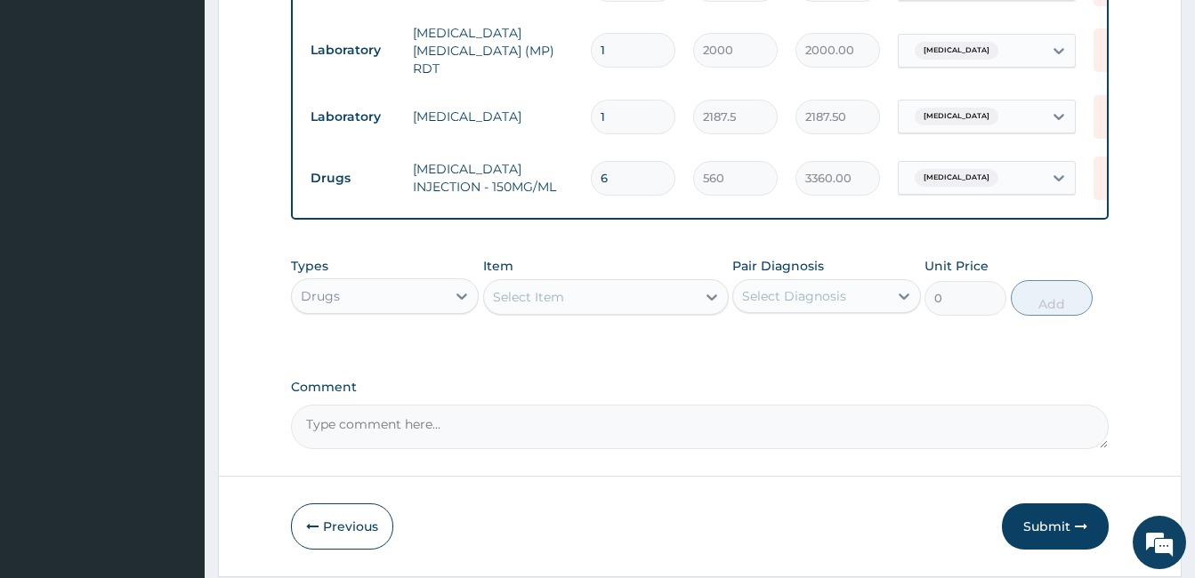
click at [603, 304] on div "Select Item" at bounding box center [590, 297] width 212 height 28
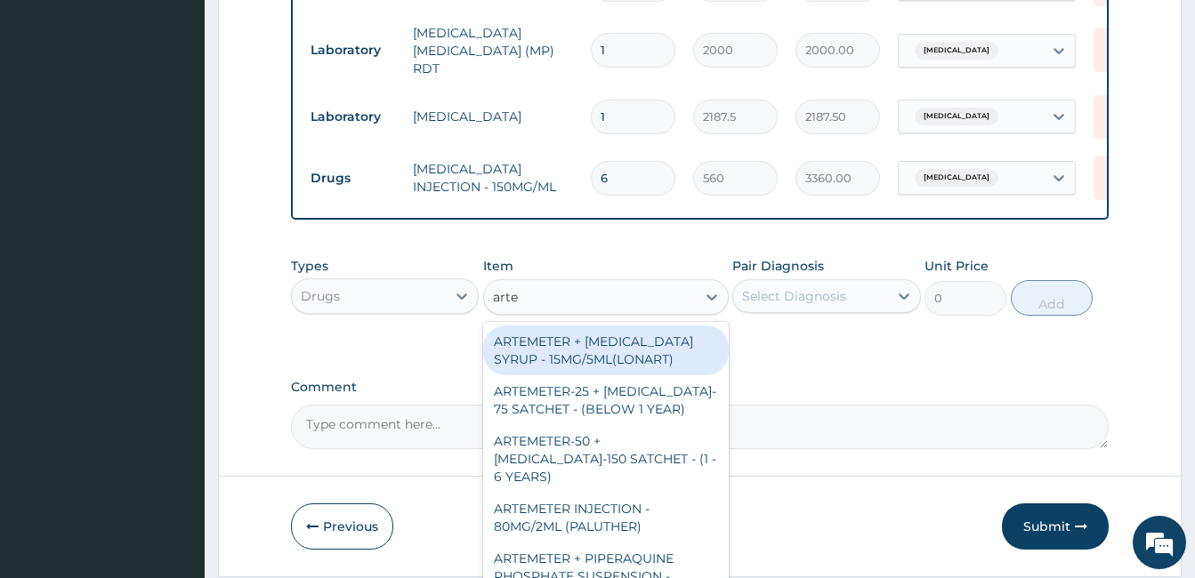
type input "artes"
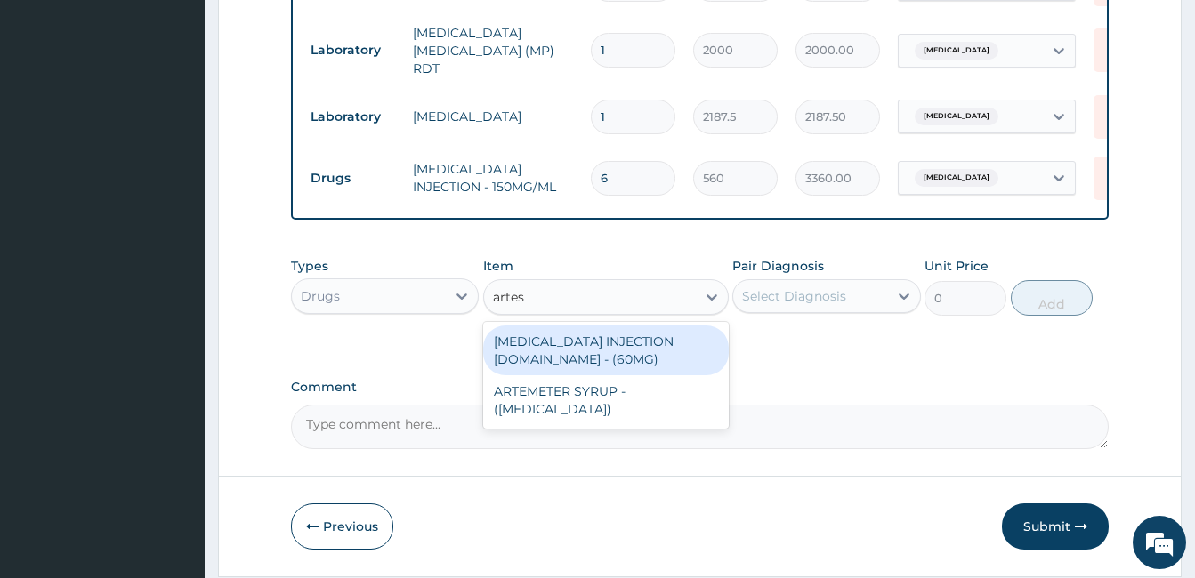
click at [604, 341] on div "ARTESUNATE INJECTION IV.IM - (60MG)" at bounding box center [606, 351] width 246 height 50
type input "1596"
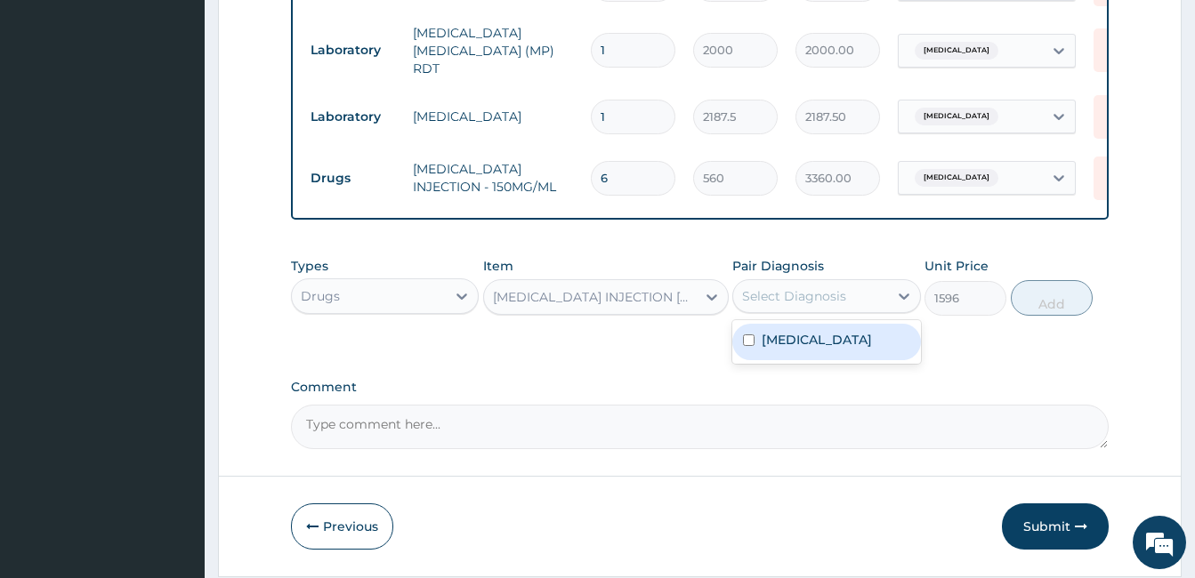
drag, startPoint x: 810, startPoint y: 304, endPoint x: 793, endPoint y: 342, distance: 42.2
click at [793, 313] on div "option Malaria, unspecified, selected. option Malaria, unspecified focused, 1 o…" at bounding box center [826, 296] width 188 height 34
click at [793, 342] on label "Malaria, unspecified" at bounding box center [816, 340] width 110 height 18
checkbox input "true"
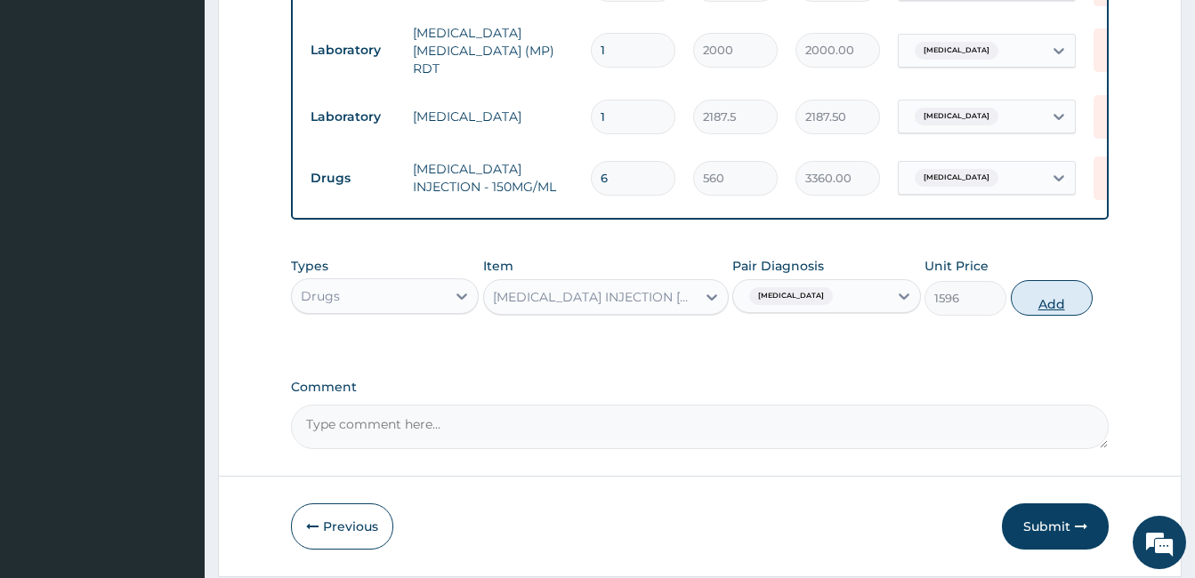
click at [1054, 294] on button "Add" at bounding box center [1051, 298] width 82 height 36
type input "0"
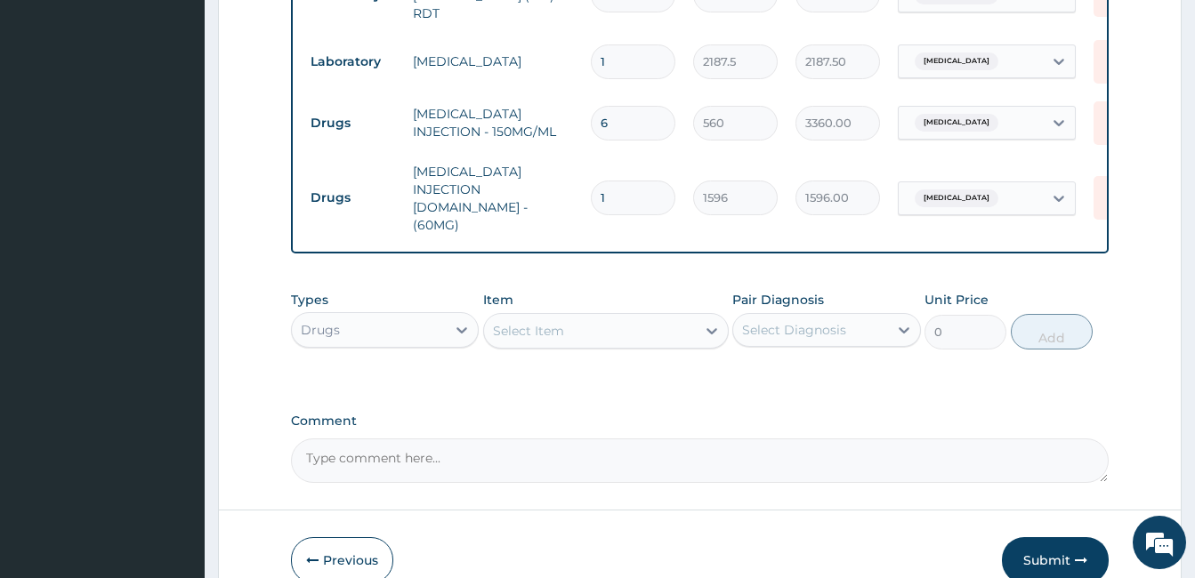
scroll to position [1013, 0]
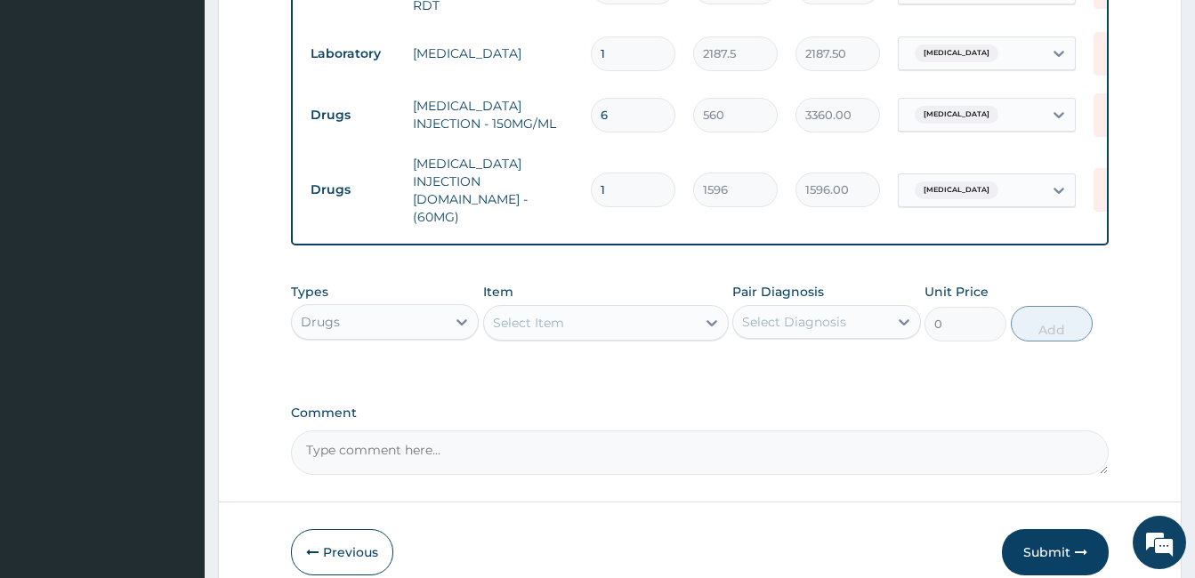
type input "0.00"
type input "2"
type input "3192.00"
type input "2"
click at [567, 309] on div "Select Item" at bounding box center [590, 323] width 212 height 28
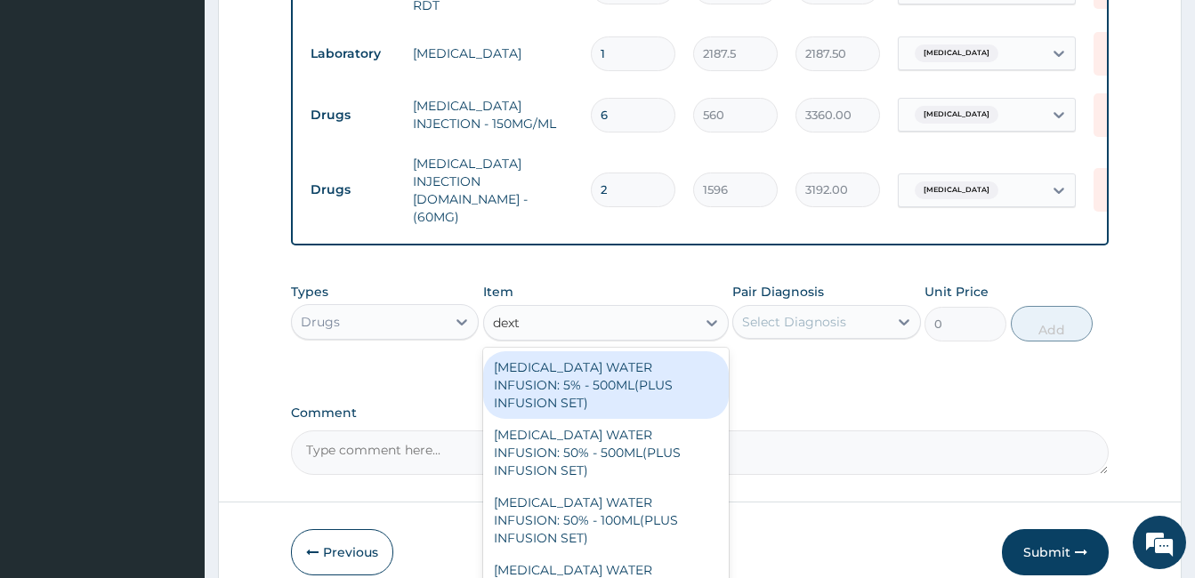
type input "dextr"
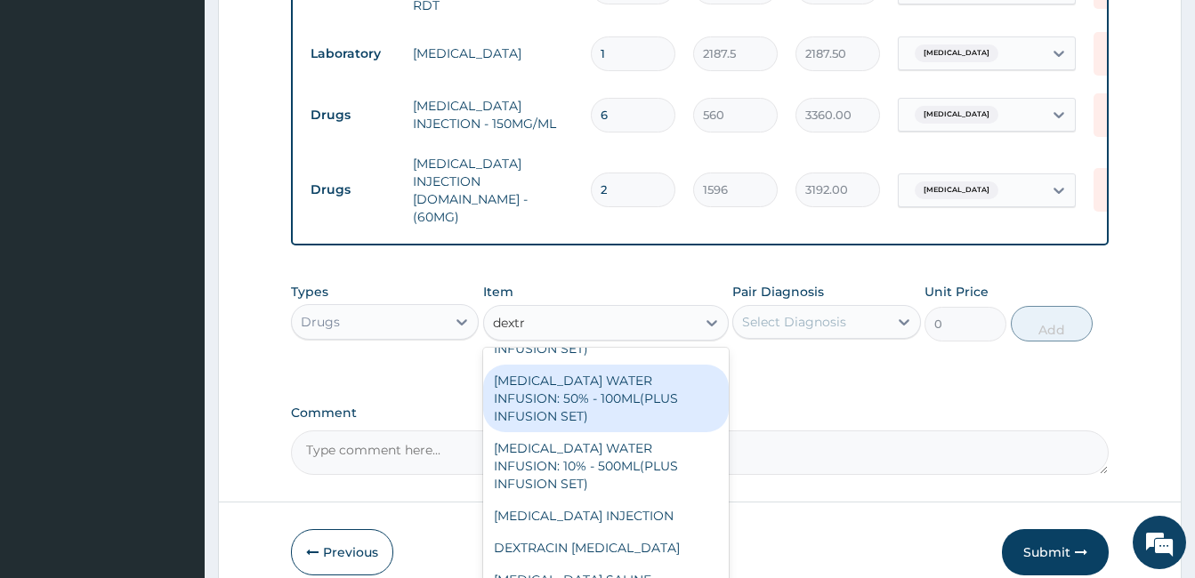
scroll to position [174, 0]
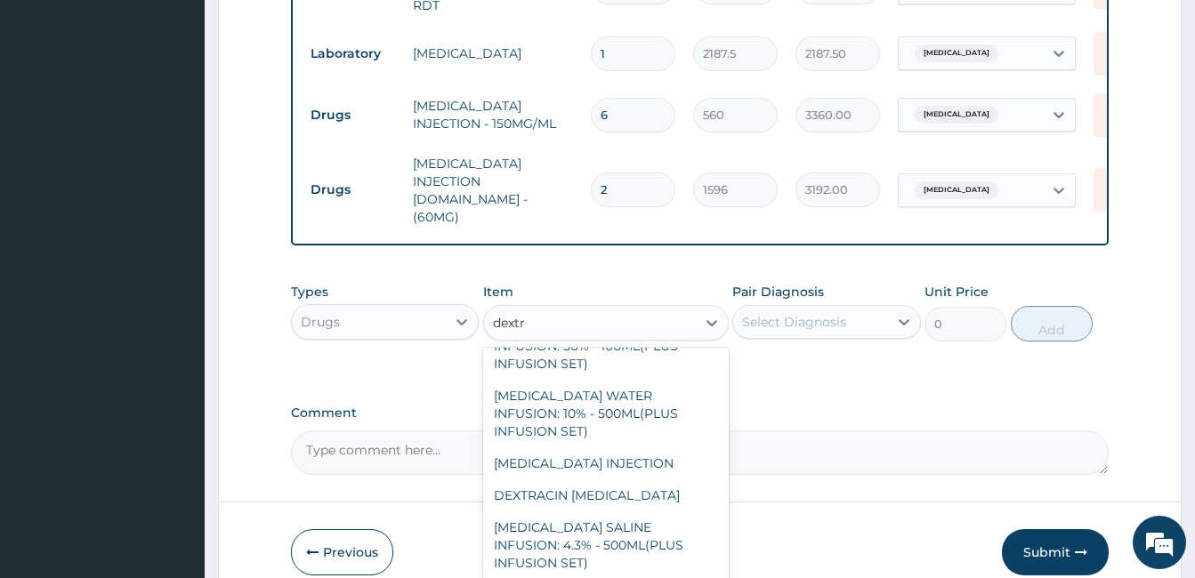
type input "1092"
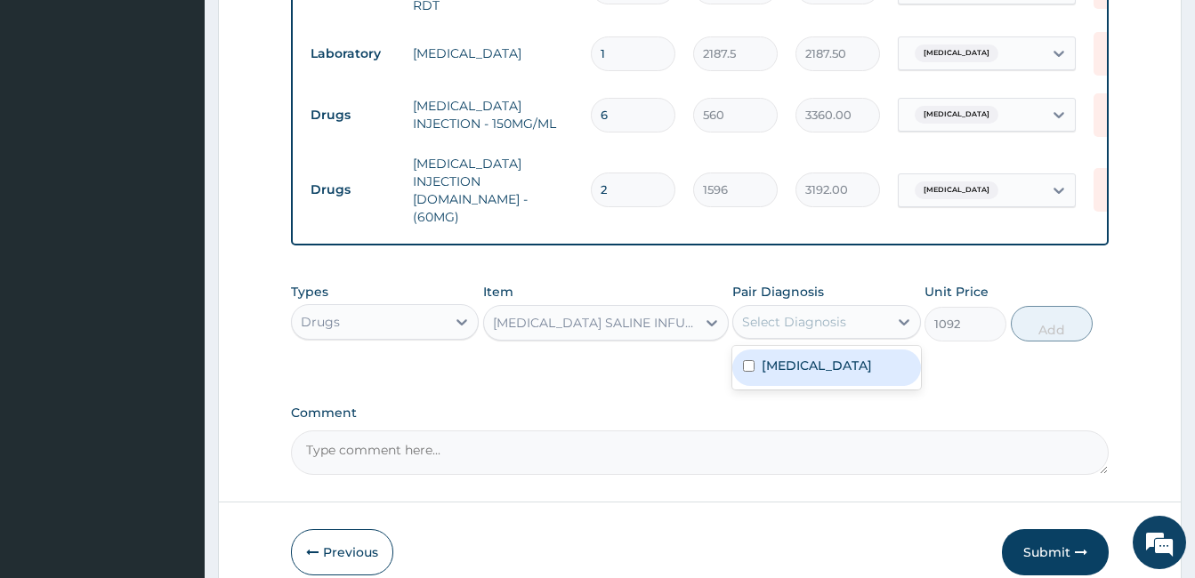
click at [836, 313] on div "Select Diagnosis" at bounding box center [794, 322] width 104 height 18
click at [826, 357] on label "Malaria, unspecified" at bounding box center [816, 366] width 110 height 18
checkbox input "true"
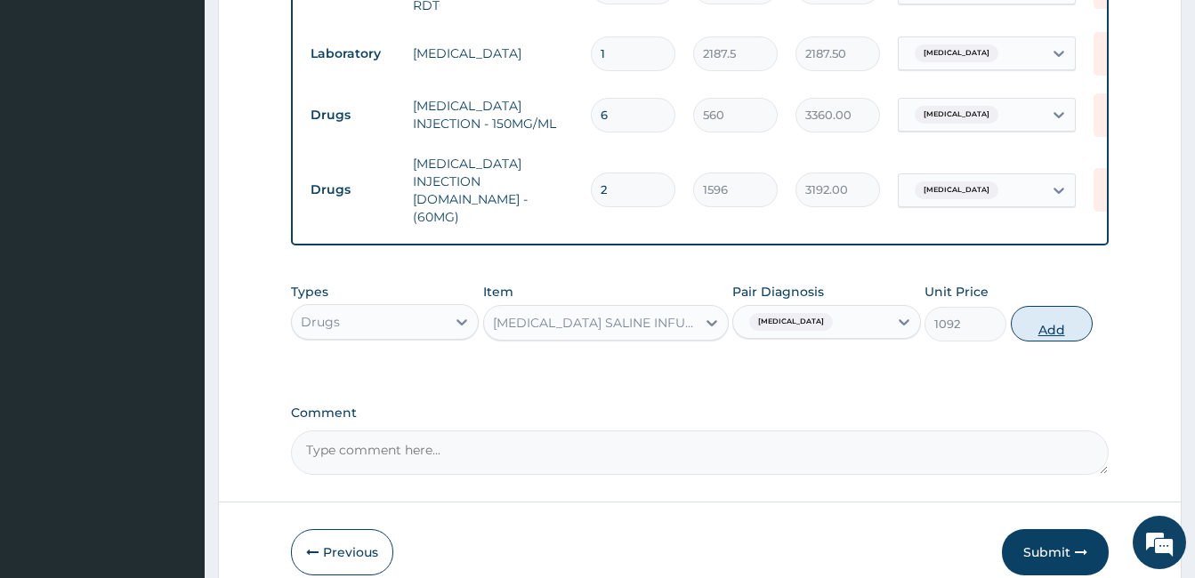
click at [1041, 306] on button "Add" at bounding box center [1051, 324] width 82 height 36
type input "0"
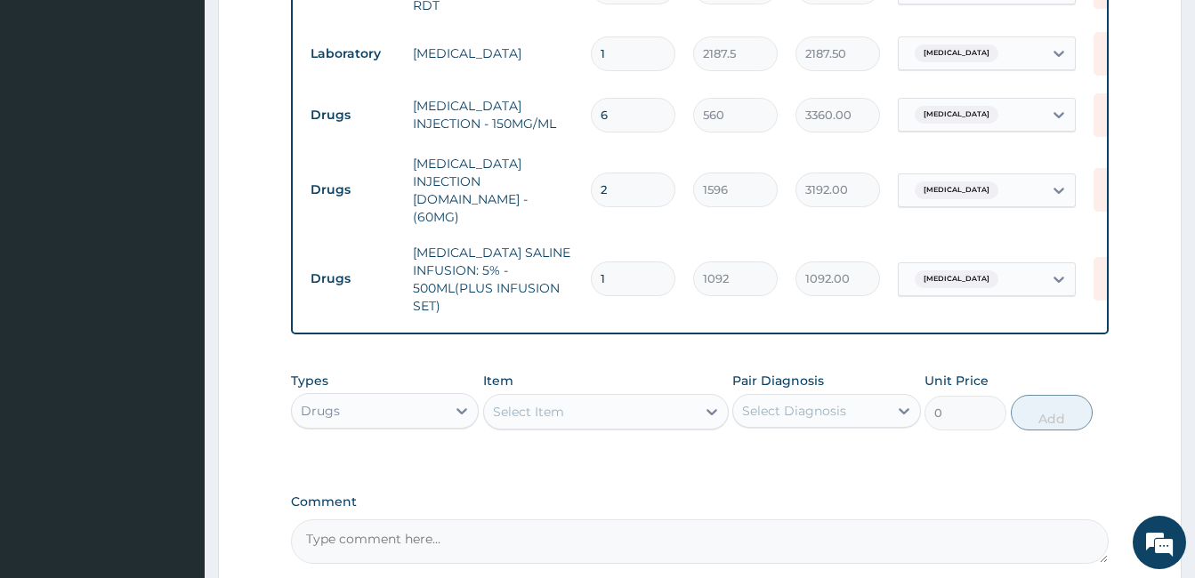
type input "0.00"
type input "3"
type input "3276.00"
type input "3"
click at [600, 398] on div "Select Item" at bounding box center [590, 412] width 212 height 28
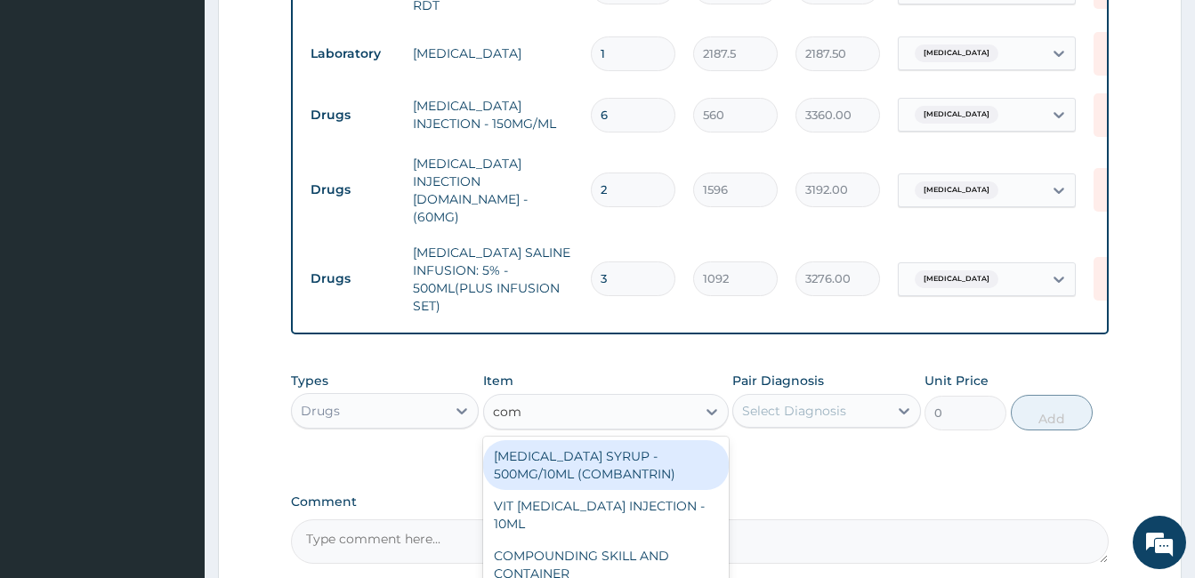
type input "comp"
click at [636, 442] on div "VIT B- COMPLEX INJECTION - 10ML" at bounding box center [606, 465] width 246 height 50
type input "154"
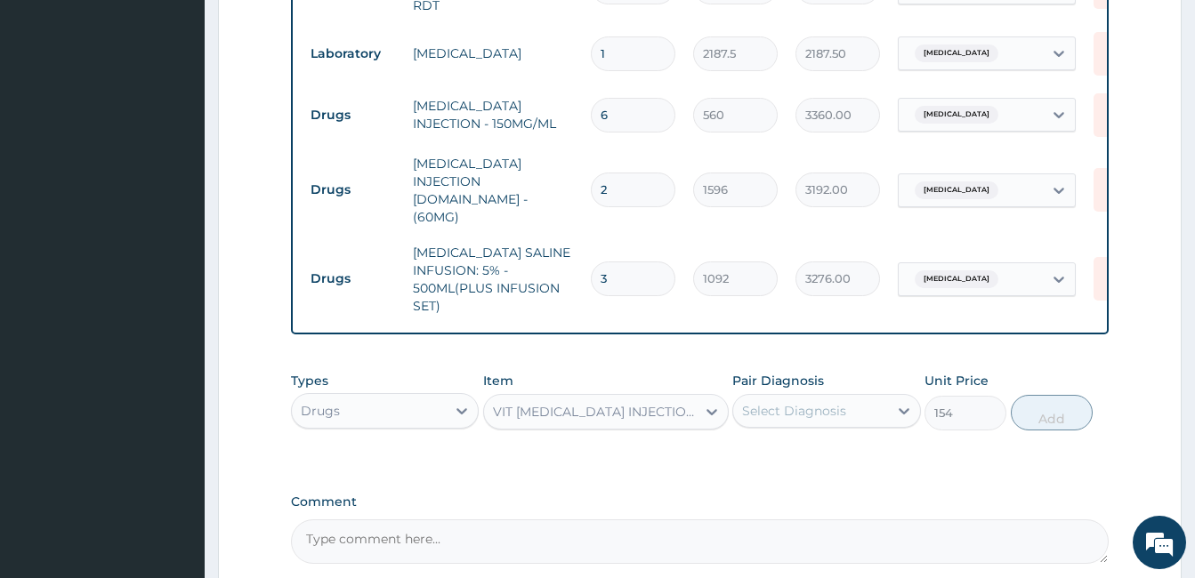
click at [792, 402] on div "Select Diagnosis" at bounding box center [794, 411] width 104 height 18
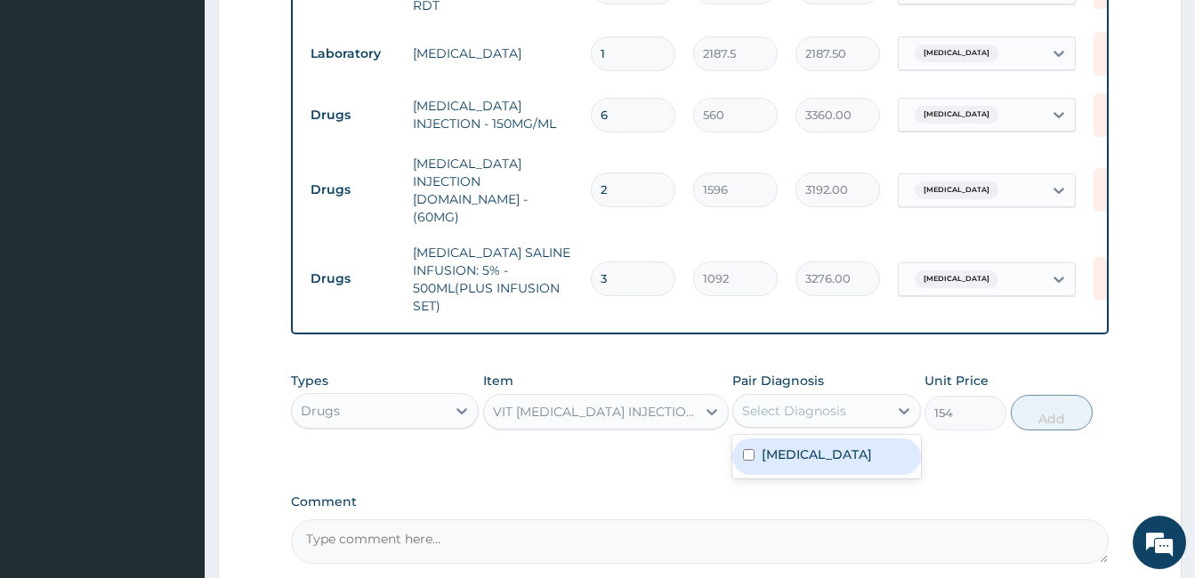
click at [786, 446] on label "Malaria, unspecified" at bounding box center [816, 455] width 110 height 18
checkbox input "true"
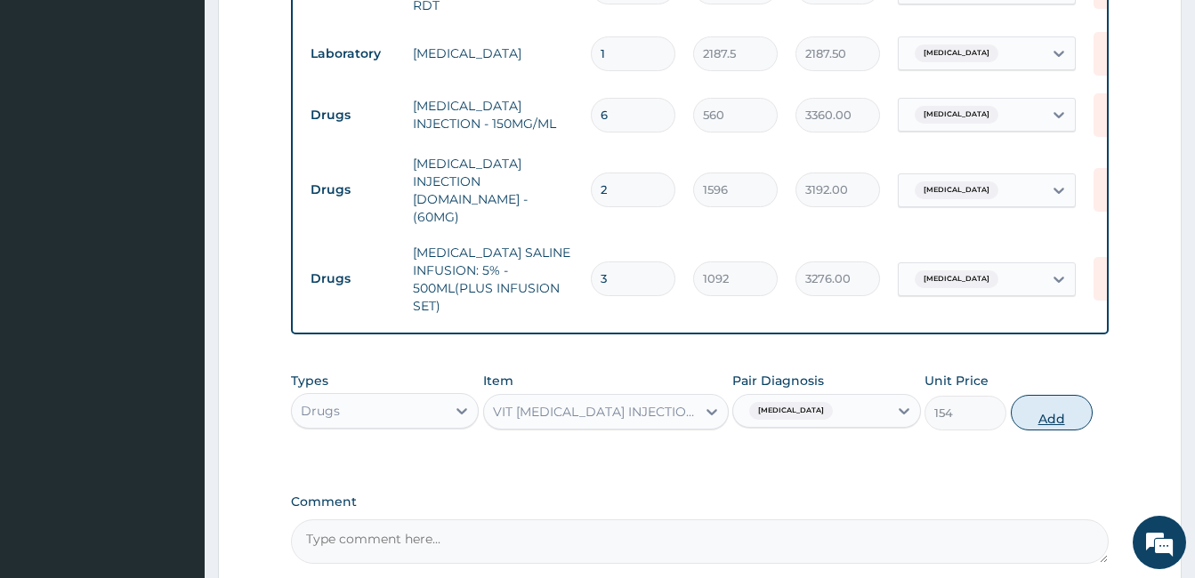
click at [1038, 396] on button "Add" at bounding box center [1051, 413] width 82 height 36
type input "0"
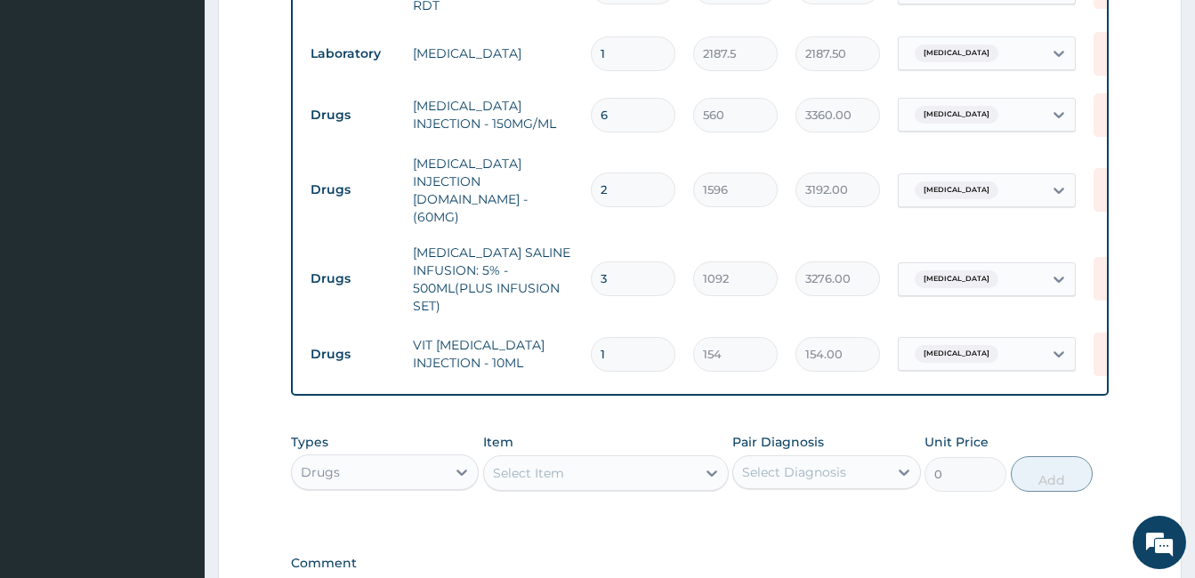
type input "0.00"
type input "2"
type input "308.00"
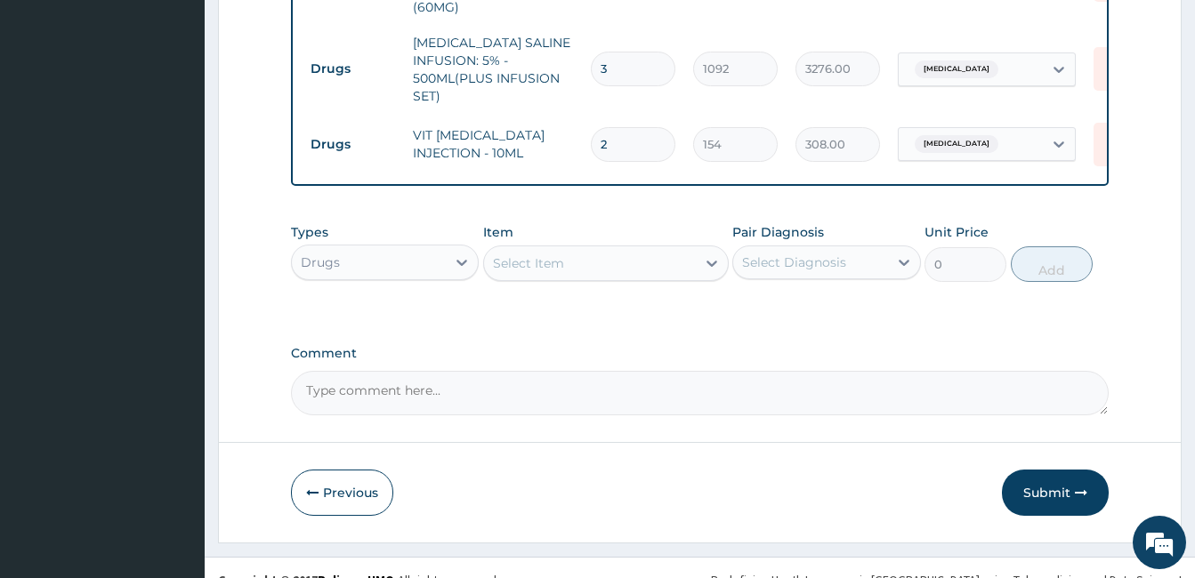
type input "2"
click at [605, 249] on div "Select Item" at bounding box center [590, 263] width 212 height 28
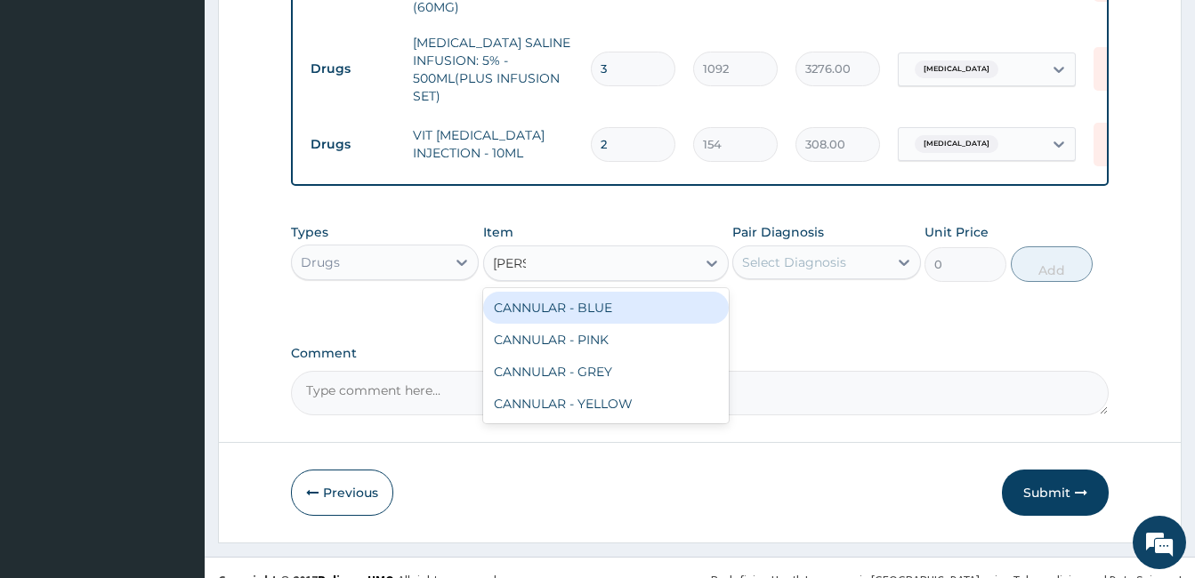
type input "cannu"
click at [608, 292] on div "CANNULAR - BLUE" at bounding box center [606, 308] width 246 height 32
type input "140"
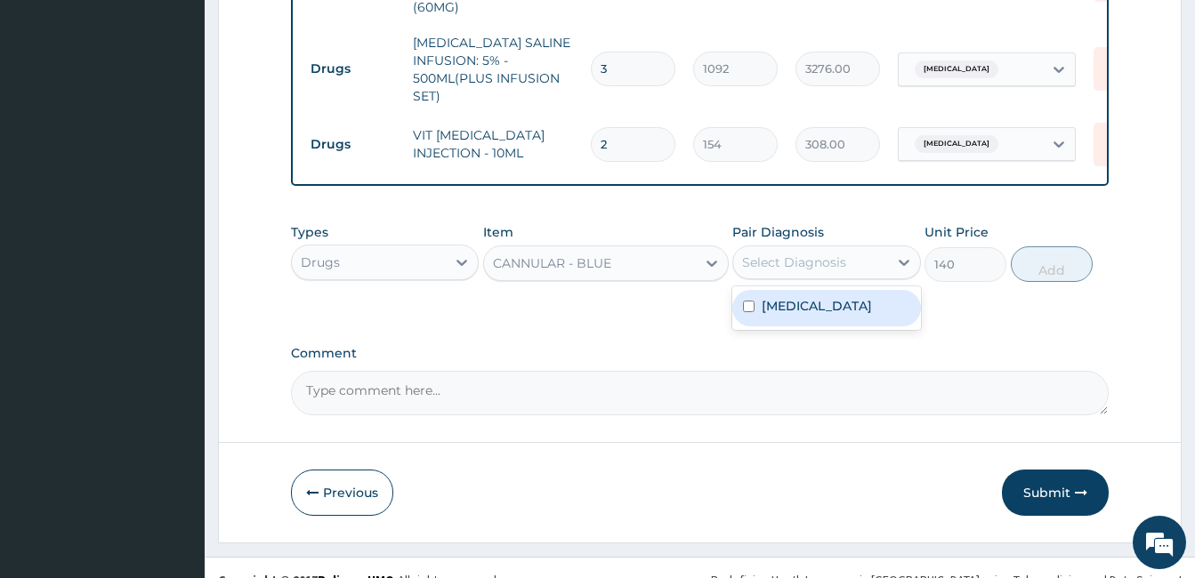
click at [841, 250] on div "Select Diagnosis" at bounding box center [810, 262] width 154 height 28
click at [827, 297] on label "Malaria, unspecified" at bounding box center [816, 306] width 110 height 18
checkbox input "true"
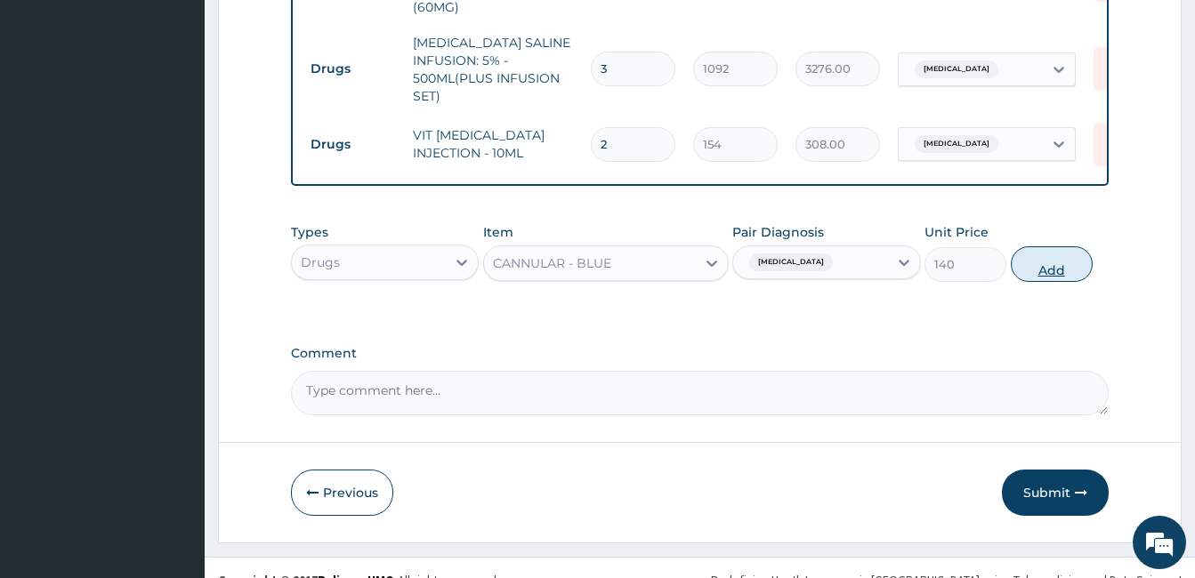
click at [1051, 246] on button "Add" at bounding box center [1051, 264] width 82 height 36
type input "0"
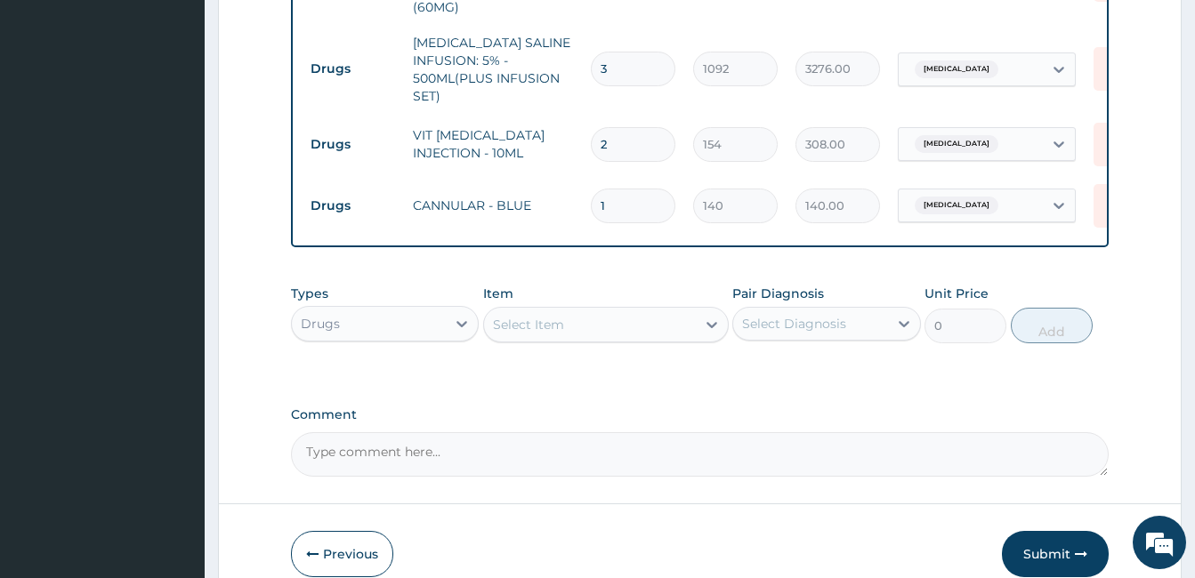
click at [611, 310] on div "Select Item" at bounding box center [590, 324] width 212 height 28
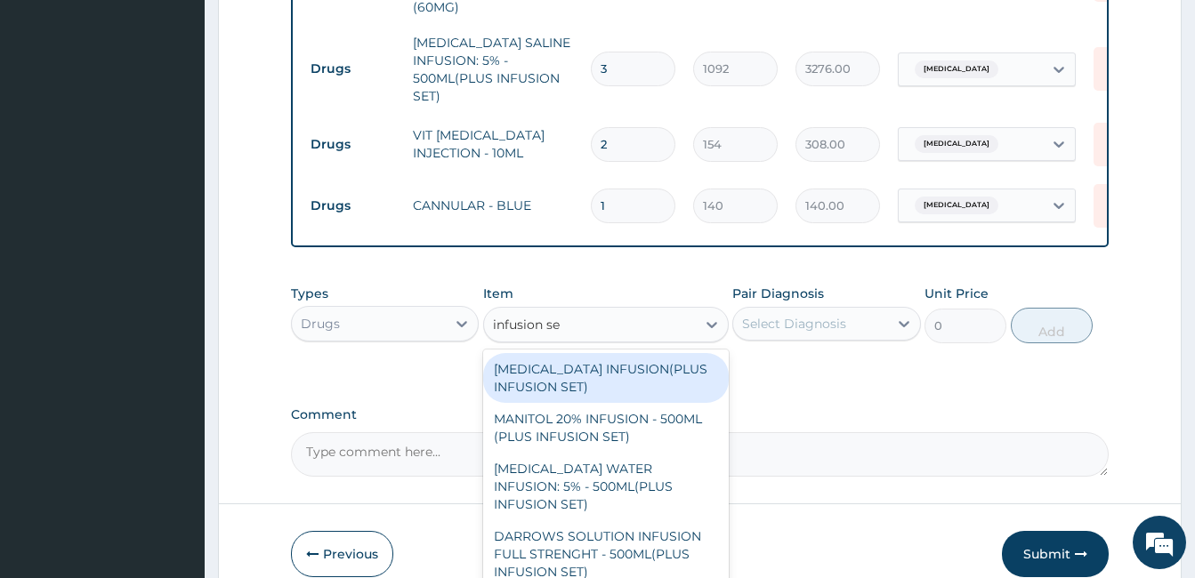
type input "infusion set"
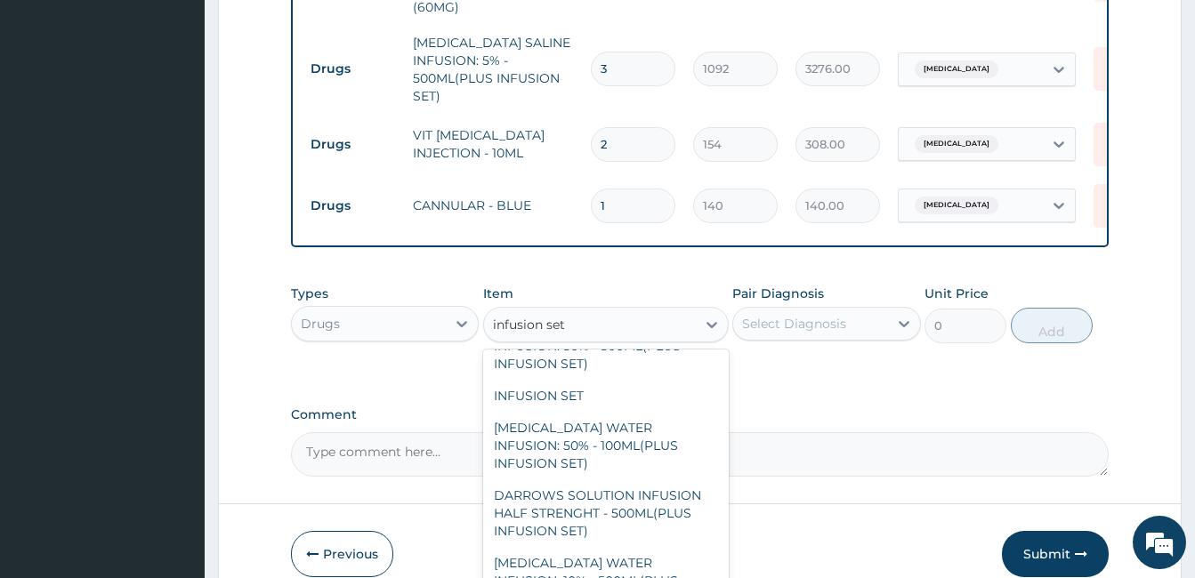
scroll to position [329, 0]
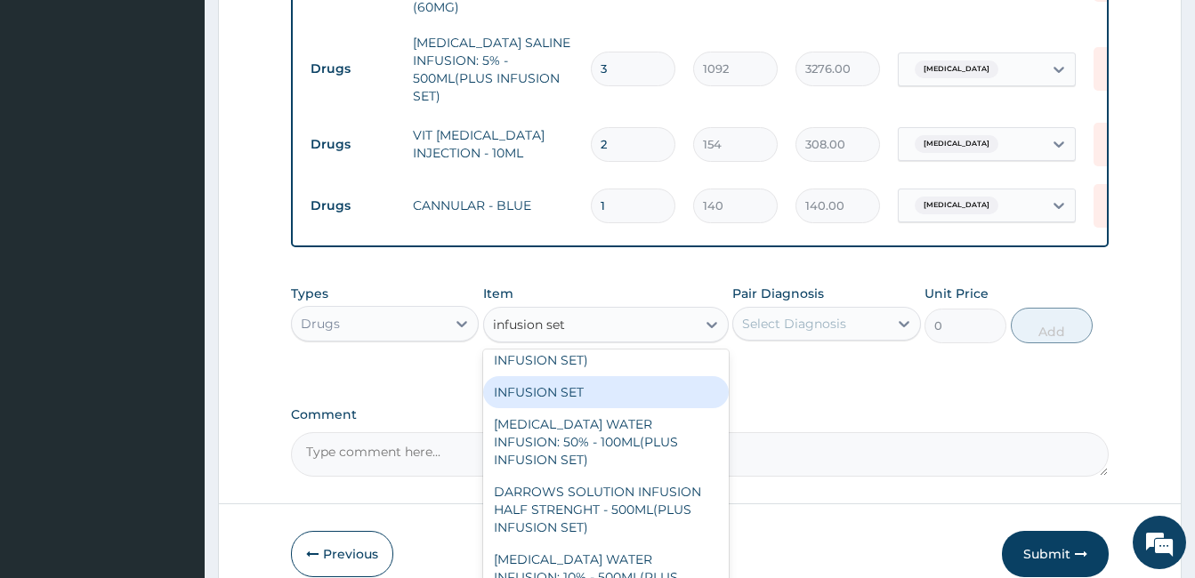
click at [584, 376] on div "INFUSION SET" at bounding box center [606, 392] width 246 height 32
type input "140"
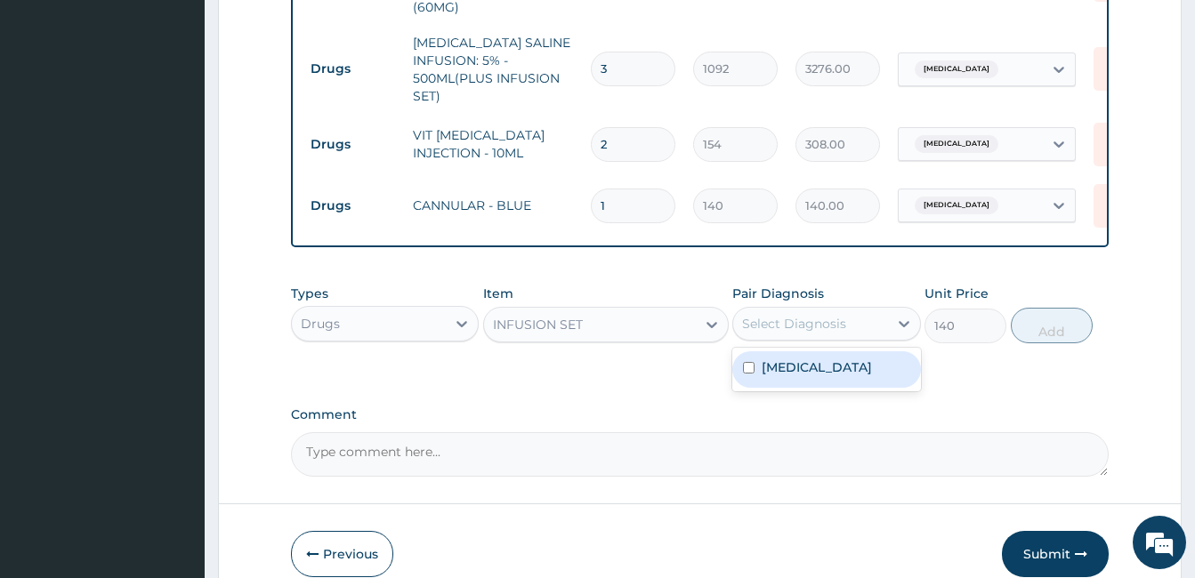
click at [836, 315] on div "Select Diagnosis" at bounding box center [794, 324] width 104 height 18
click at [836, 358] on label "Malaria, unspecified" at bounding box center [816, 367] width 110 height 18
checkbox input "true"
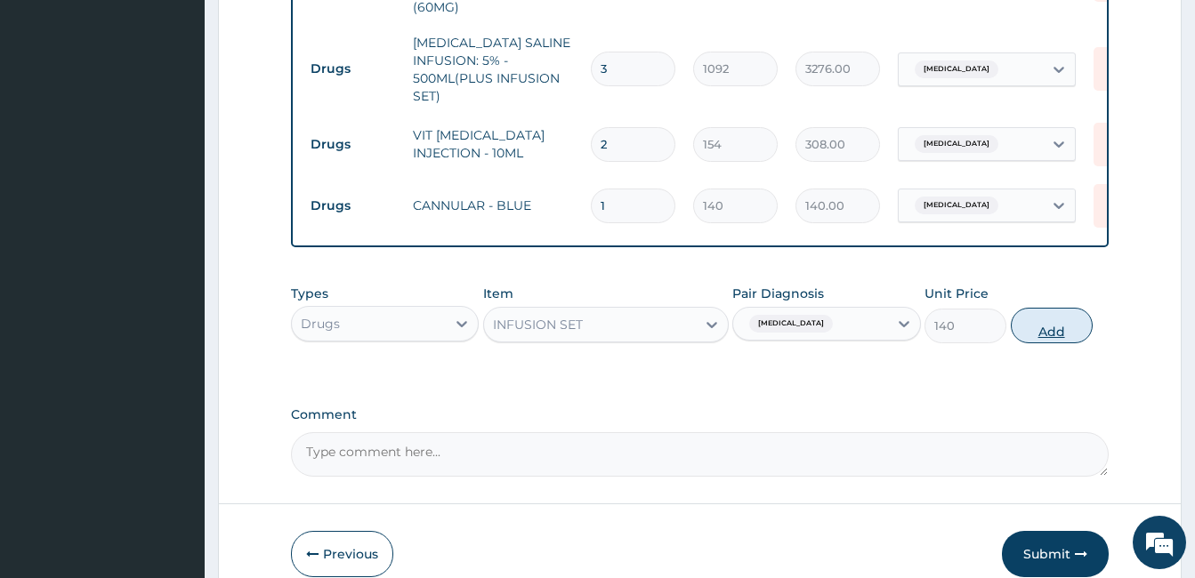
click at [1073, 308] on button "Add" at bounding box center [1051, 326] width 82 height 36
type input "0"
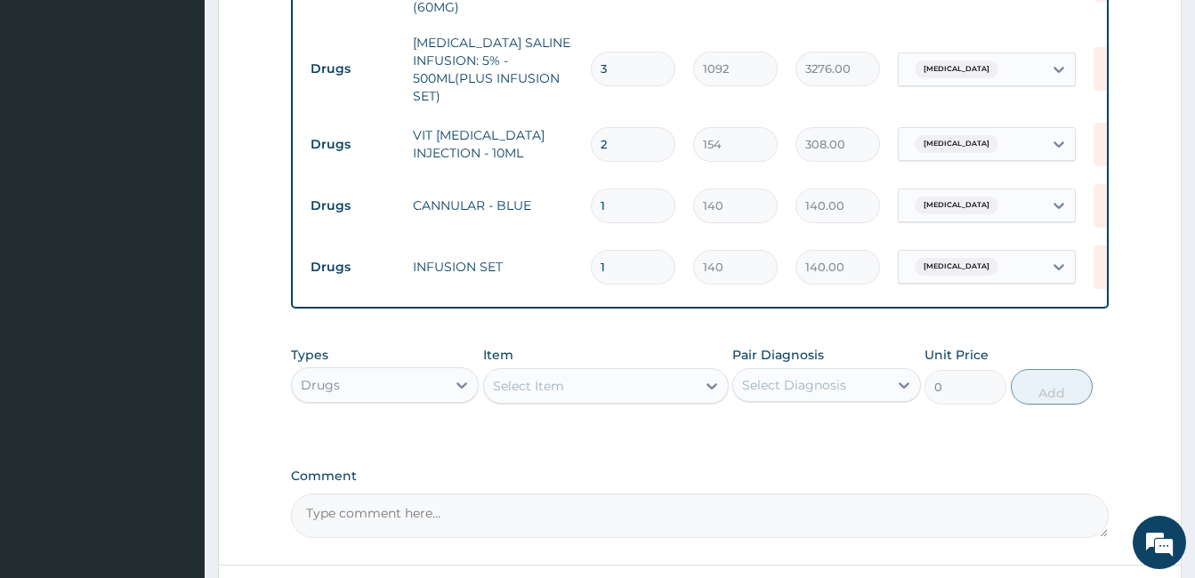
click at [622, 372] on div "Select Item" at bounding box center [590, 386] width 212 height 28
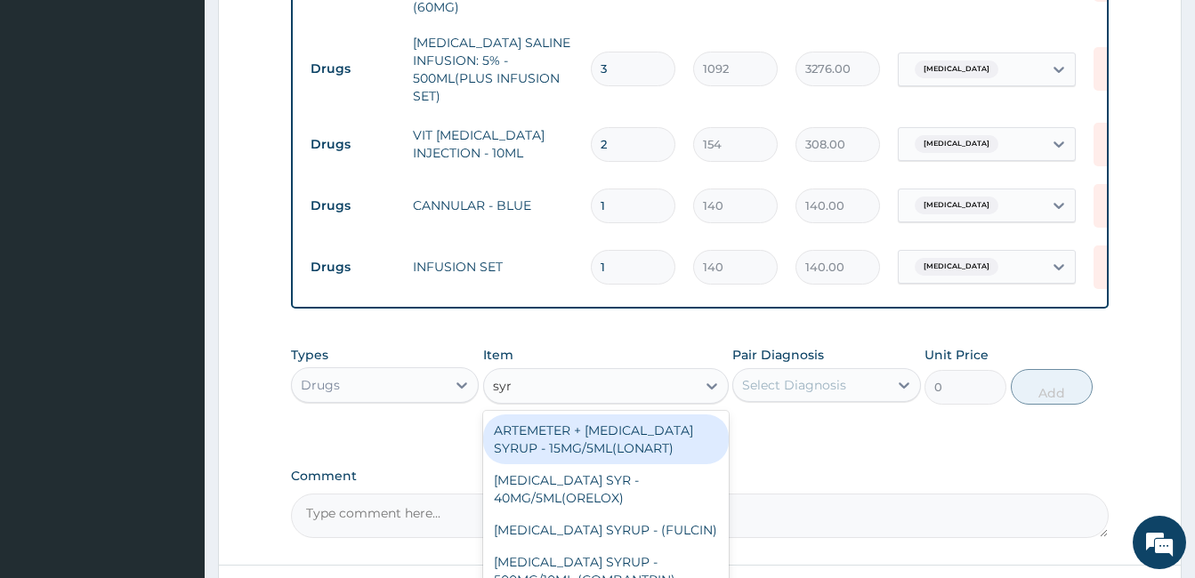
type input "syri"
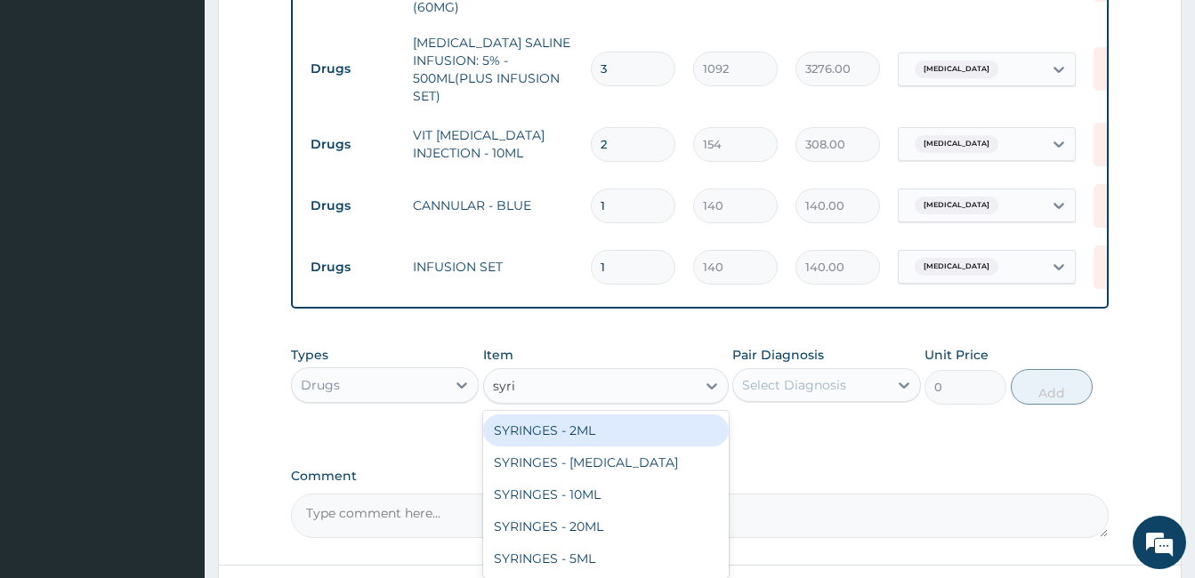
click at [624, 415] on div "SYRINGES - 2ML" at bounding box center [606, 431] width 246 height 32
type input "42"
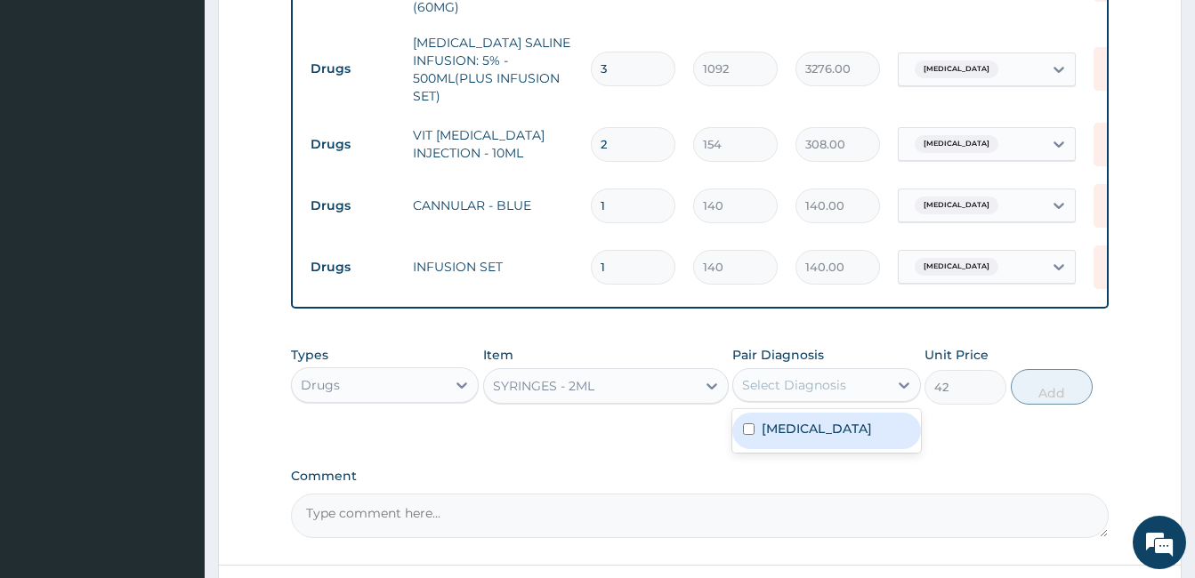
click at [804, 371] on div "Select Diagnosis" at bounding box center [810, 385] width 154 height 28
click at [858, 420] on label "Malaria, unspecified" at bounding box center [816, 429] width 110 height 18
checkbox input "true"
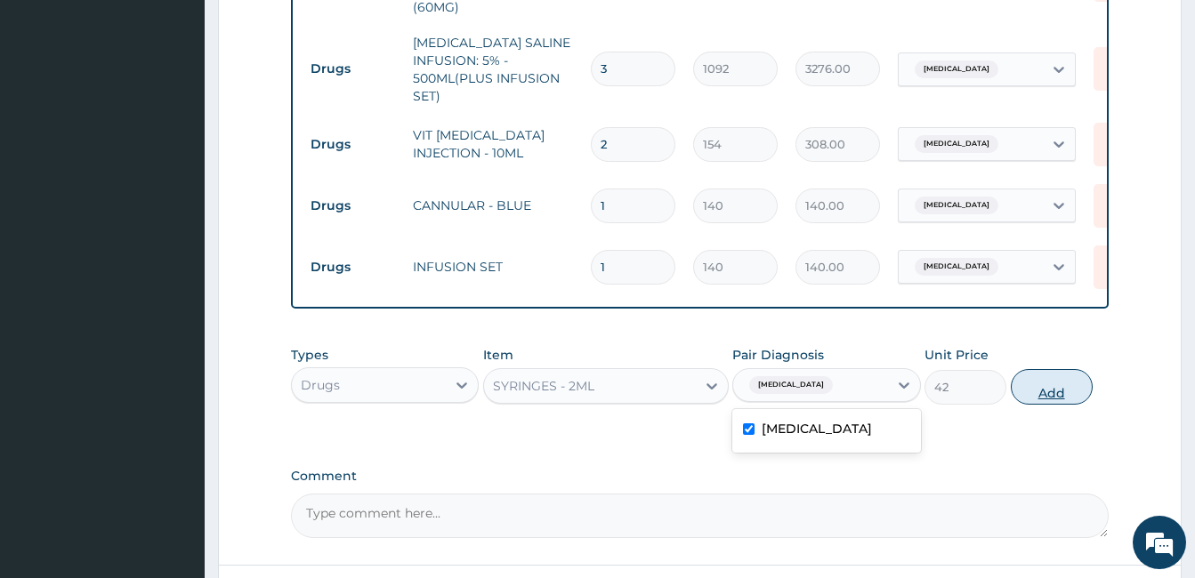
click at [1059, 369] on button "Add" at bounding box center [1051, 387] width 82 height 36
type input "0"
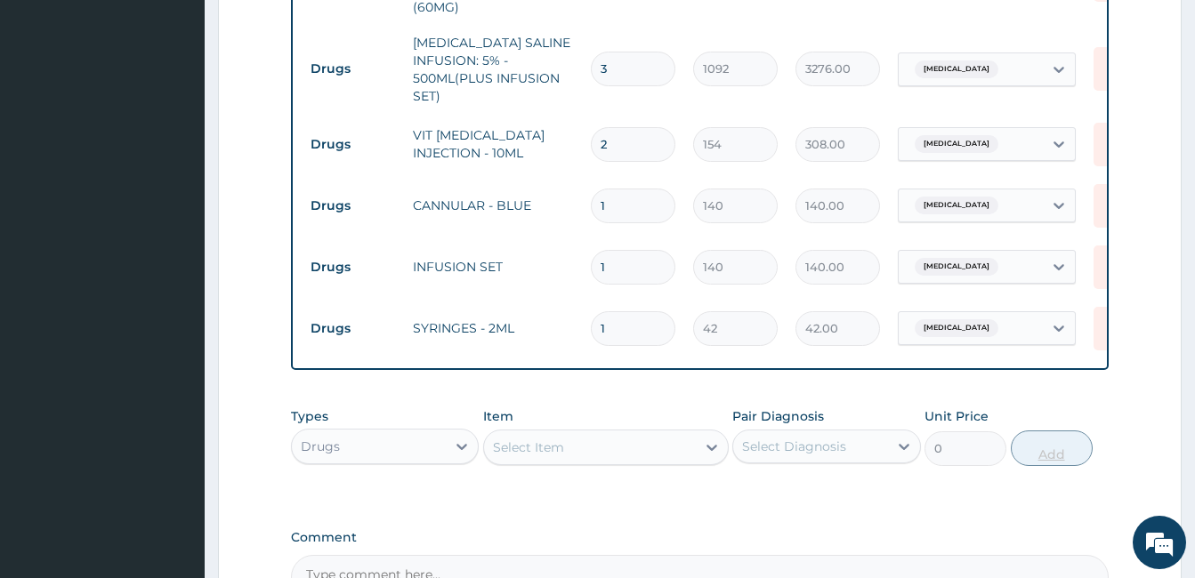
type input "0.00"
type input "2"
type input "84.00"
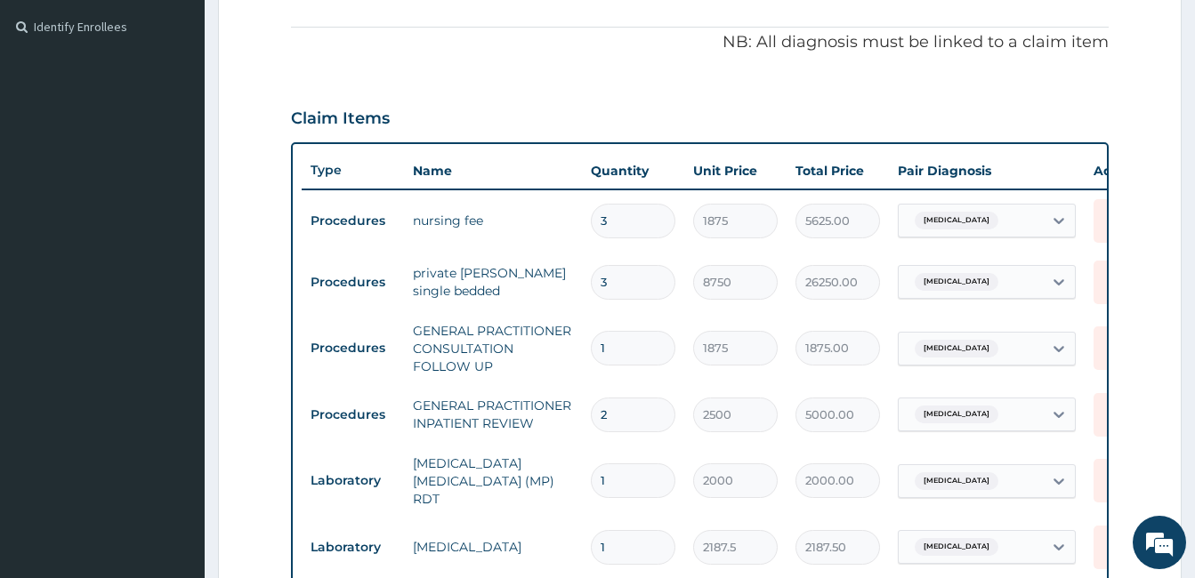
scroll to position [415, 0]
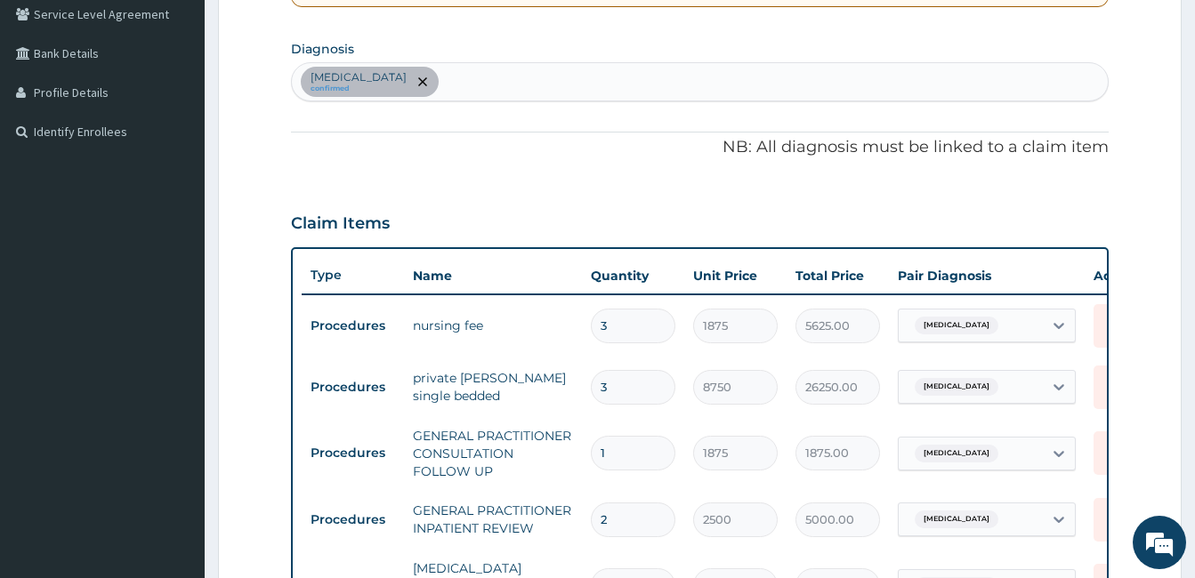
type input "2"
click at [609, 80] on div "Malaria, unspecified confirmed" at bounding box center [700, 81] width 816 height 37
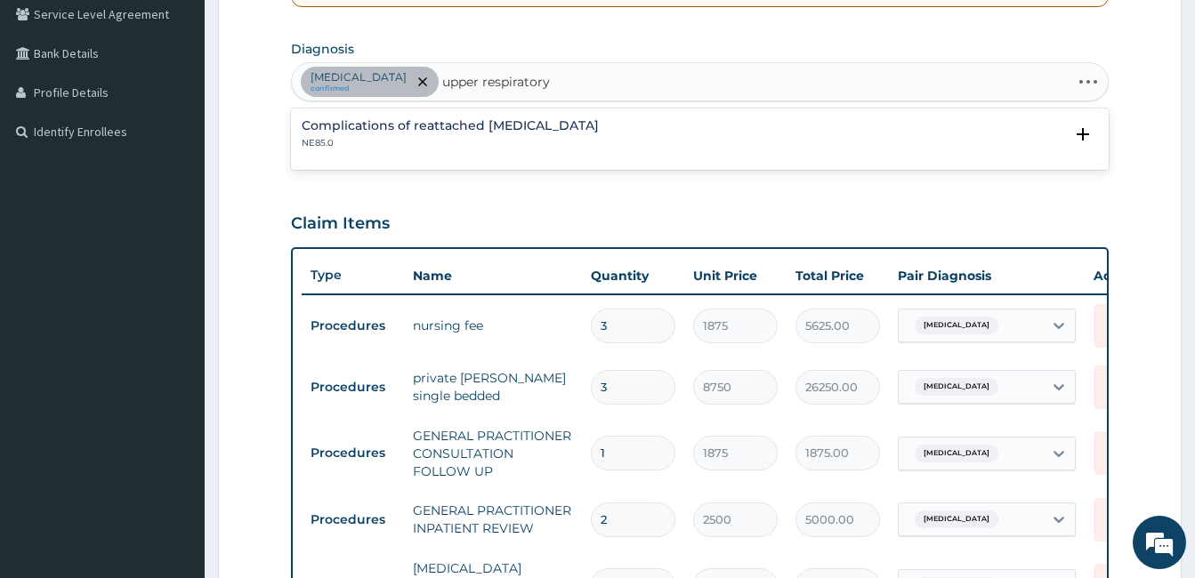
type input "upper respiratory"
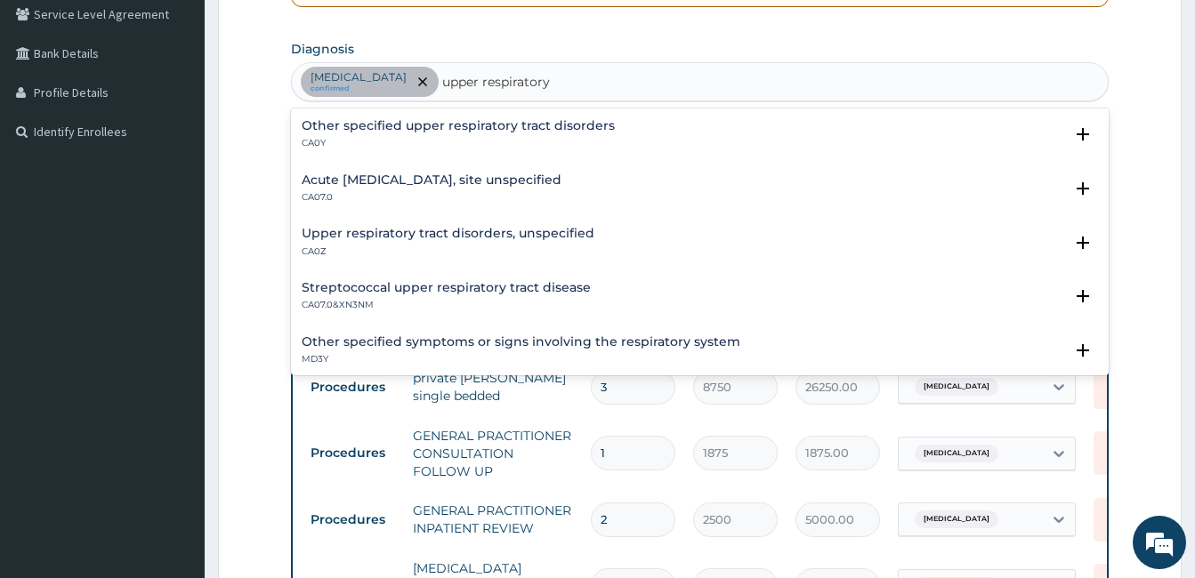
click at [498, 187] on h4 "Acute upper respiratory infection, site unspecified" at bounding box center [432, 179] width 260 height 13
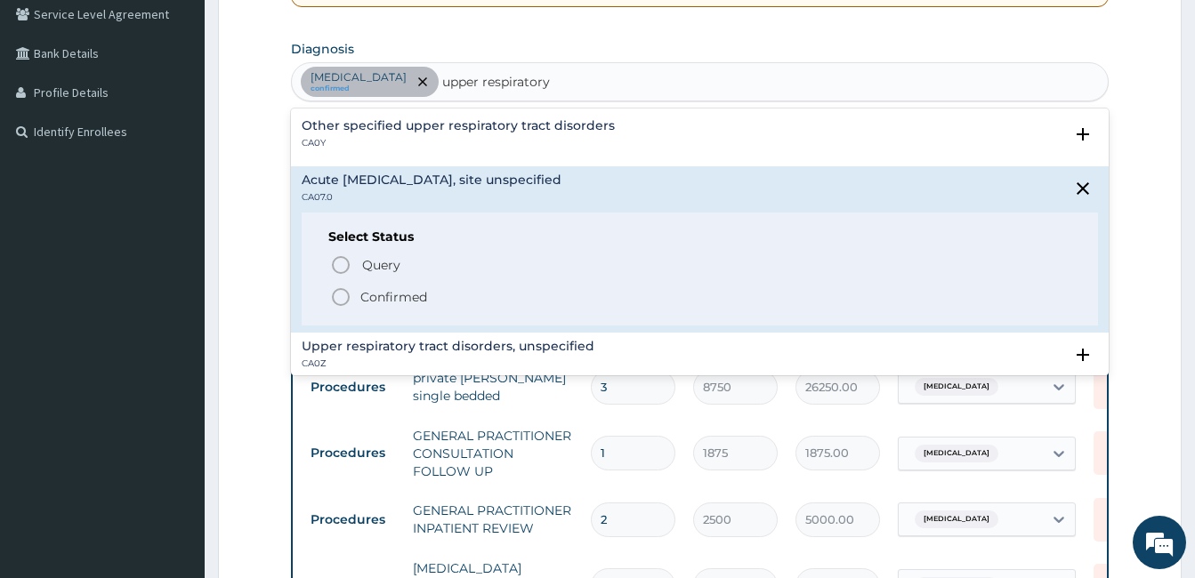
click at [376, 296] on p "Confirmed" at bounding box center [393, 297] width 67 height 18
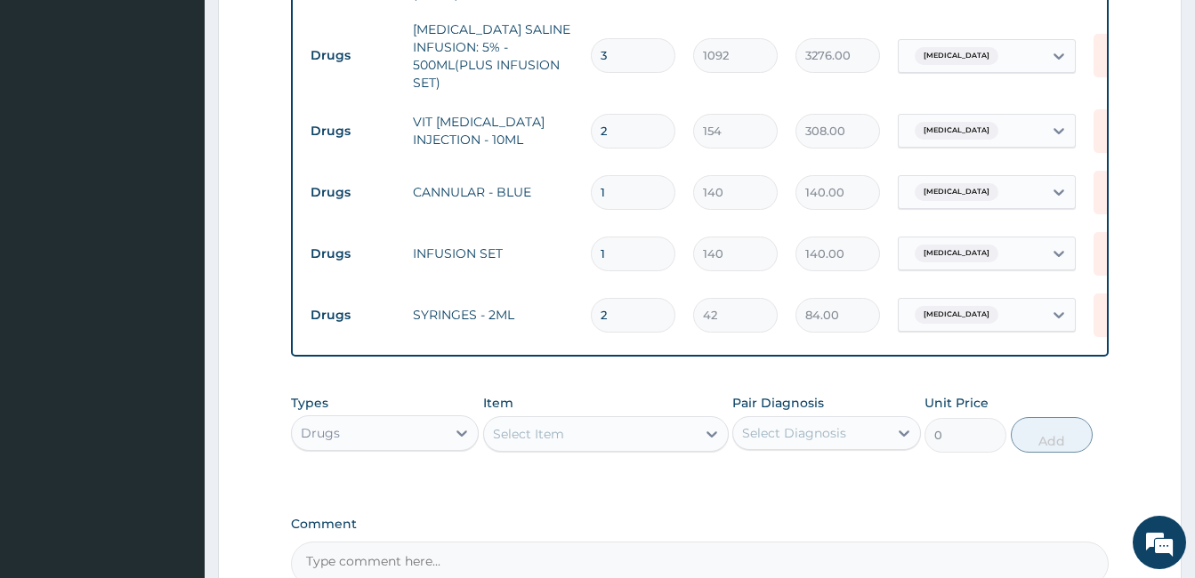
scroll to position [1407, 0]
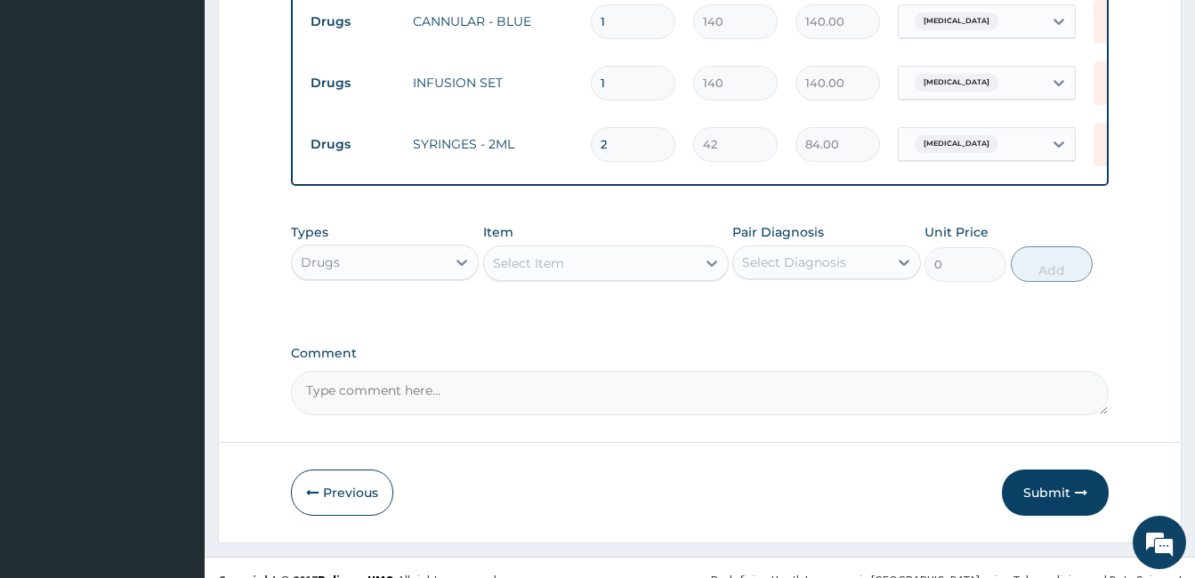
click at [688, 253] on div "Select Item" at bounding box center [590, 263] width 212 height 28
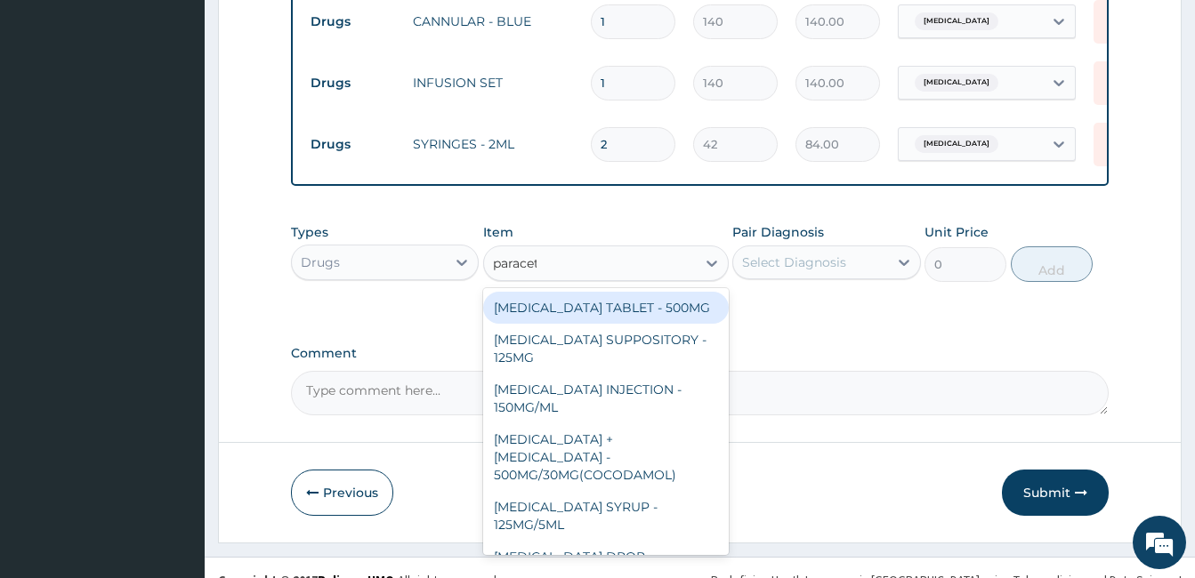
type input "paraceta"
click at [671, 292] on div "PARACETAMOL TABLET - 500MG" at bounding box center [606, 308] width 246 height 32
type input "33.599999999999994"
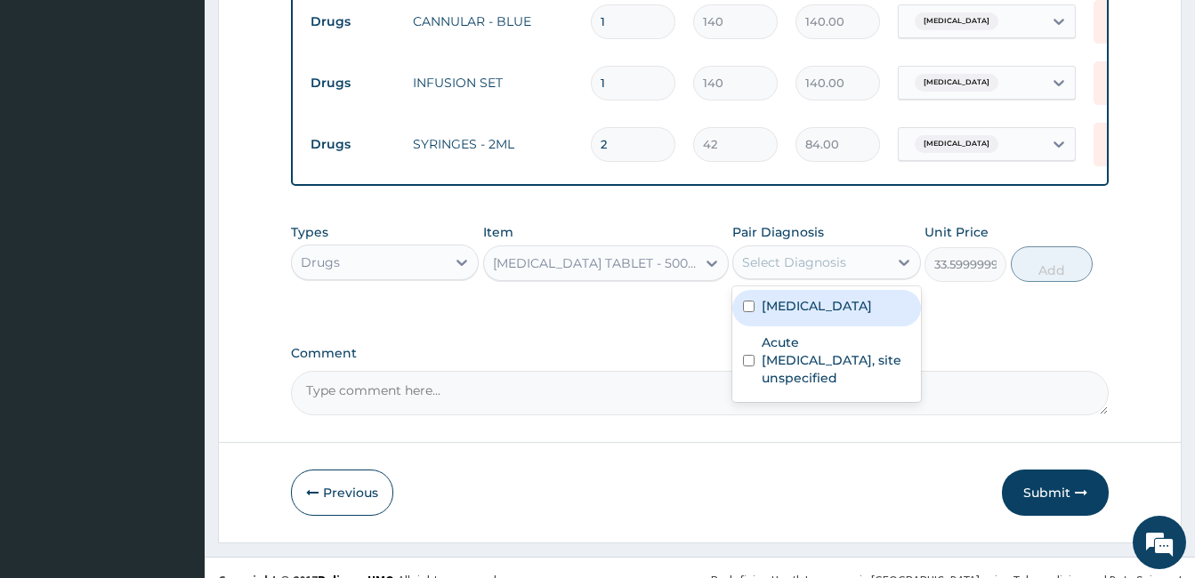
drag, startPoint x: 838, startPoint y: 250, endPoint x: 825, endPoint y: 287, distance: 39.7
click at [825, 279] on div "option Malaria, unspecified, selected. option Malaria, unspecified focused, 1 o…" at bounding box center [826, 263] width 188 height 34
click at [825, 297] on label "Malaria, unspecified" at bounding box center [816, 306] width 110 height 18
checkbox input "true"
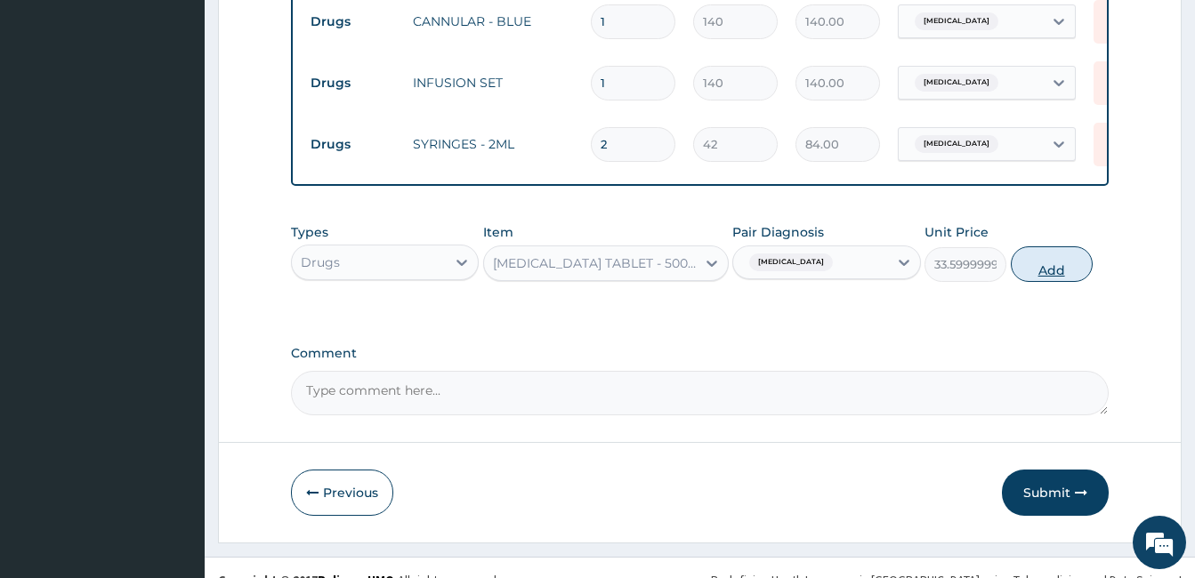
click at [1043, 251] on button "Add" at bounding box center [1051, 264] width 82 height 36
type input "0"
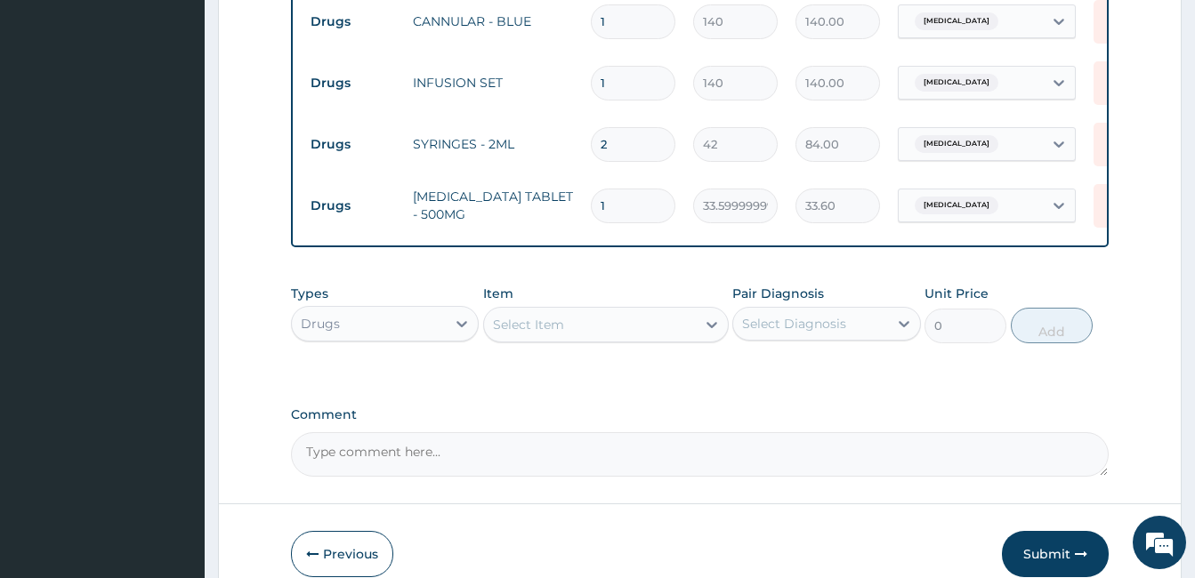
type input "18"
type input "604.80"
type input "18"
click at [676, 310] on div "Select Item" at bounding box center [590, 324] width 212 height 28
type input "lorat"
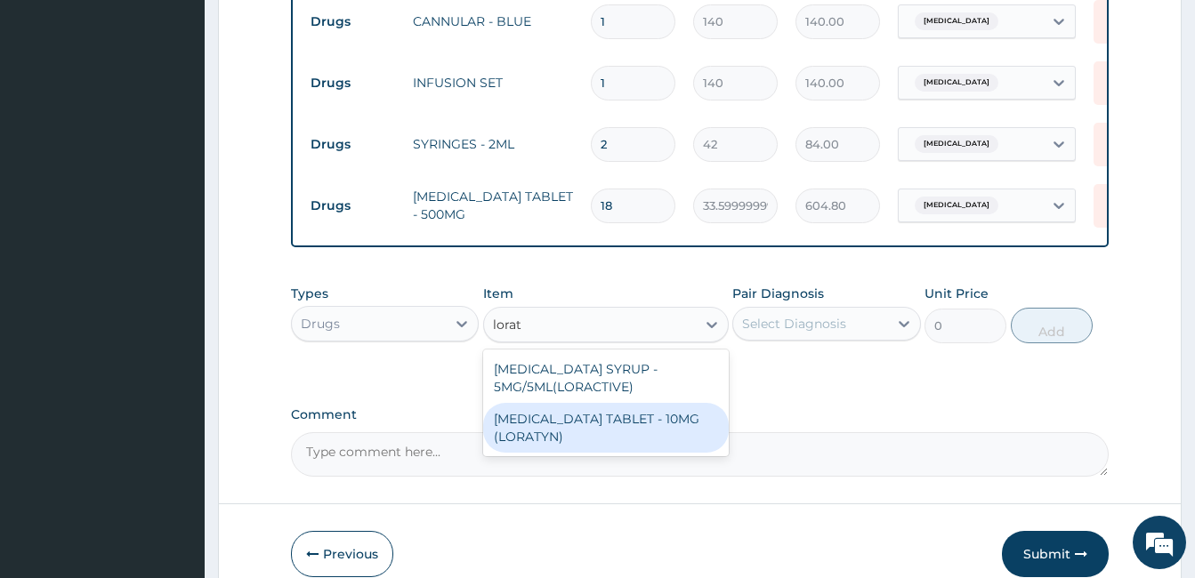
click at [631, 410] on div "LORATADINE TABLET - 10MG (LORATYN)" at bounding box center [606, 428] width 246 height 50
type input "98"
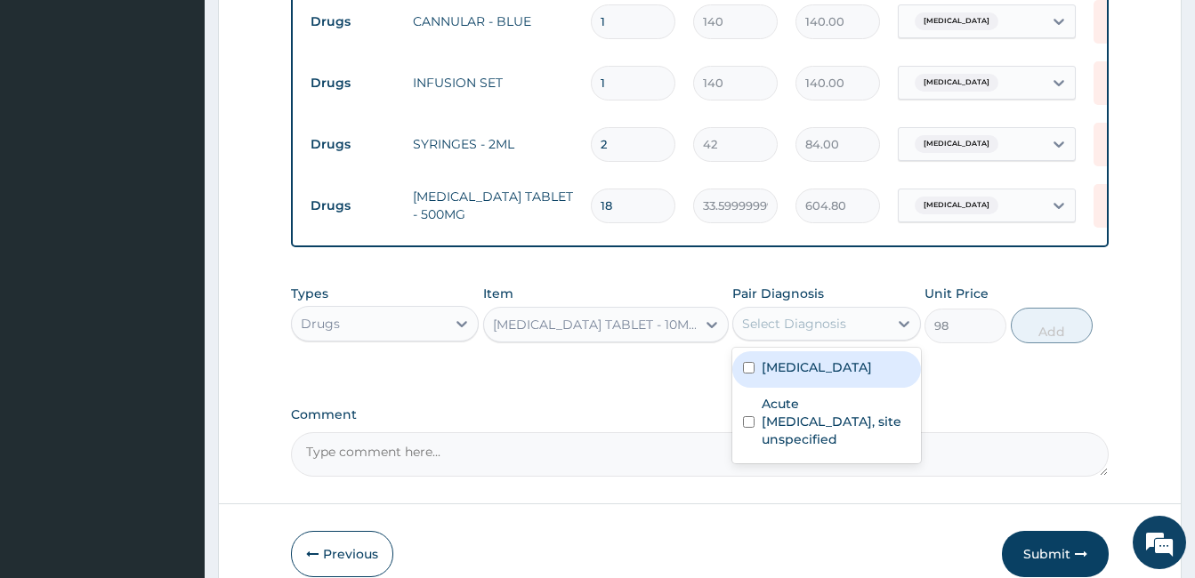
click at [831, 315] on div "Select Diagnosis" at bounding box center [794, 324] width 104 height 18
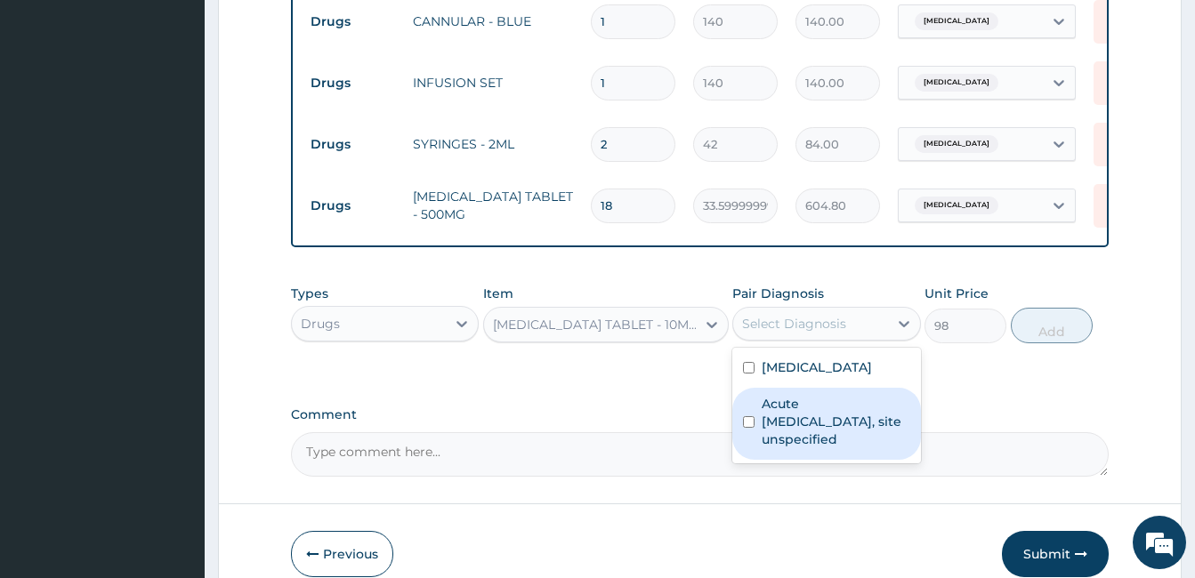
click at [808, 399] on label "Acute upper respiratory infection, site unspecified" at bounding box center [835, 421] width 148 height 53
checkbox input "true"
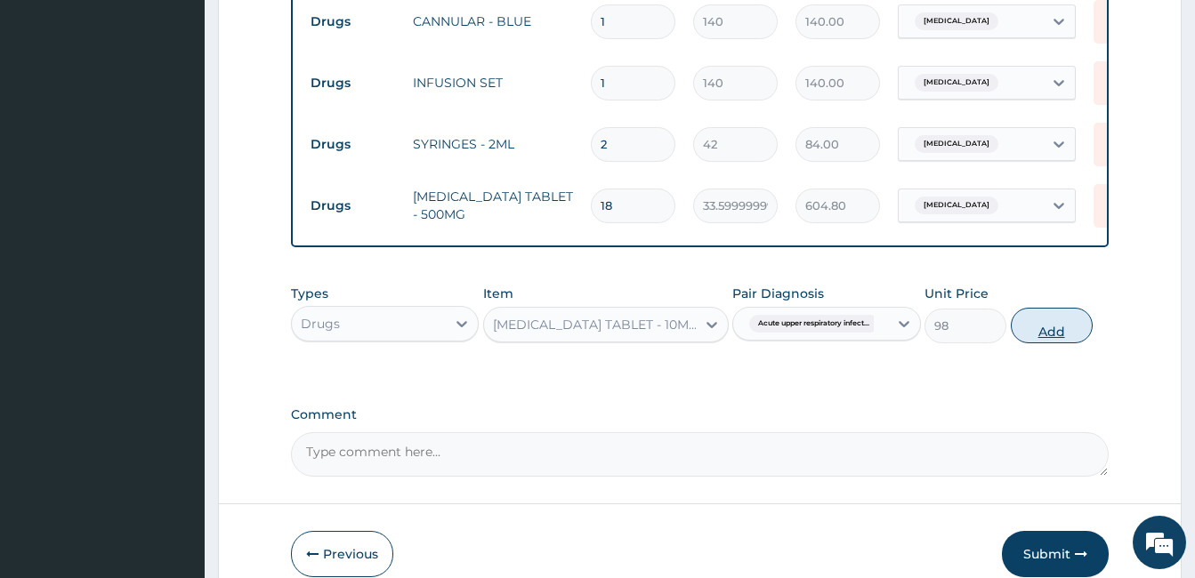
click at [1045, 311] on button "Add" at bounding box center [1051, 326] width 82 height 36
type input "0"
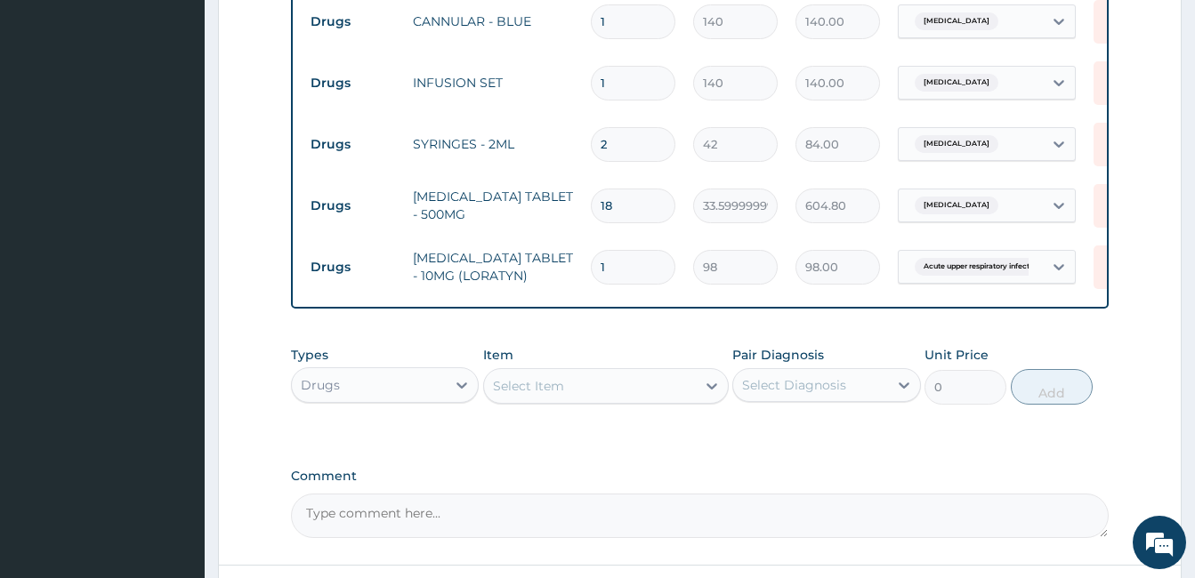
type input "10"
type input "980.00"
type input "10"
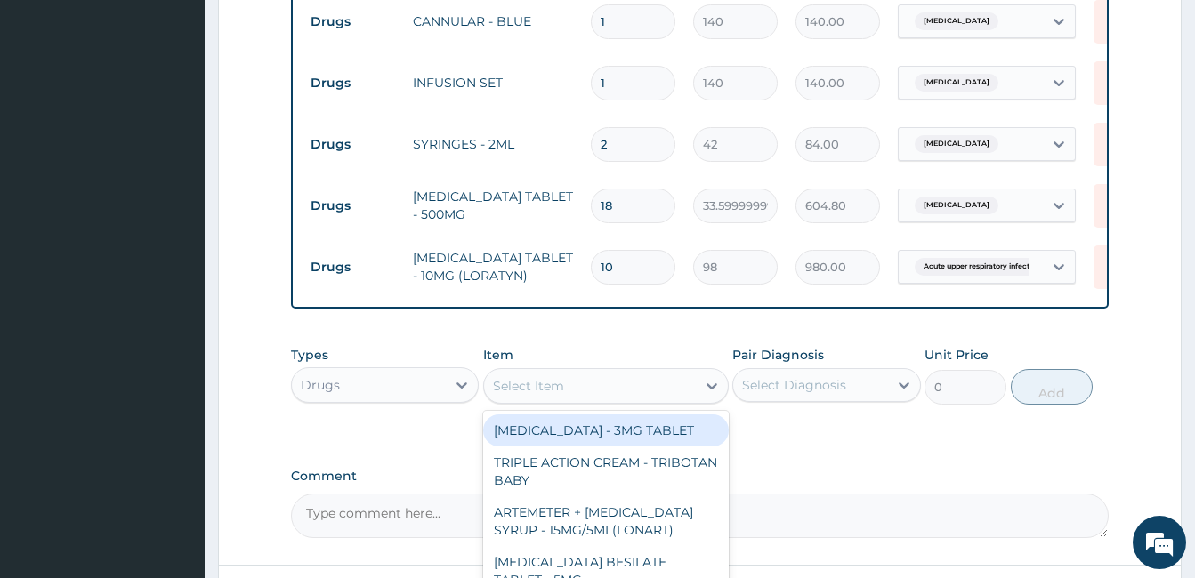
click at [635, 372] on div "Select Item" at bounding box center [590, 386] width 212 height 28
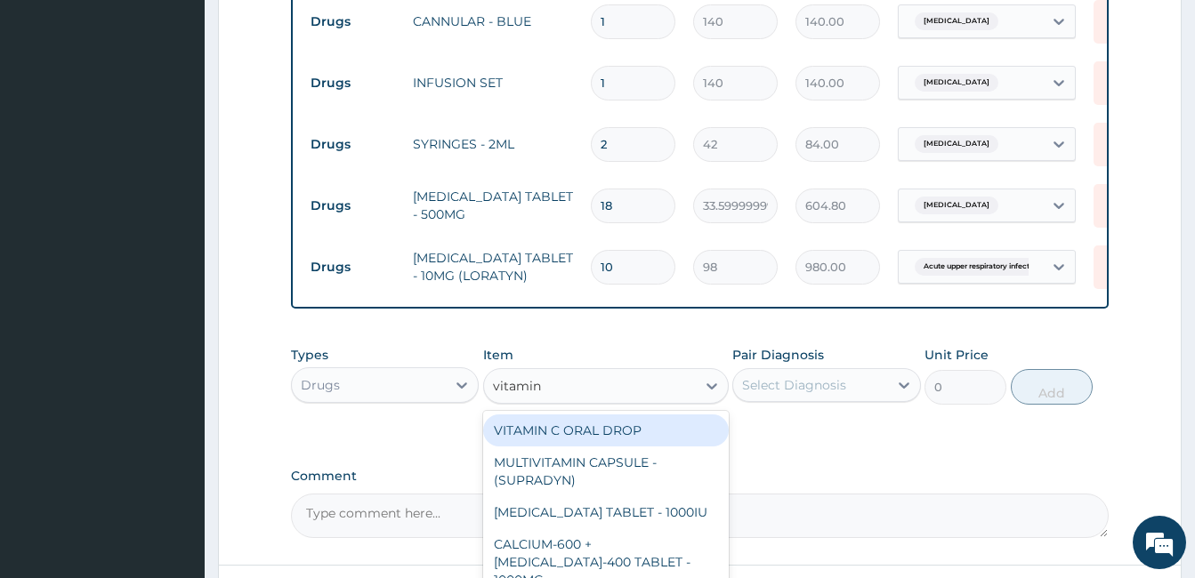
type input "vitamin c"
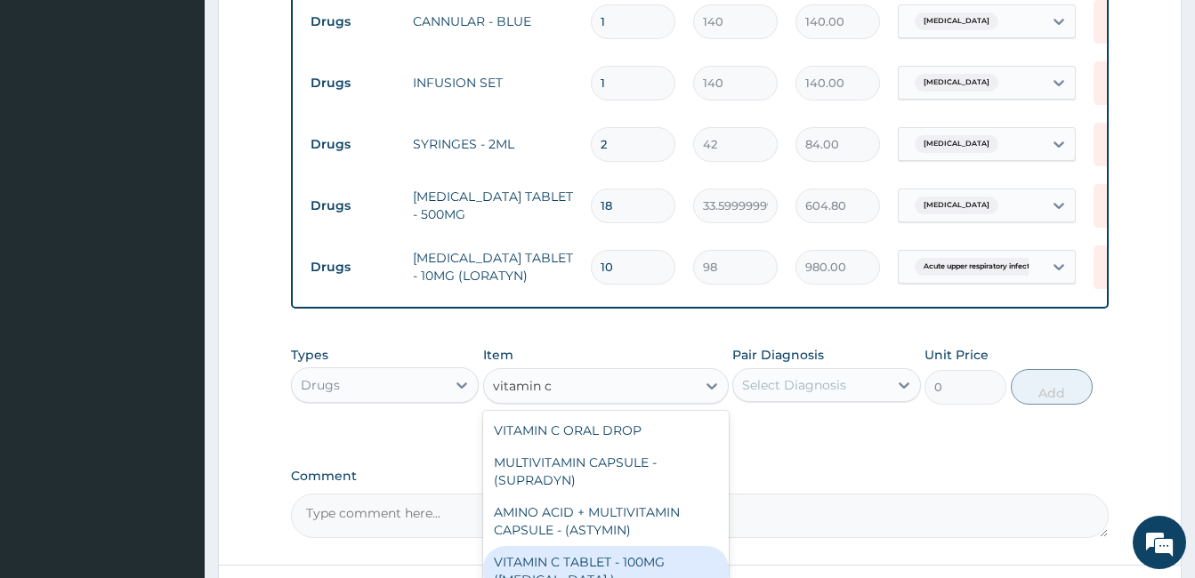
click at [609, 546] on div "VITAMIN C TABLET - 100MG (ASCORBIC ACID )" at bounding box center [606, 571] width 246 height 50
type input "16.799999999999997"
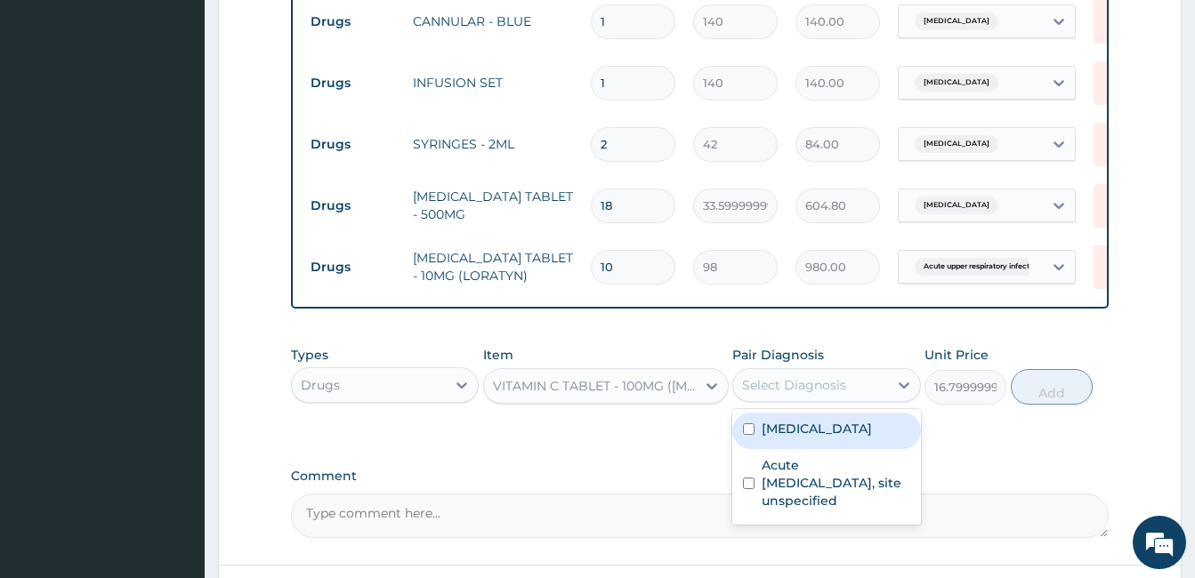
click at [836, 376] on div "Select Diagnosis" at bounding box center [794, 385] width 104 height 18
click at [821, 420] on label "Malaria, unspecified" at bounding box center [816, 429] width 110 height 18
checkbox input "true"
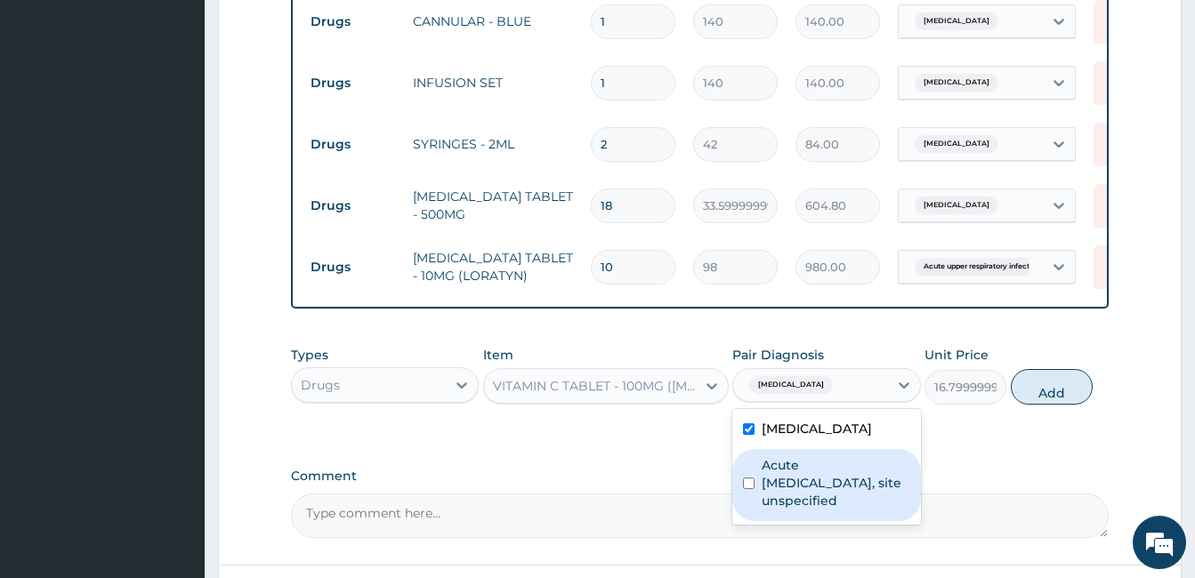
click at [805, 456] on label "Acute upper respiratory infection, site unspecified" at bounding box center [835, 482] width 148 height 53
checkbox input "true"
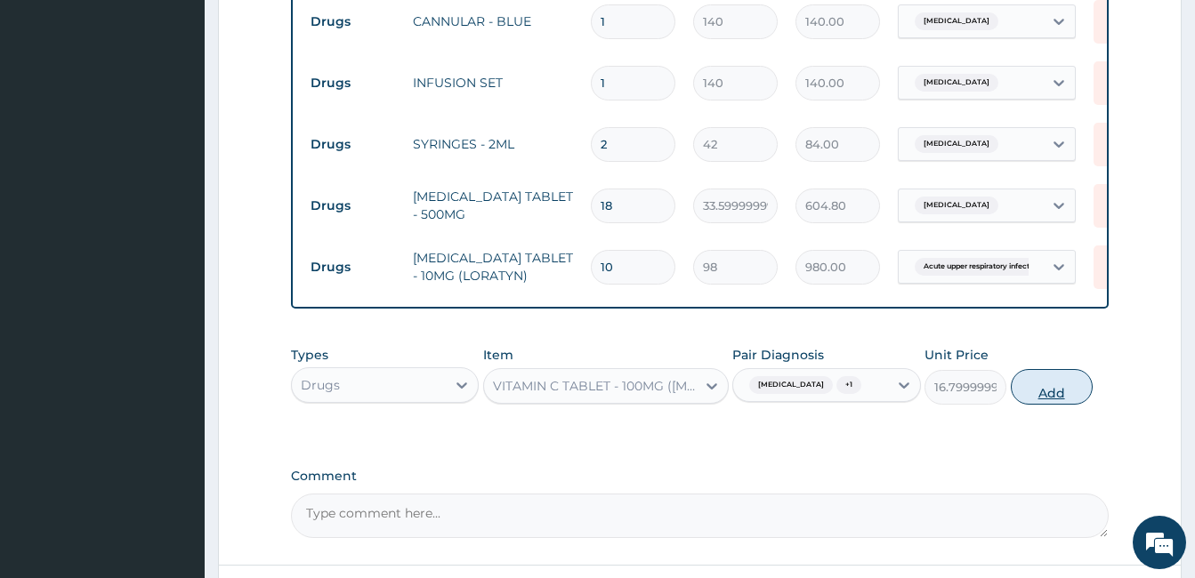
click at [1062, 369] on button "Add" at bounding box center [1051, 387] width 82 height 36
type input "0"
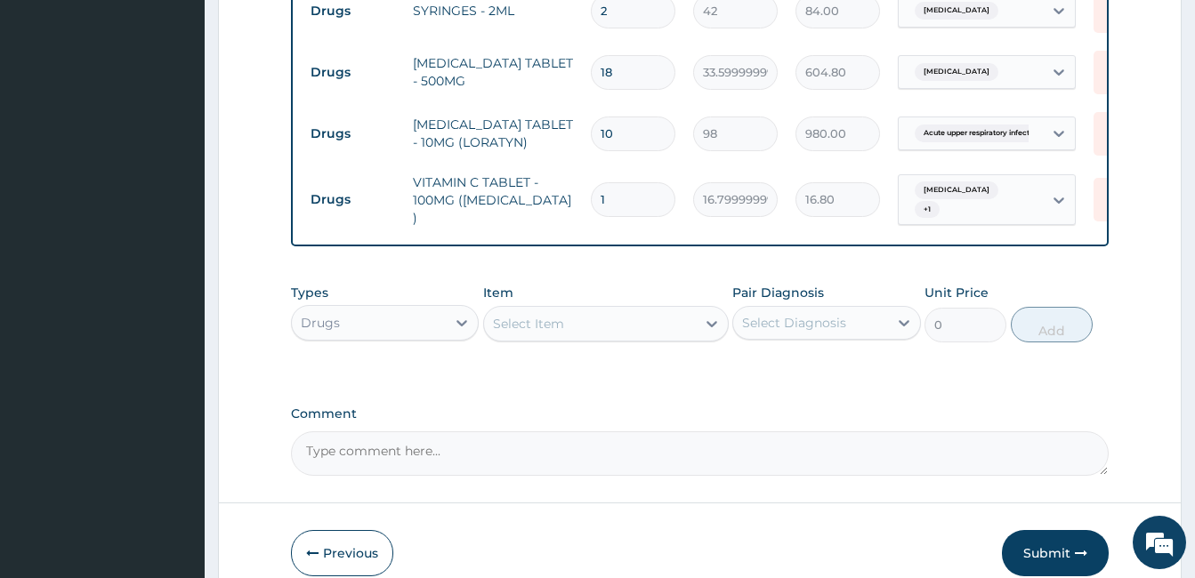
scroll to position [1548, 0]
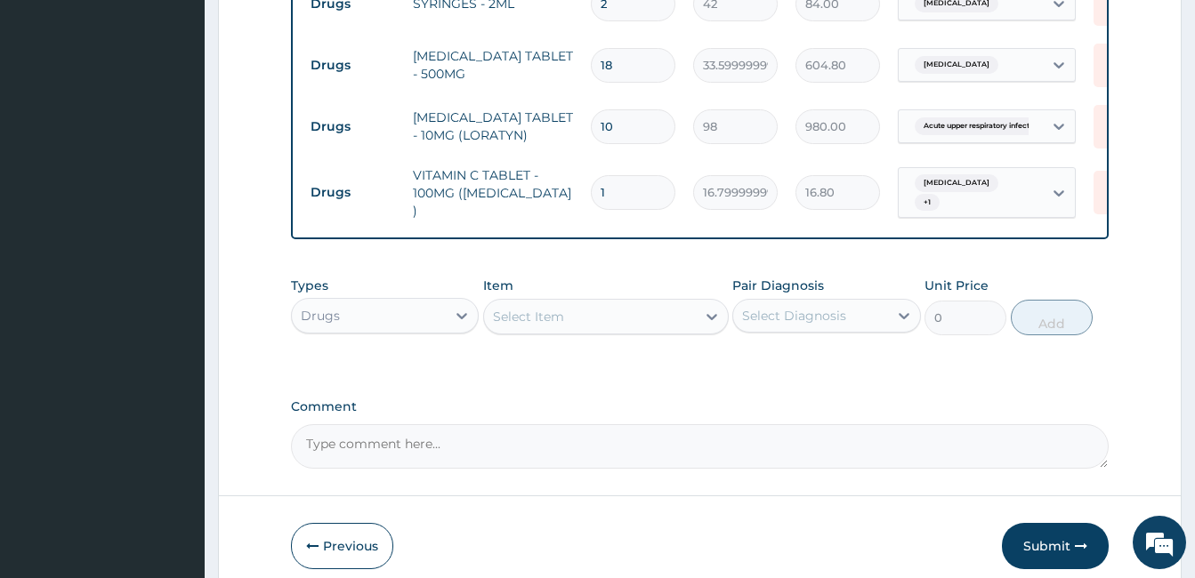
type input "0.00"
type input "4"
type input "67.20"
type input "42"
type input "705.60"
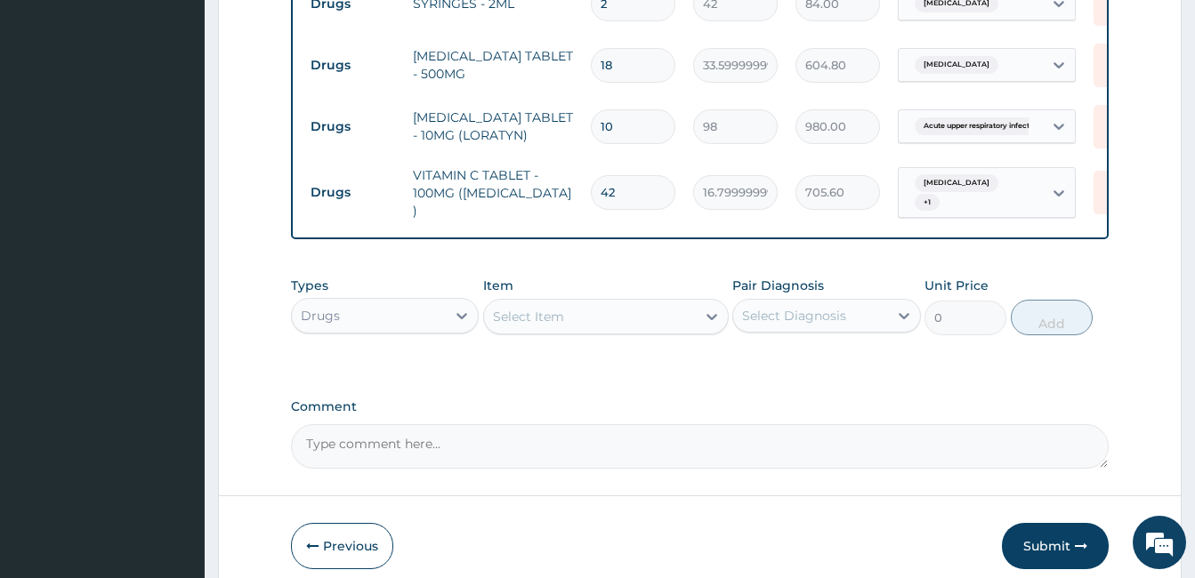
scroll to position [1598, 0]
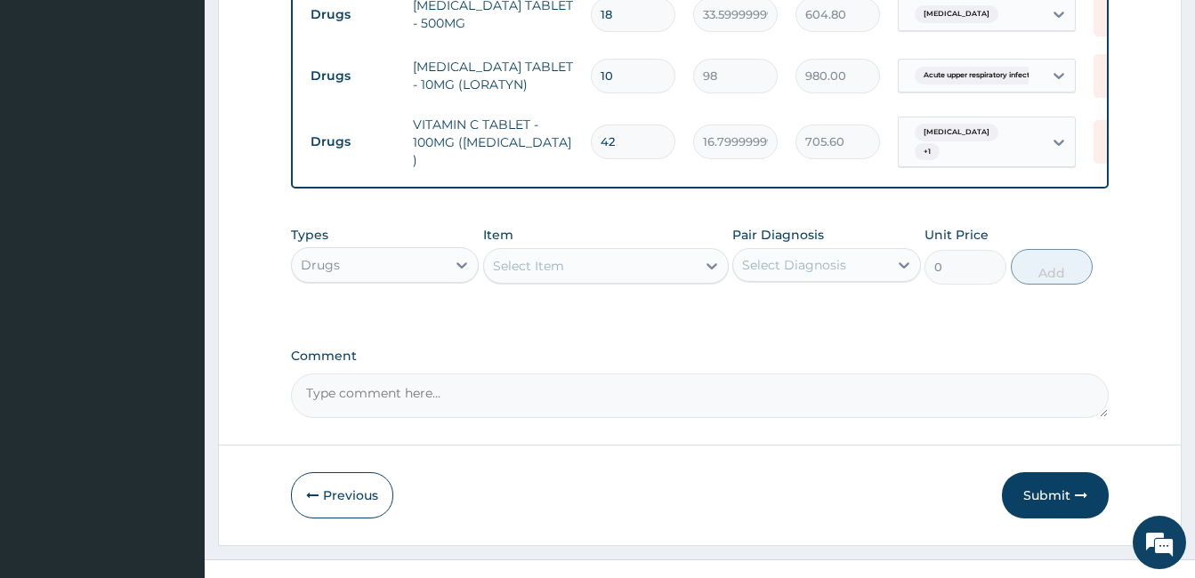
type input "42"
click at [656, 252] on div "Select Item" at bounding box center [590, 266] width 212 height 28
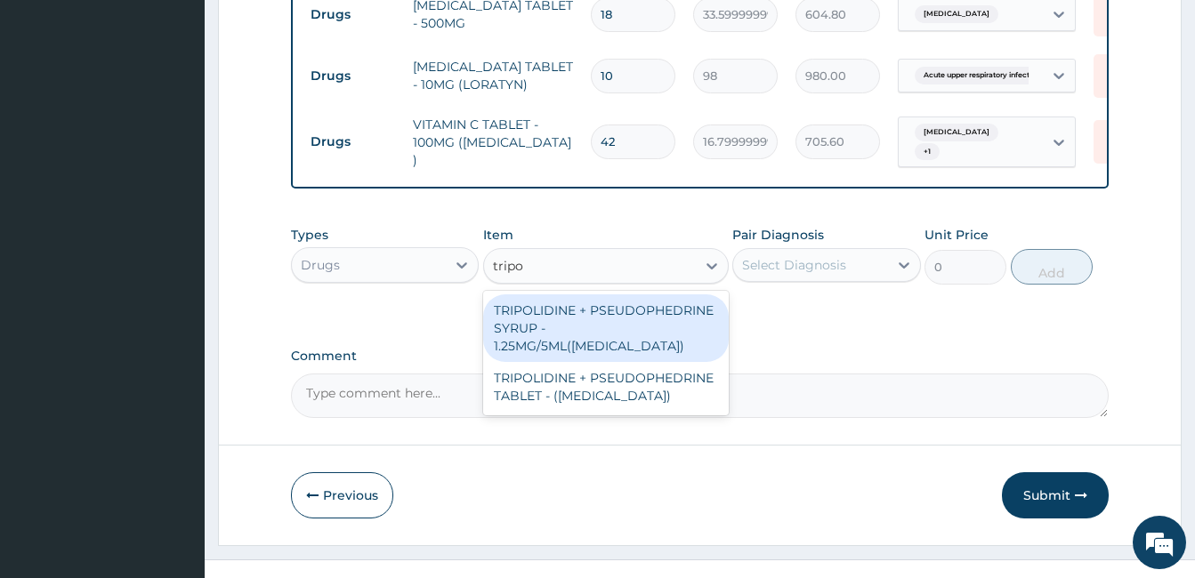
type input "tripol"
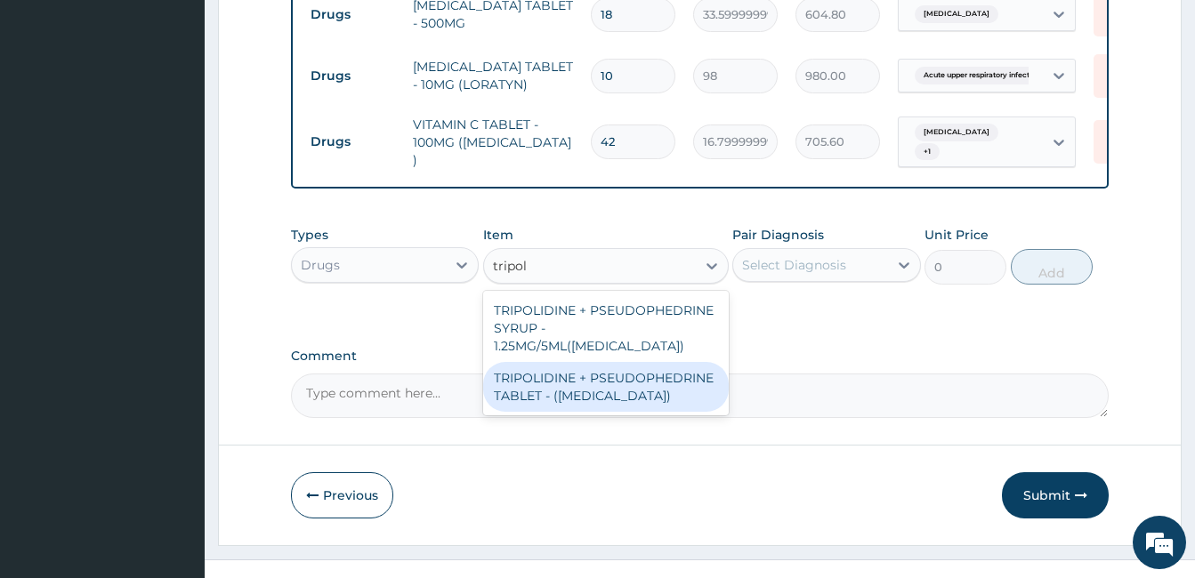
click at [636, 362] on div "TRIPOLIDINE + PSEUDOPHEDRINE TABLET - (SINUFED)" at bounding box center [606, 387] width 246 height 50
type input "148.39999999999998"
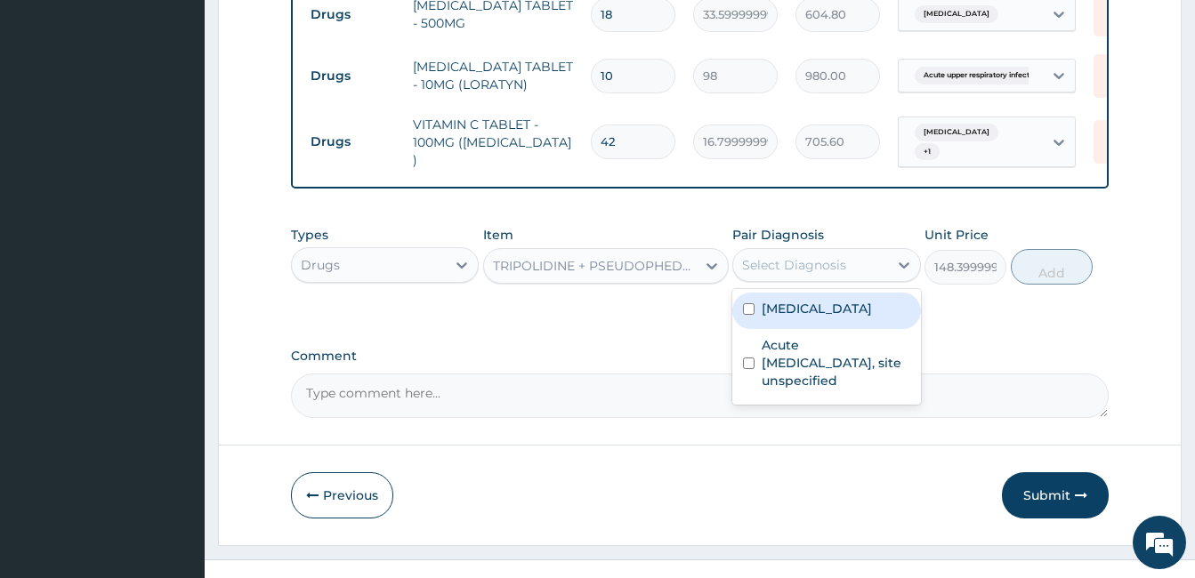
click at [831, 256] on div "Select Diagnosis" at bounding box center [794, 265] width 104 height 18
click at [824, 294] on div "Malaria, unspecified" at bounding box center [826, 311] width 188 height 36
checkbox input "true"
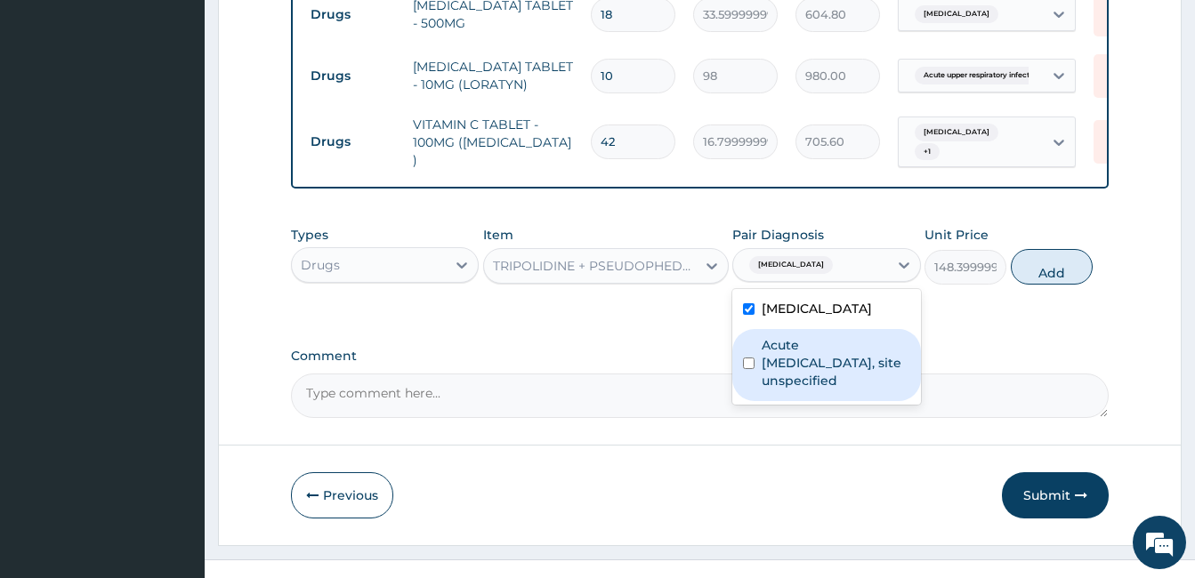
click at [817, 336] on label "Acute upper respiratory infection, site unspecified" at bounding box center [835, 362] width 148 height 53
checkbox input "true"
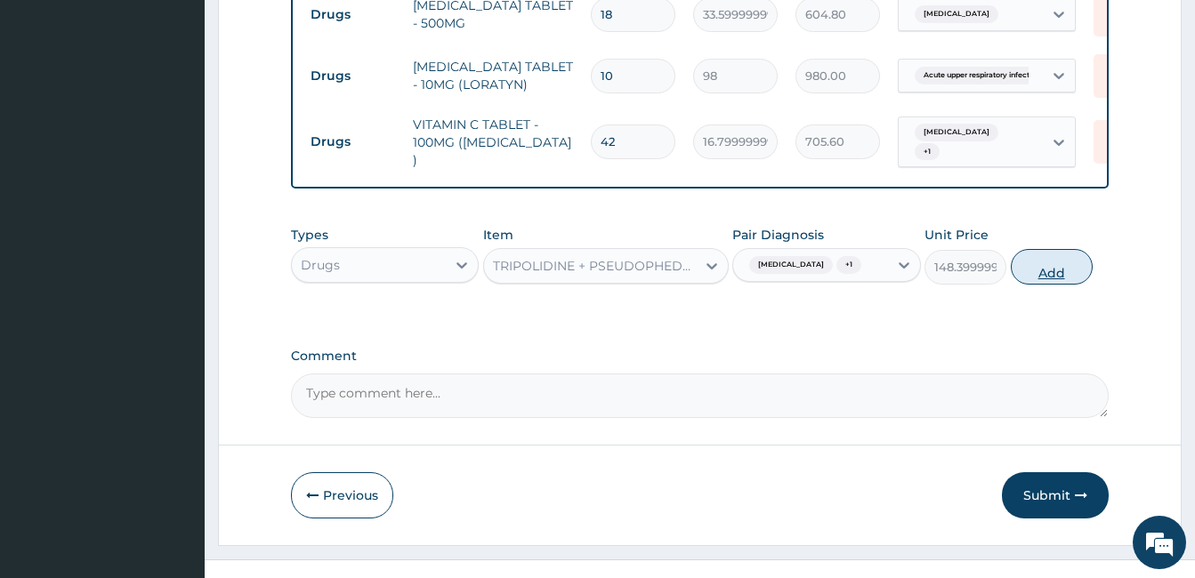
click at [1036, 249] on button "Add" at bounding box center [1051, 267] width 82 height 36
type input "0"
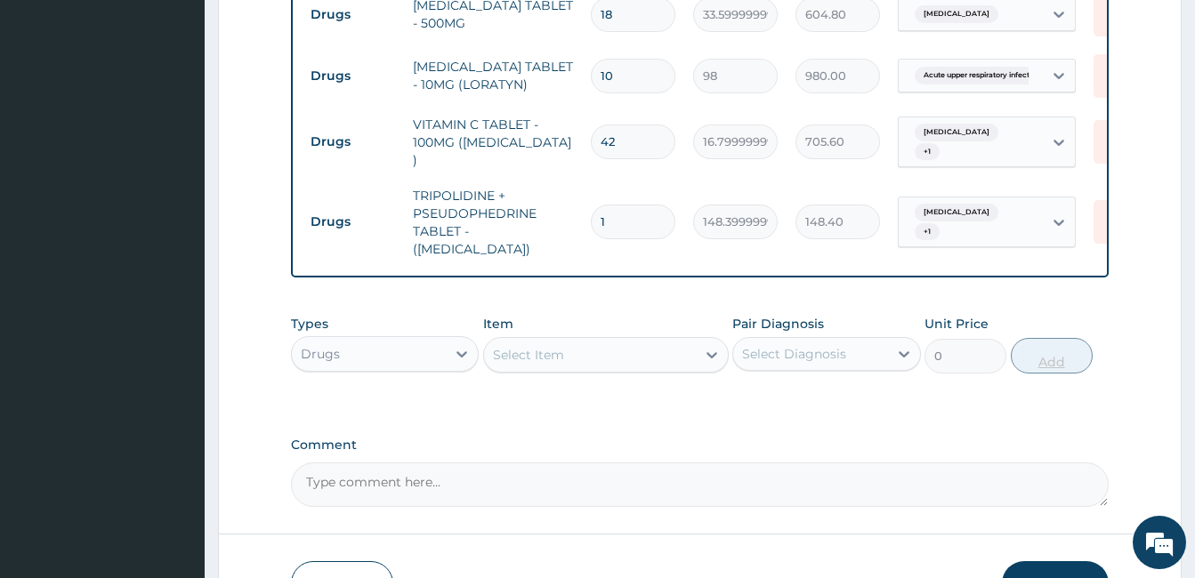
type input "0.00"
type input "5"
type input "742.00"
type input "5"
click at [693, 341] on div "Select Item" at bounding box center [590, 355] width 212 height 28
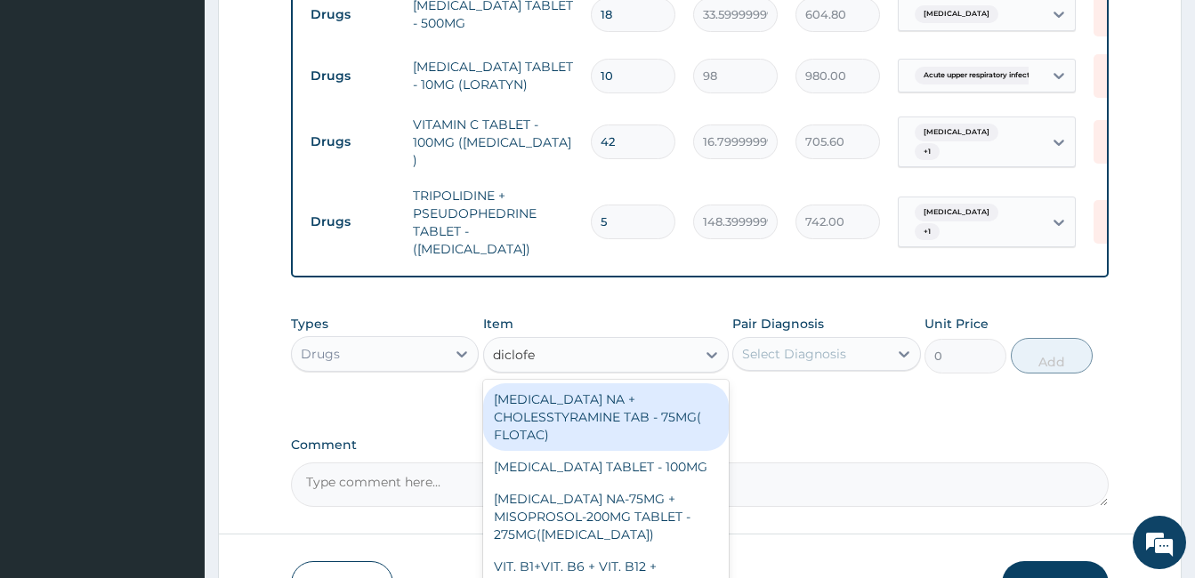
type input "diclofen"
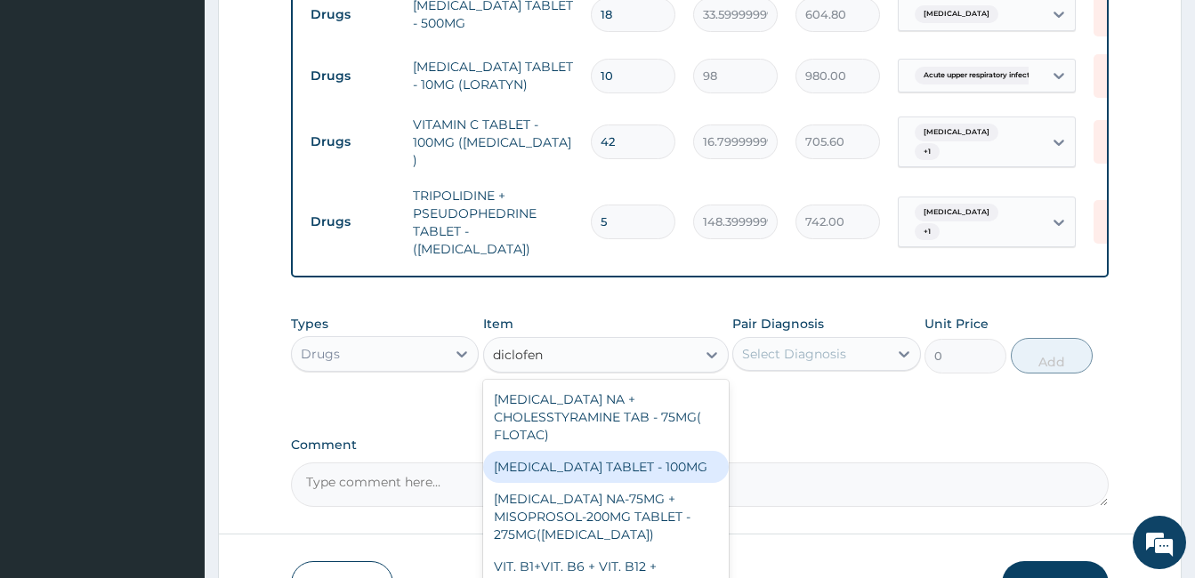
click at [670, 451] on div "DICLOFENAC TABLET - 100MG" at bounding box center [606, 467] width 246 height 32
type input "112"
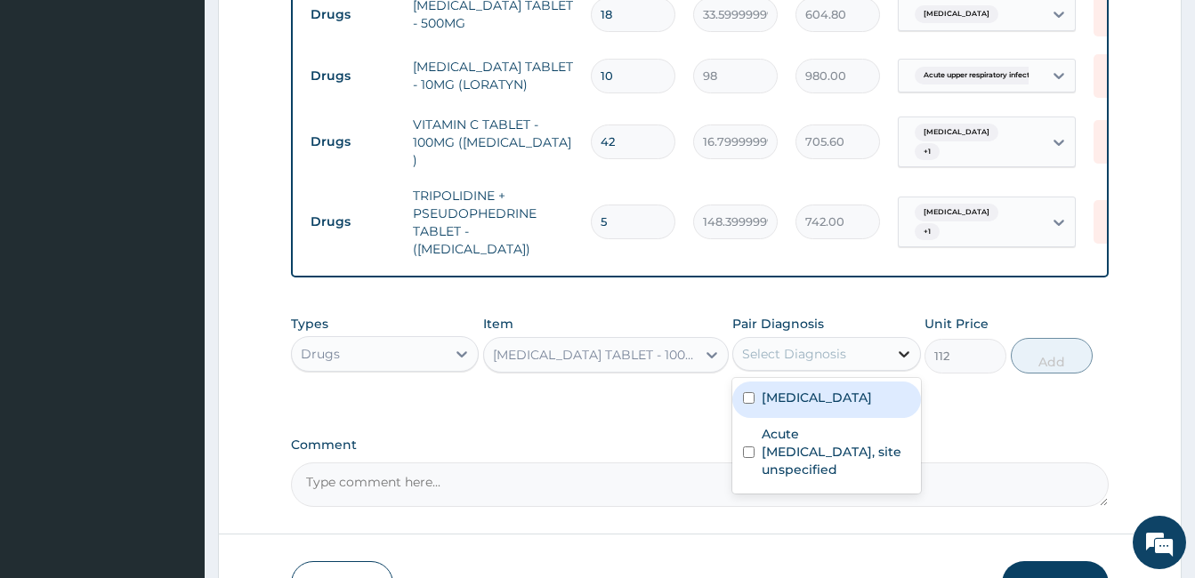
click at [897, 345] on icon at bounding box center [904, 354] width 18 height 18
click at [868, 382] on div "Malaria, unspecified" at bounding box center [826, 400] width 188 height 36
checkbox input "true"
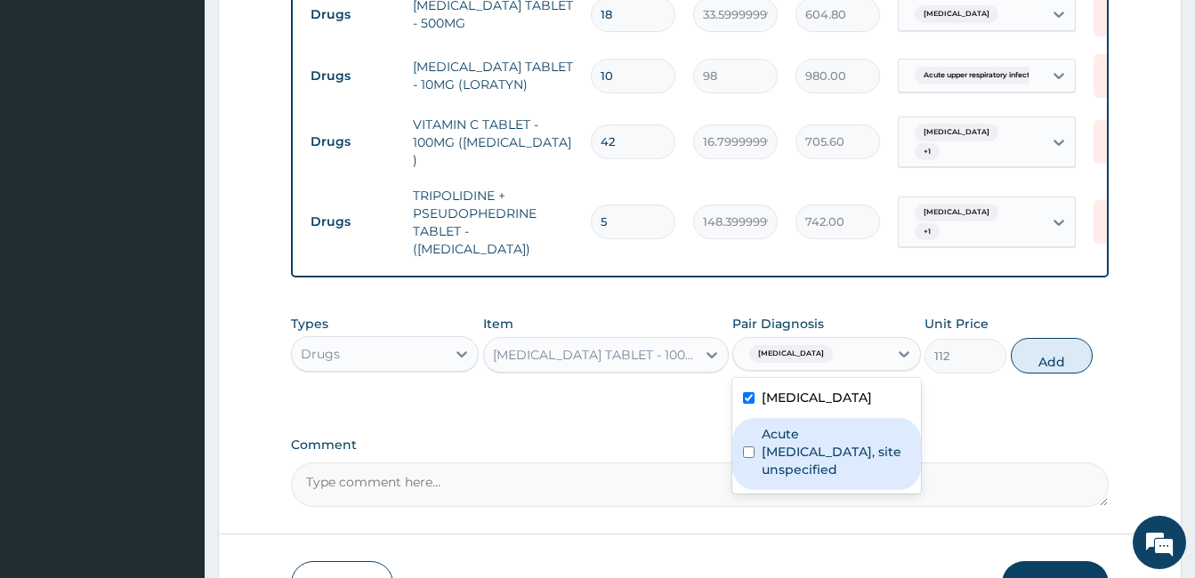
click at [850, 425] on label "Acute upper respiratory infection, site unspecified" at bounding box center [835, 451] width 148 height 53
checkbox input "true"
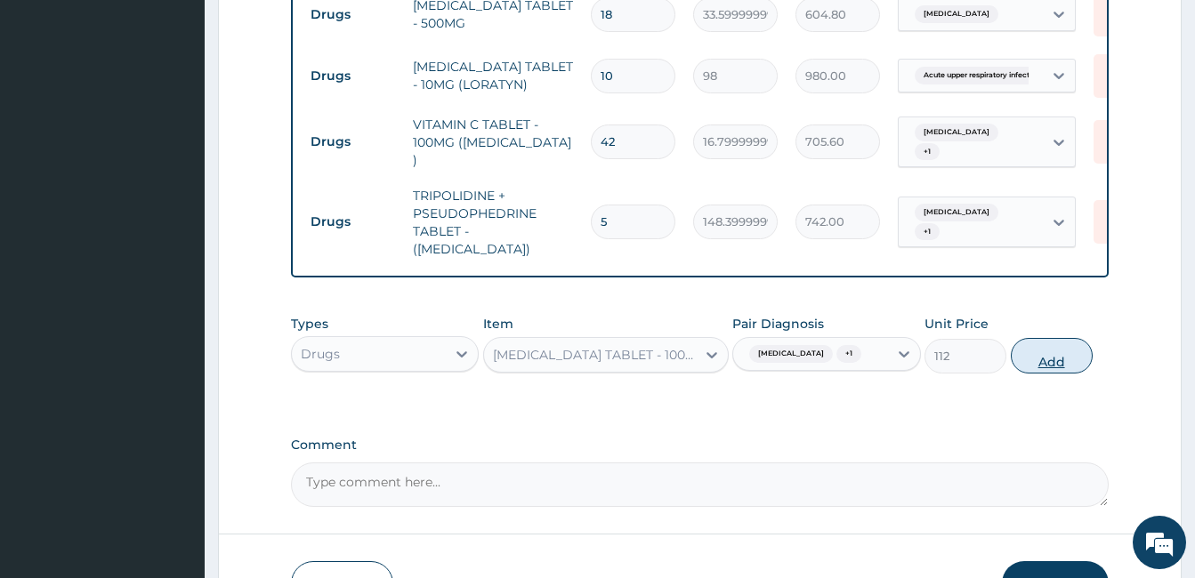
click at [1055, 338] on button "Add" at bounding box center [1051, 356] width 82 height 36
type input "0"
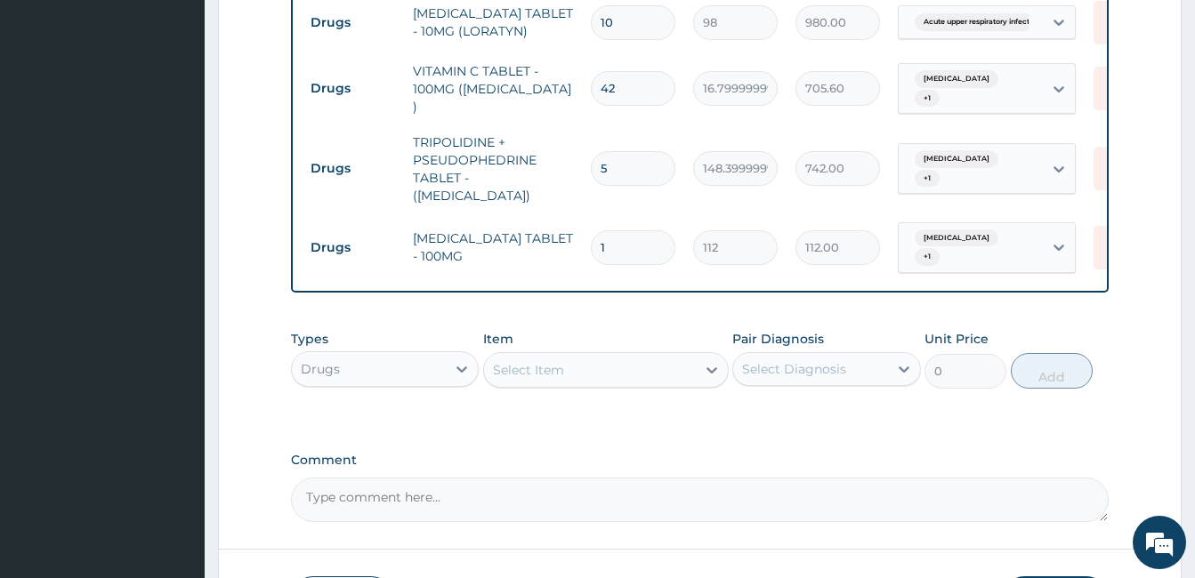
scroll to position [1695, 0]
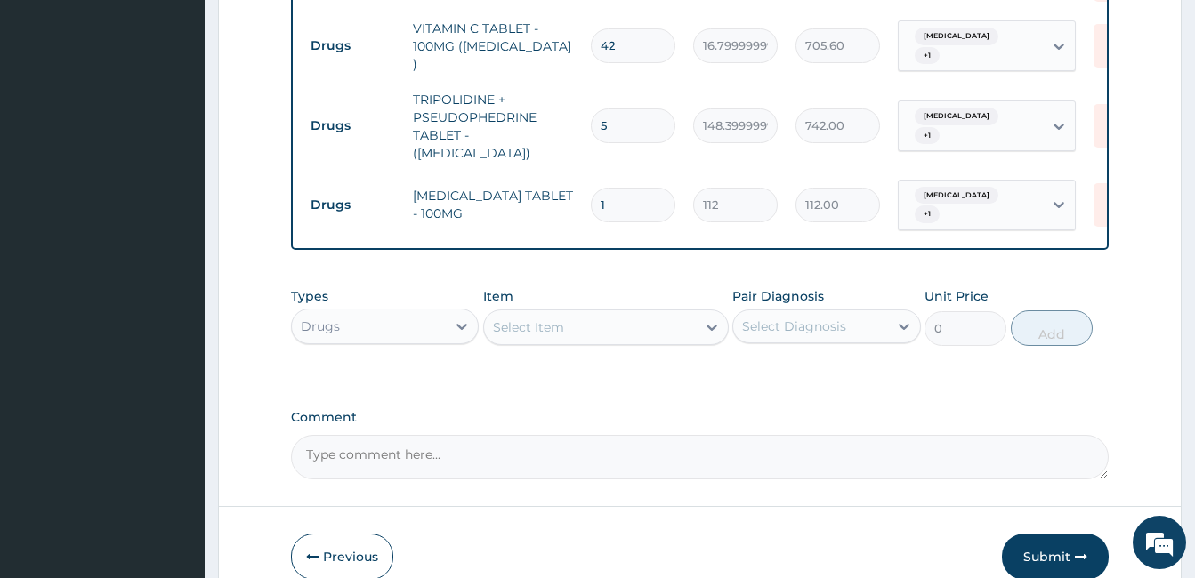
type input "10"
type input "1120.00"
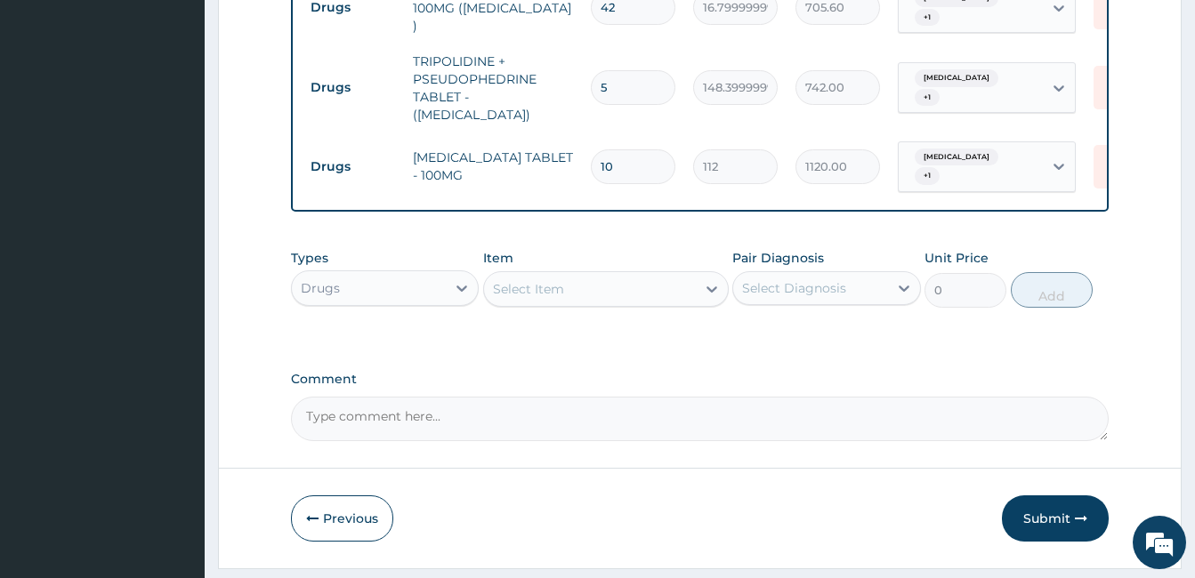
scroll to position [1739, 0]
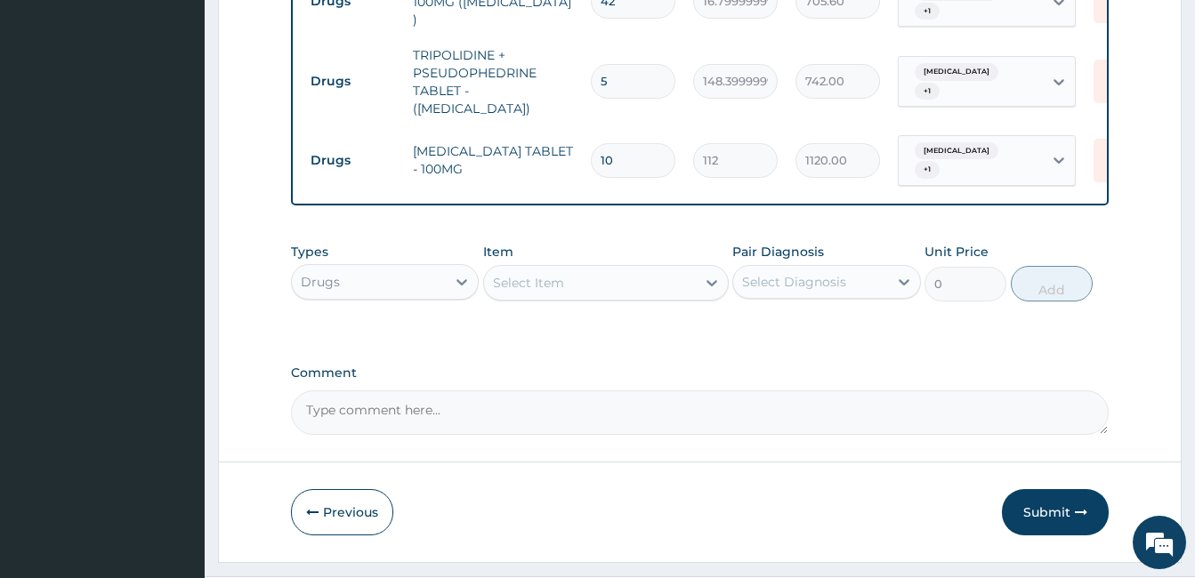
type input "10"
click at [672, 269] on div "Select Item" at bounding box center [590, 283] width 212 height 28
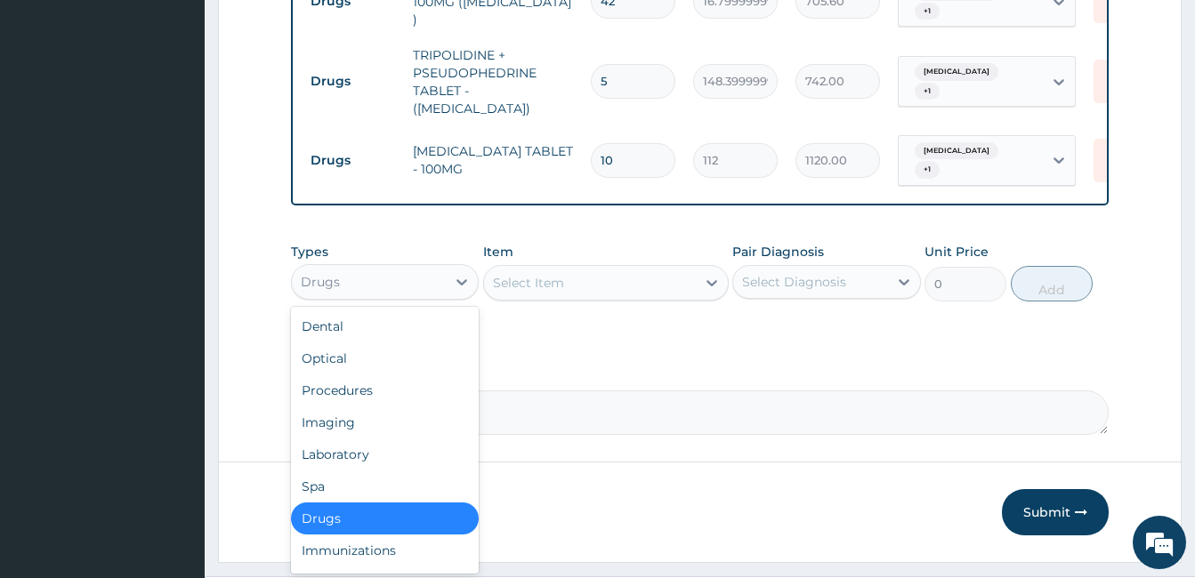
click at [445, 268] on div "Drugs" at bounding box center [369, 282] width 154 height 28
click at [366, 407] on div "Imaging" at bounding box center [385, 423] width 188 height 32
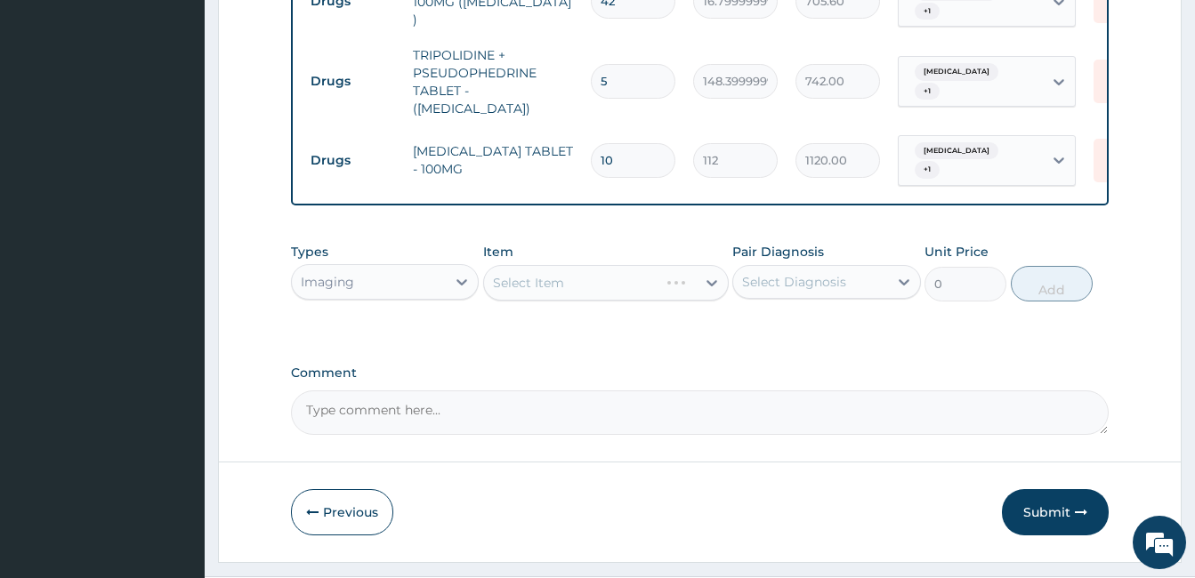
click at [611, 265] on div "Select Item" at bounding box center [606, 283] width 246 height 36
click at [650, 269] on div "Select Item" at bounding box center [590, 283] width 212 height 28
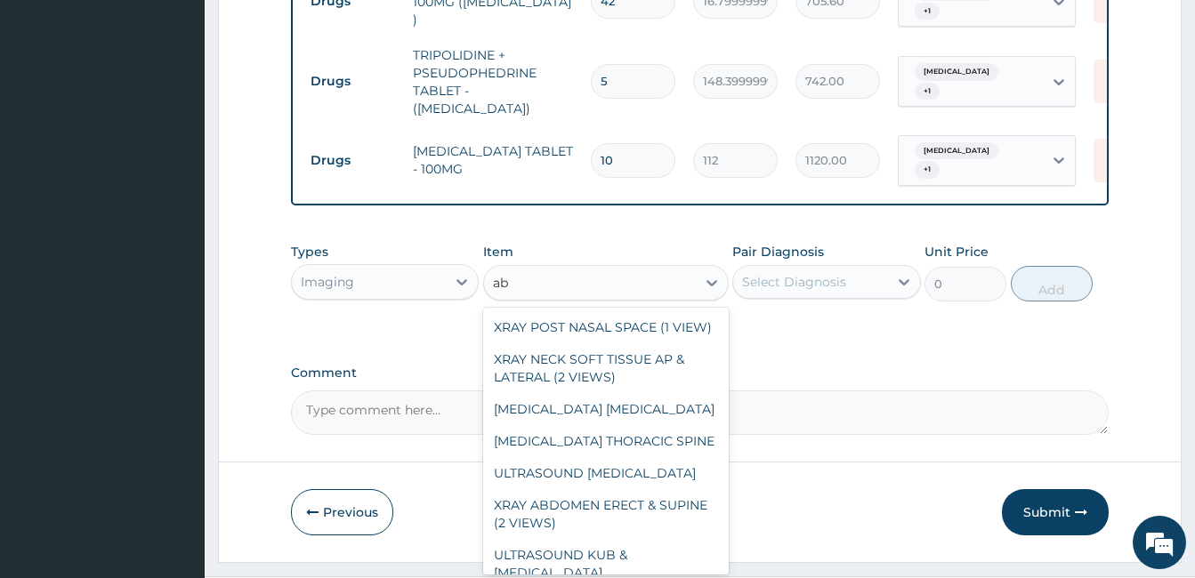
type input "a"
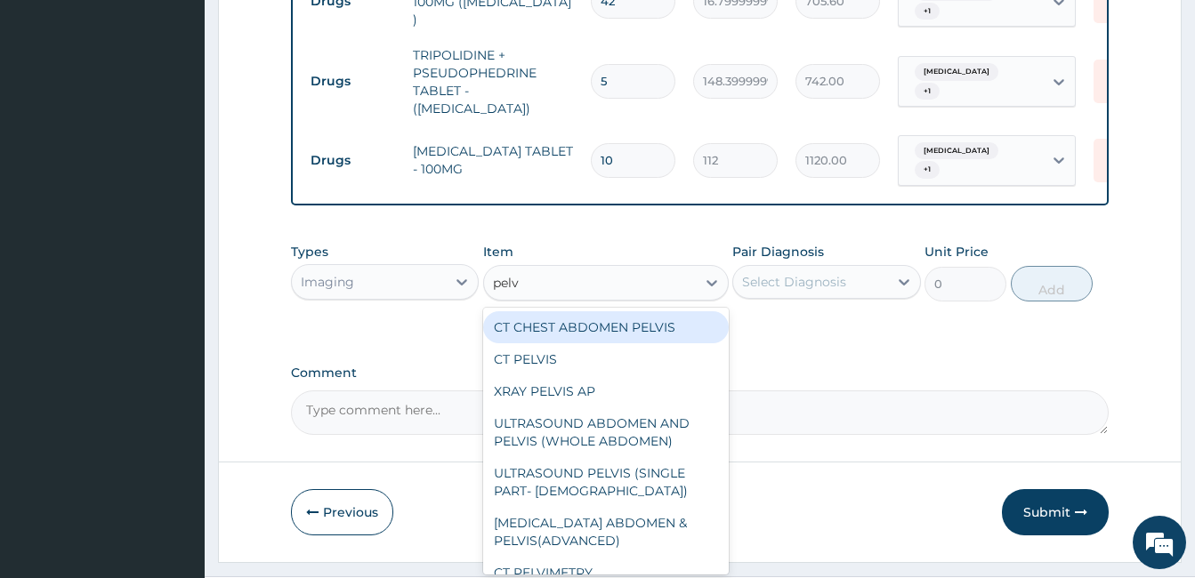
type input "pelvi"
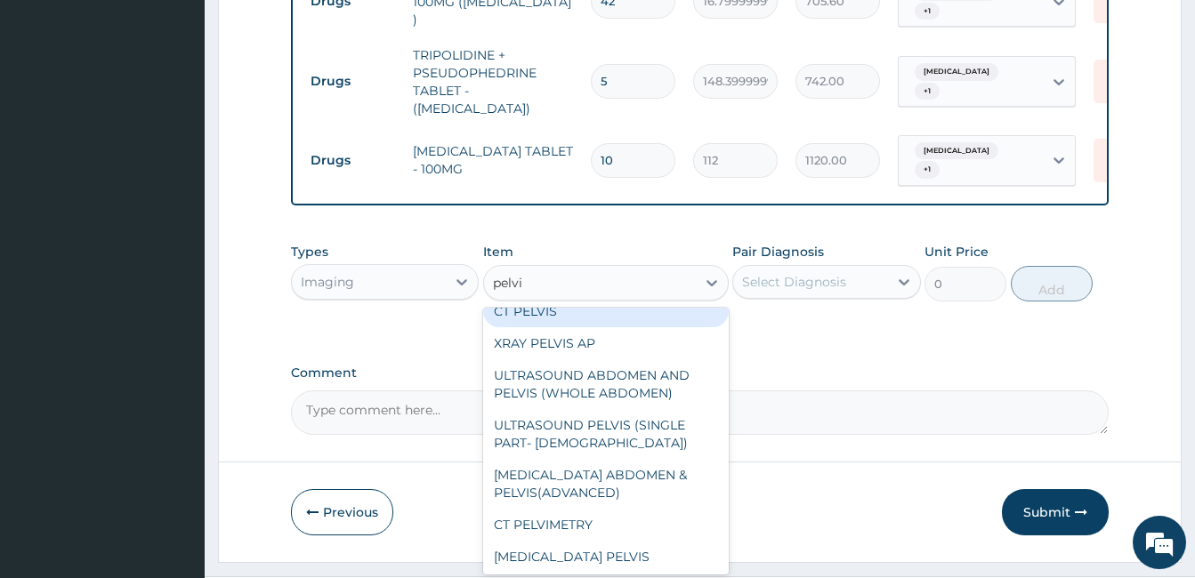
scroll to position [59, 0]
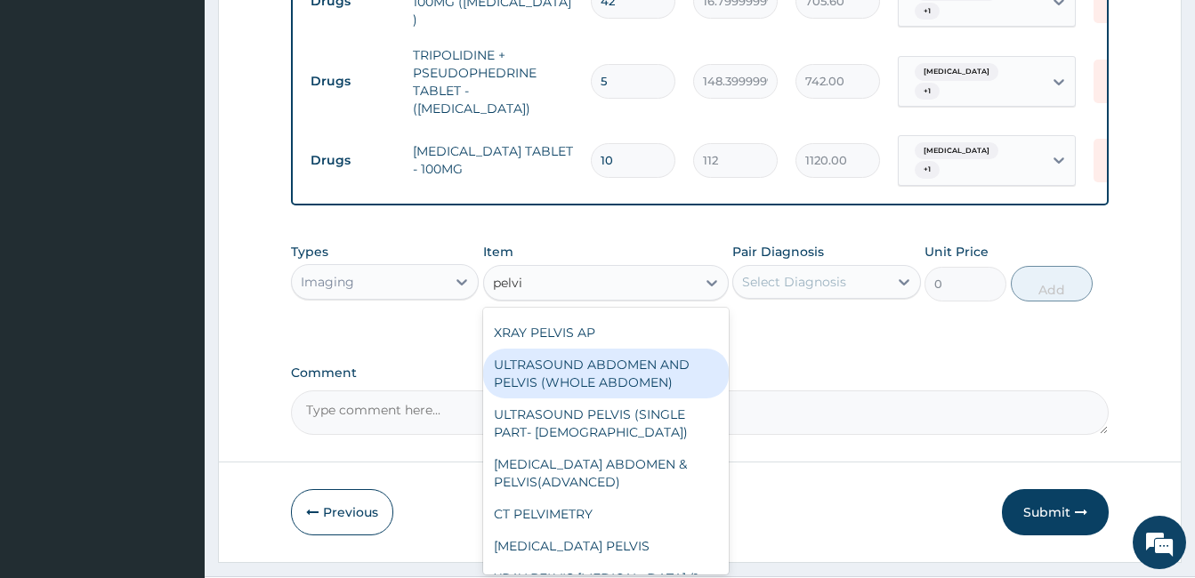
click at [671, 349] on div "ULTRASOUND ABDOMEN AND PELVIS (WHOLE ABDOMEN)" at bounding box center [606, 374] width 246 height 50
type input "10625"
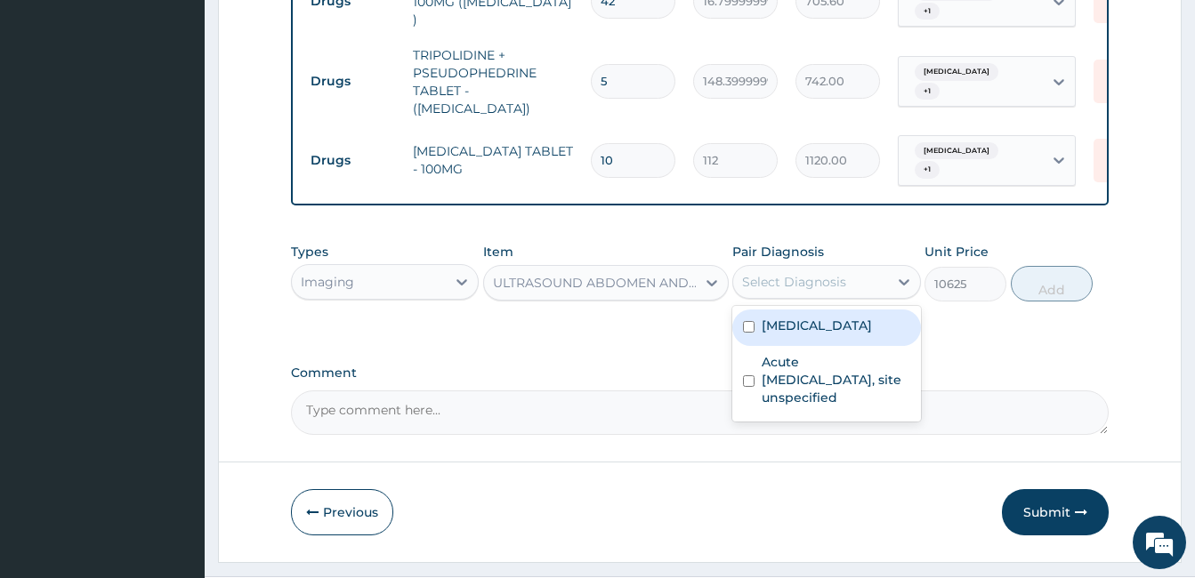
click at [885, 268] on div "Select Diagnosis" at bounding box center [810, 282] width 154 height 28
click at [866, 317] on label "Malaria, unspecified" at bounding box center [816, 326] width 110 height 18
checkbox input "true"
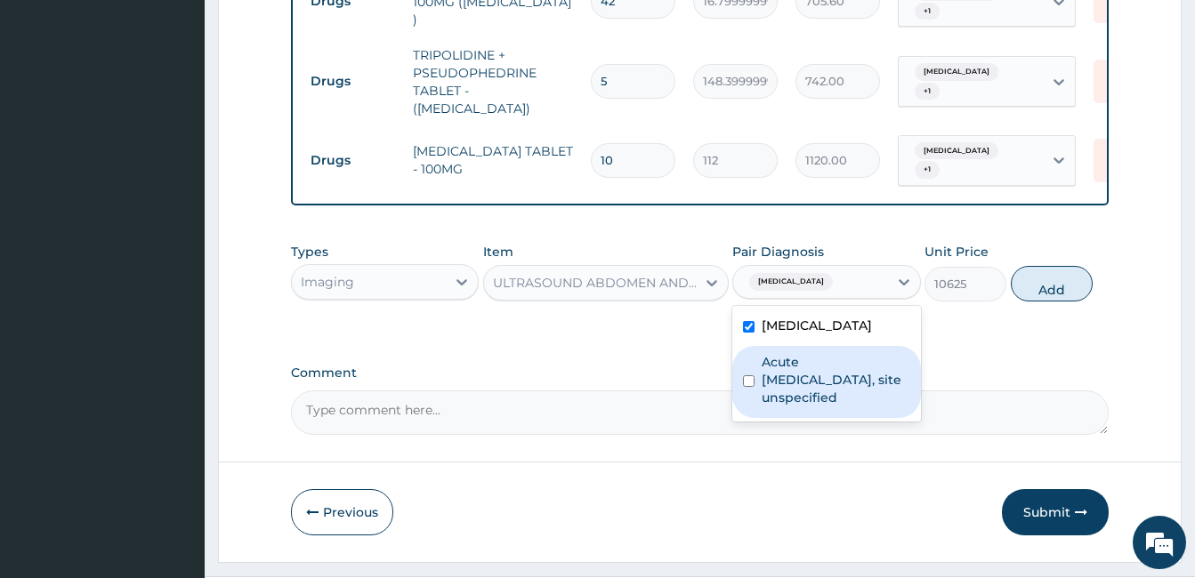
click at [841, 353] on label "Acute upper respiratory infection, site unspecified" at bounding box center [835, 379] width 148 height 53
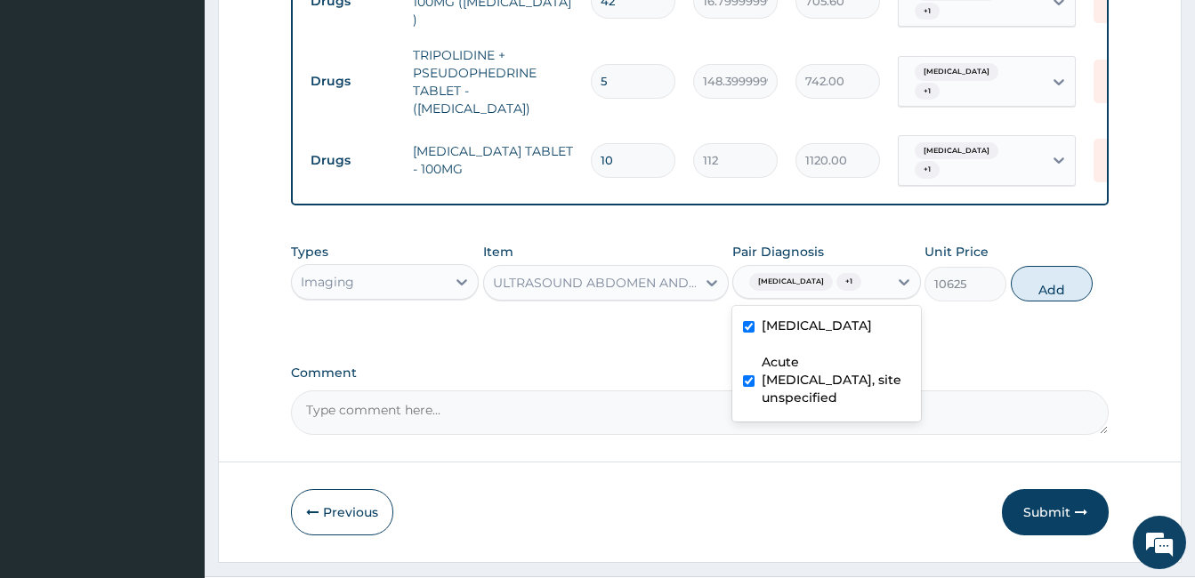
click at [806, 353] on label "Acute upper respiratory infection, site unspecified" at bounding box center [835, 379] width 148 height 53
checkbox input "false"
click at [1042, 266] on button "Add" at bounding box center [1051, 284] width 82 height 36
type input "0"
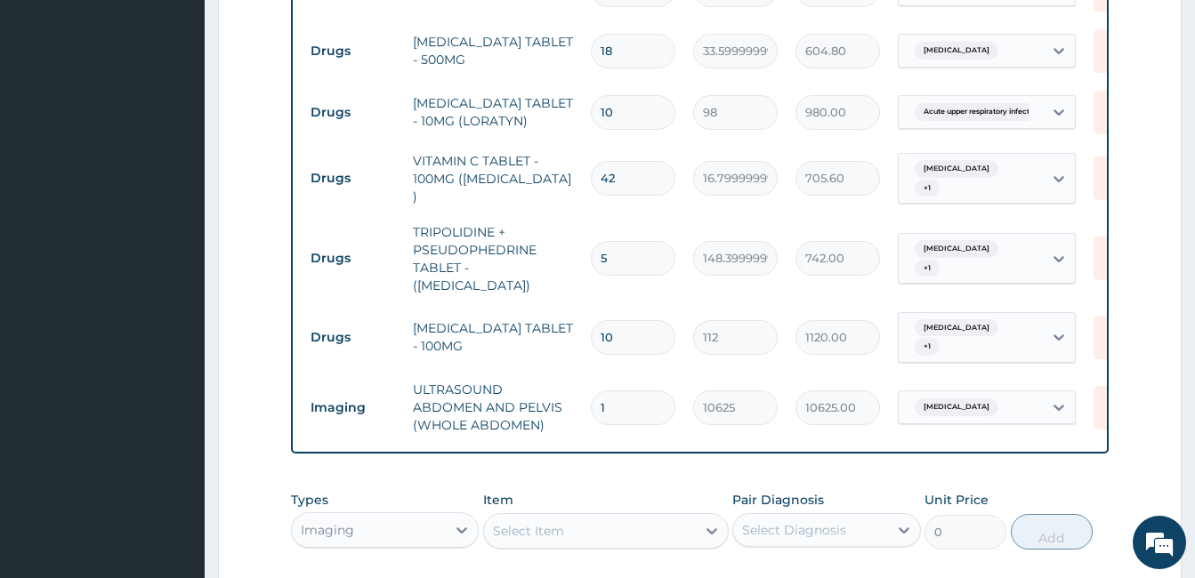
scroll to position [1810, 0]
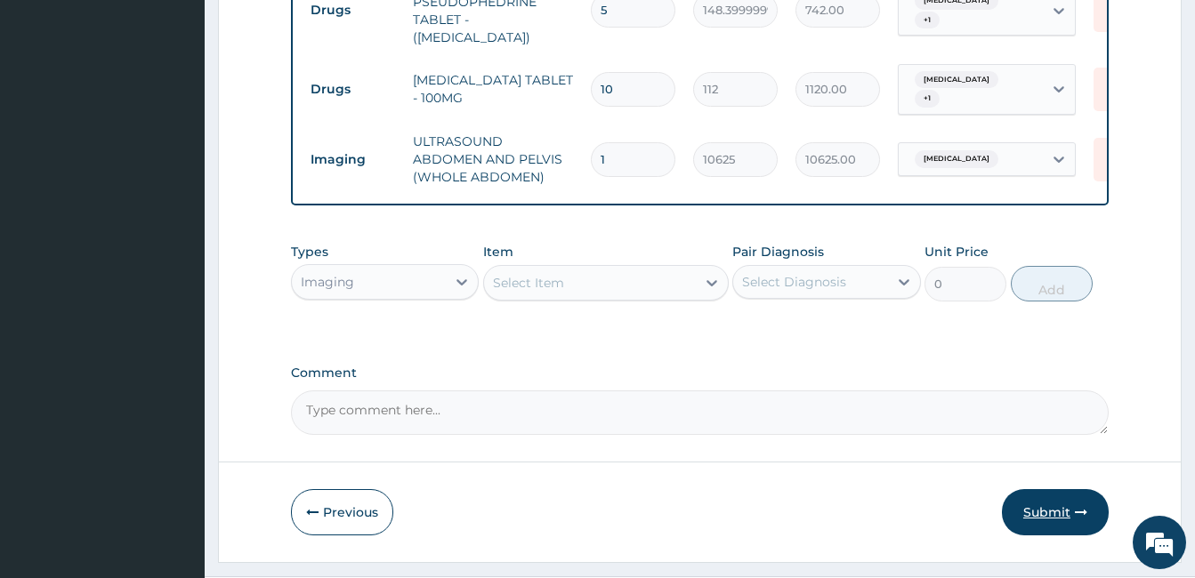
click at [1034, 489] on button "Submit" at bounding box center [1055, 512] width 107 height 46
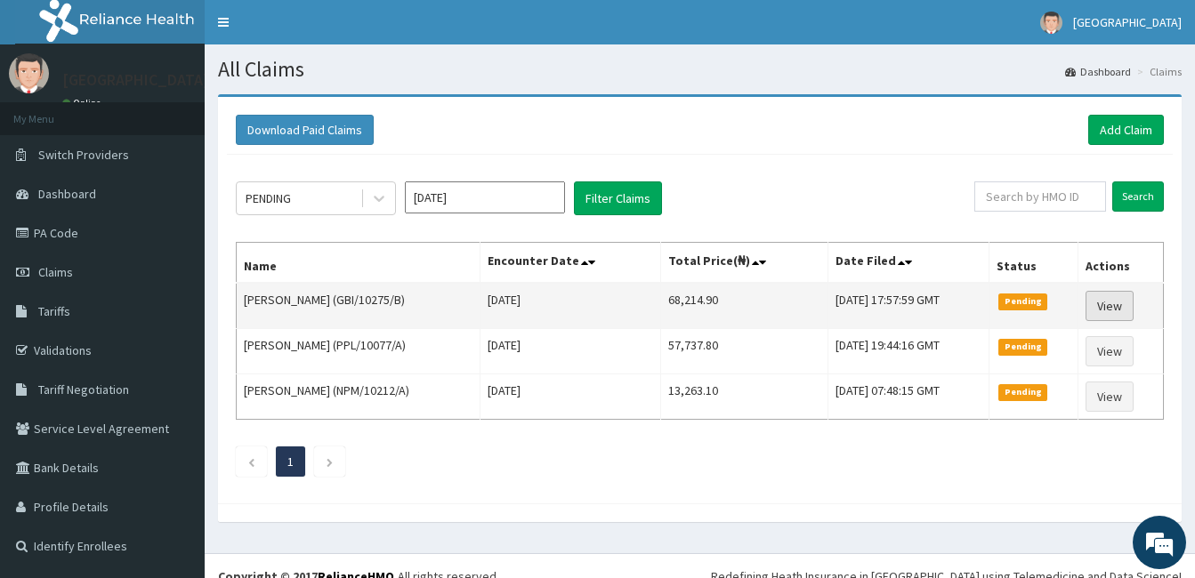
click at [1115, 304] on link "View" at bounding box center [1109, 306] width 48 height 30
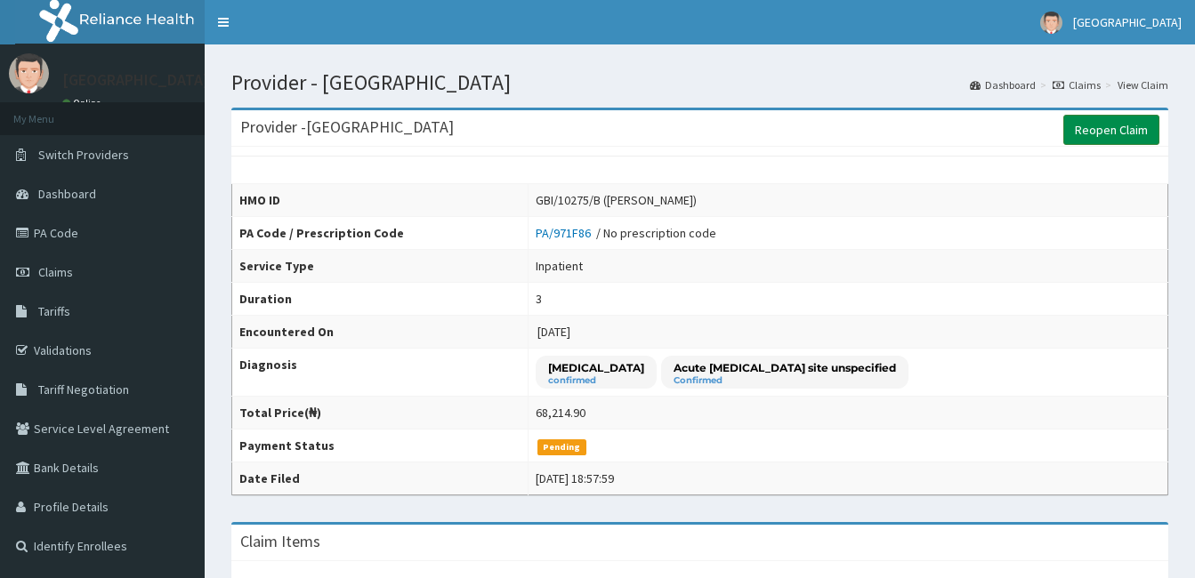
click at [1115, 141] on link "Reopen Claim" at bounding box center [1111, 130] width 96 height 30
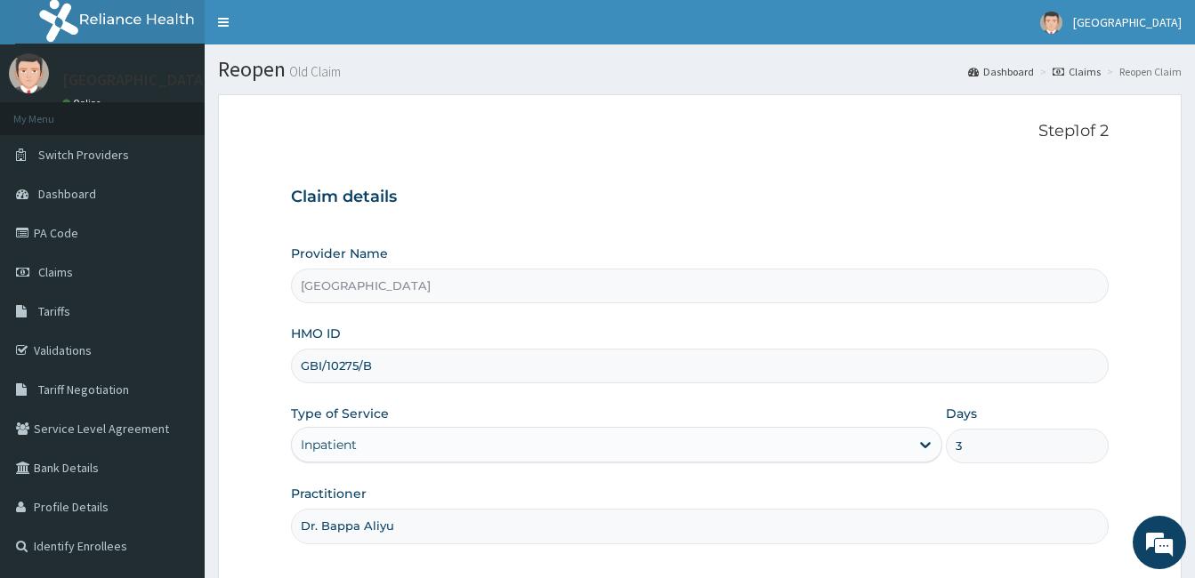
scroll to position [165, 0]
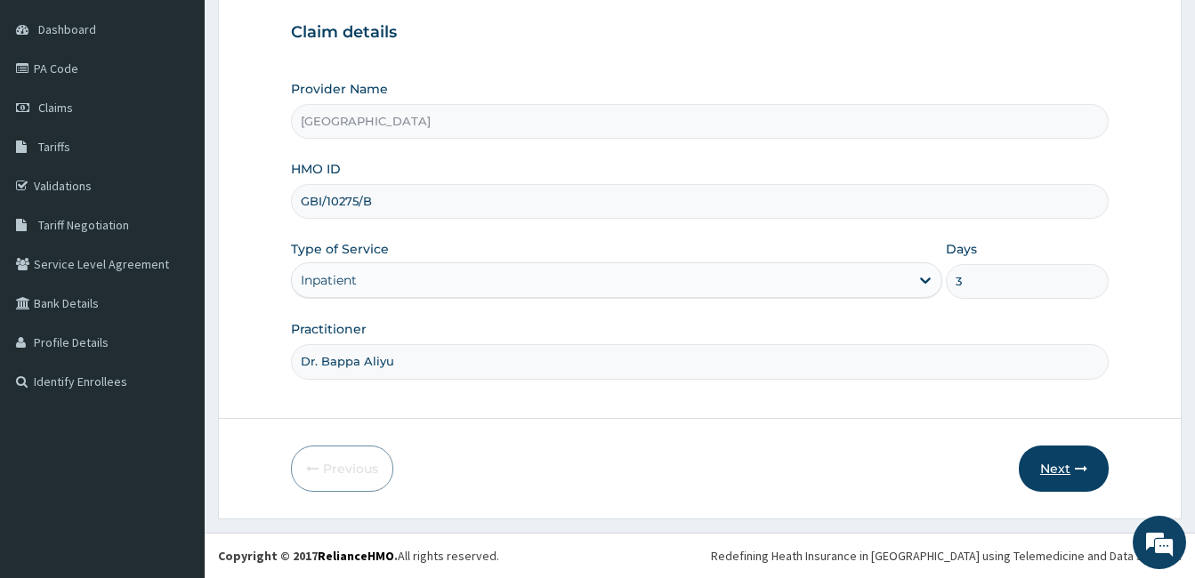
click at [1077, 467] on icon "button" at bounding box center [1081, 469] width 12 height 12
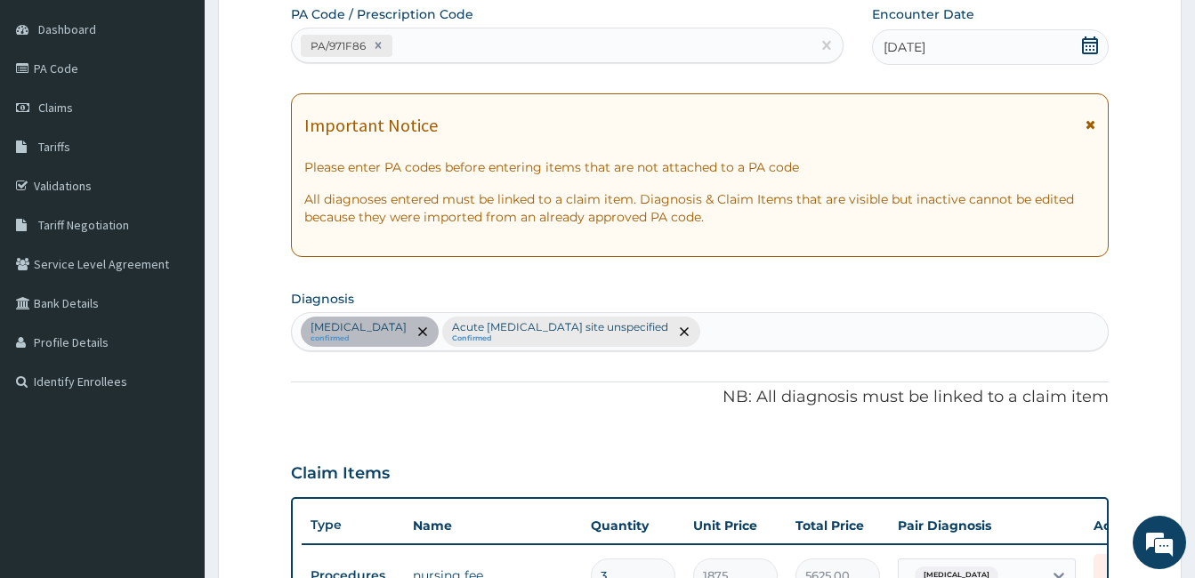
scroll to position [0, 0]
click at [912, 334] on div "Malaria unspecified confirmed Acute upper respiratory infection site unspecifie…" at bounding box center [700, 331] width 816 height 37
type input "abdominal pain"
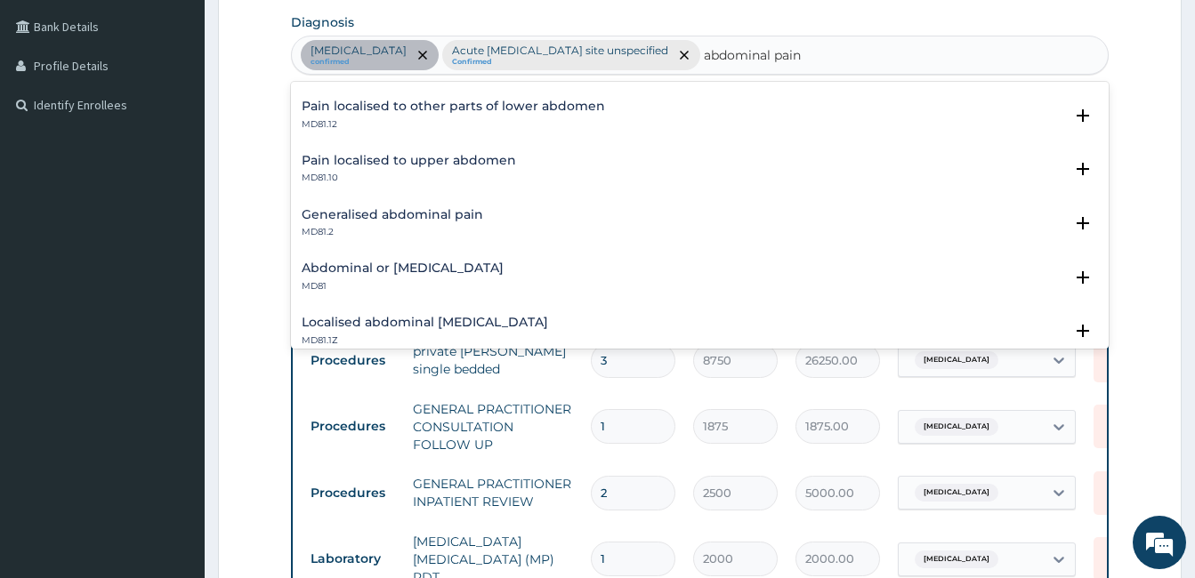
scroll to position [107, 0]
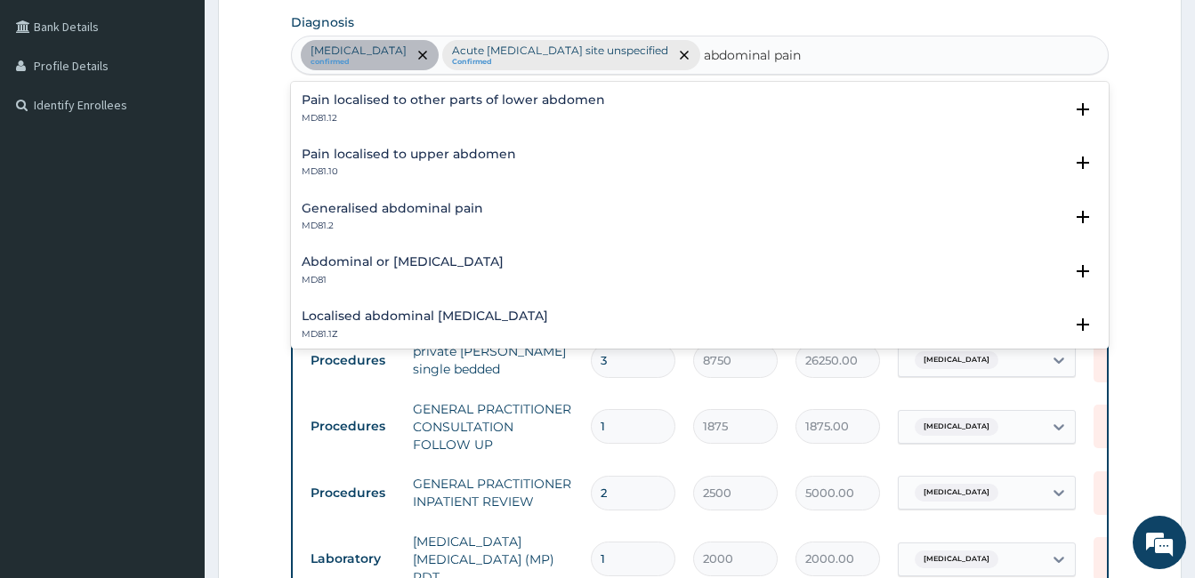
click at [393, 210] on h4 "Generalised abdominal pain" at bounding box center [392, 208] width 181 height 13
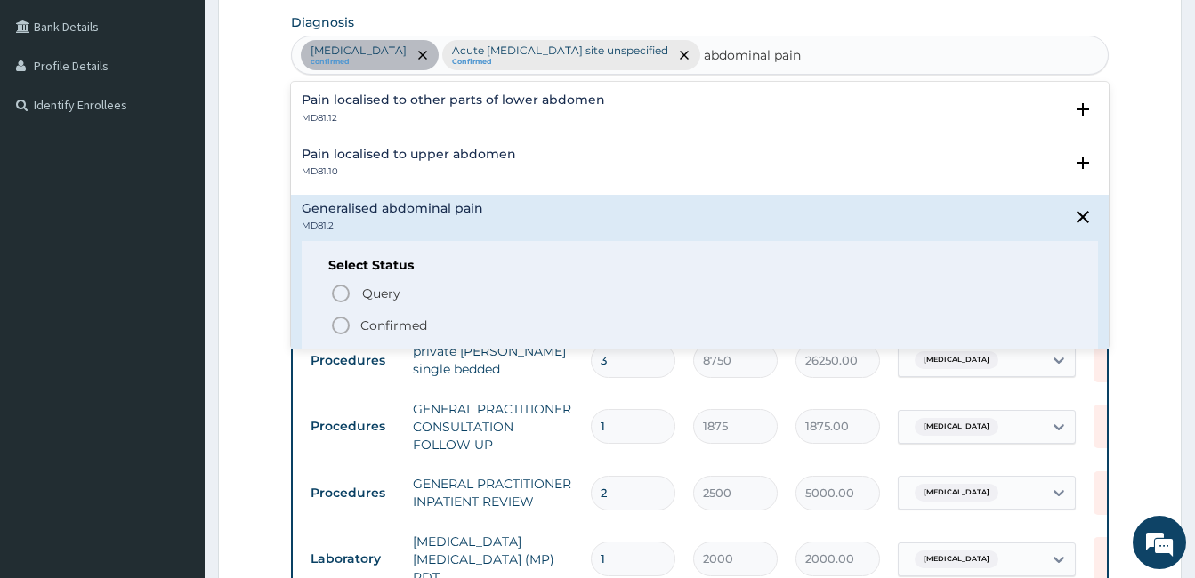
click at [390, 325] on p "Confirmed" at bounding box center [393, 326] width 67 height 18
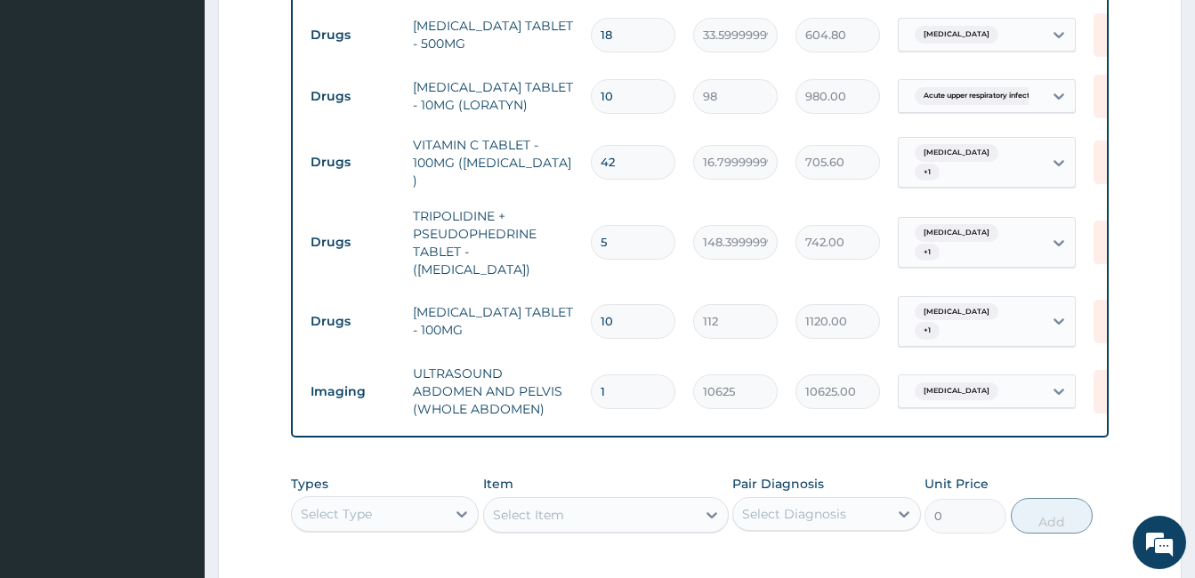
scroll to position [1712, 0]
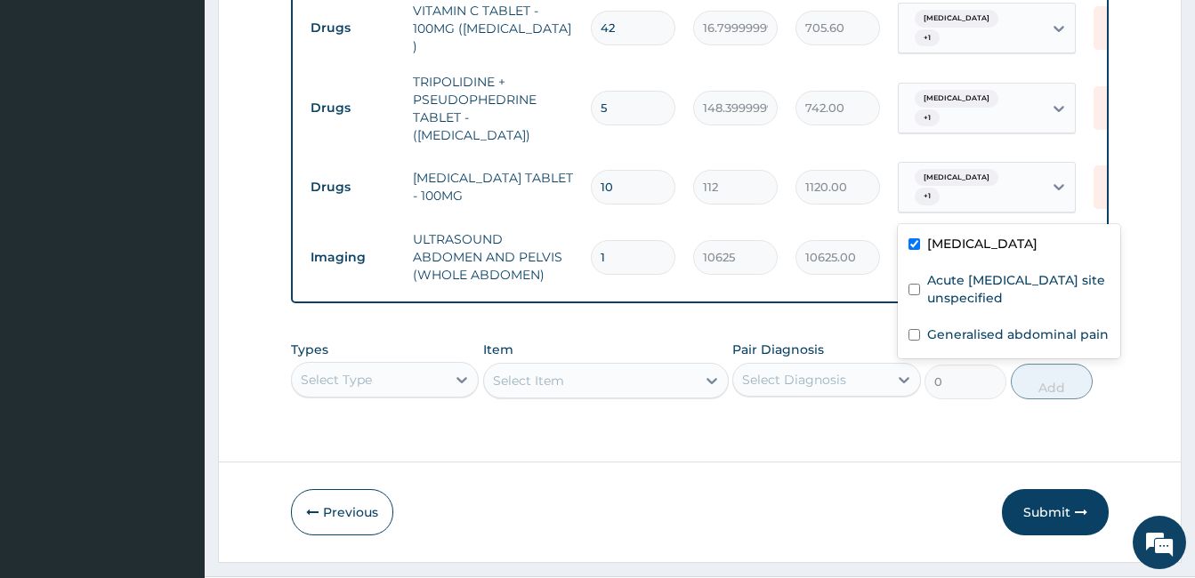
click at [1052, 248] on icon at bounding box center [1059, 257] width 18 height 18
click at [975, 329] on label "Generalised abdominal pain" at bounding box center [1017, 335] width 181 height 18
checkbox input "true"
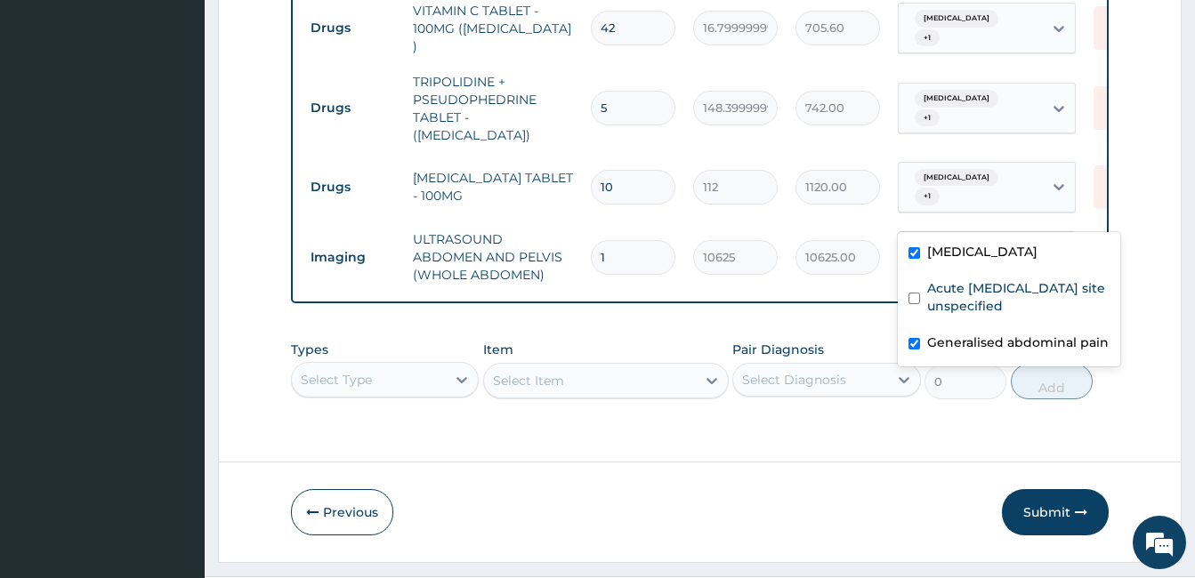
click at [958, 248] on label "Malaria unspecified" at bounding box center [982, 252] width 110 height 18
checkbox input "false"
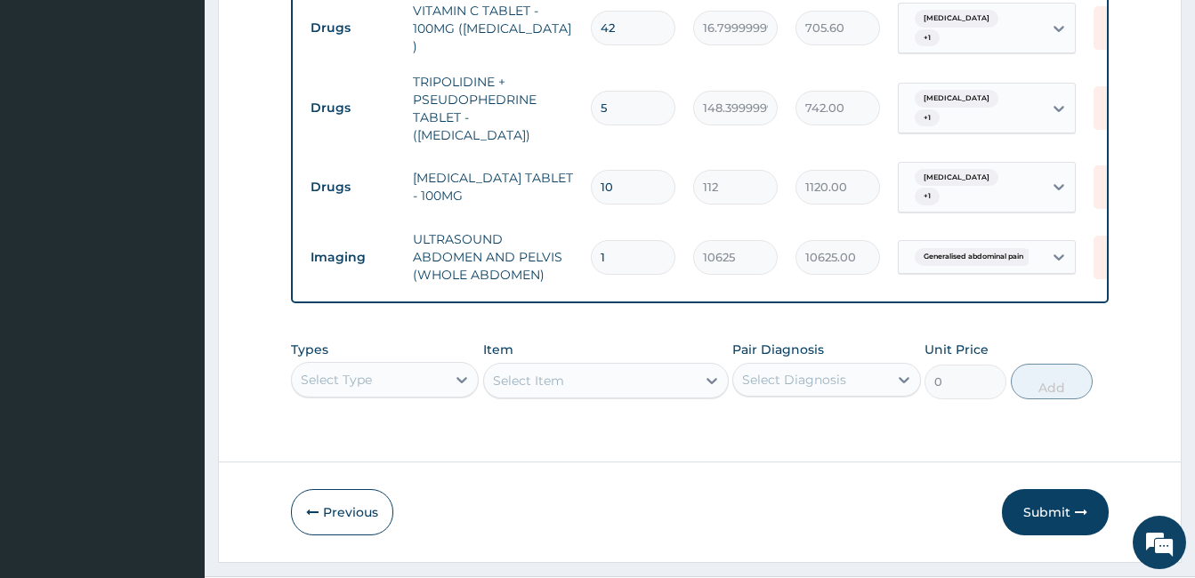
click at [1052, 489] on button "Submit" at bounding box center [1055, 512] width 107 height 46
